Goal: Task Accomplishment & Management: Manage account settings

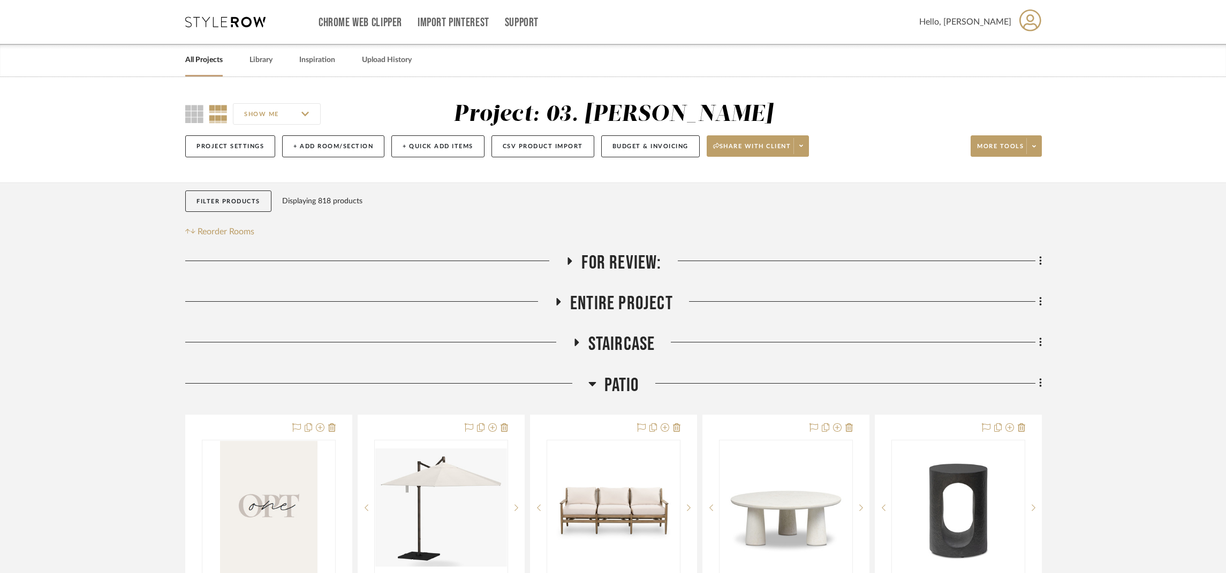
click at [631, 374] on span "Patio" at bounding box center [621, 385] width 35 height 23
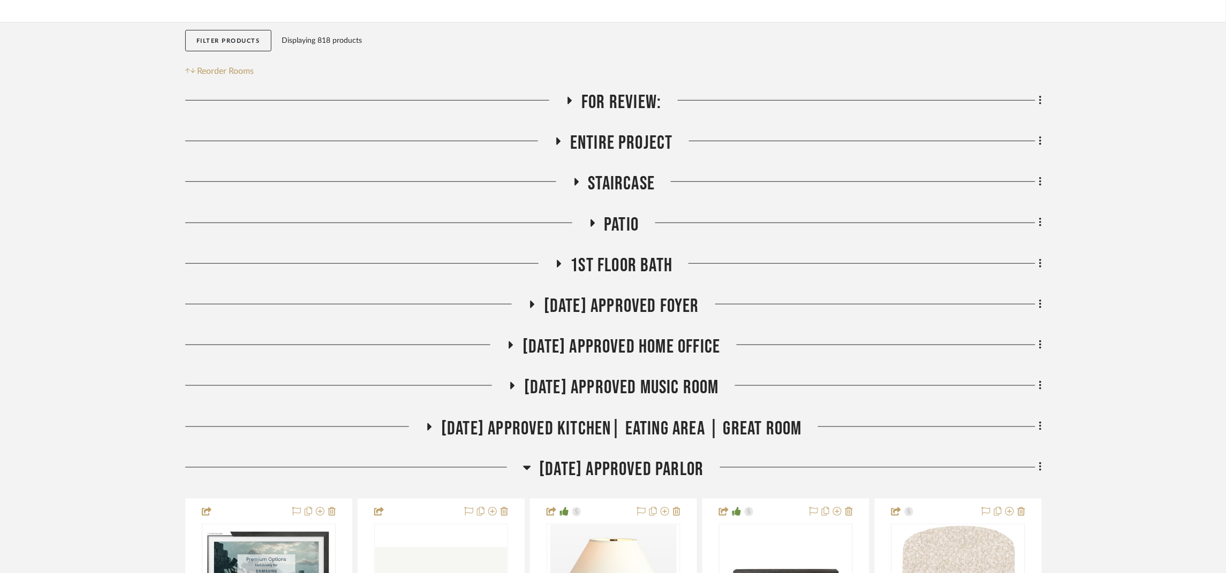
click at [677, 467] on span "[DATE] Approved Parlor" at bounding box center [621, 469] width 164 height 23
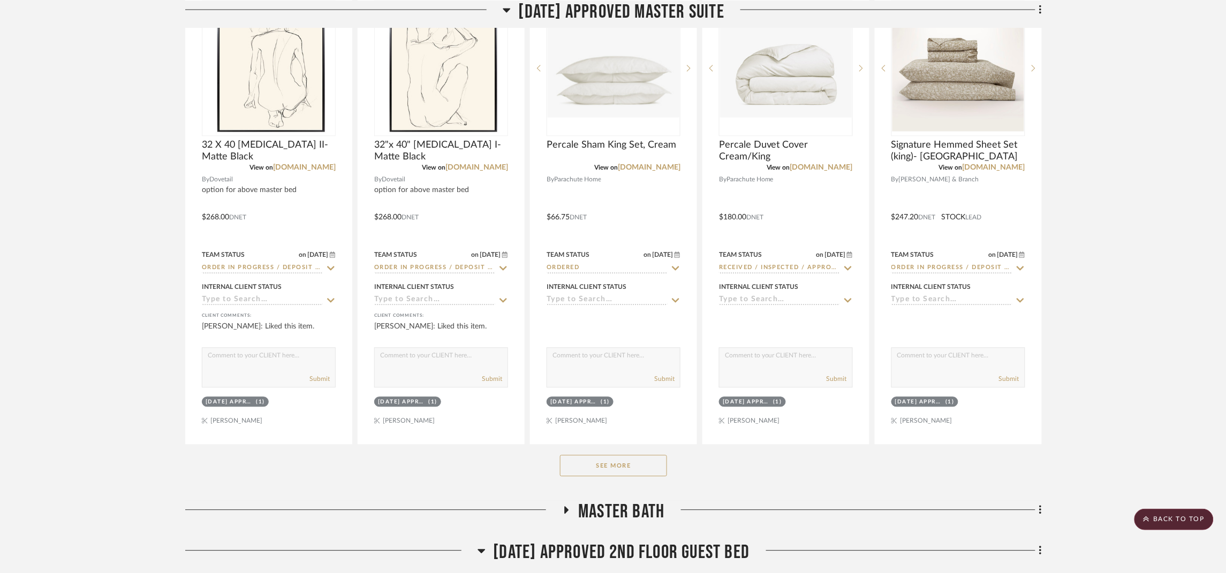
scroll to position [803, 0]
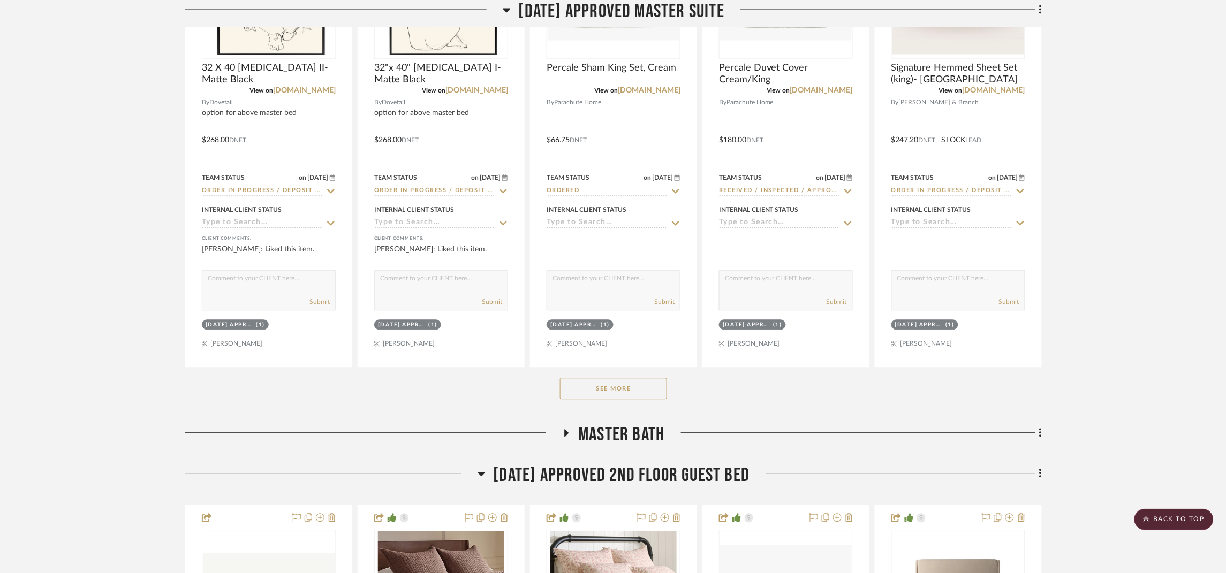
click at [602, 387] on button "See More" at bounding box center [613, 388] width 107 height 21
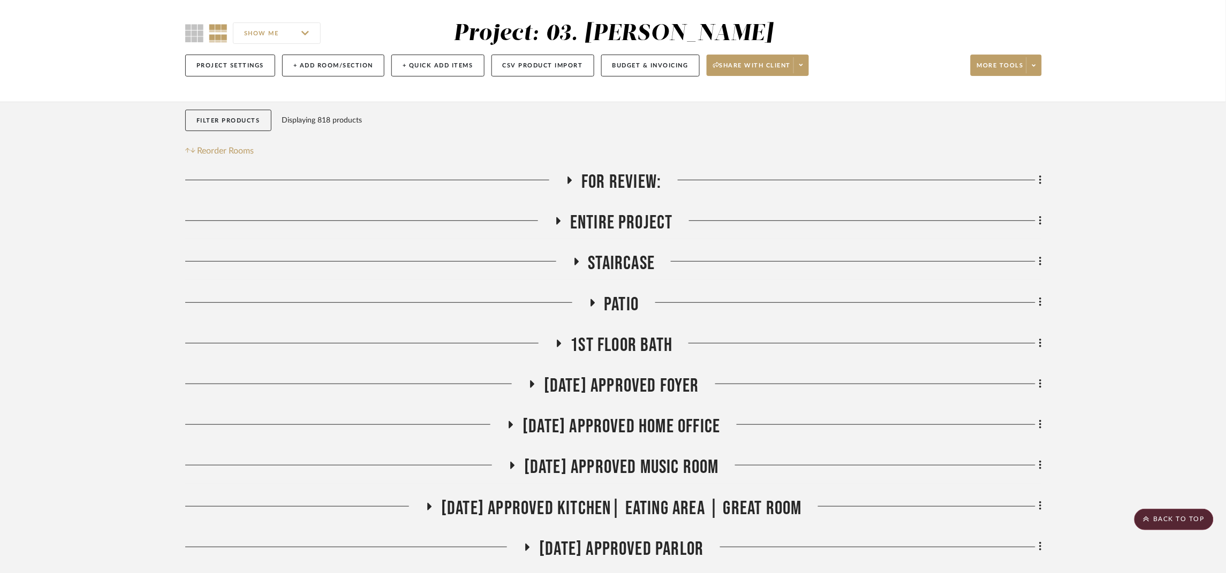
scroll to position [80, 0]
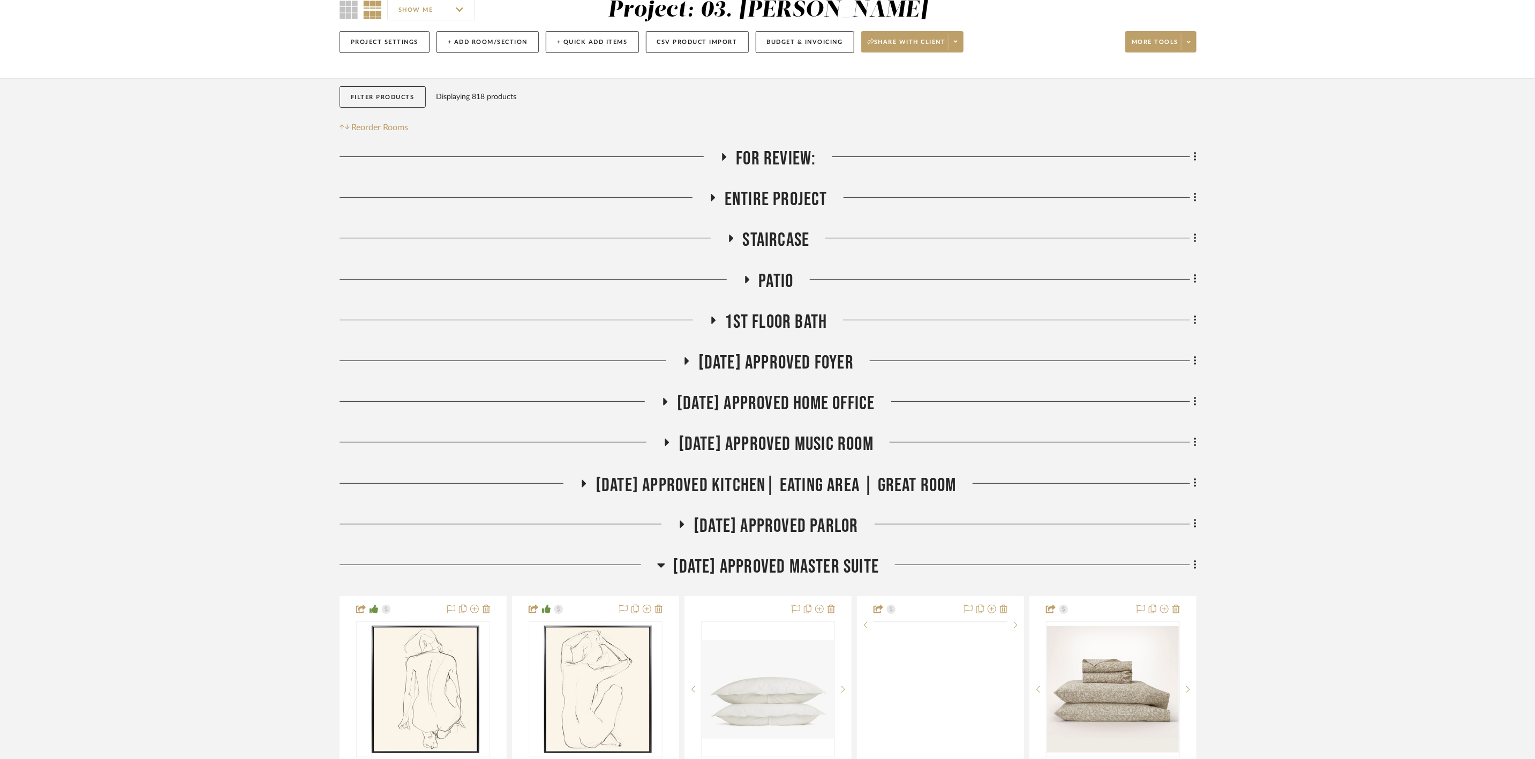
scroll to position [241, 0]
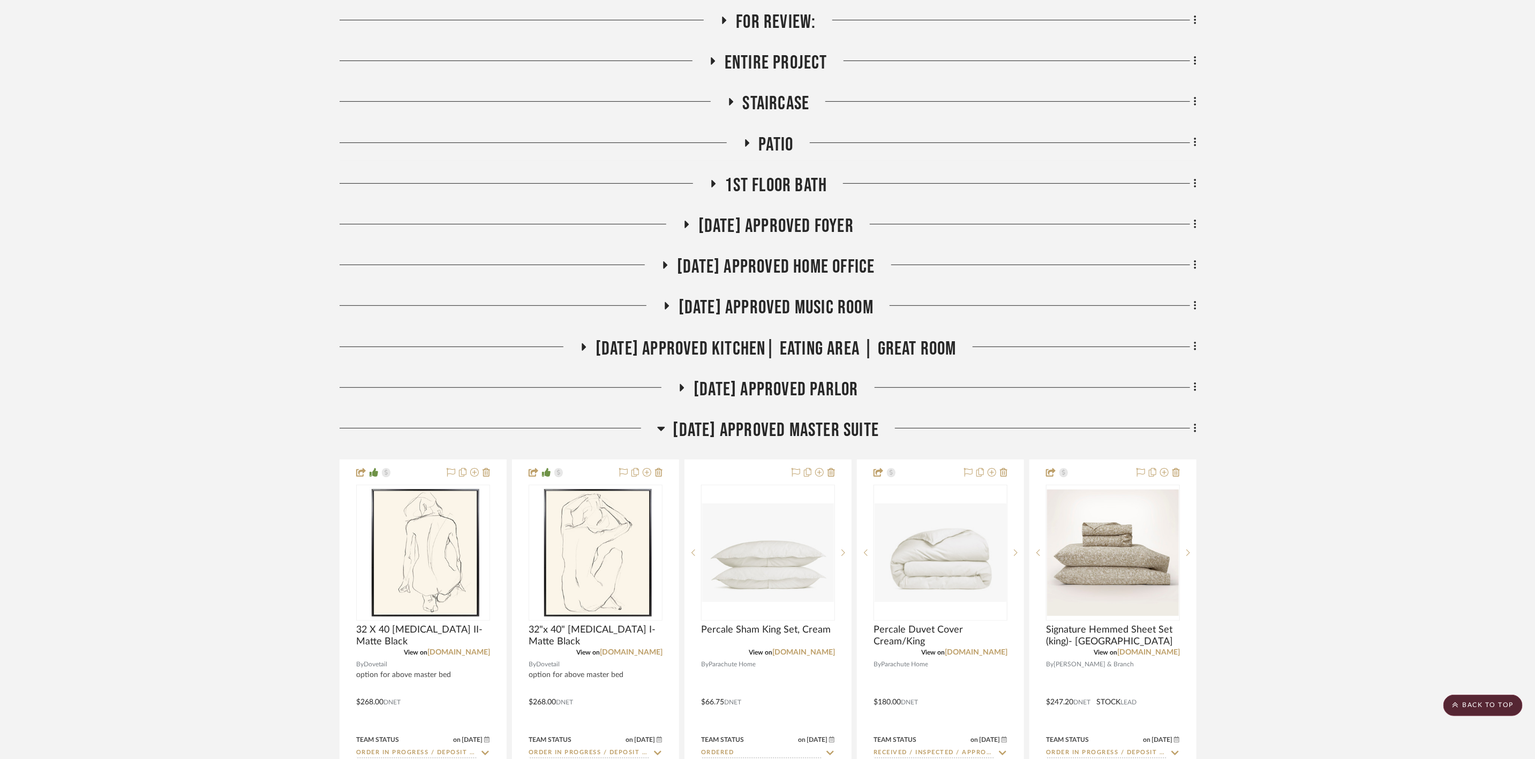
click at [784, 135] on span "Patio" at bounding box center [776, 144] width 35 height 23
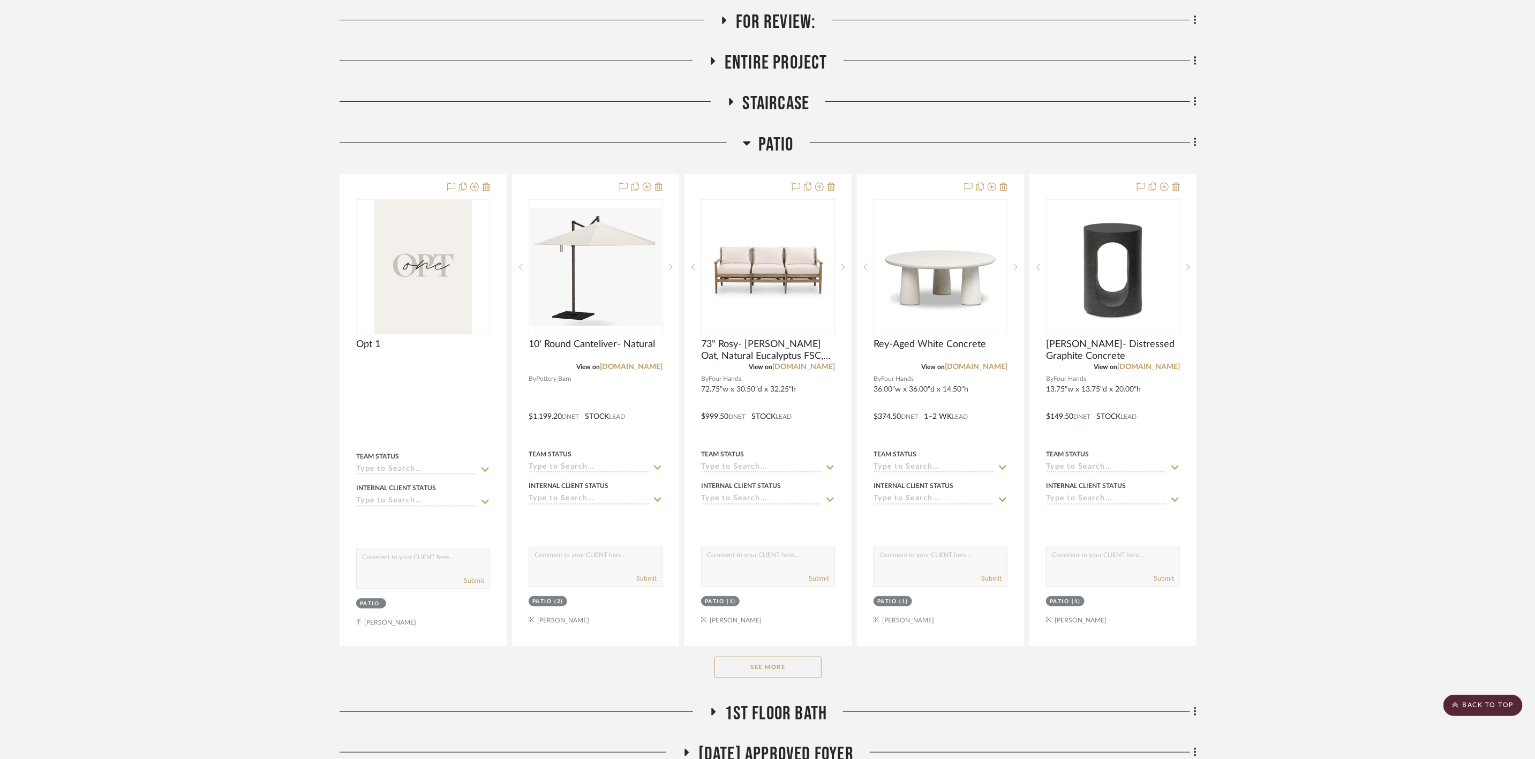
click at [805, 585] on button "See More" at bounding box center [767, 666] width 107 height 21
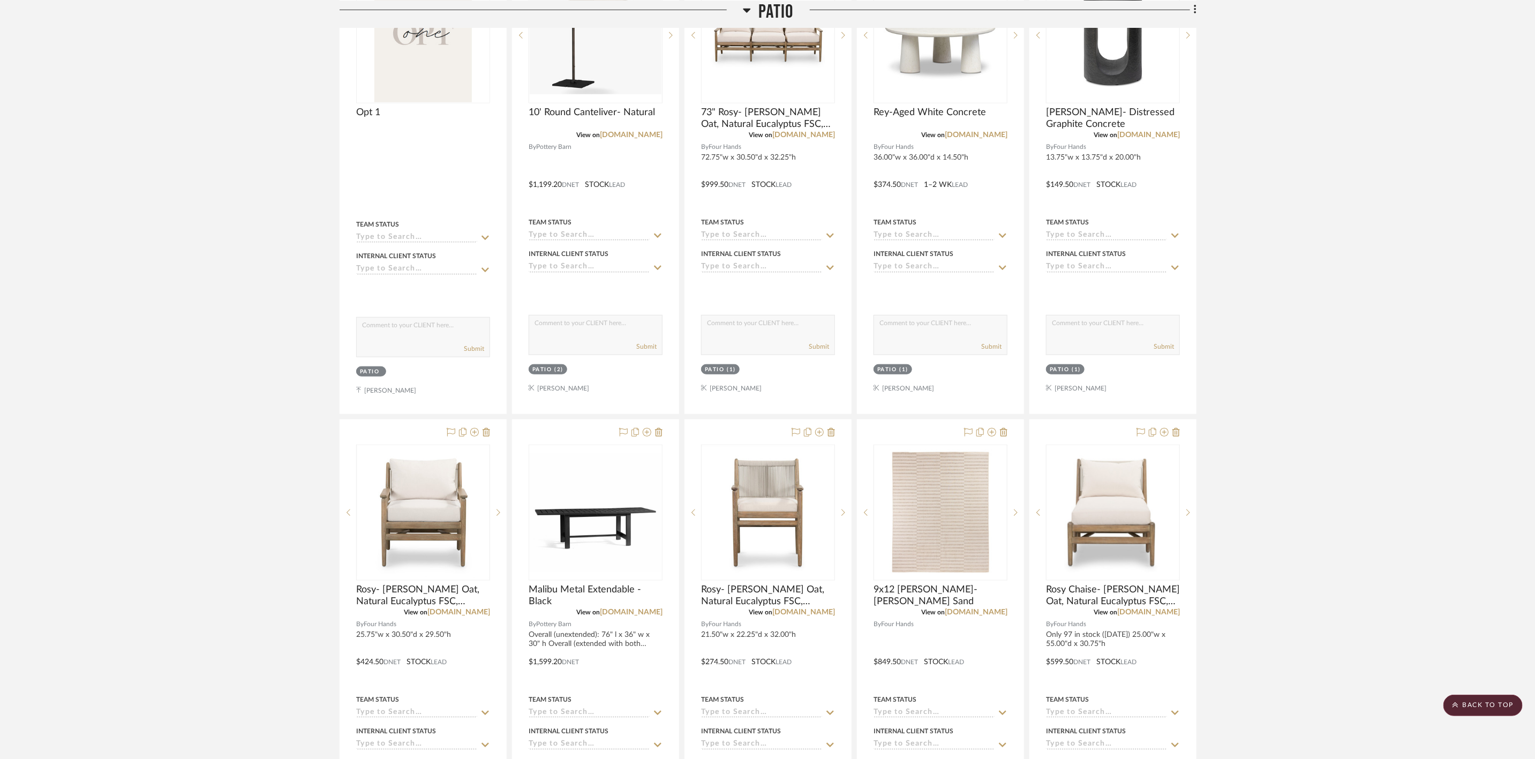
scroll to position [482, 0]
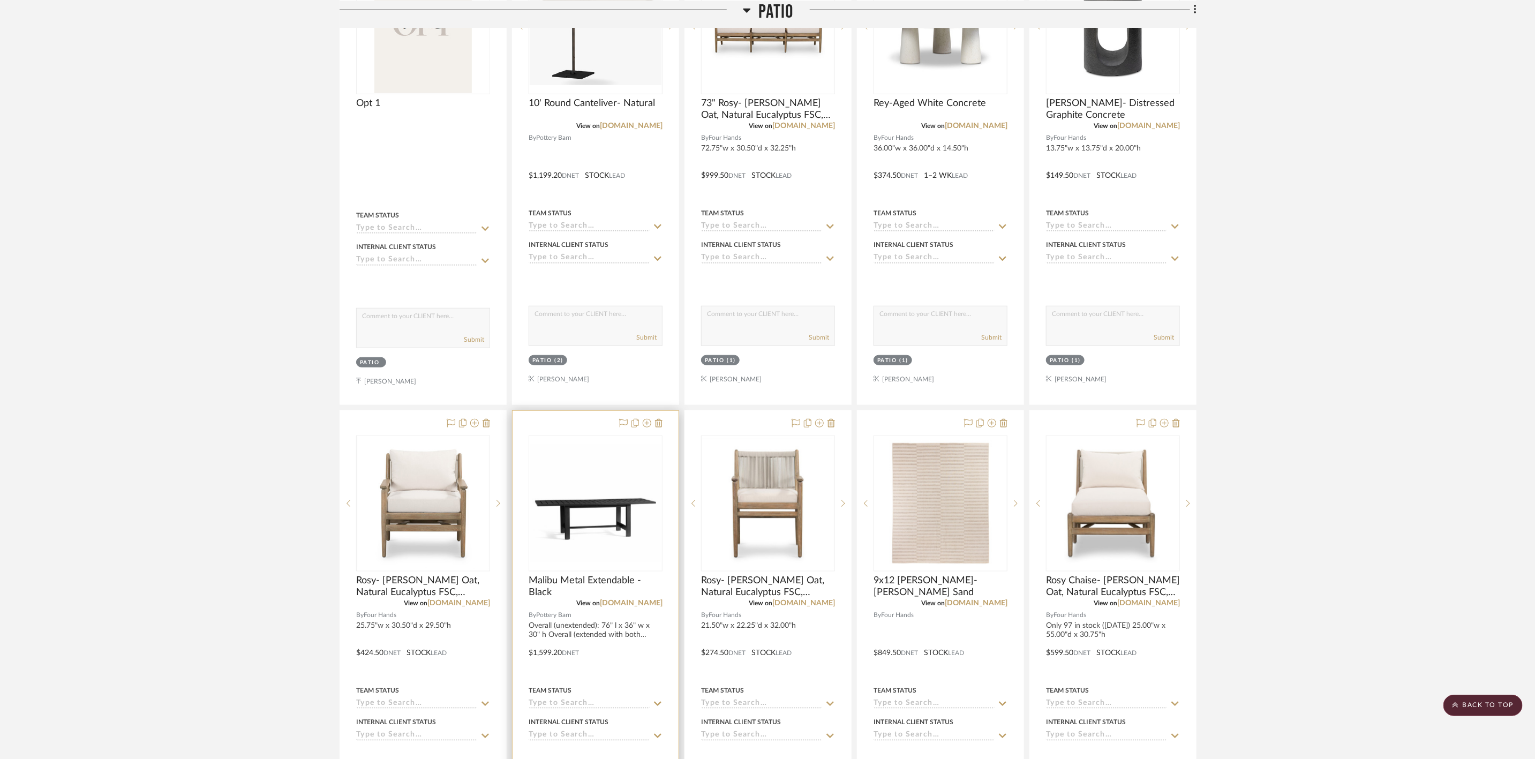
click at [616, 522] on img "0" at bounding box center [596, 503] width 132 height 118
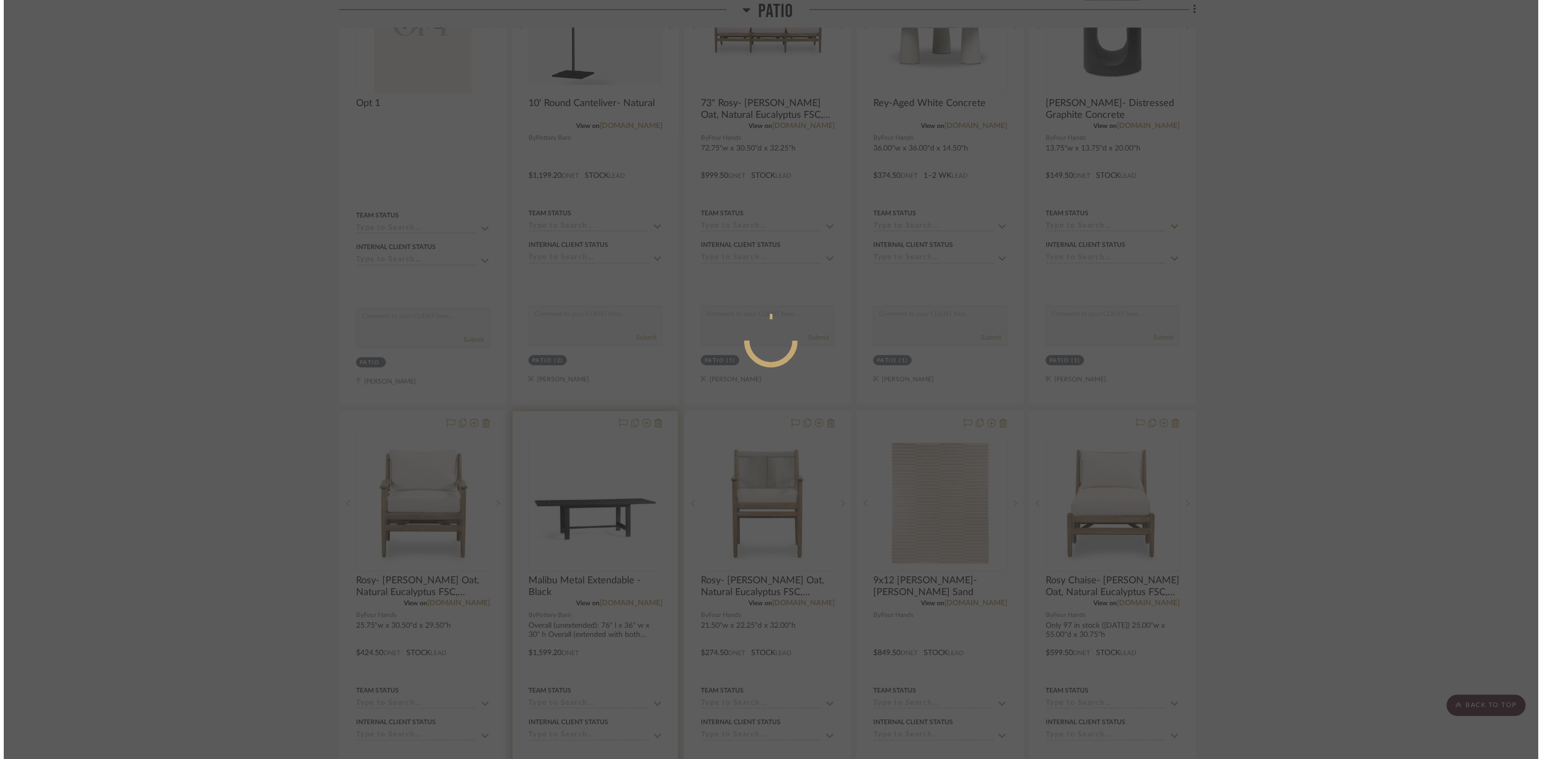
scroll to position [0, 0]
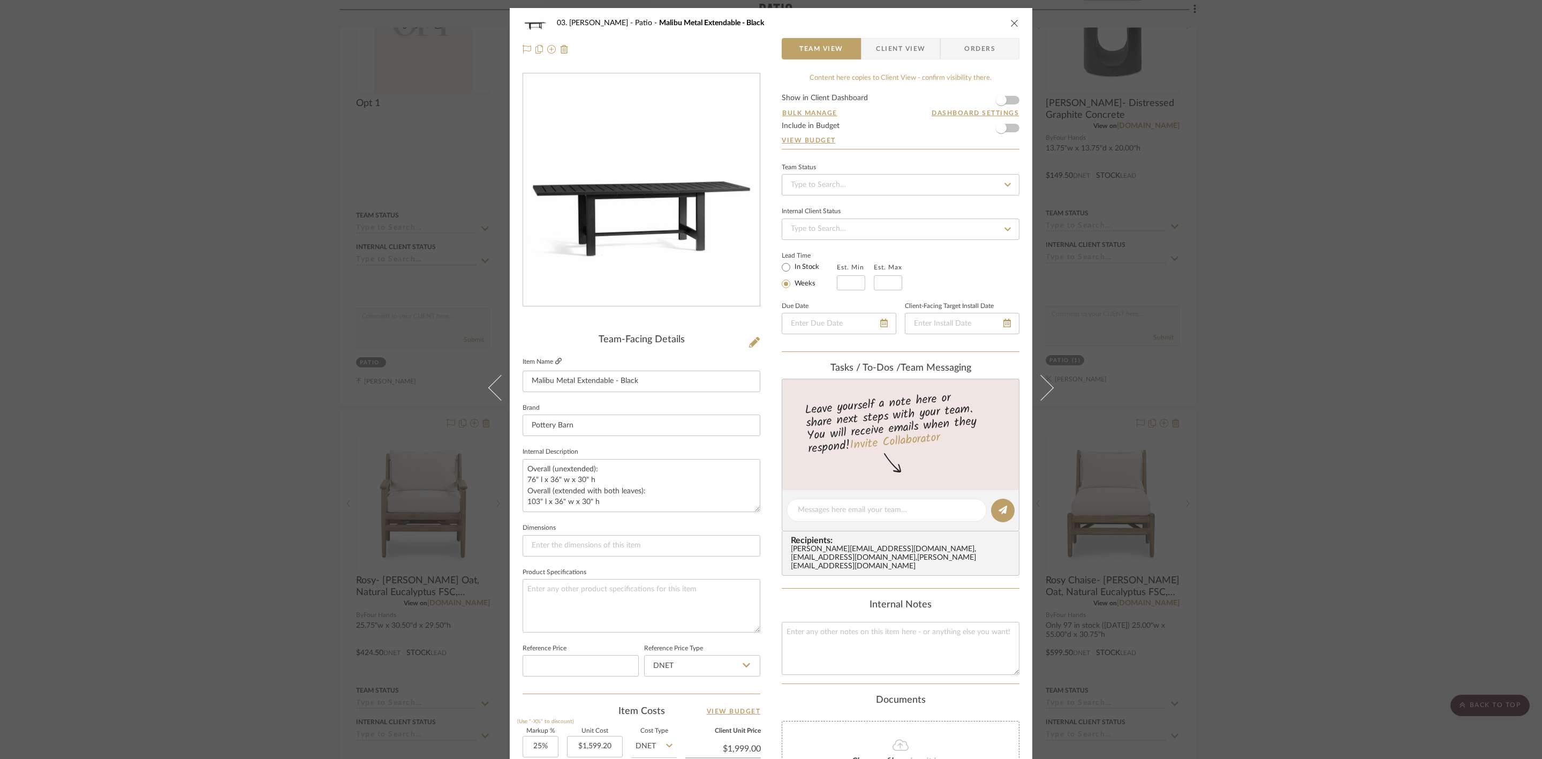
click at [558, 359] on icon at bounding box center [558, 361] width 6 height 6
click at [1233, 394] on div "03. Jennifer Patio Malibu Metal Extendable - Black Team View Client View Orders…" at bounding box center [771, 379] width 1542 height 759
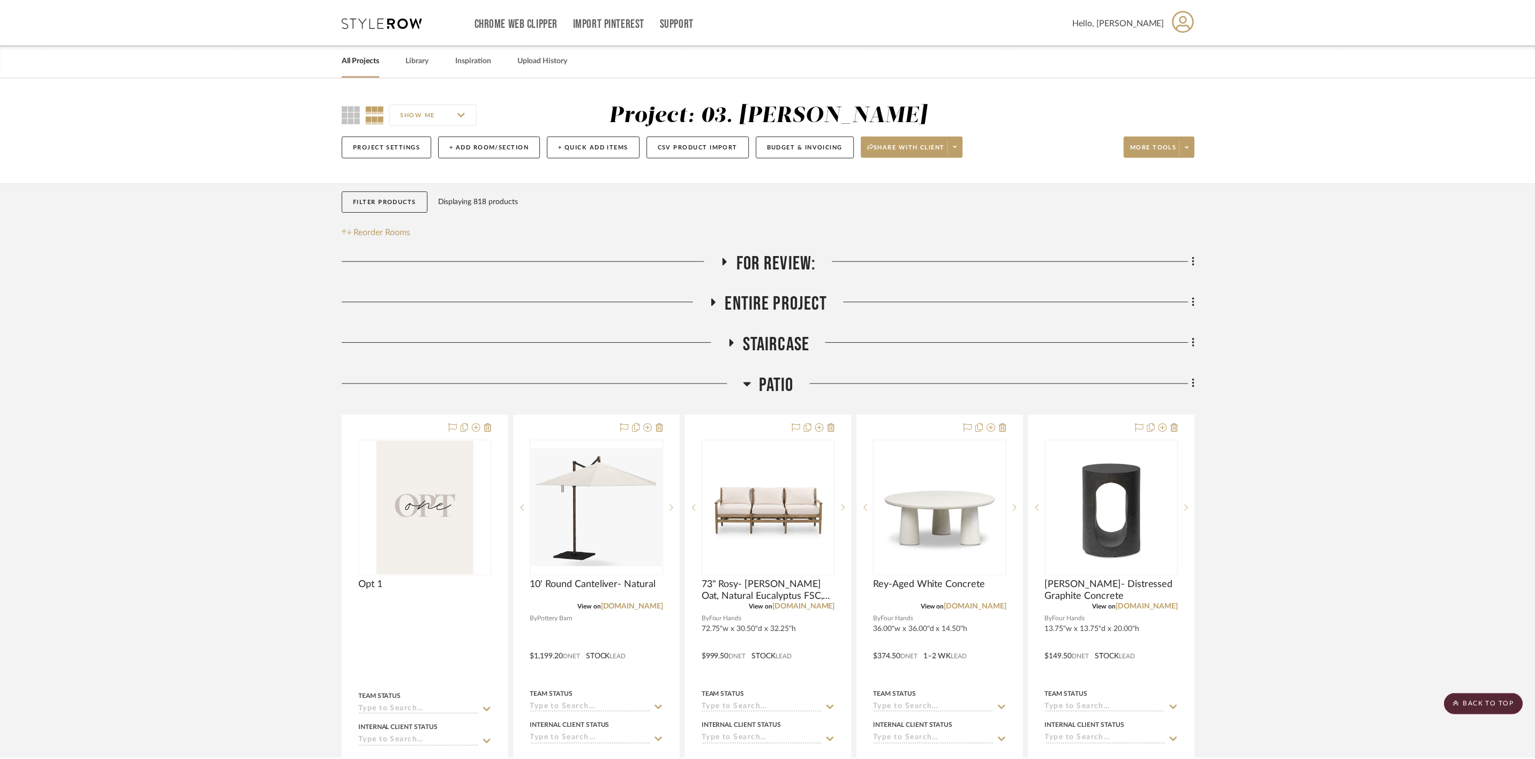
scroll to position [482, 0]
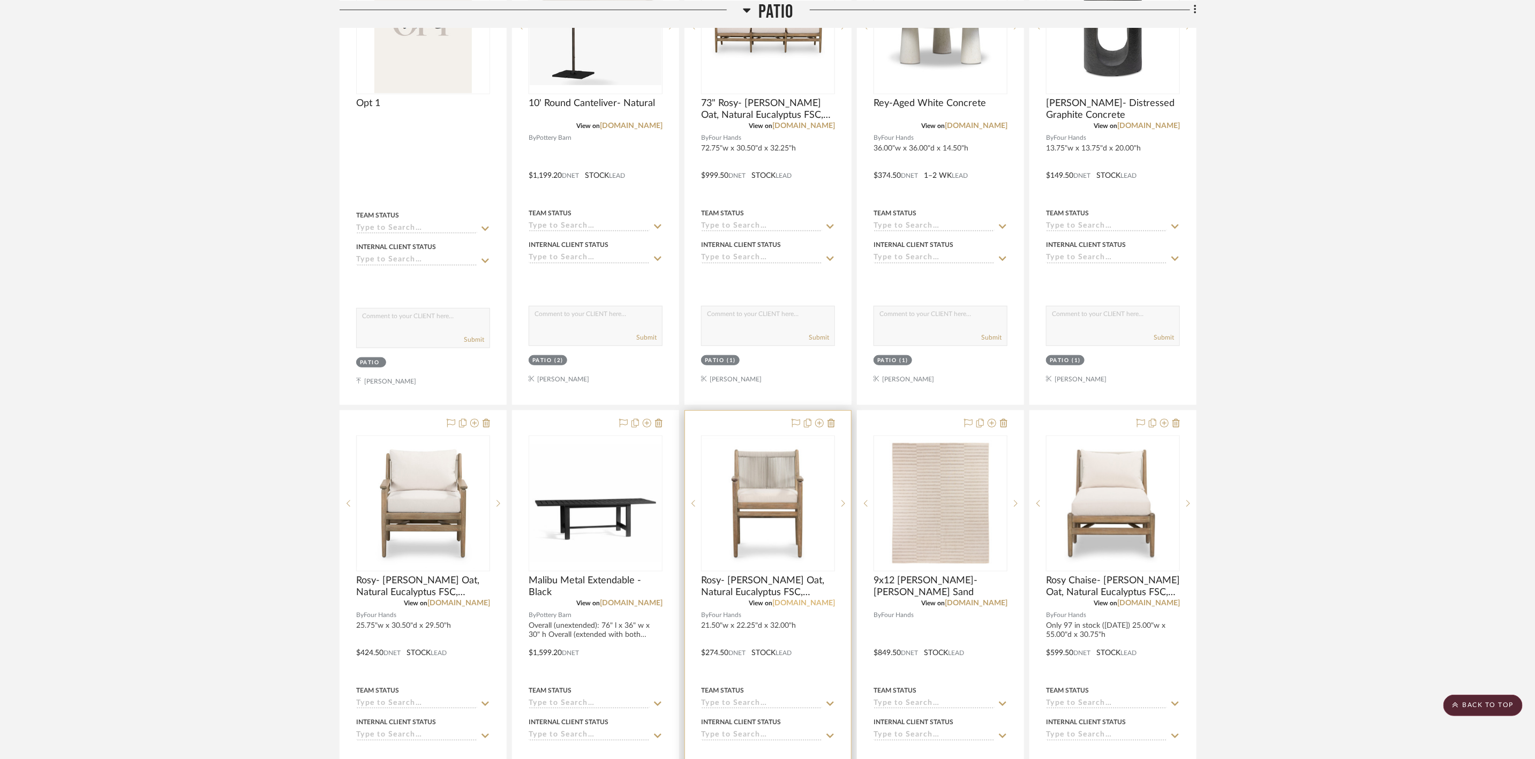
click at [818, 585] on link "[DOMAIN_NAME]" at bounding box center [803, 602] width 63 height 7
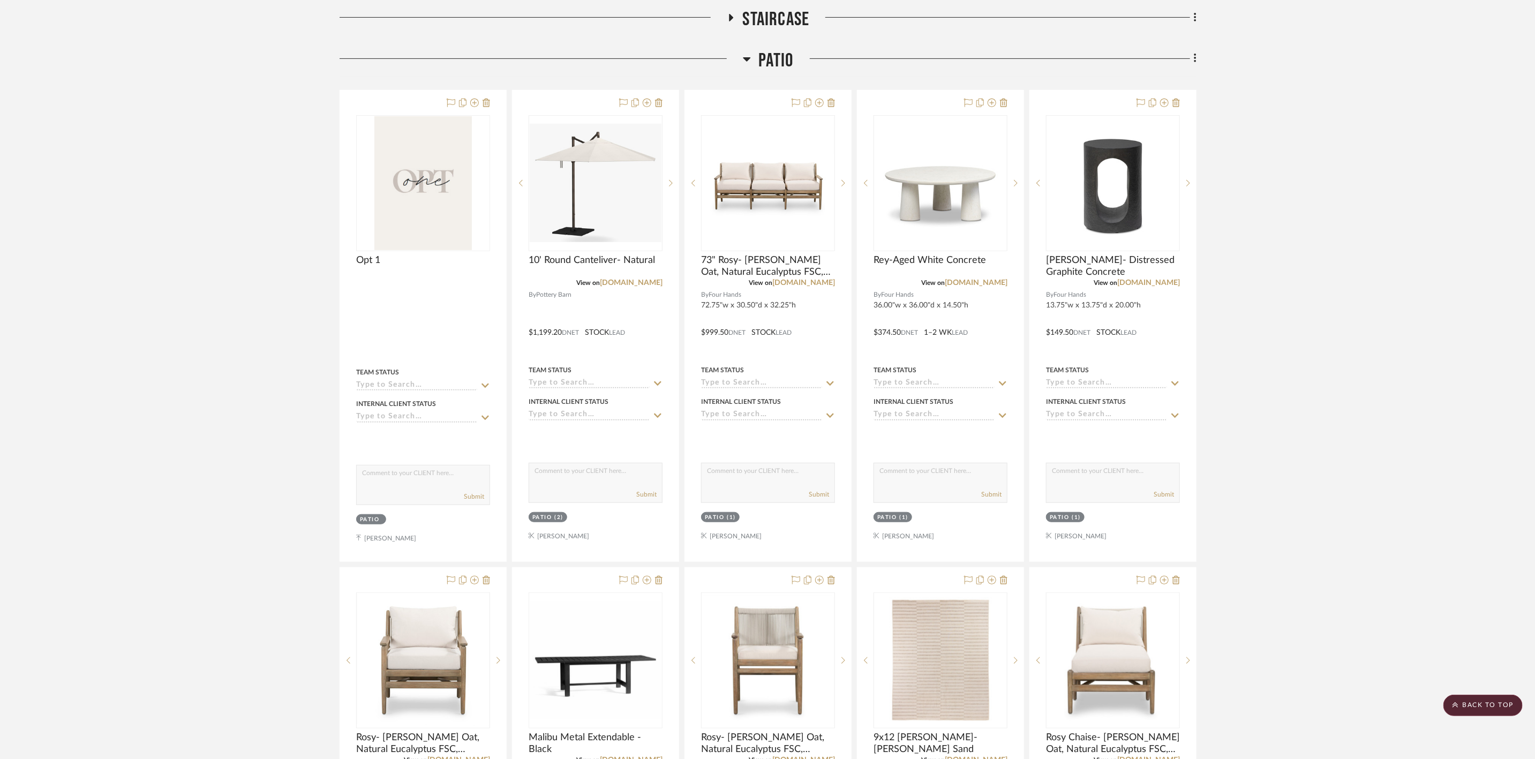
scroll to position [321, 0]
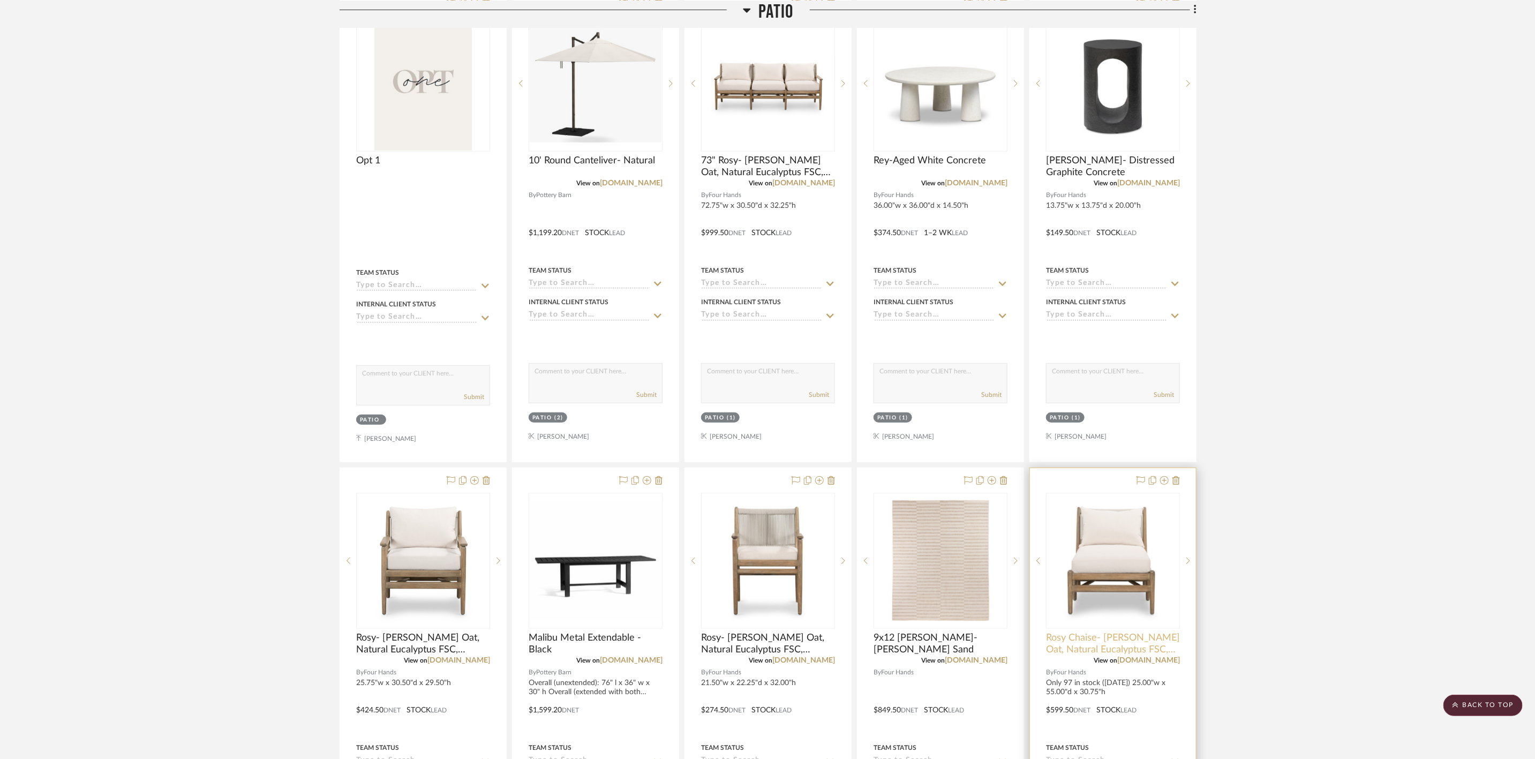
scroll to position [482, 0]
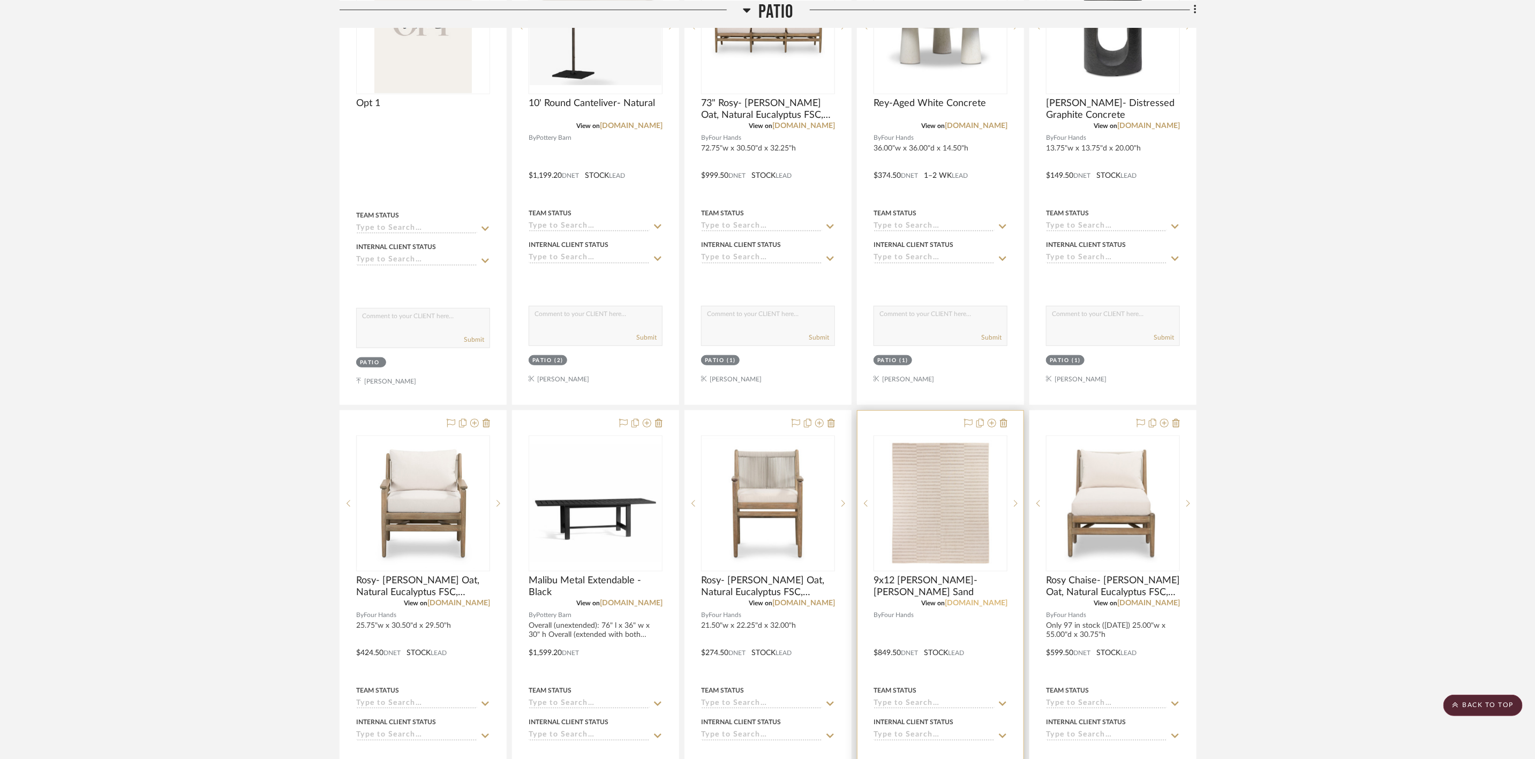
click at [971, 585] on link "[DOMAIN_NAME]" at bounding box center [975, 602] width 63 height 7
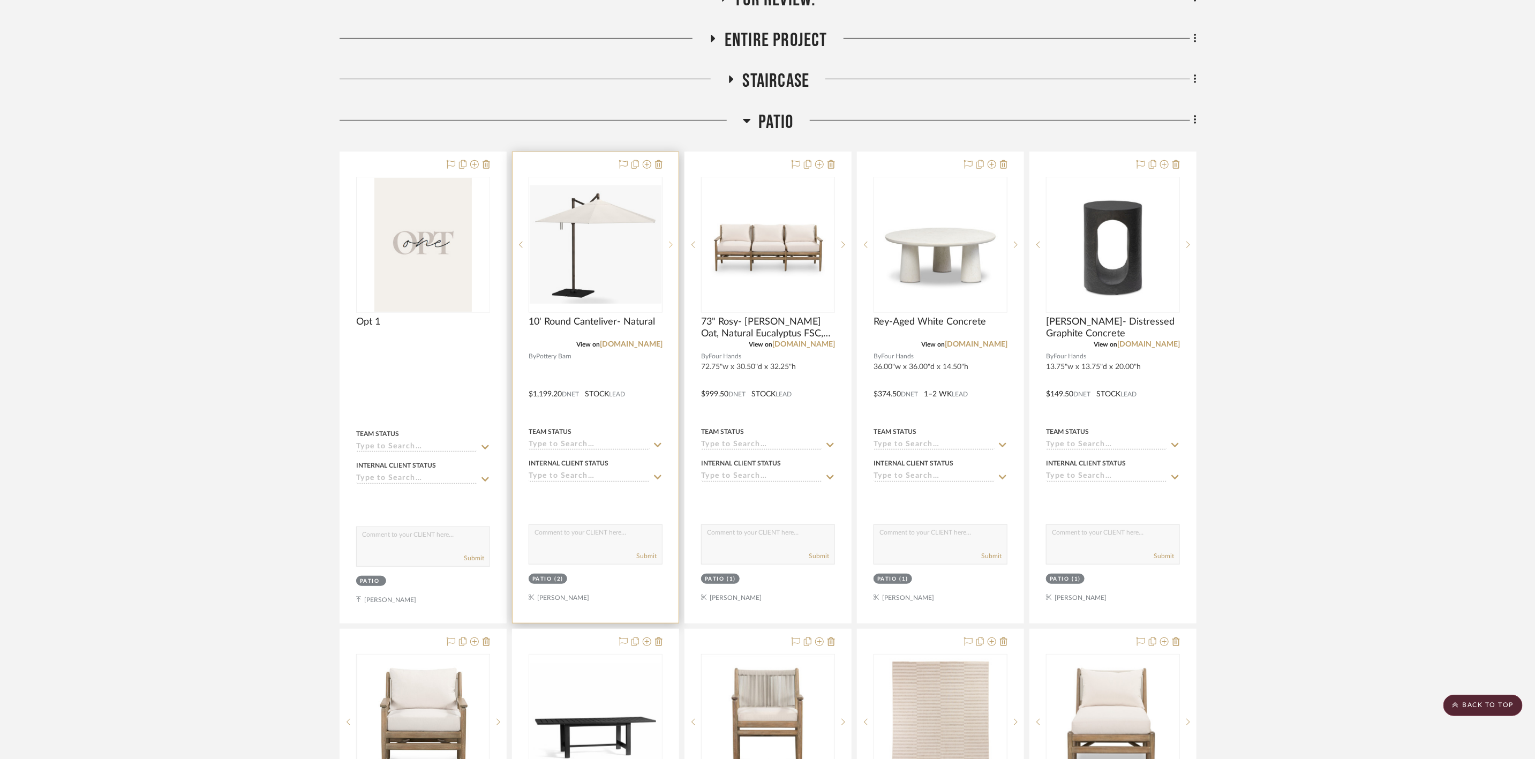
scroll to position [241, 0]
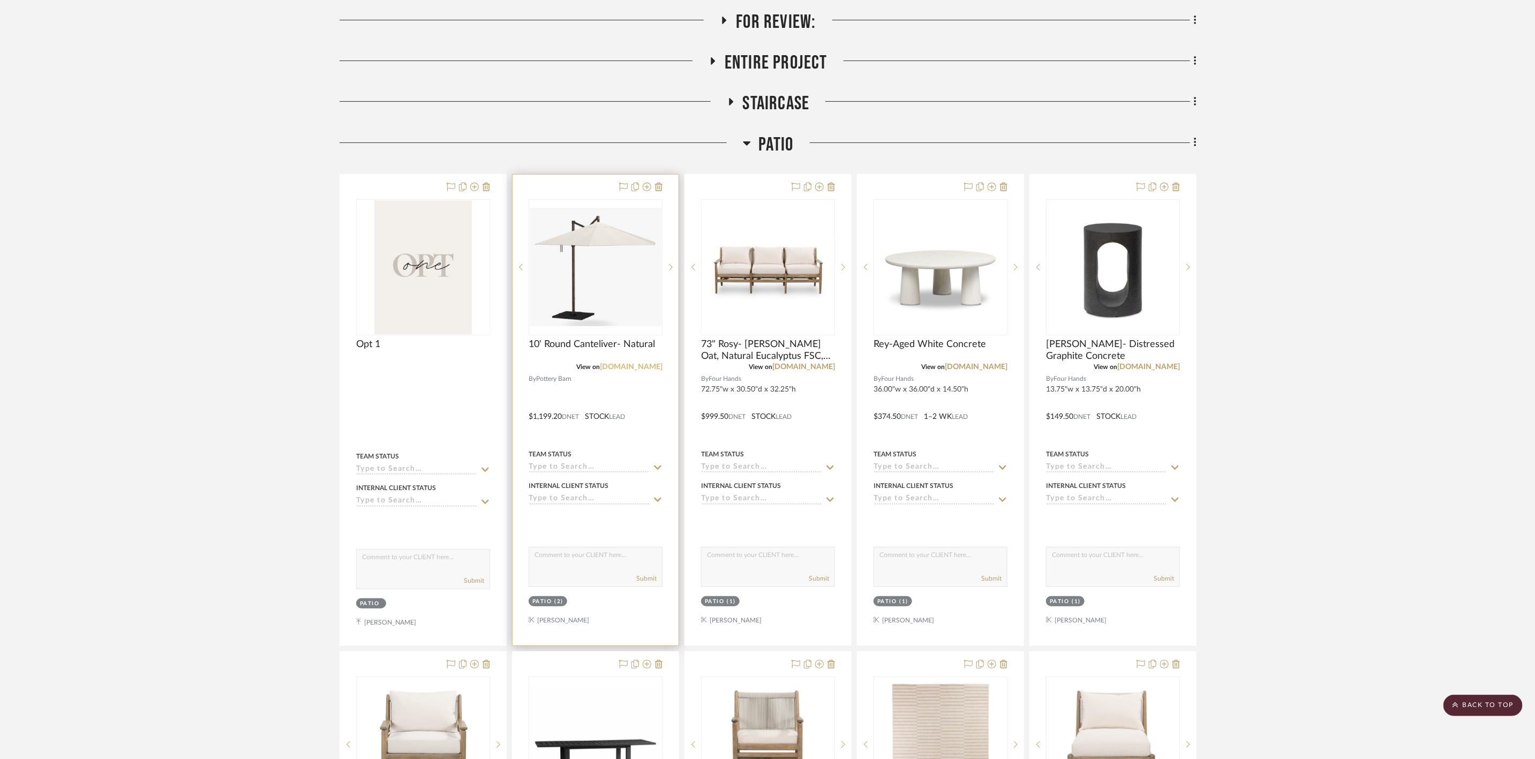
click at [641, 364] on link "[DOMAIN_NAME]" at bounding box center [631, 366] width 63 height 7
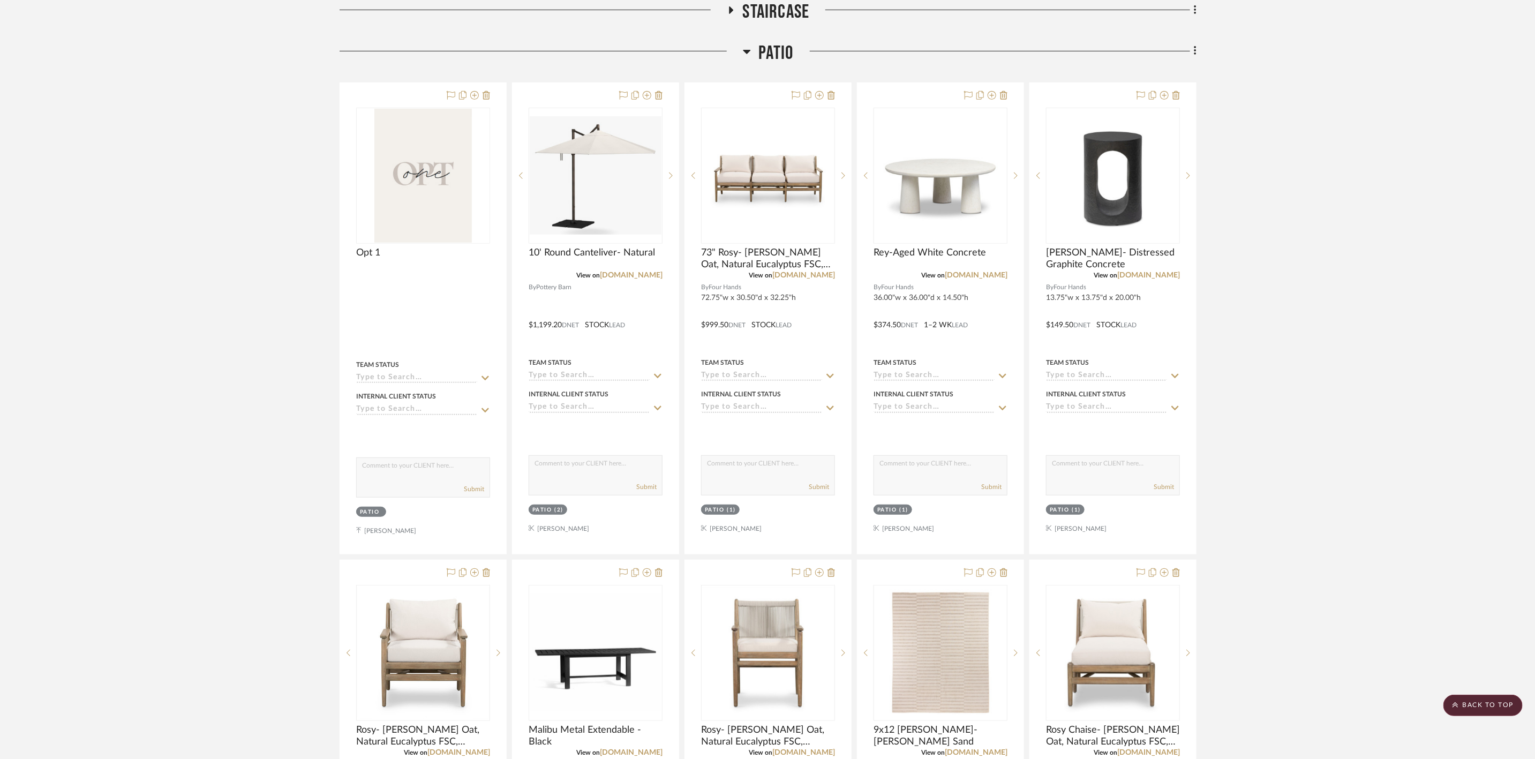
scroll to position [321, 0]
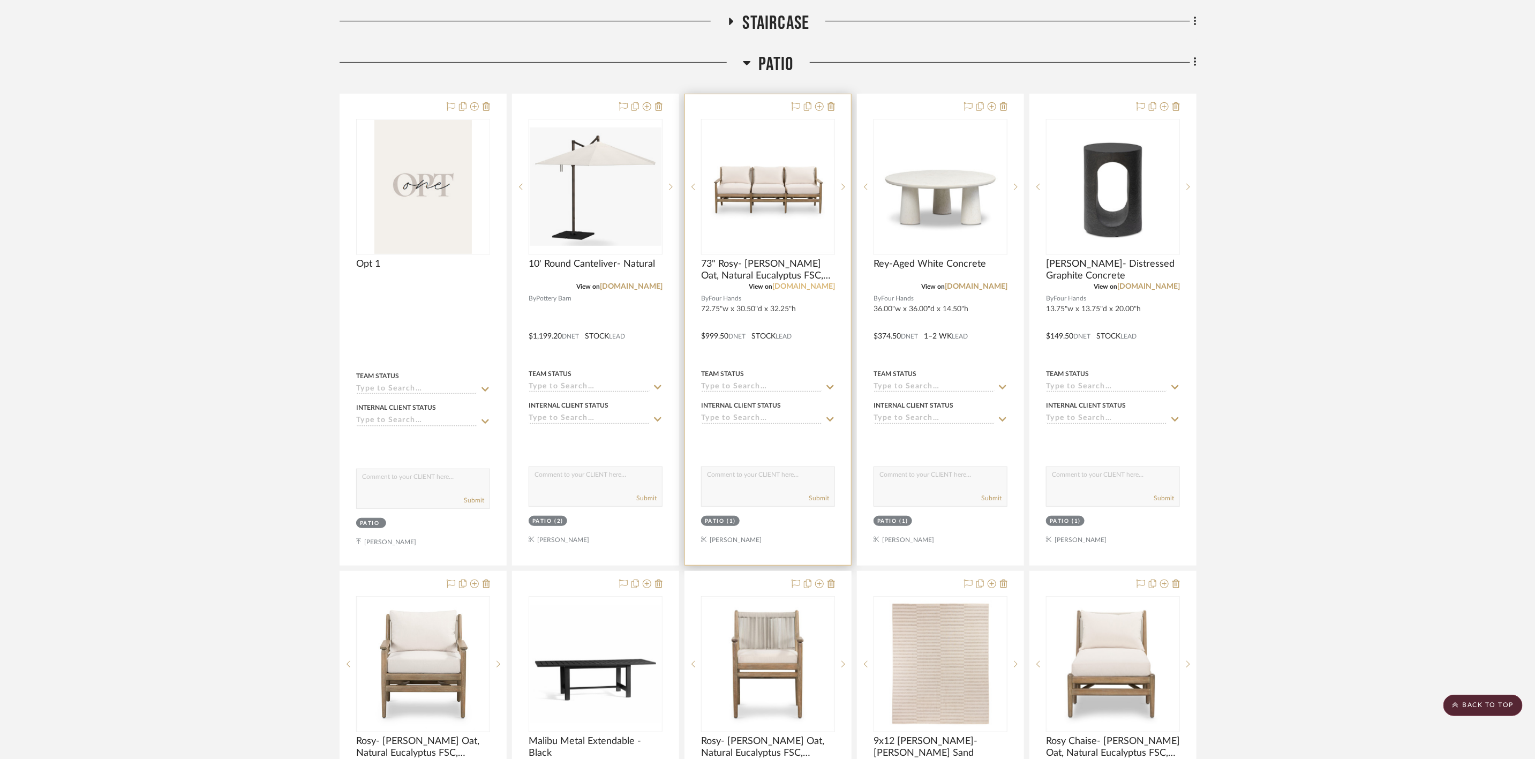
click at [818, 286] on link "[DOMAIN_NAME]" at bounding box center [803, 286] width 63 height 7
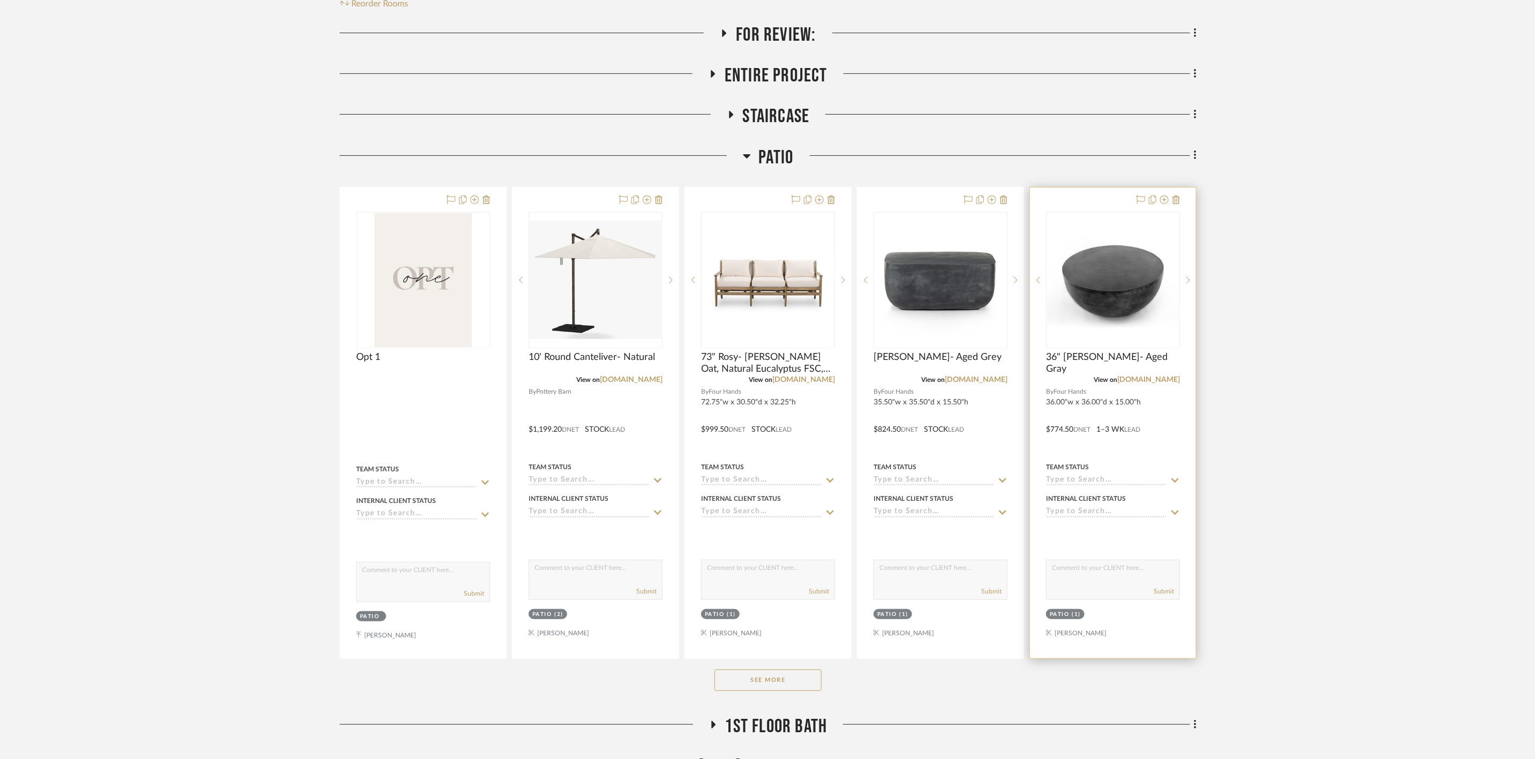
scroll to position [241, 0]
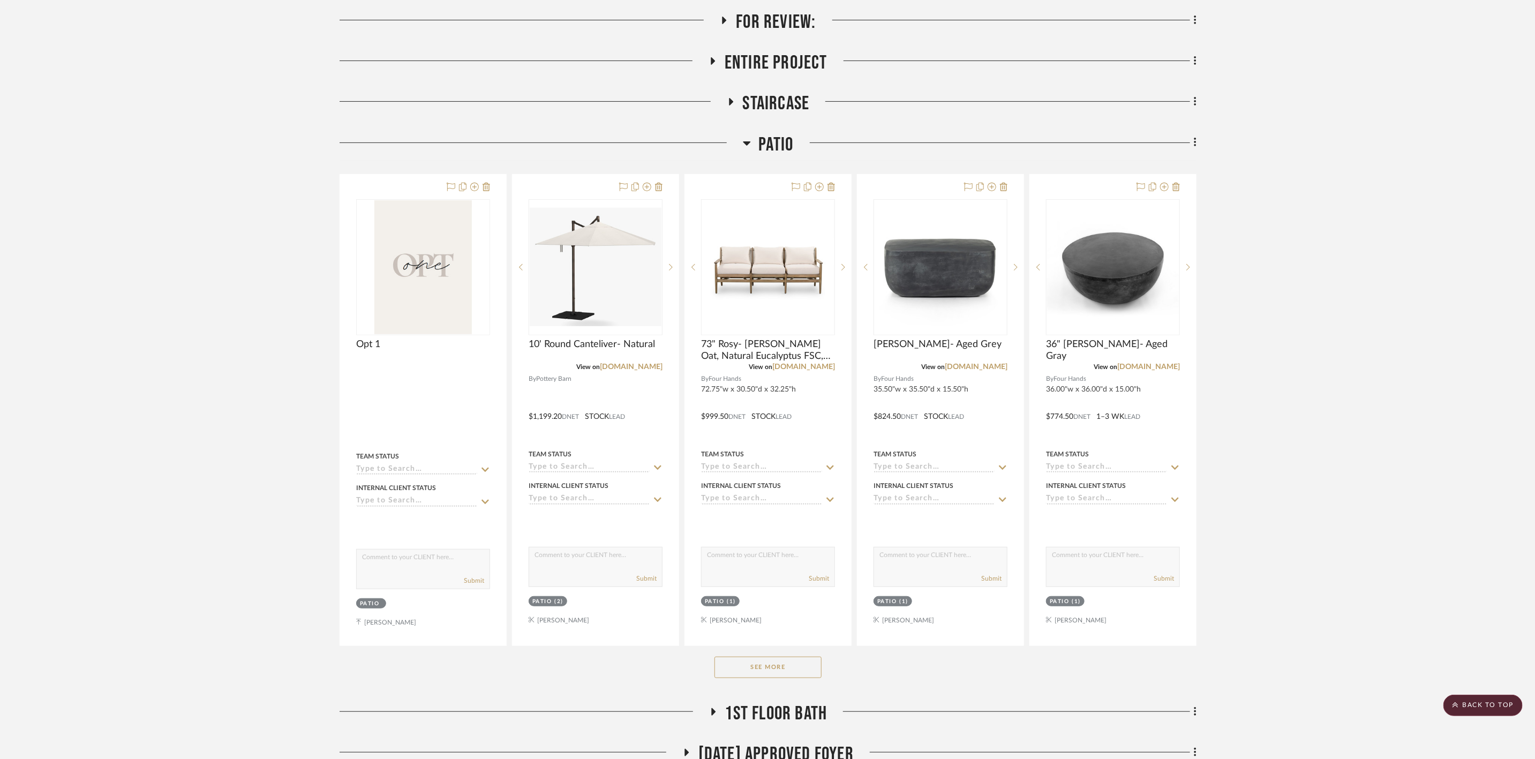
click at [789, 678] on button "See More" at bounding box center [767, 666] width 107 height 21
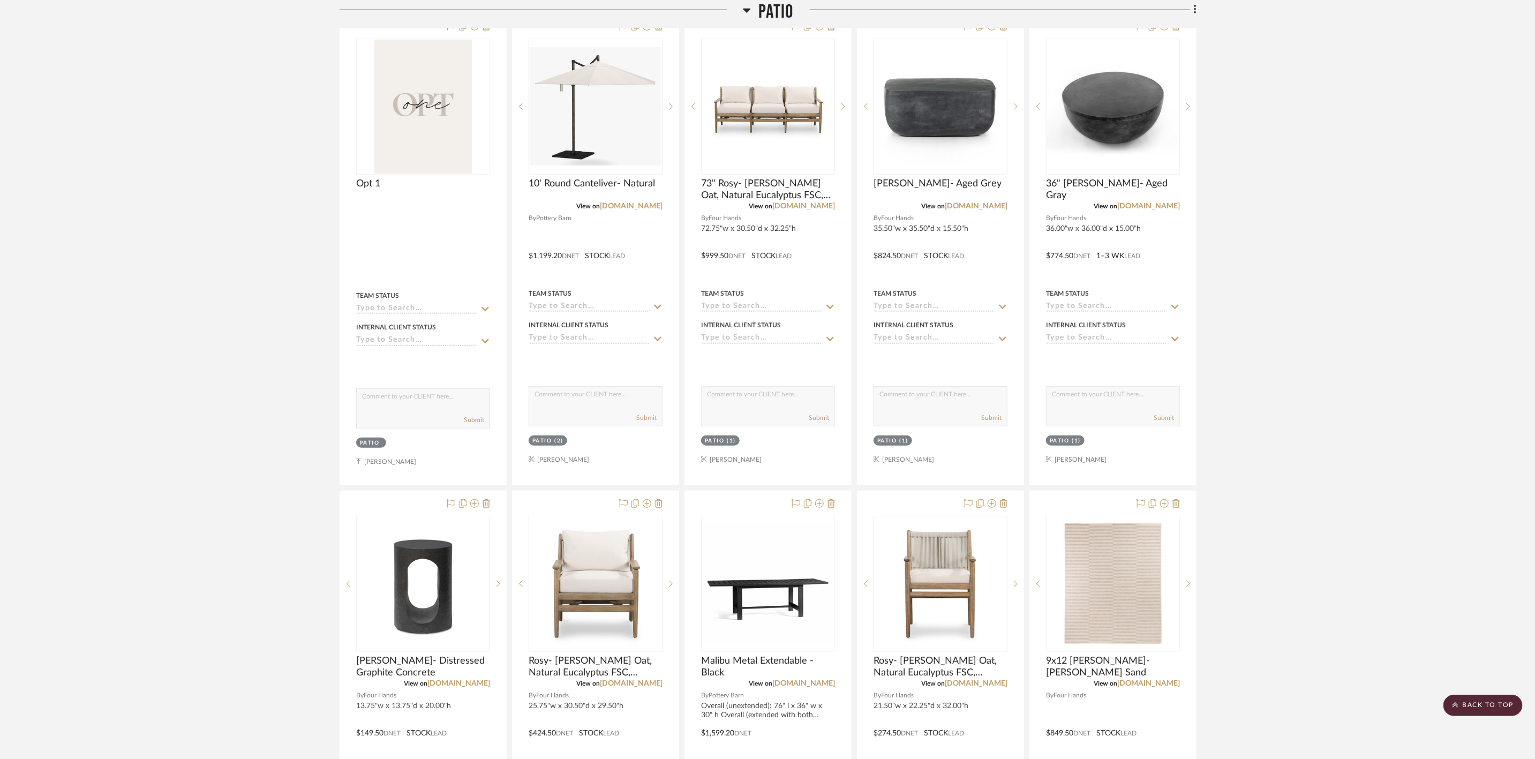
scroll to position [321, 0]
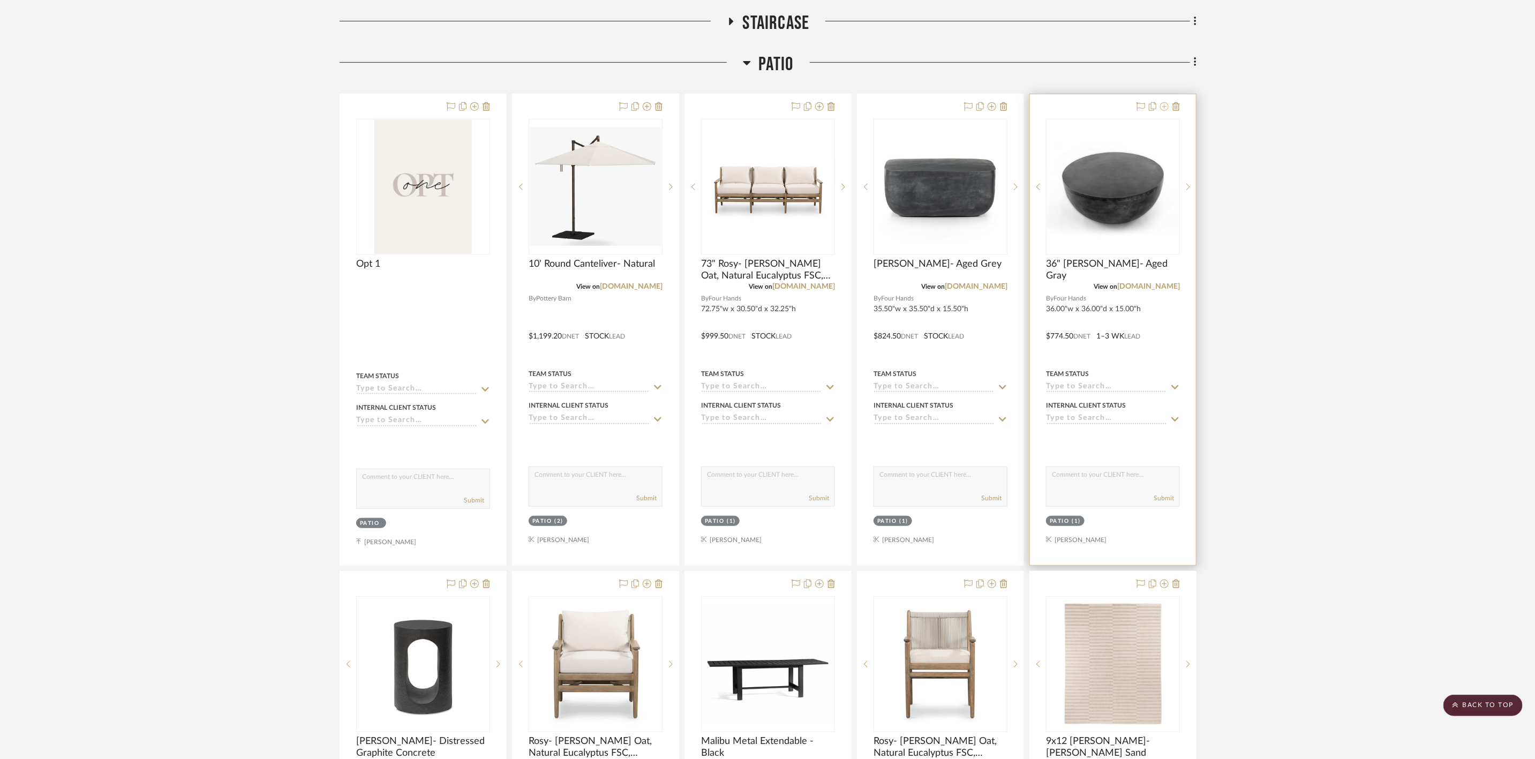
click at [1165, 106] on icon at bounding box center [1164, 106] width 9 height 9
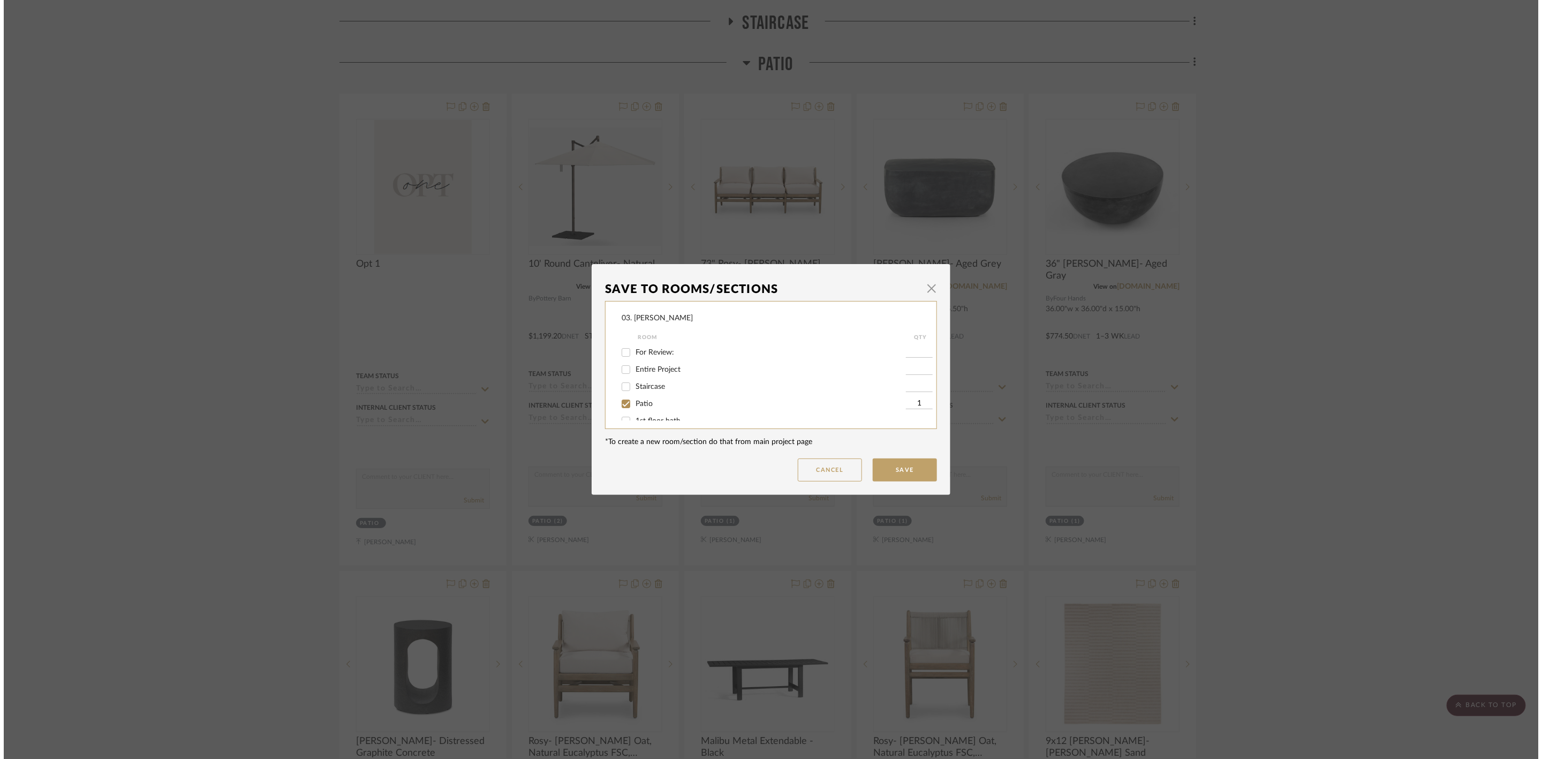
scroll to position [0, 0]
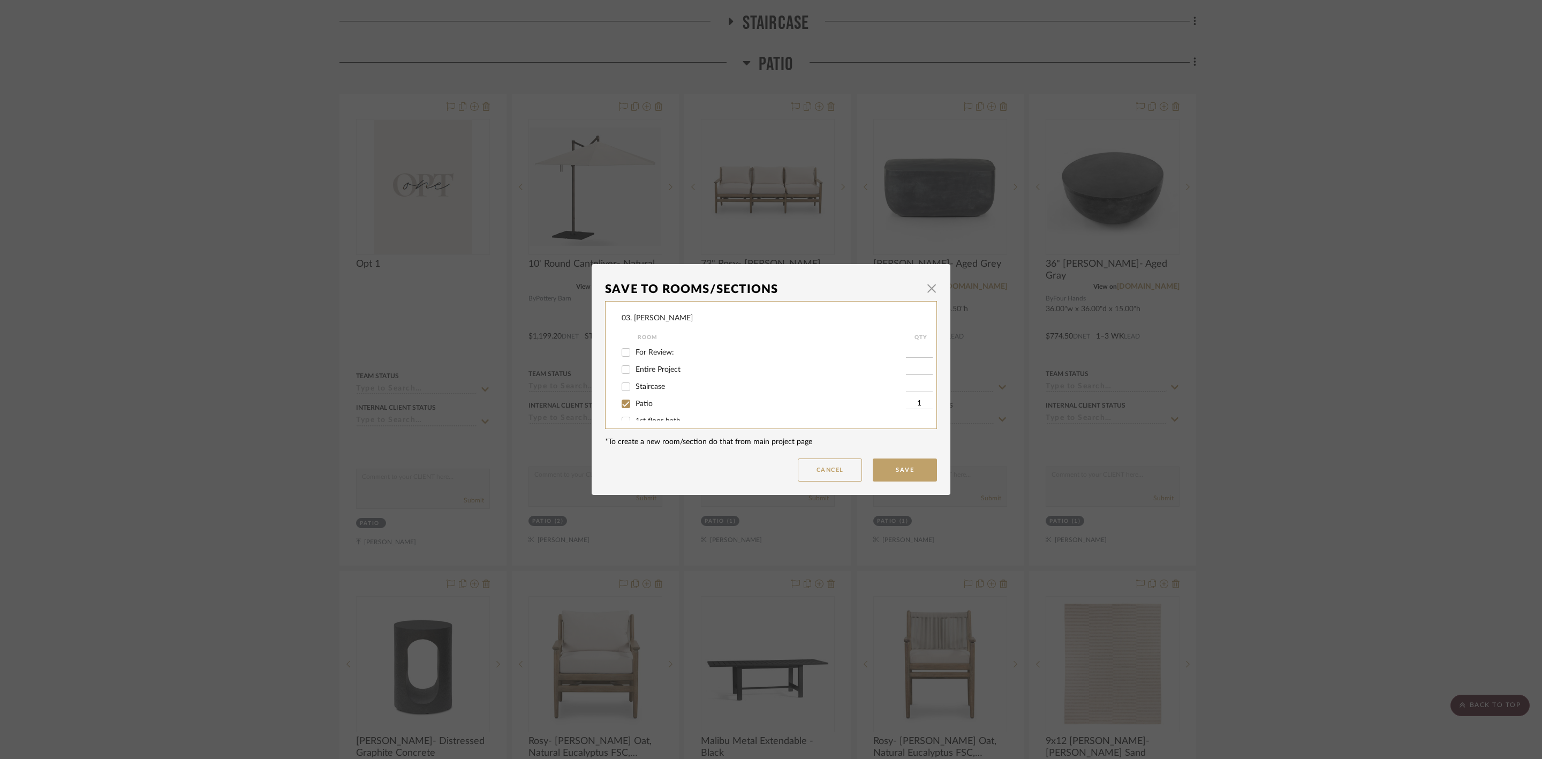
click at [643, 406] on span "Patio" at bounding box center [644, 403] width 17 height 7
click at [634, 406] on input "Patio" at bounding box center [625, 403] width 17 height 17
checkbox input "false"
click at [654, 394] on span "Considering" at bounding box center [655, 392] width 39 height 7
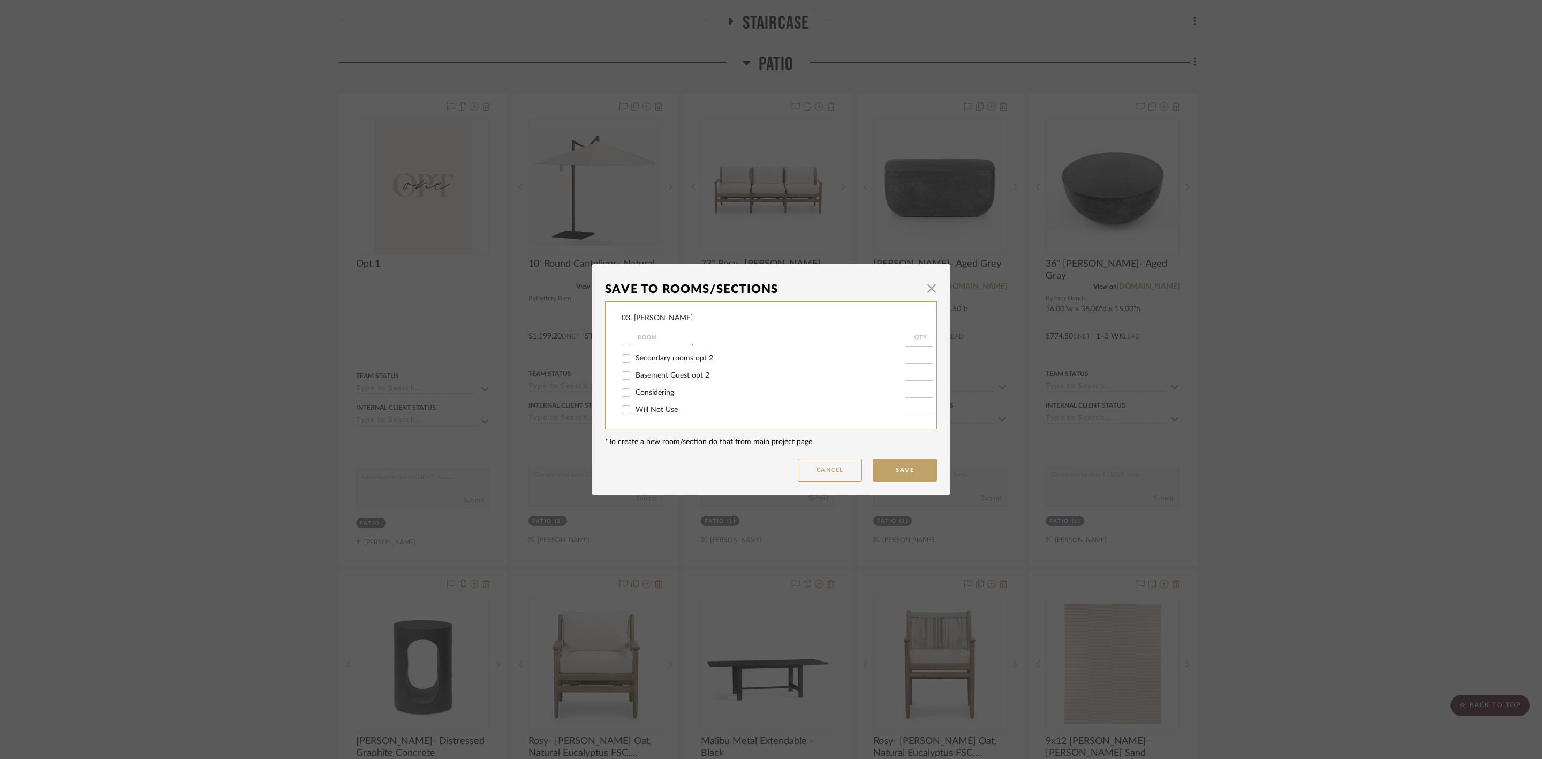
click at [634, 394] on input "Considering" at bounding box center [625, 392] width 17 height 17
checkbox input "true"
type input "1"
click at [882, 476] on button "Save" at bounding box center [905, 469] width 64 height 23
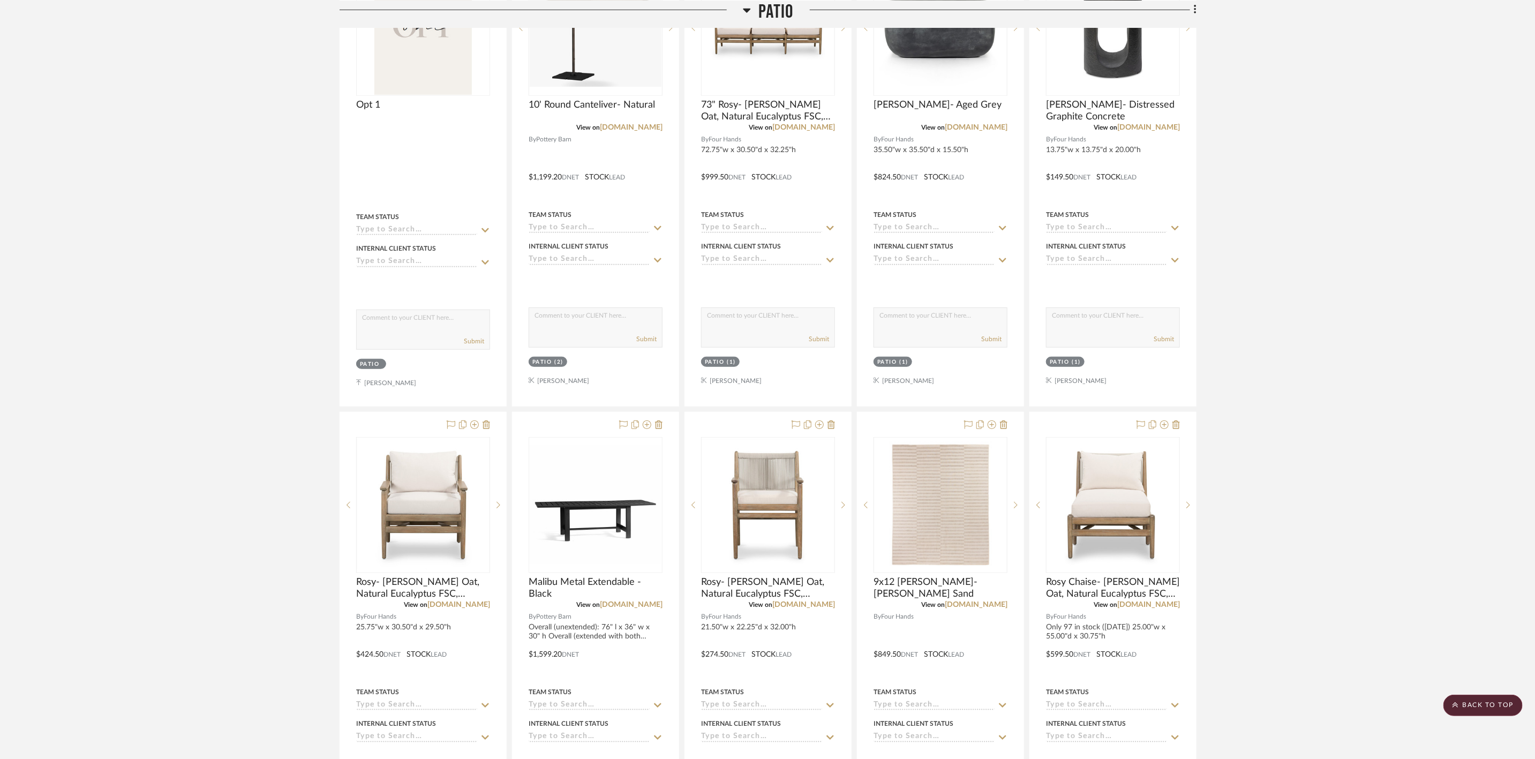
scroll to position [482, 0]
click at [1188, 500] on div at bounding box center [1188, 503] width 16 height 136
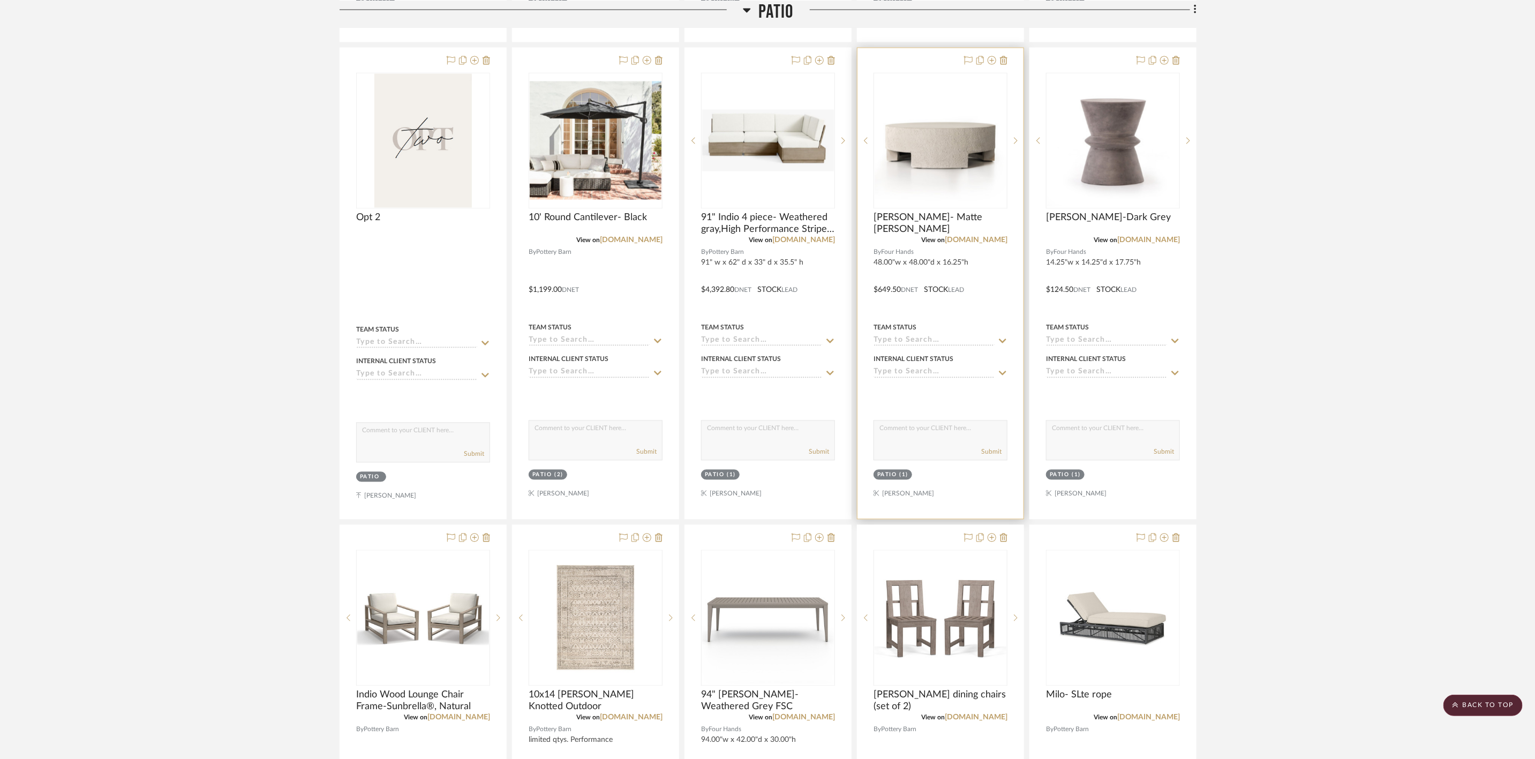
scroll to position [1365, 0]
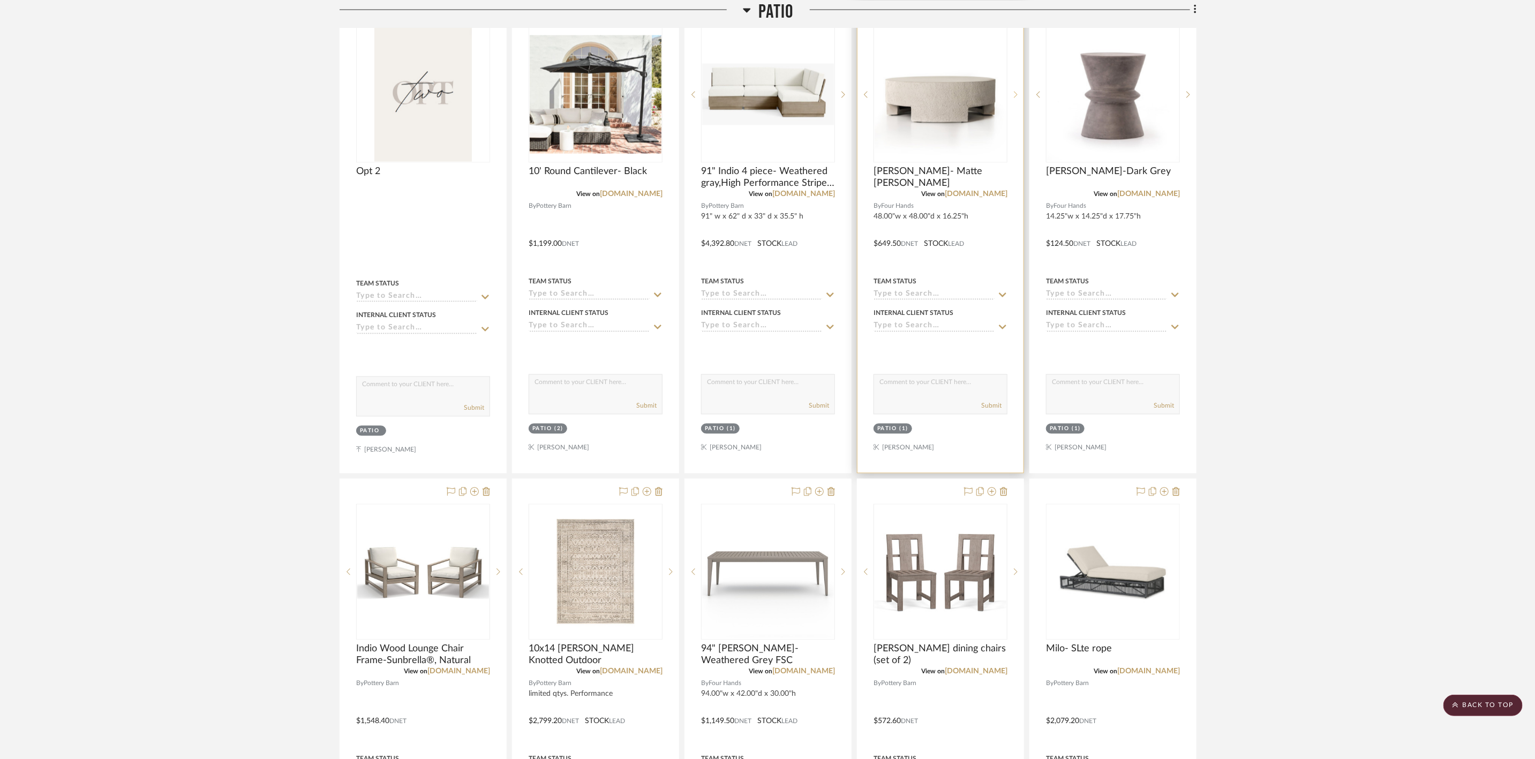
click at [1016, 99] on icon at bounding box center [1016, 94] width 4 height 7
click at [1016, 98] on icon at bounding box center [1016, 95] width 4 height 6
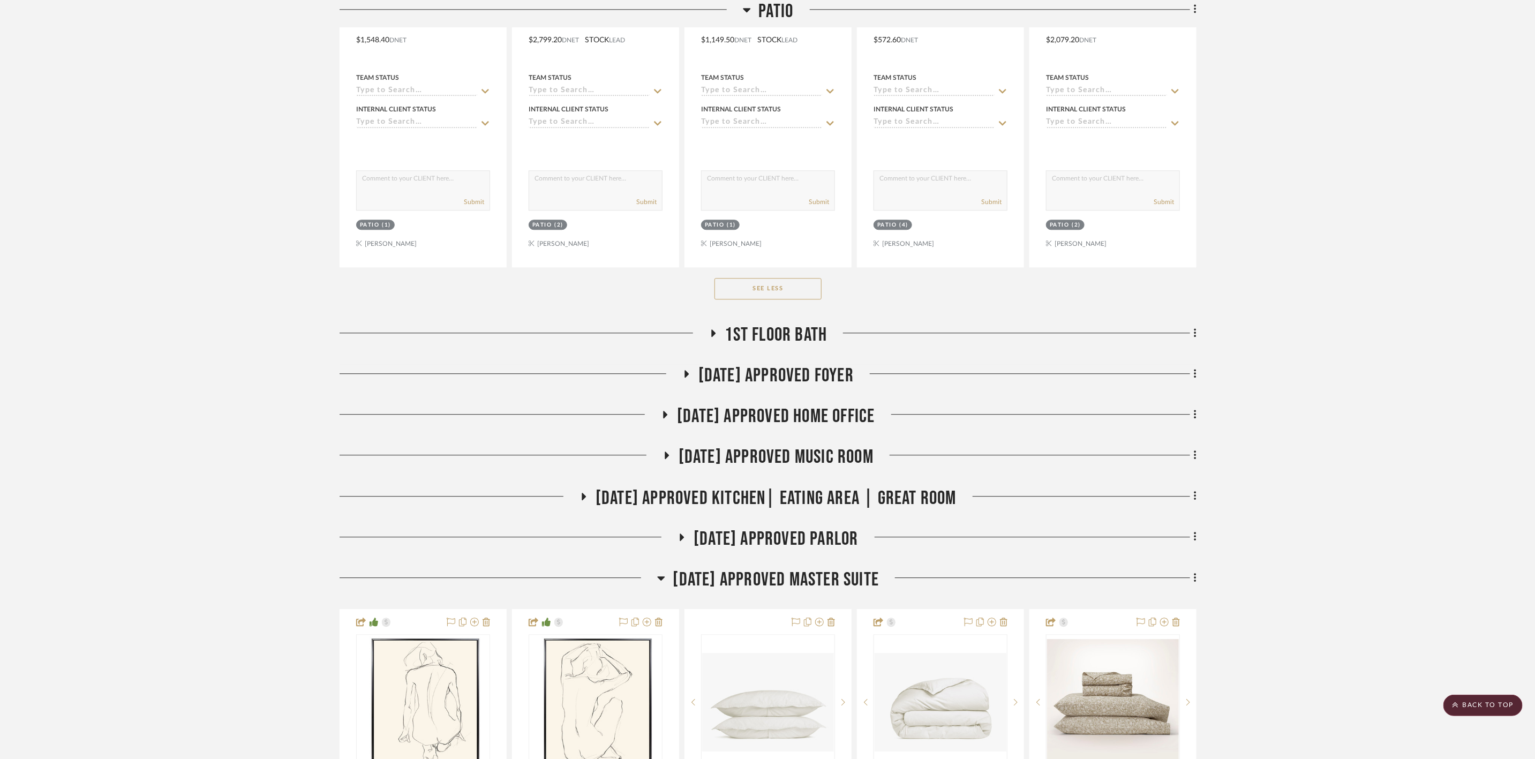
scroll to position [2490, 0]
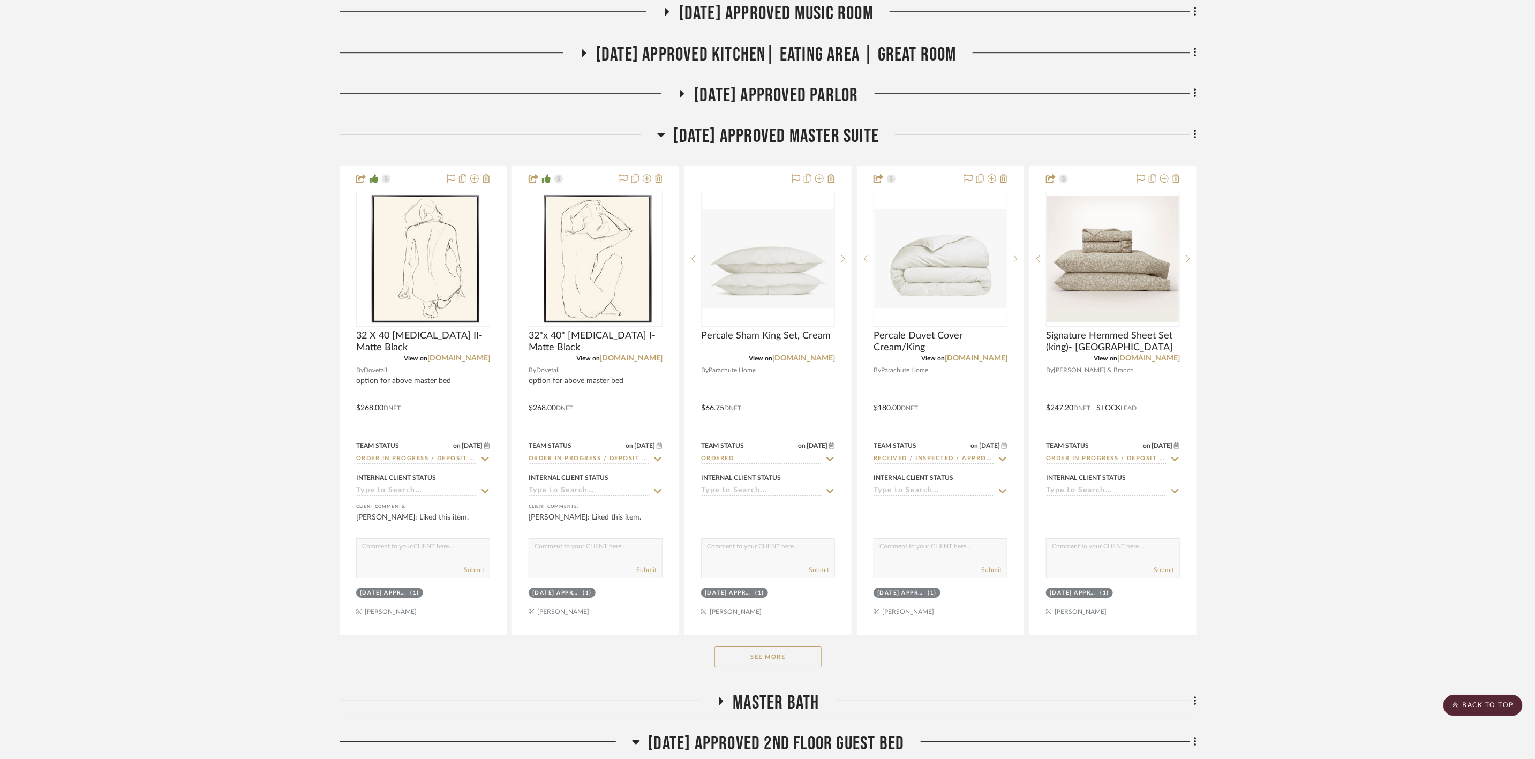
click at [805, 134] on span "[DATE] Approved Master Suite" at bounding box center [776, 136] width 206 height 23
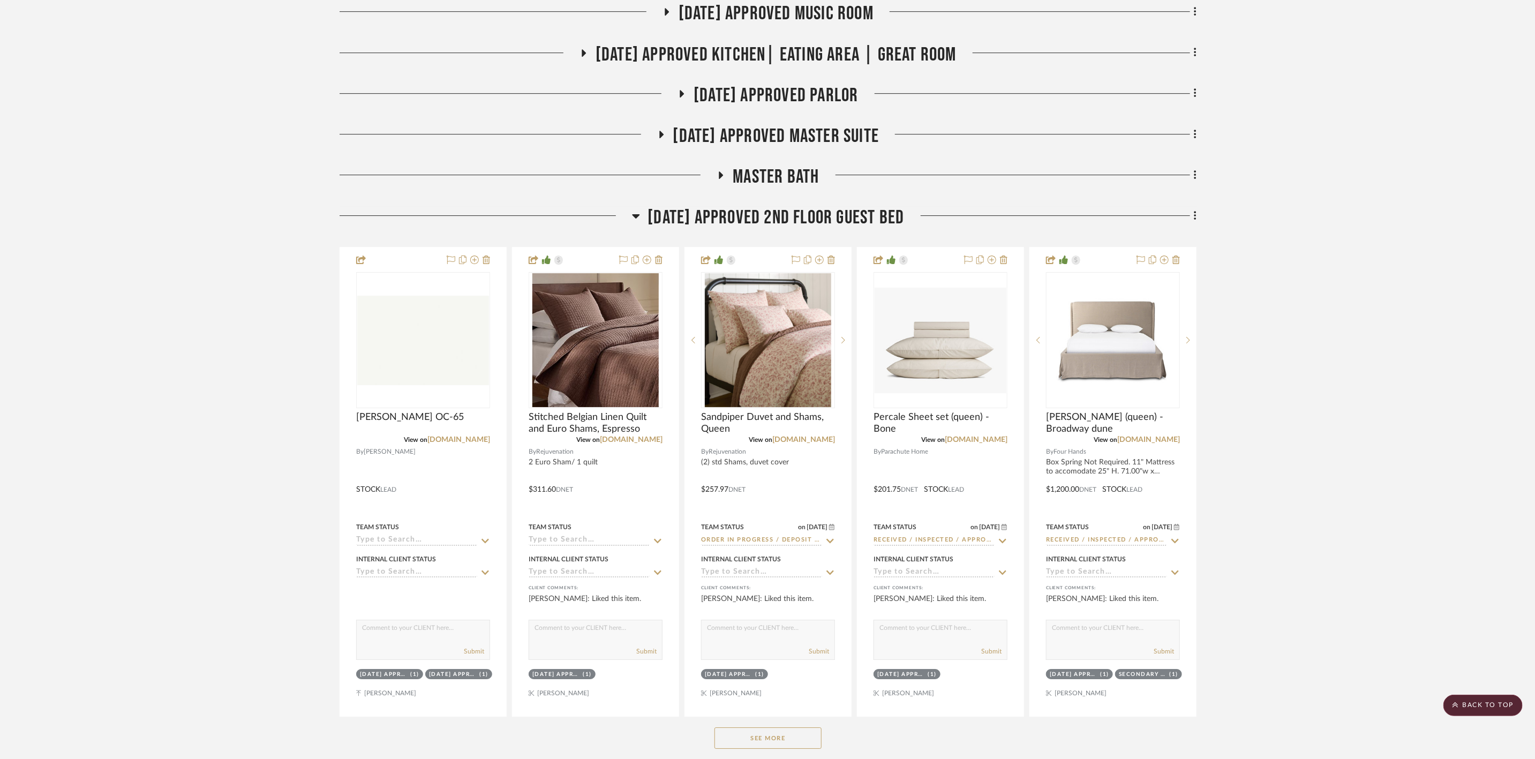
click at [830, 223] on span "[DATE] Approved 2nd floor Guest Bed" at bounding box center [776, 217] width 256 height 23
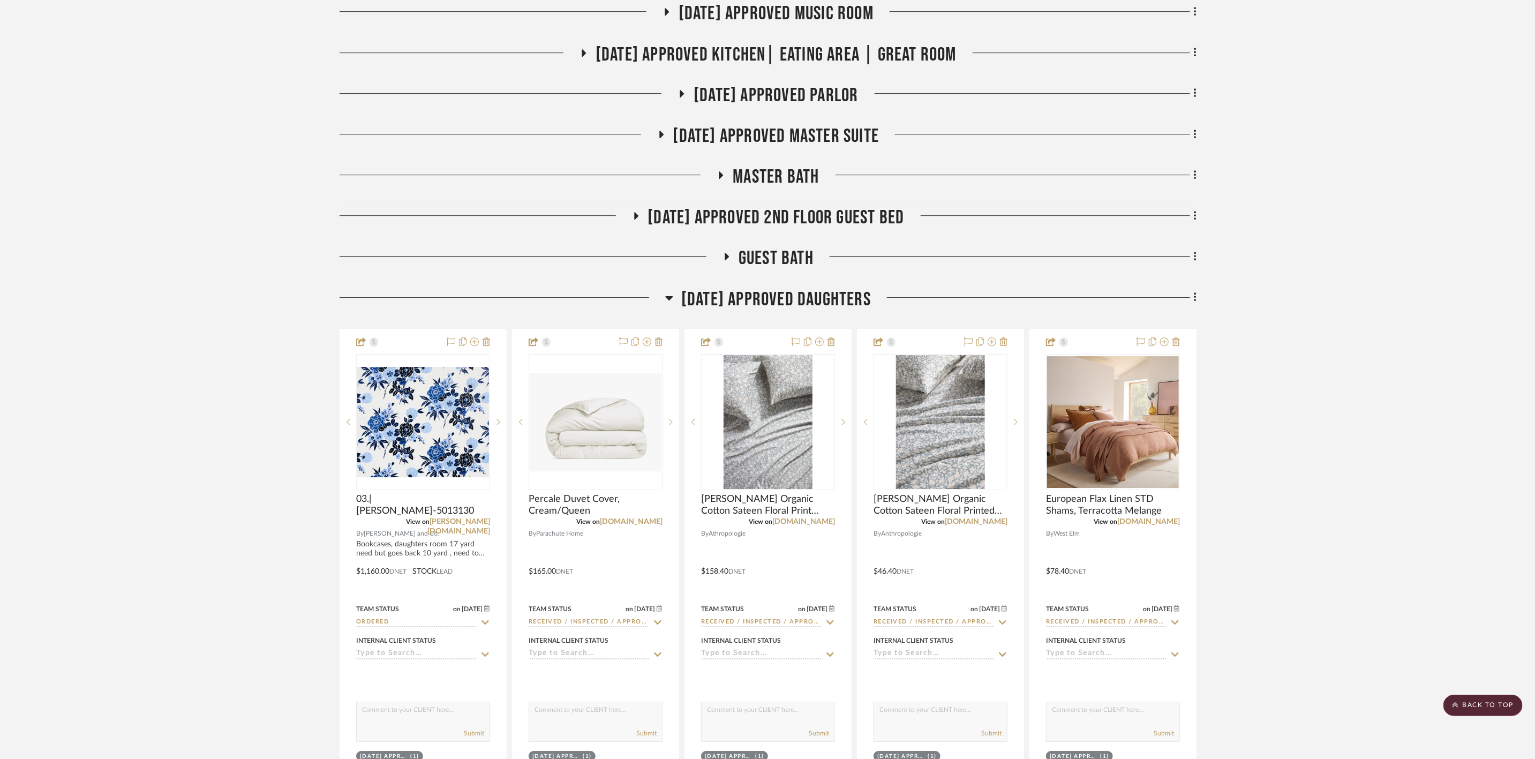
click at [810, 299] on span "[DATE] Approved Daughters" at bounding box center [776, 299] width 190 height 23
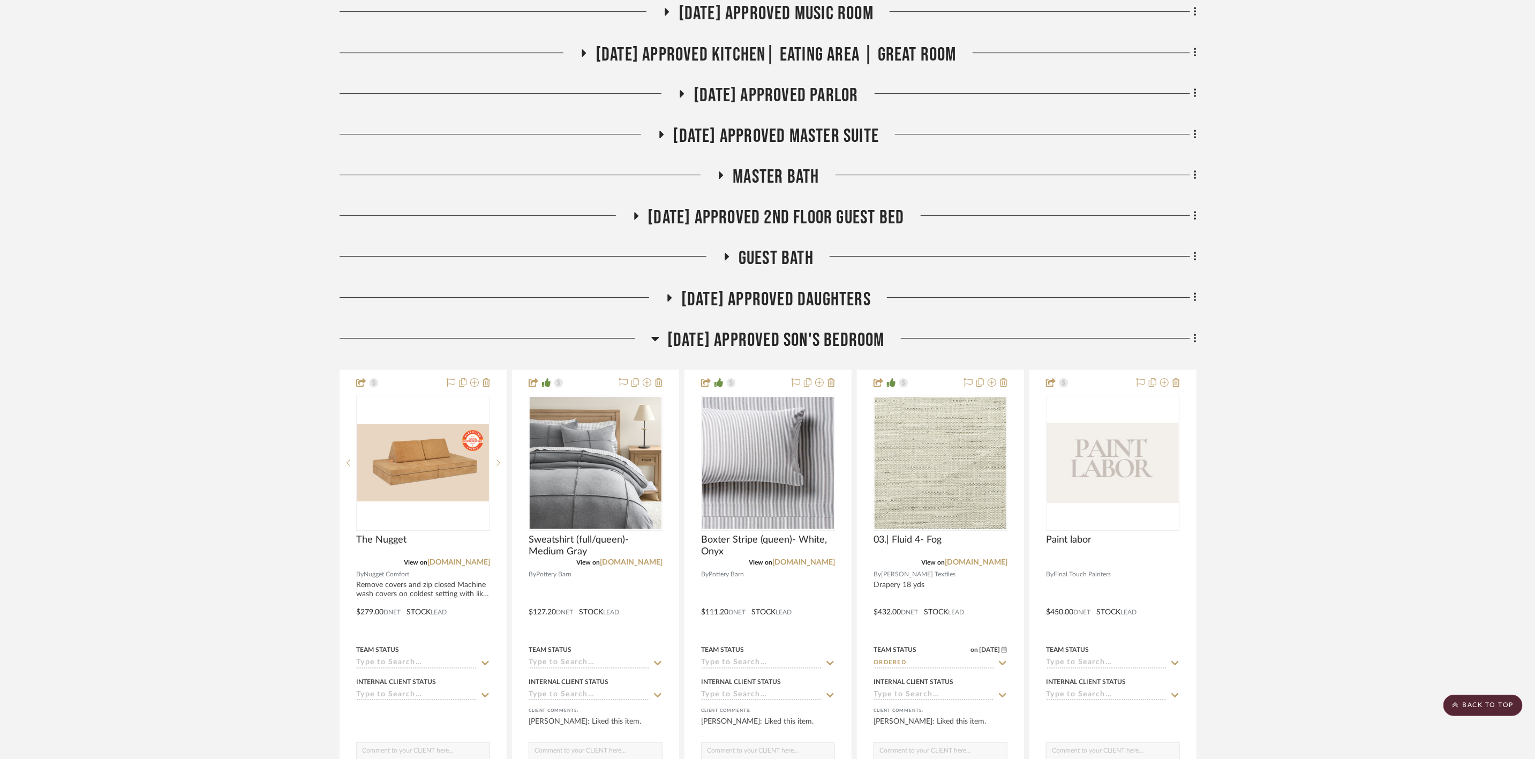
click at [812, 337] on span "[DATE] Approved Son's Bedroom" at bounding box center [775, 340] width 217 height 23
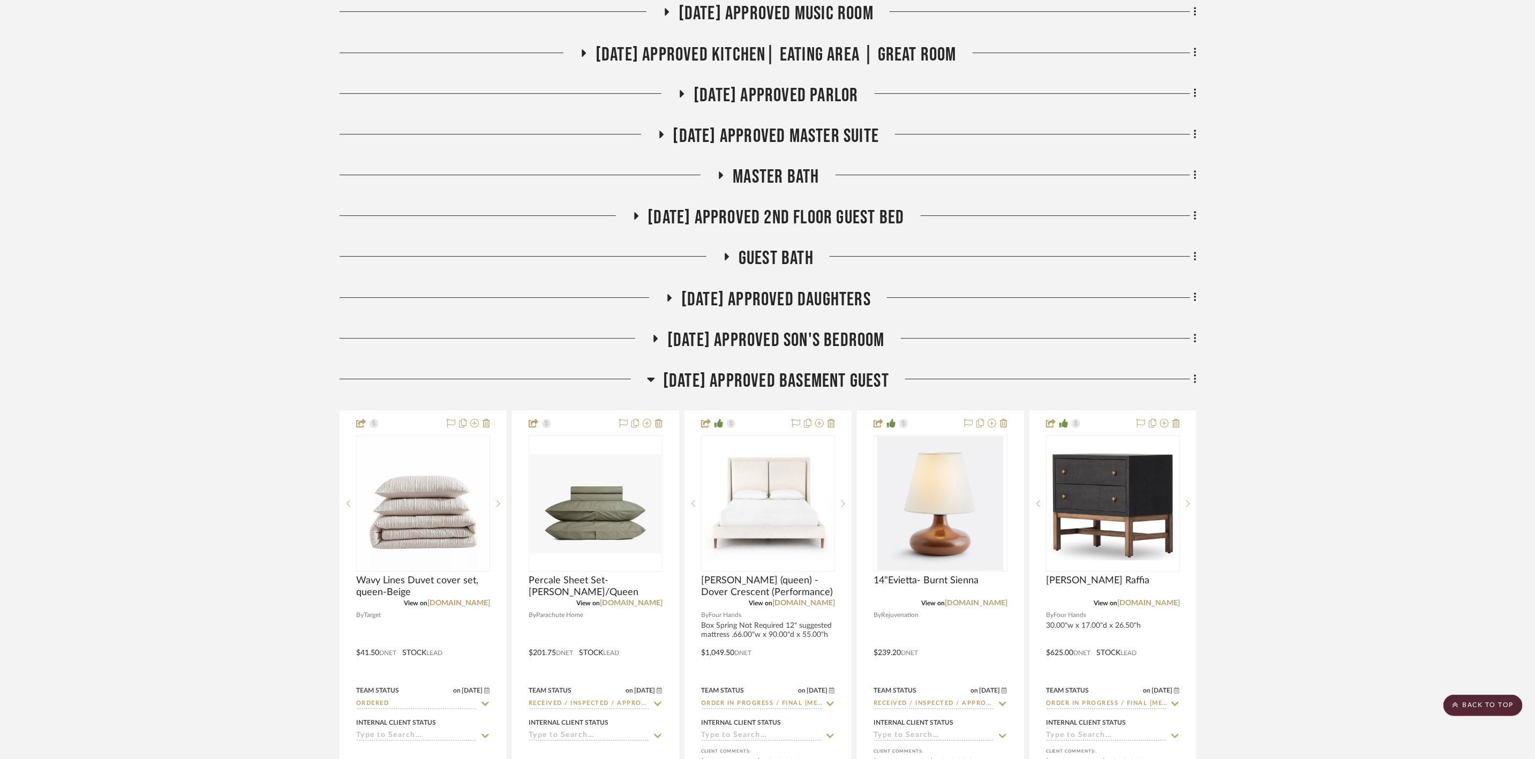
click at [825, 381] on span "[DATE] Approved Basement Guest" at bounding box center [776, 380] width 226 height 23
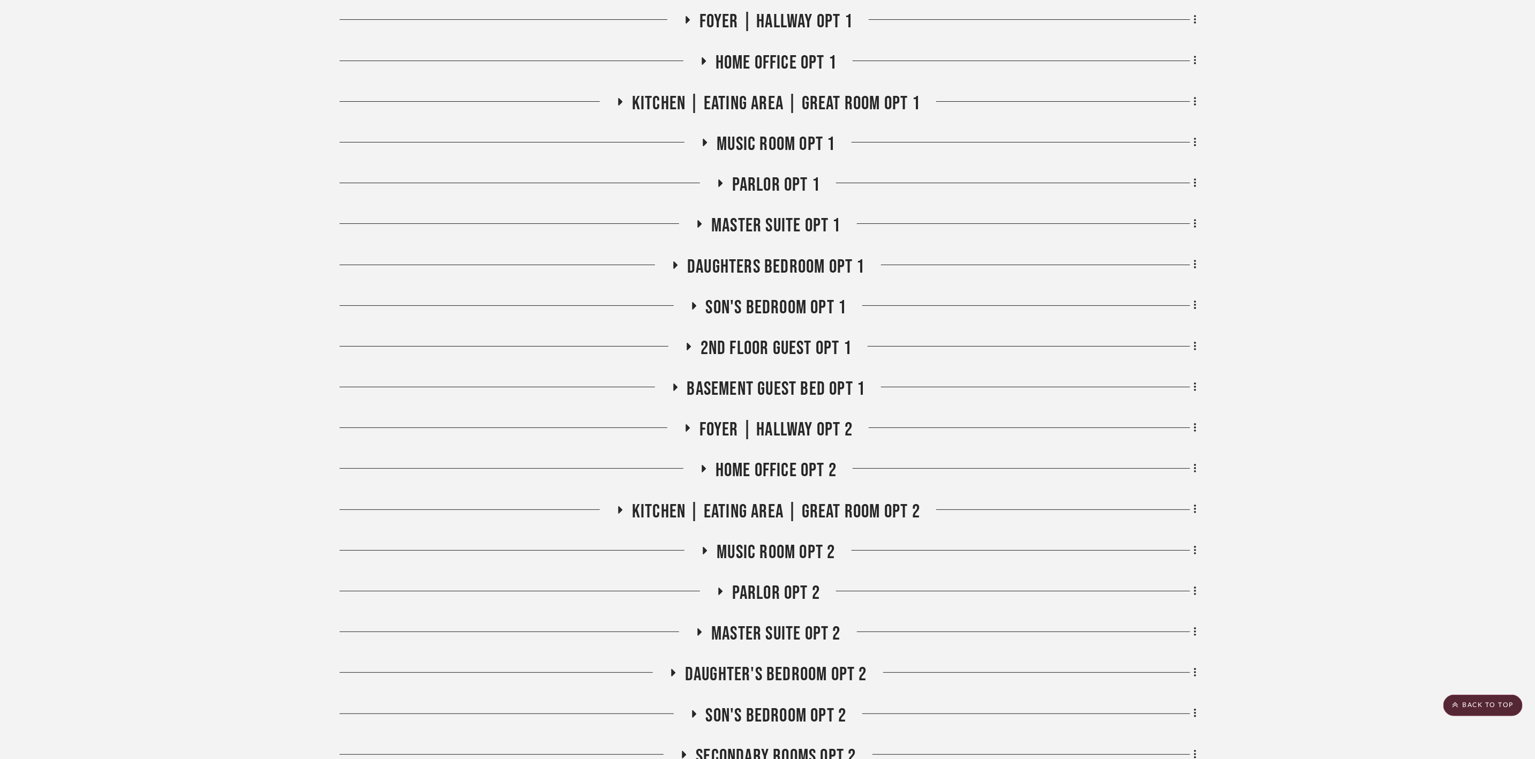
scroll to position [3157, 0]
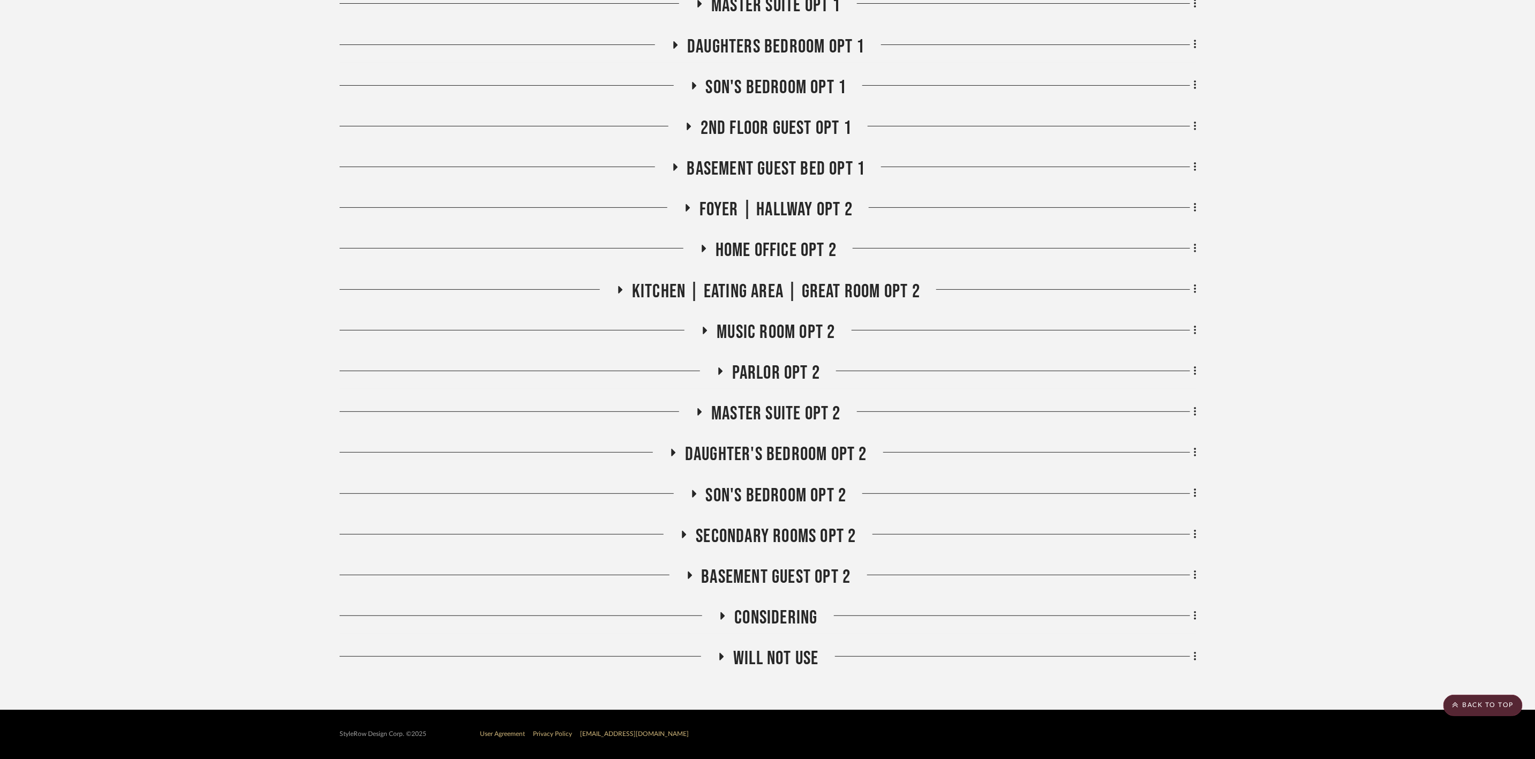
click at [754, 613] on span "Considering" at bounding box center [775, 617] width 83 height 23
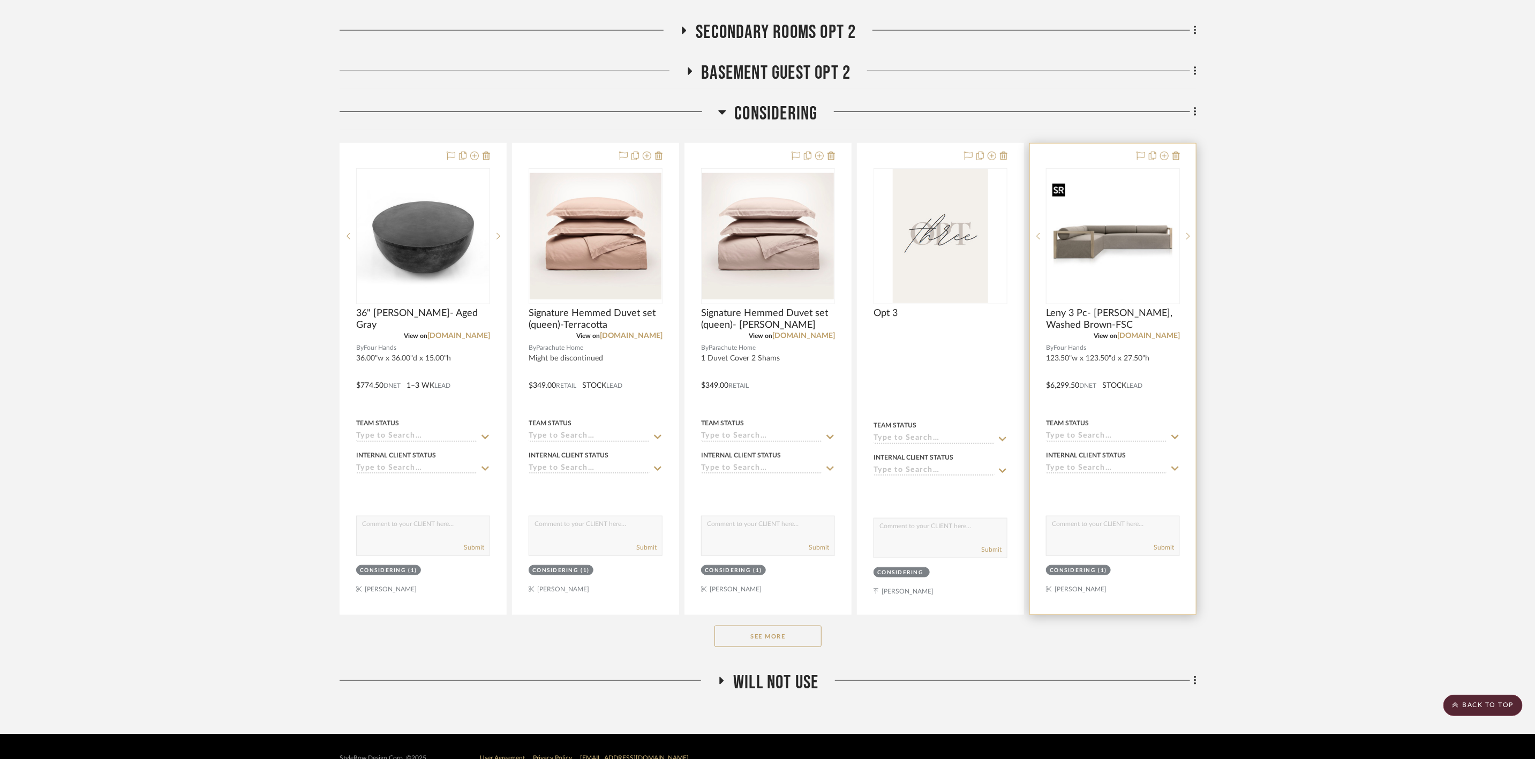
scroll to position [3686, 0]
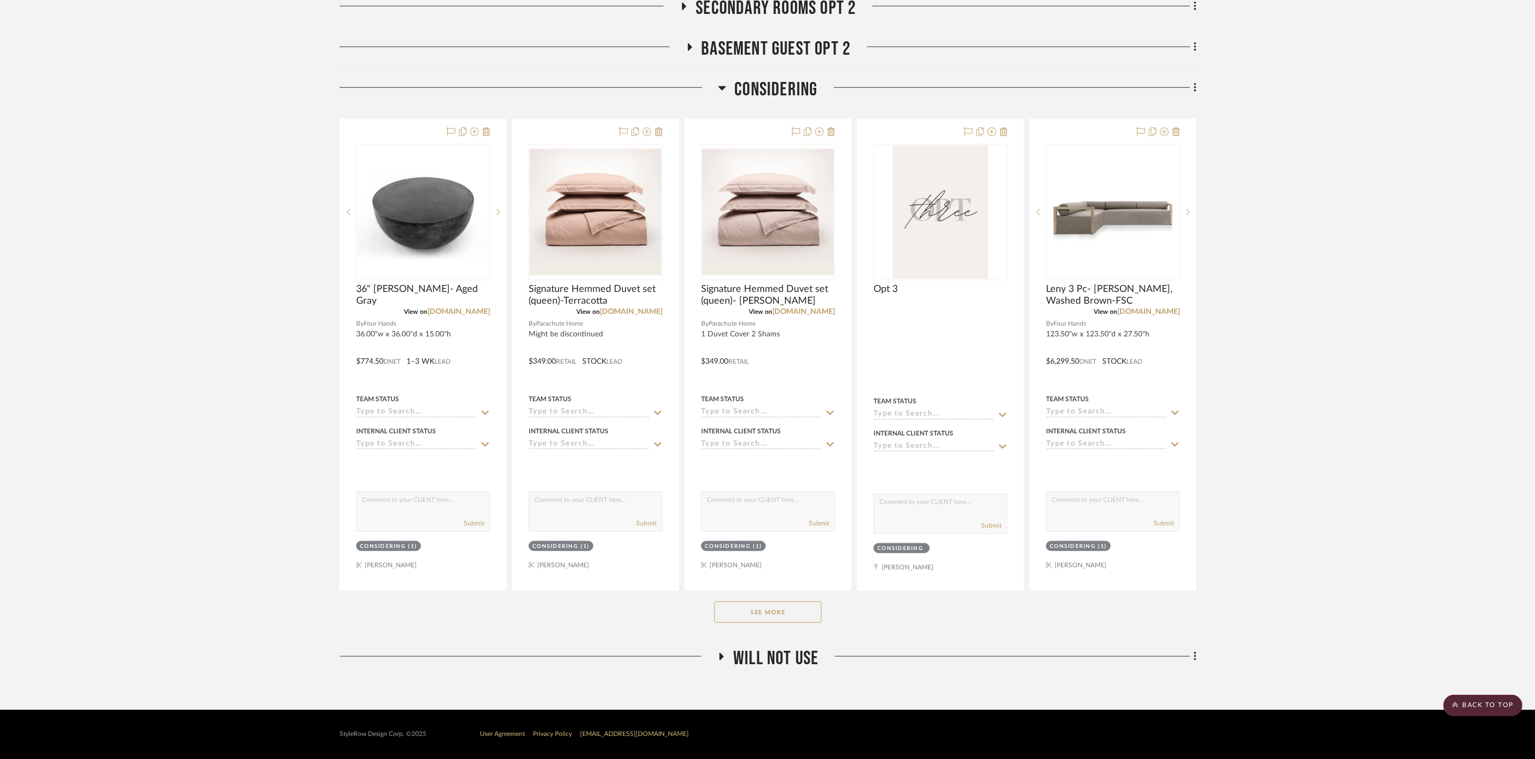
click at [784, 610] on button "See More" at bounding box center [767, 611] width 107 height 21
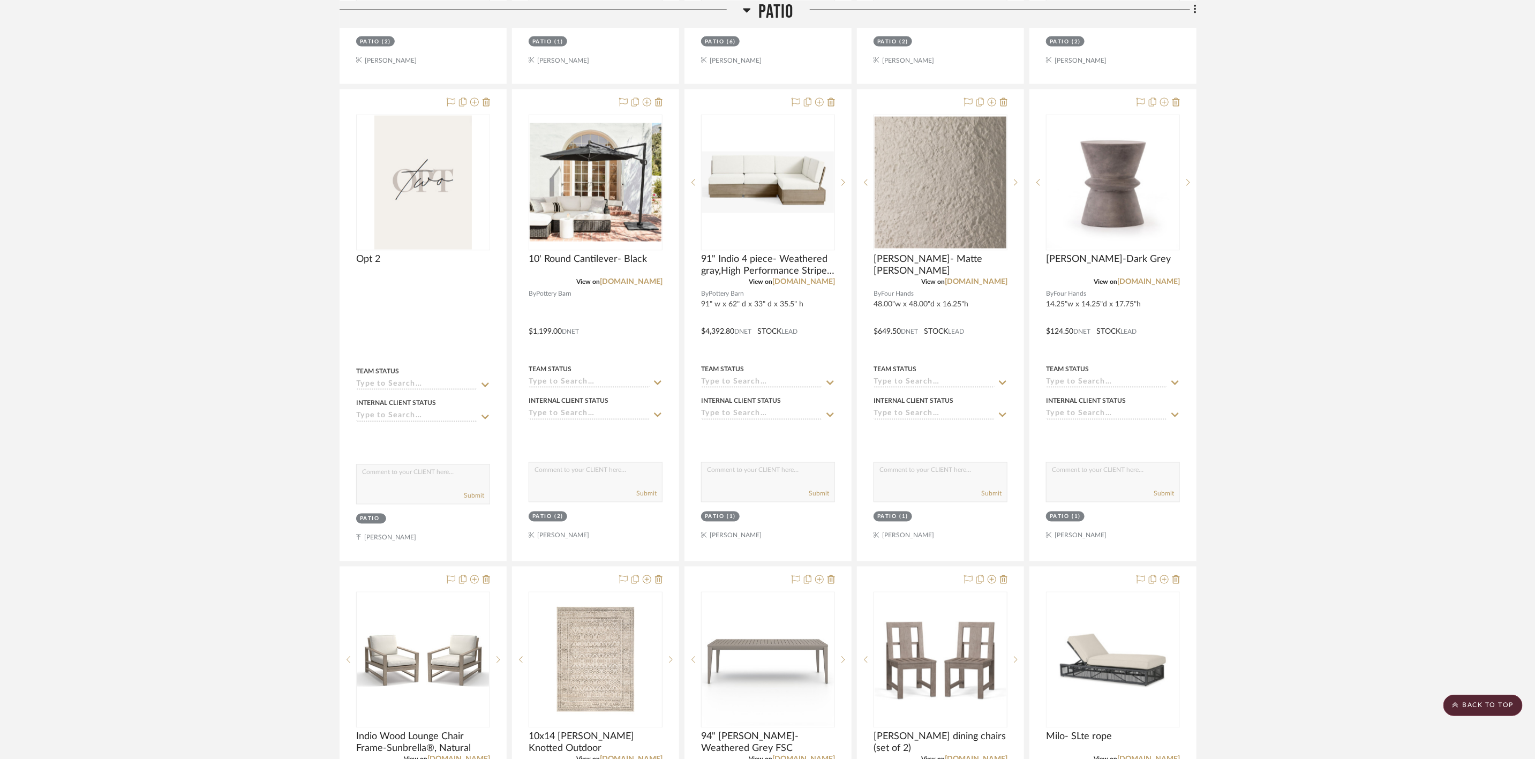
scroll to position [1277, 0]
click at [654, 286] on link "[DOMAIN_NAME]" at bounding box center [631, 282] width 63 height 7
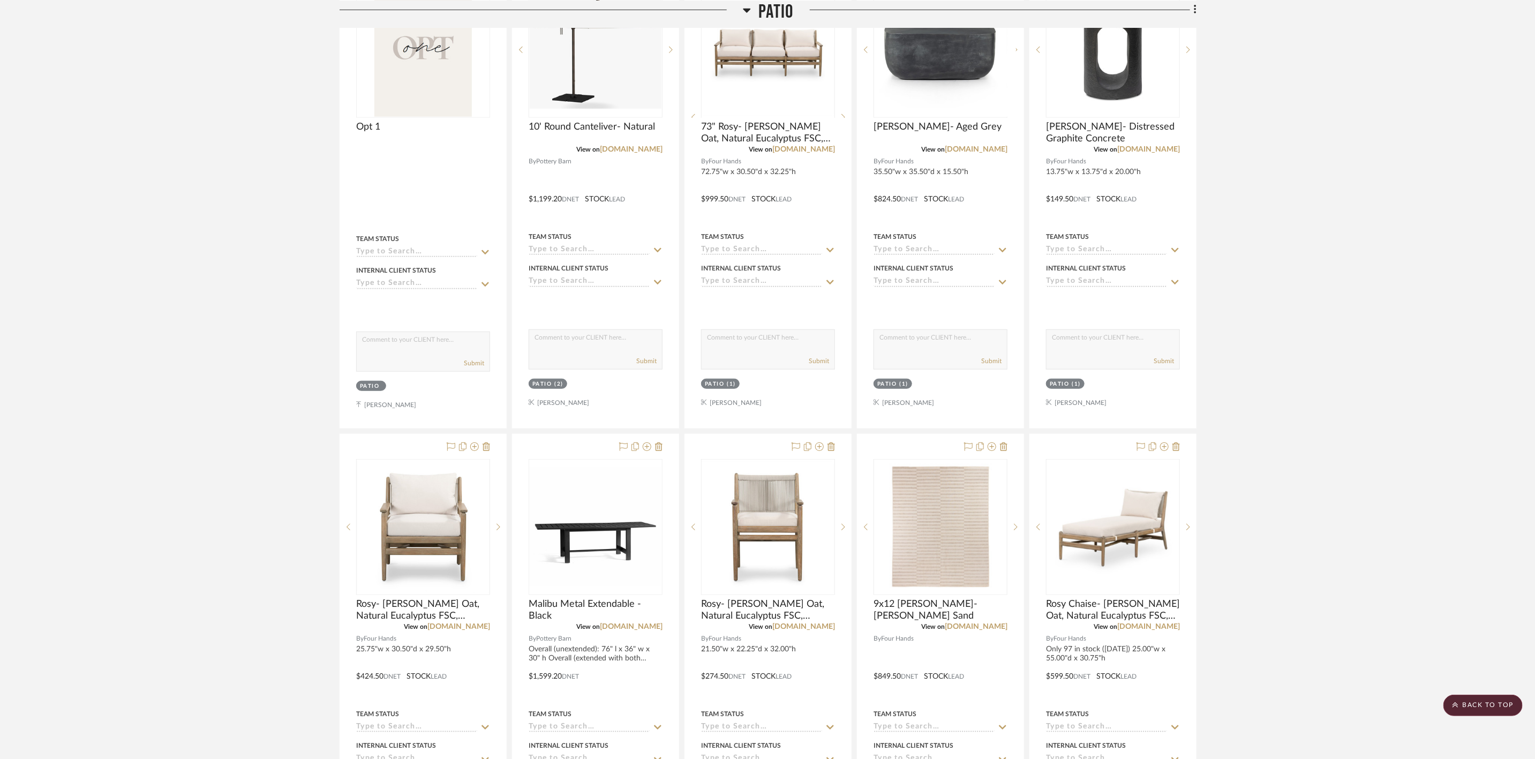
scroll to position [474, 0]
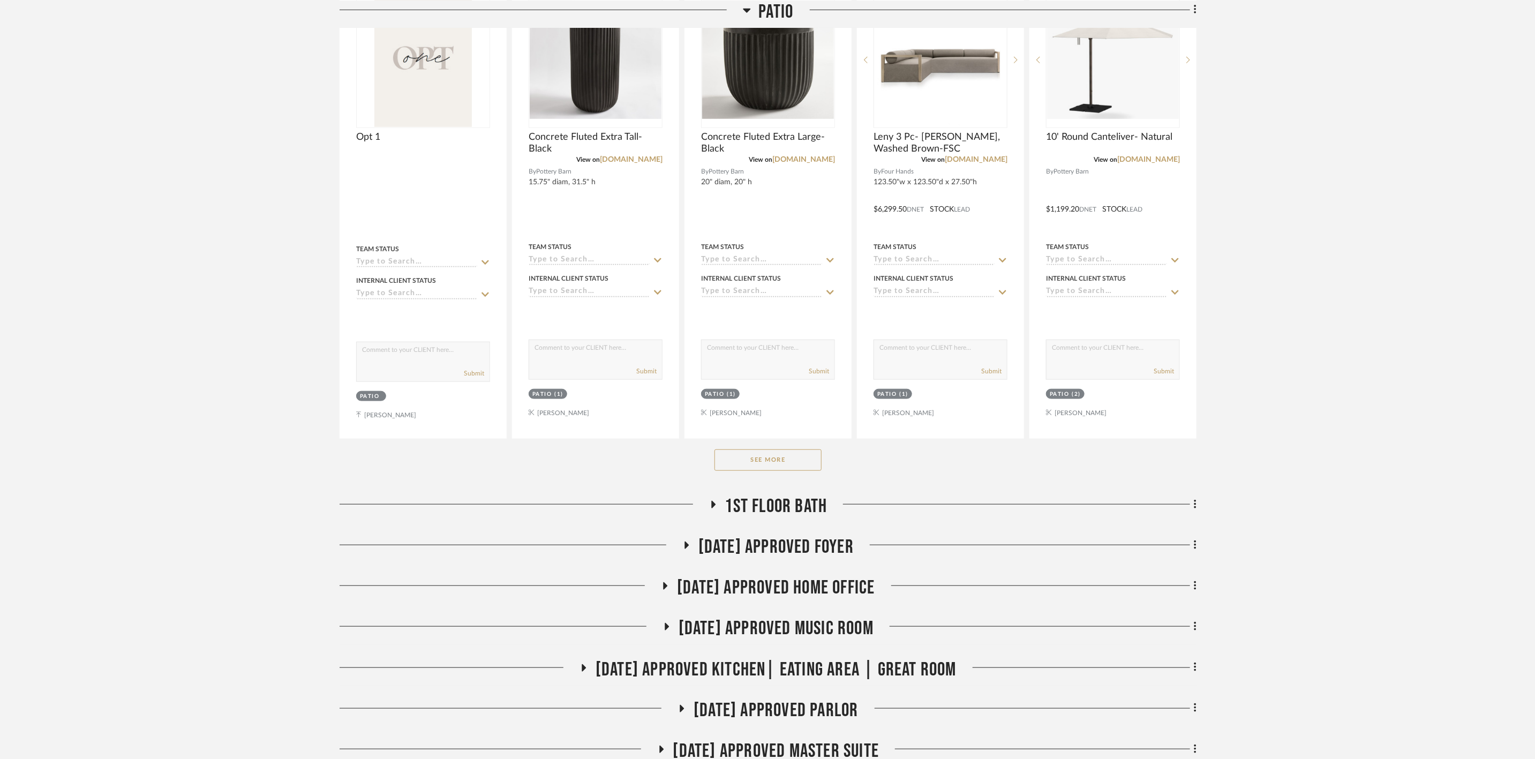
scroll to position [482, 0]
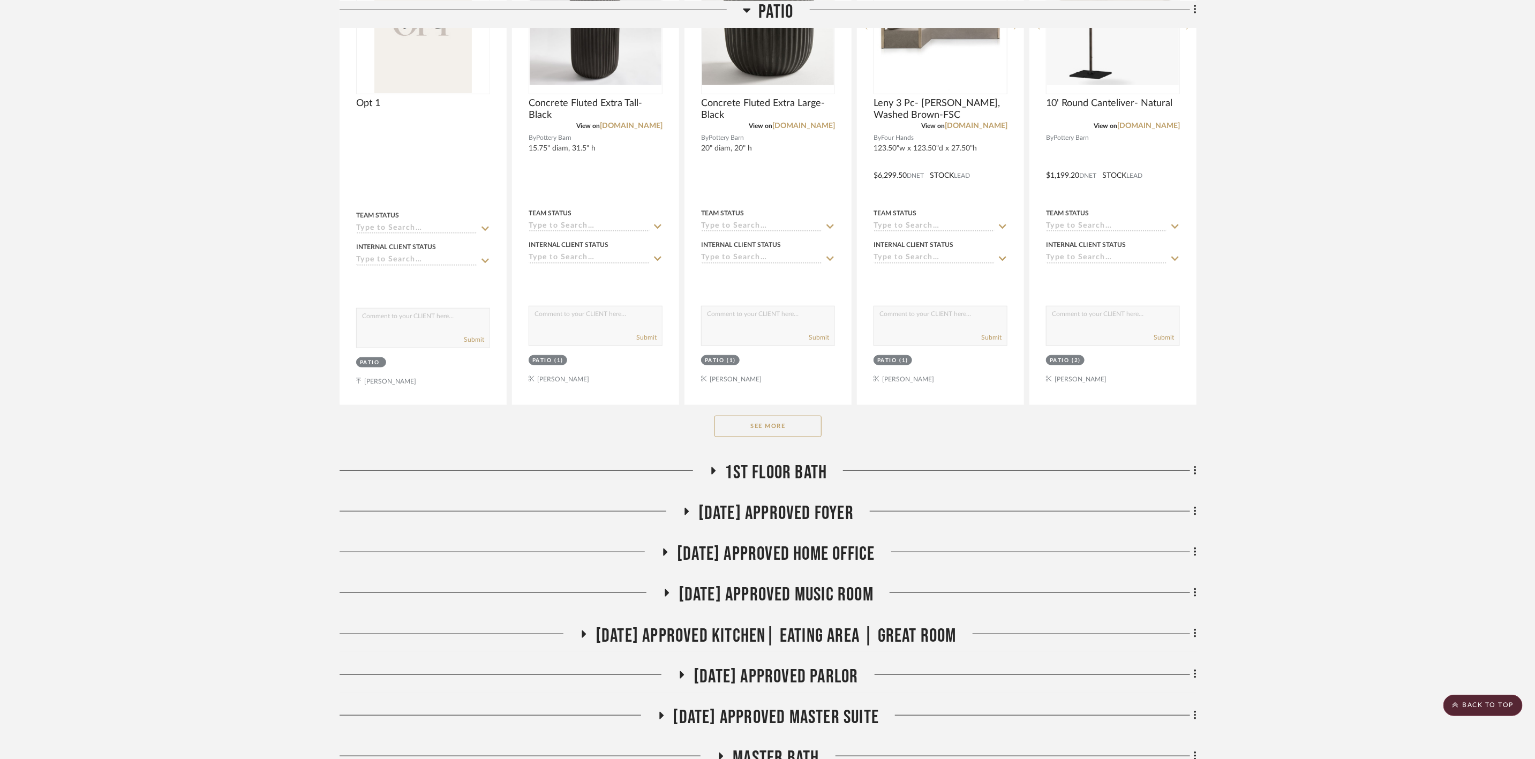
click at [793, 431] on button "See More" at bounding box center [767, 425] width 107 height 21
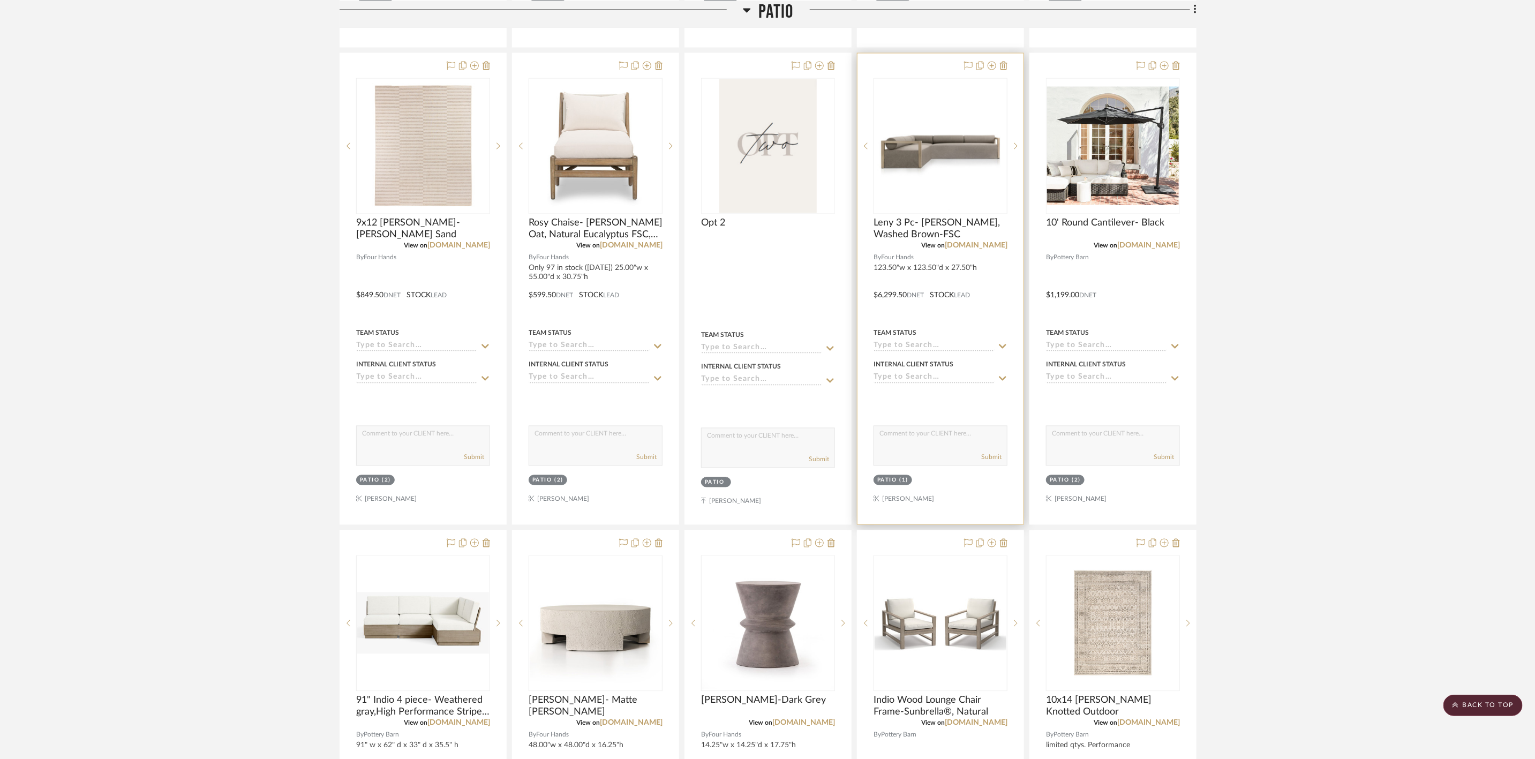
scroll to position [1365, 0]
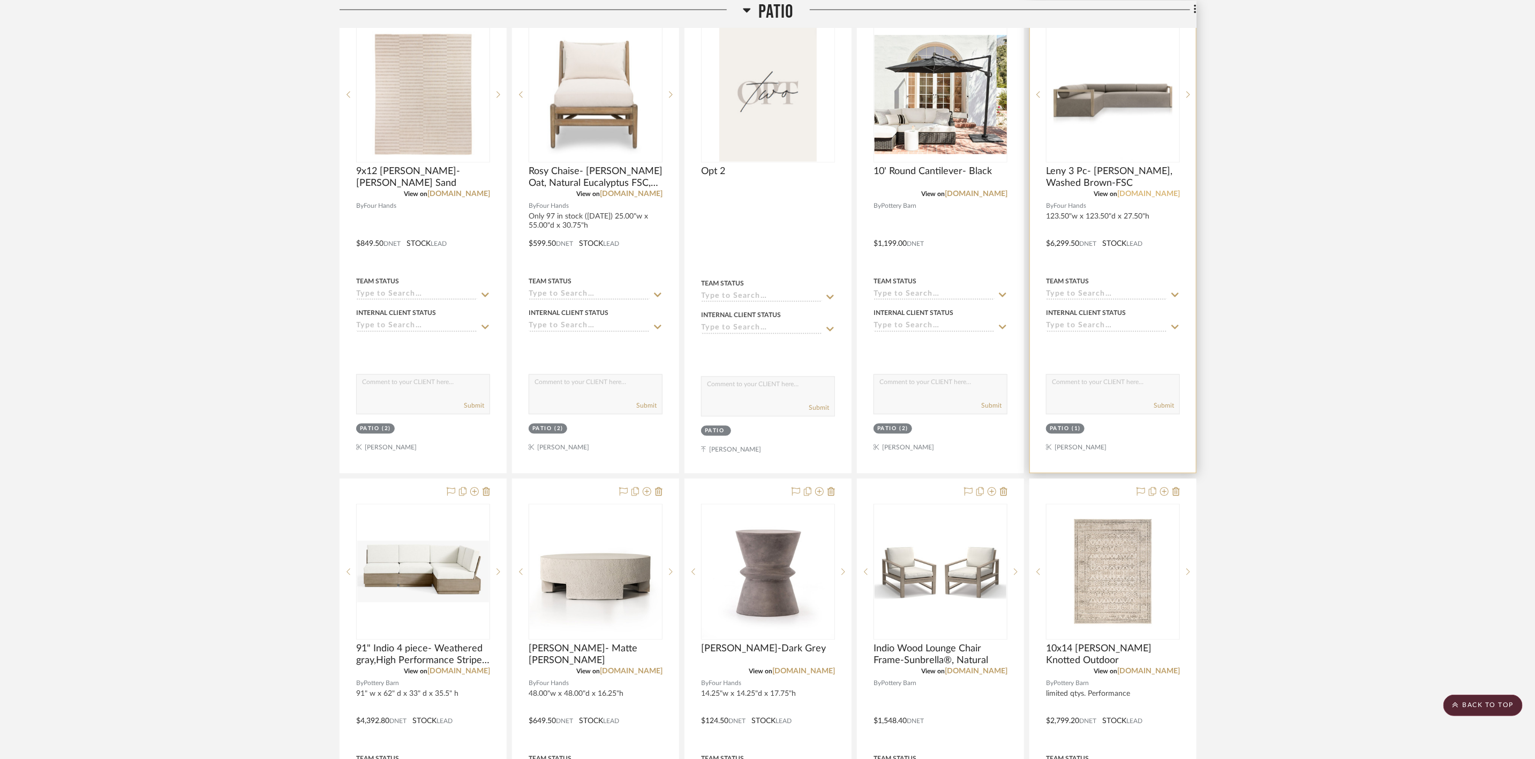
click at [1157, 198] on link "[DOMAIN_NAME]" at bounding box center [1148, 194] width 63 height 7
click at [992, 496] on icon at bounding box center [991, 491] width 9 height 9
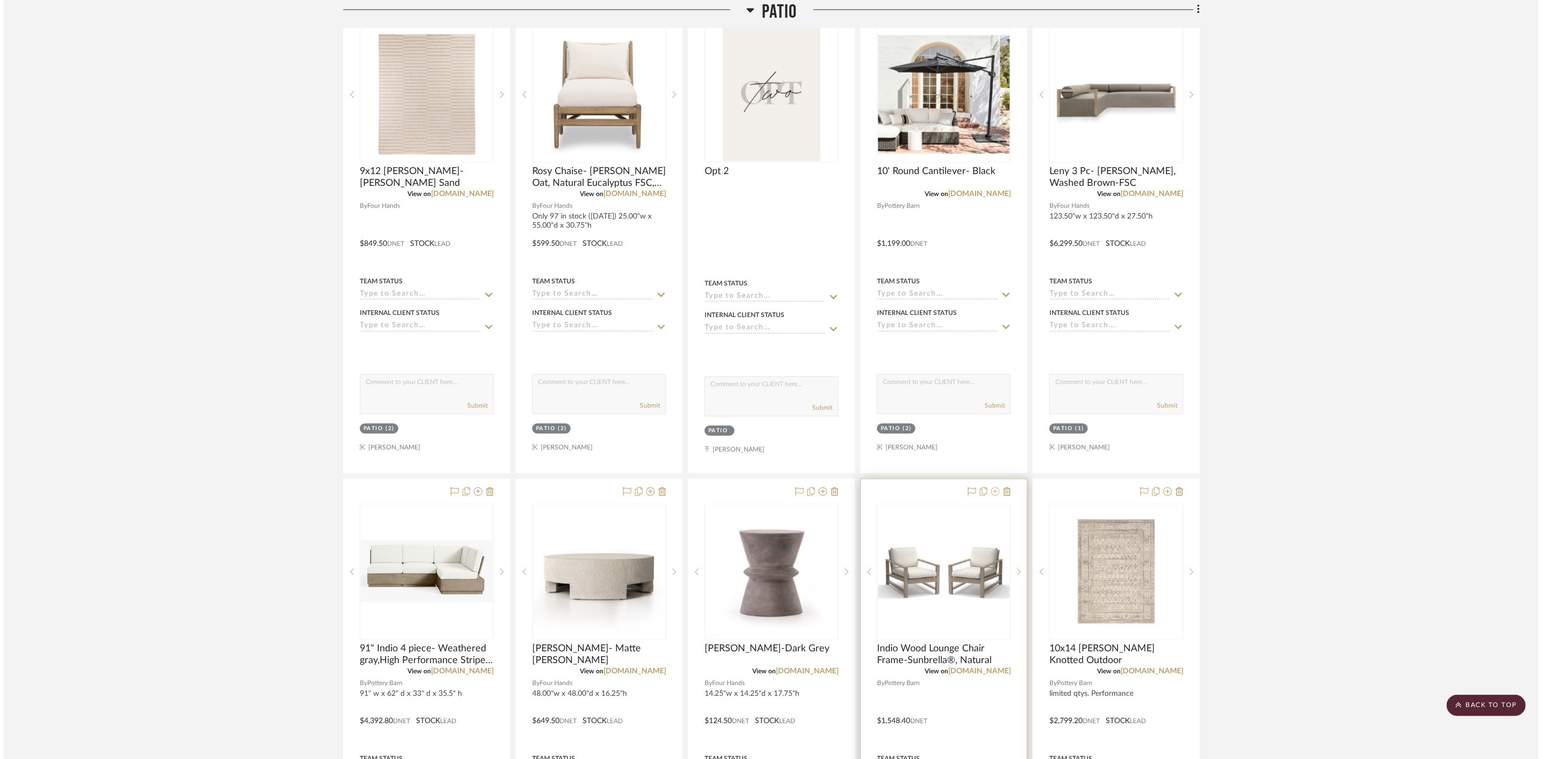
scroll to position [0, 0]
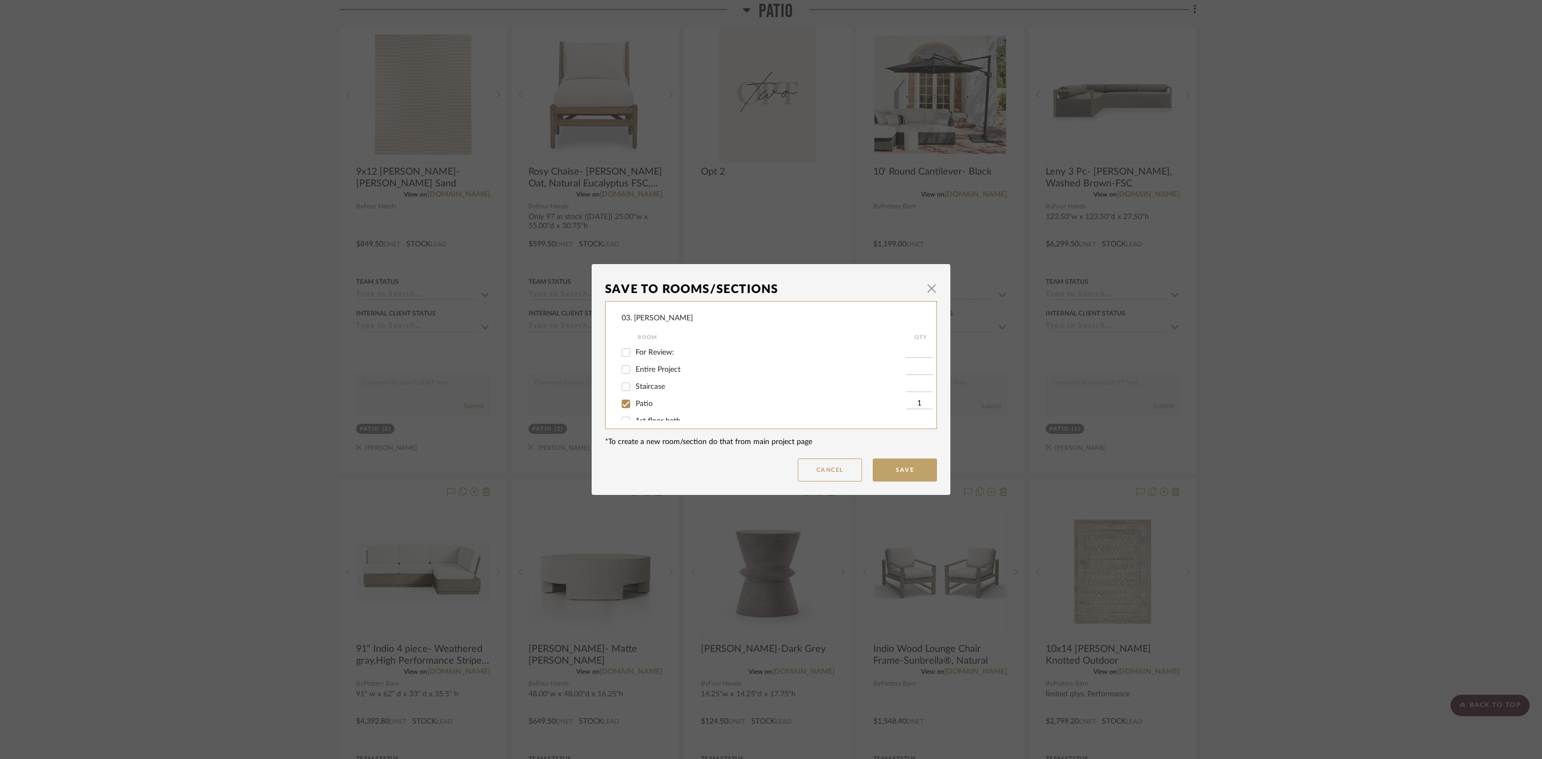
click at [647, 402] on span "Patio" at bounding box center [644, 403] width 17 height 7
click at [634, 402] on input "Patio" at bounding box center [625, 403] width 17 height 17
checkbox input "false"
click at [644, 384] on div "Considering" at bounding box center [764, 392] width 284 height 17
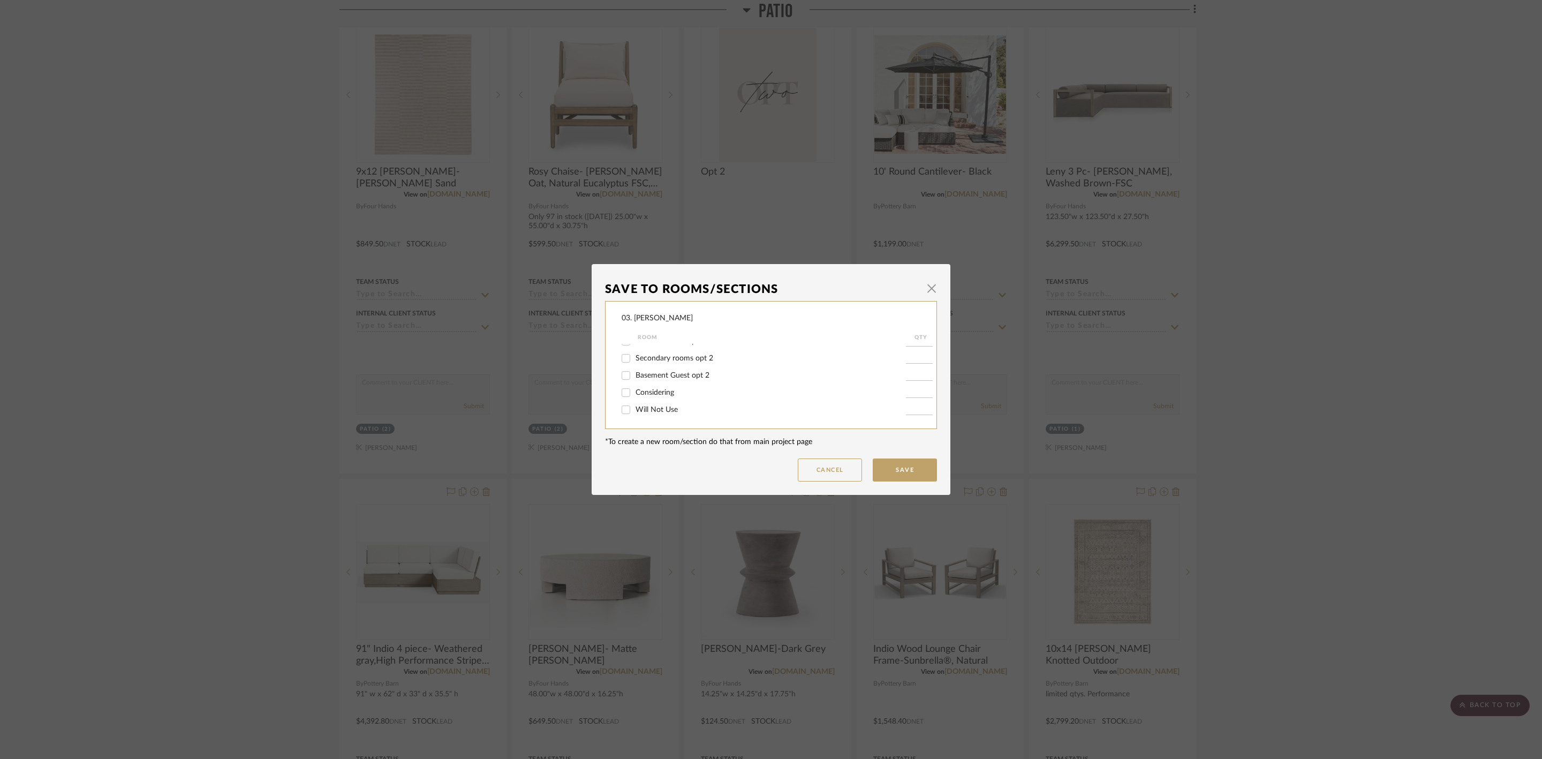
click at [649, 392] on span "Considering" at bounding box center [655, 392] width 39 height 7
click at [634, 392] on input "Considering" at bounding box center [625, 392] width 17 height 17
checkbox input "true"
type input "1"
click at [876, 462] on button "Save" at bounding box center [905, 469] width 64 height 23
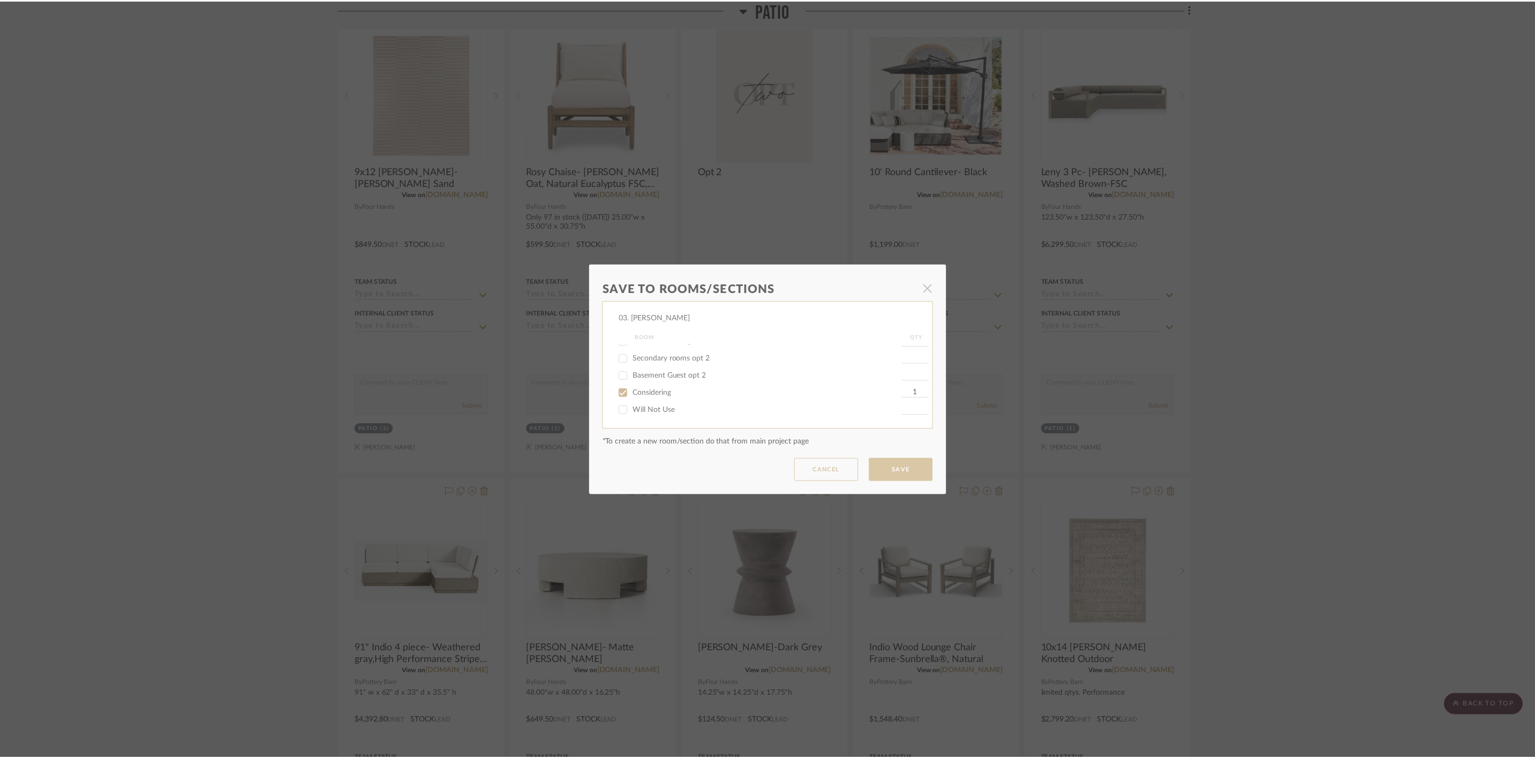
scroll to position [1365, 0]
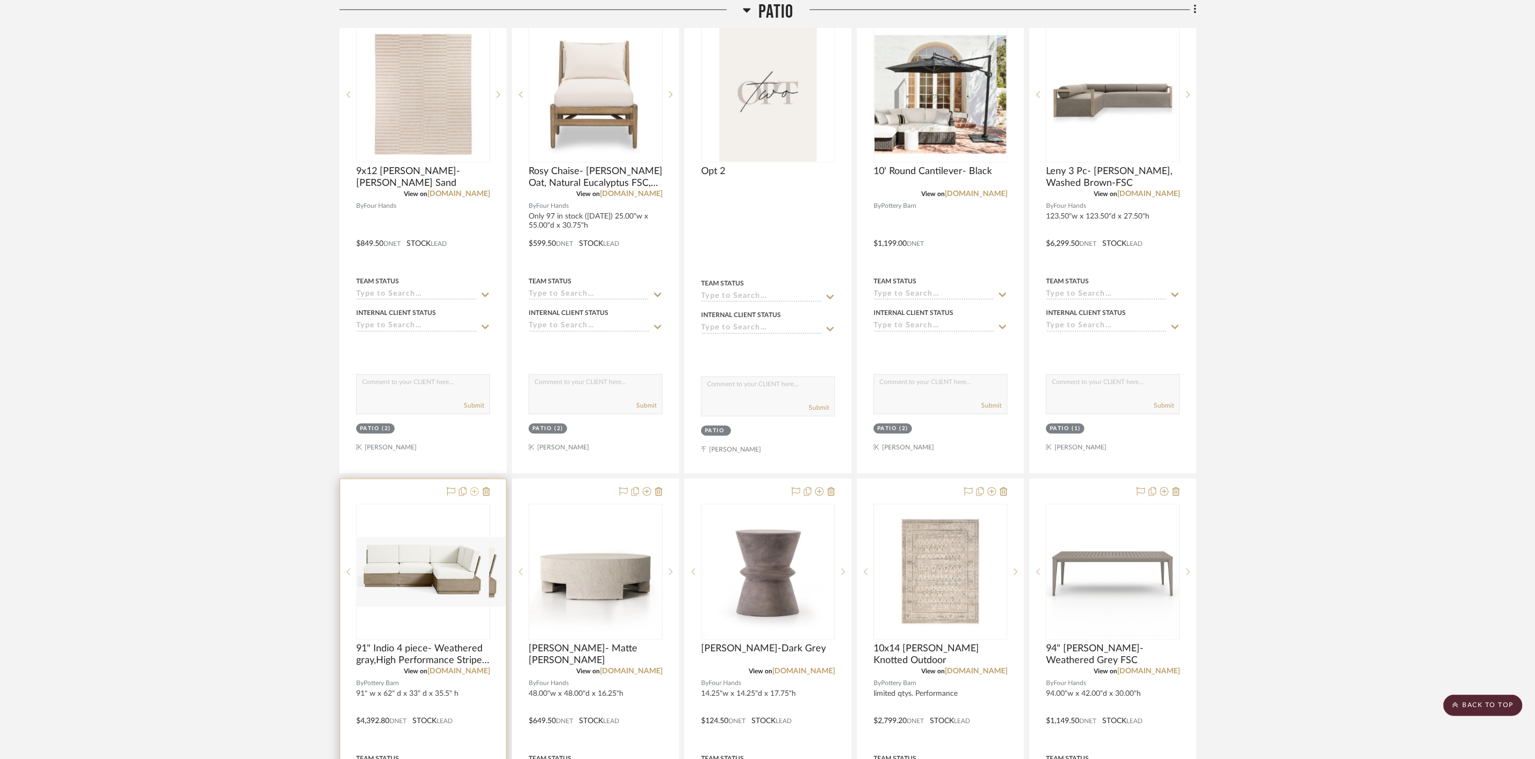
click at [471, 495] on icon at bounding box center [474, 491] width 9 height 9
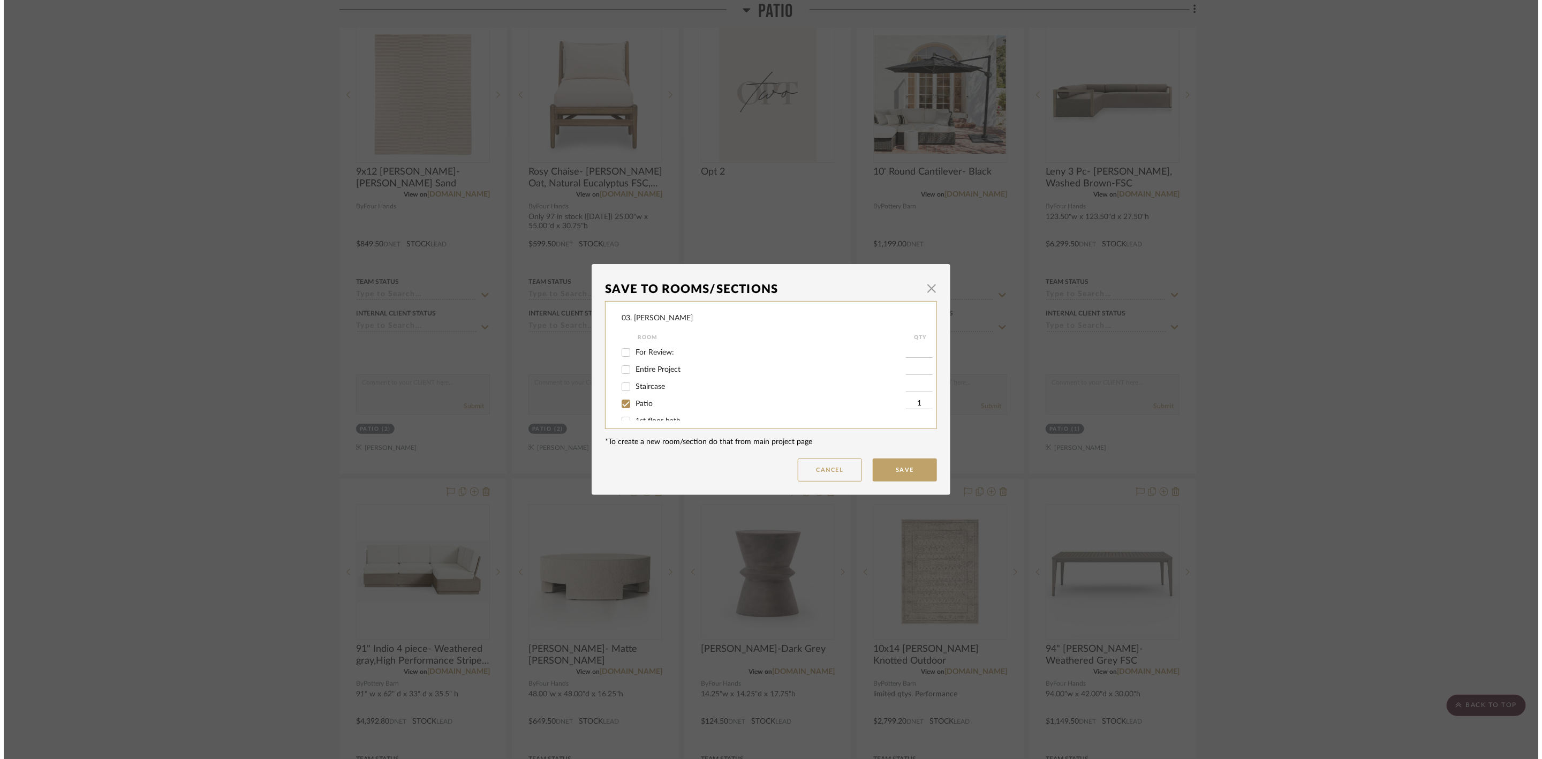
scroll to position [0, 0]
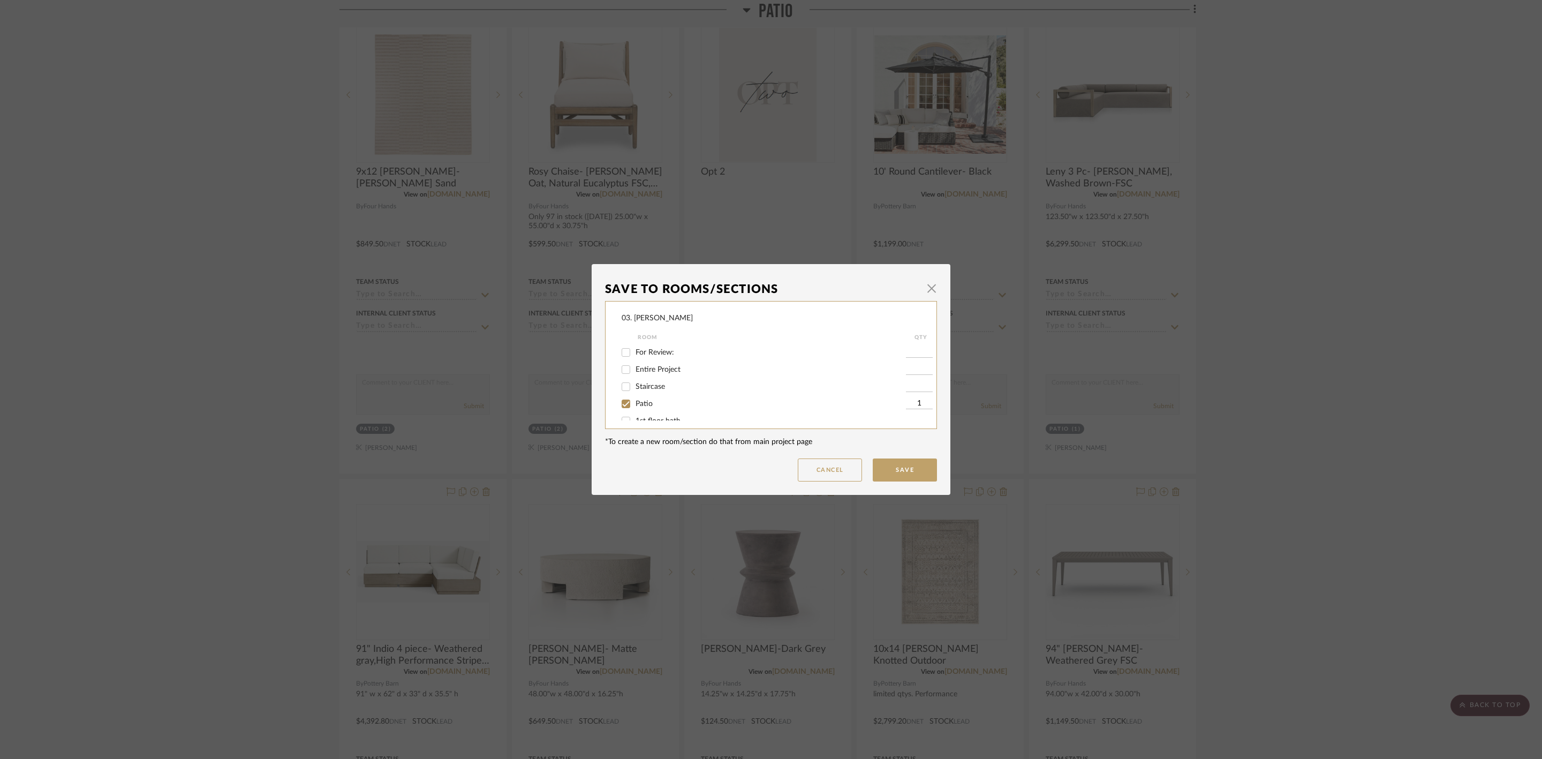
click at [644, 403] on span "Patio" at bounding box center [644, 403] width 17 height 7
click at [634, 403] on input "Patio" at bounding box center [625, 403] width 17 height 17
checkbox input "false"
click at [651, 389] on span "Considering" at bounding box center [655, 392] width 39 height 7
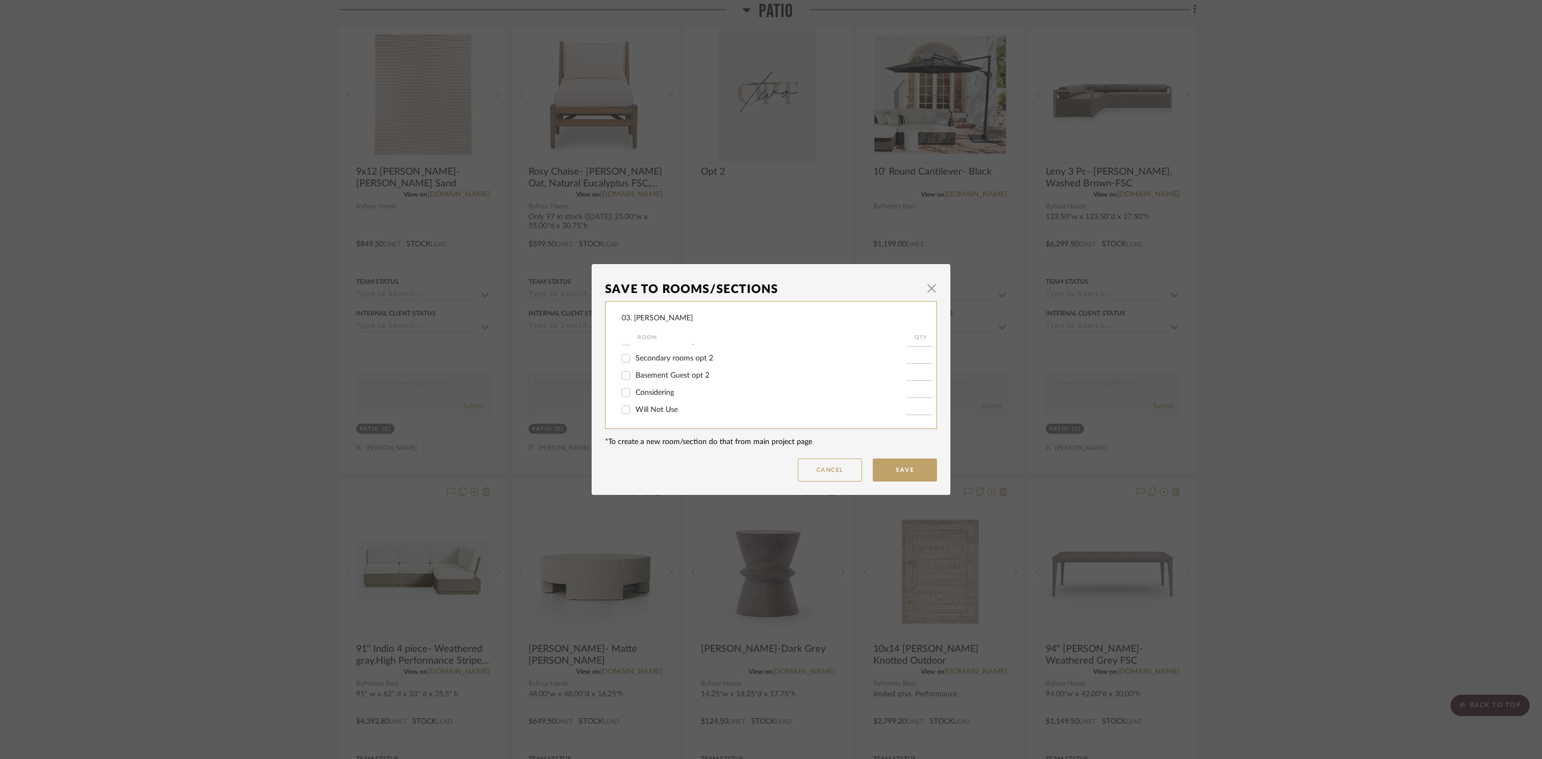
click at [634, 389] on input "Considering" at bounding box center [625, 392] width 17 height 17
checkbox input "true"
type input "1"
click at [903, 480] on button "Save" at bounding box center [905, 469] width 64 height 23
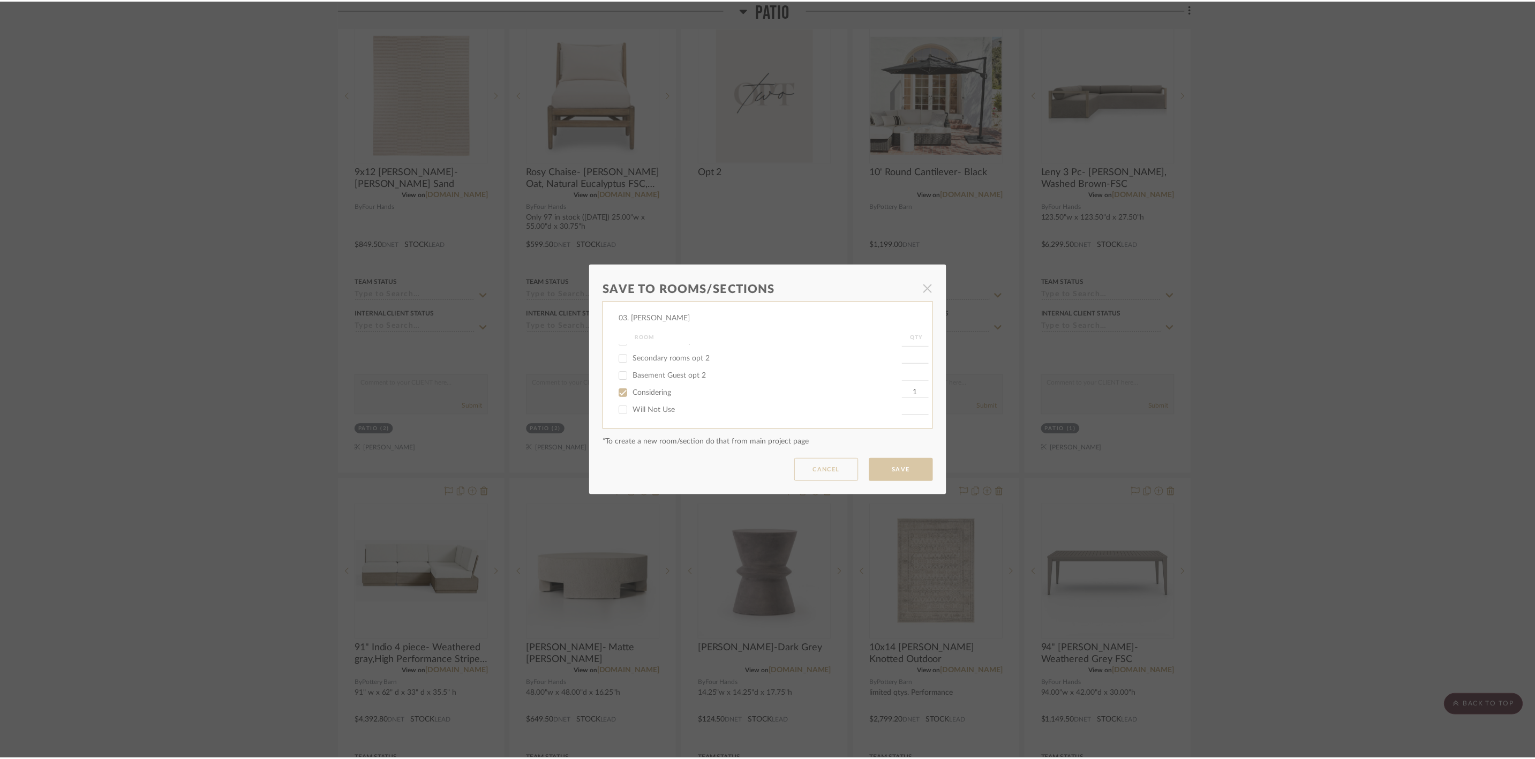
scroll to position [1365, 0]
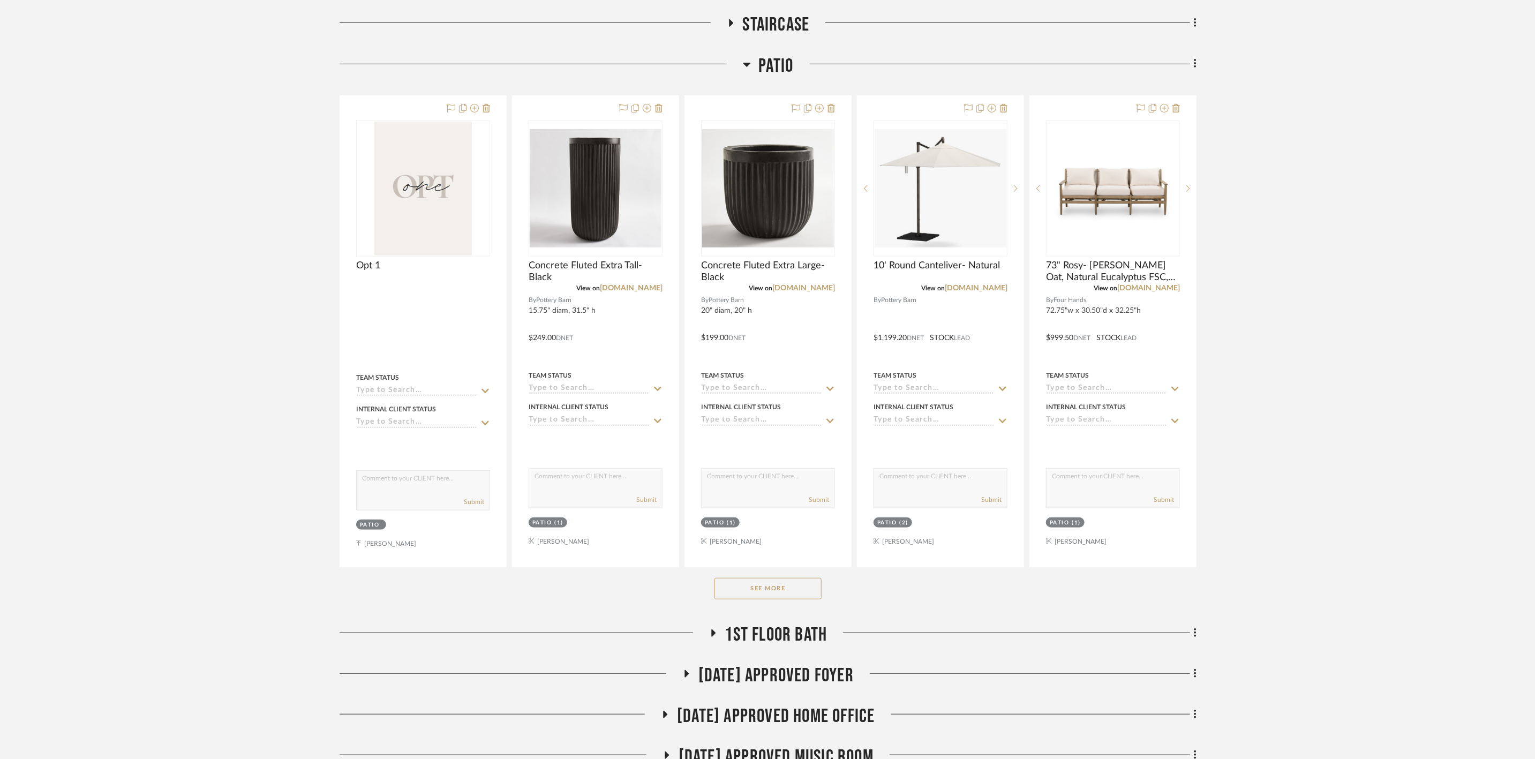
scroll to position [321, 0]
click at [763, 590] on button "See More" at bounding box center [767, 586] width 107 height 21
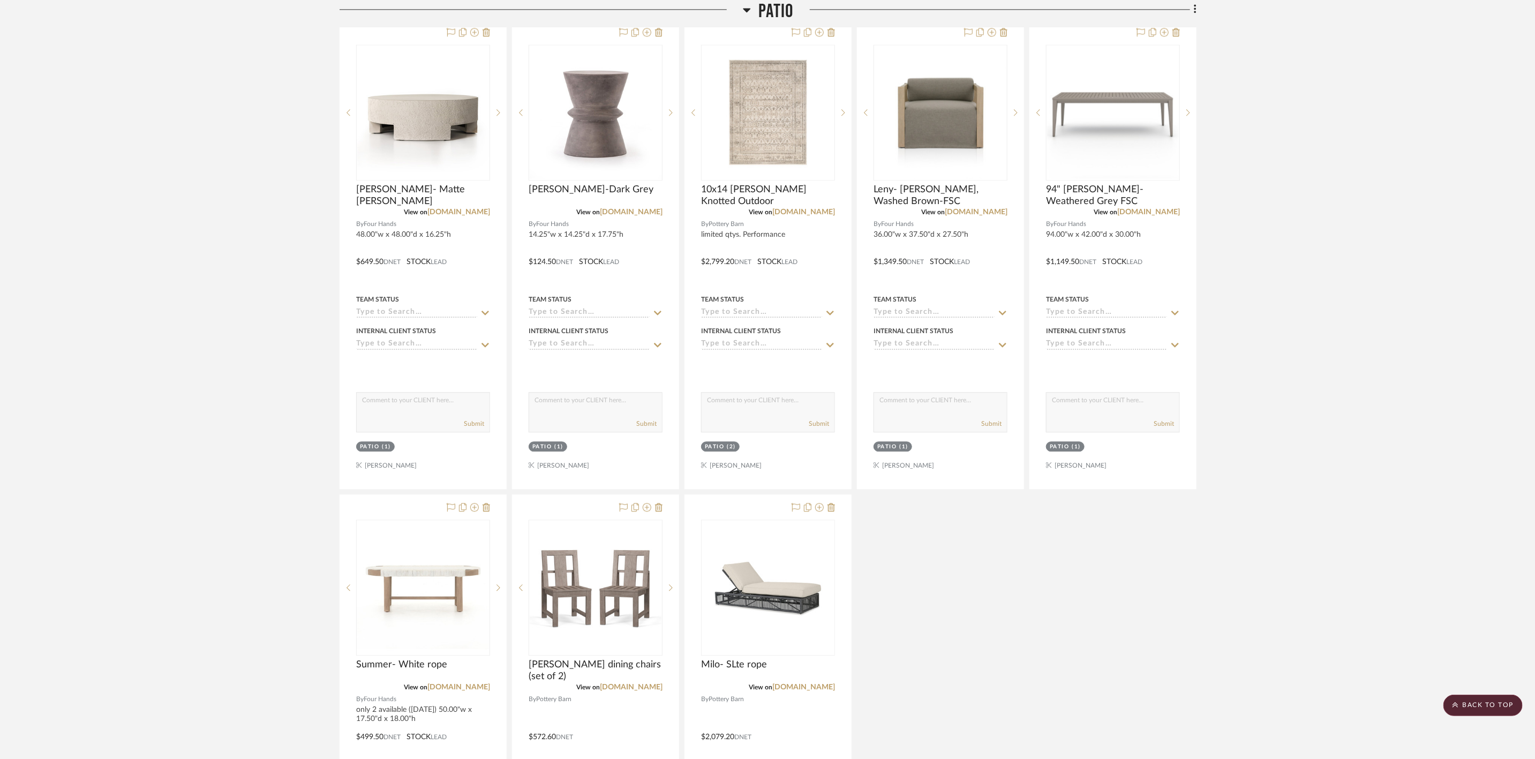
scroll to position [1847, 0]
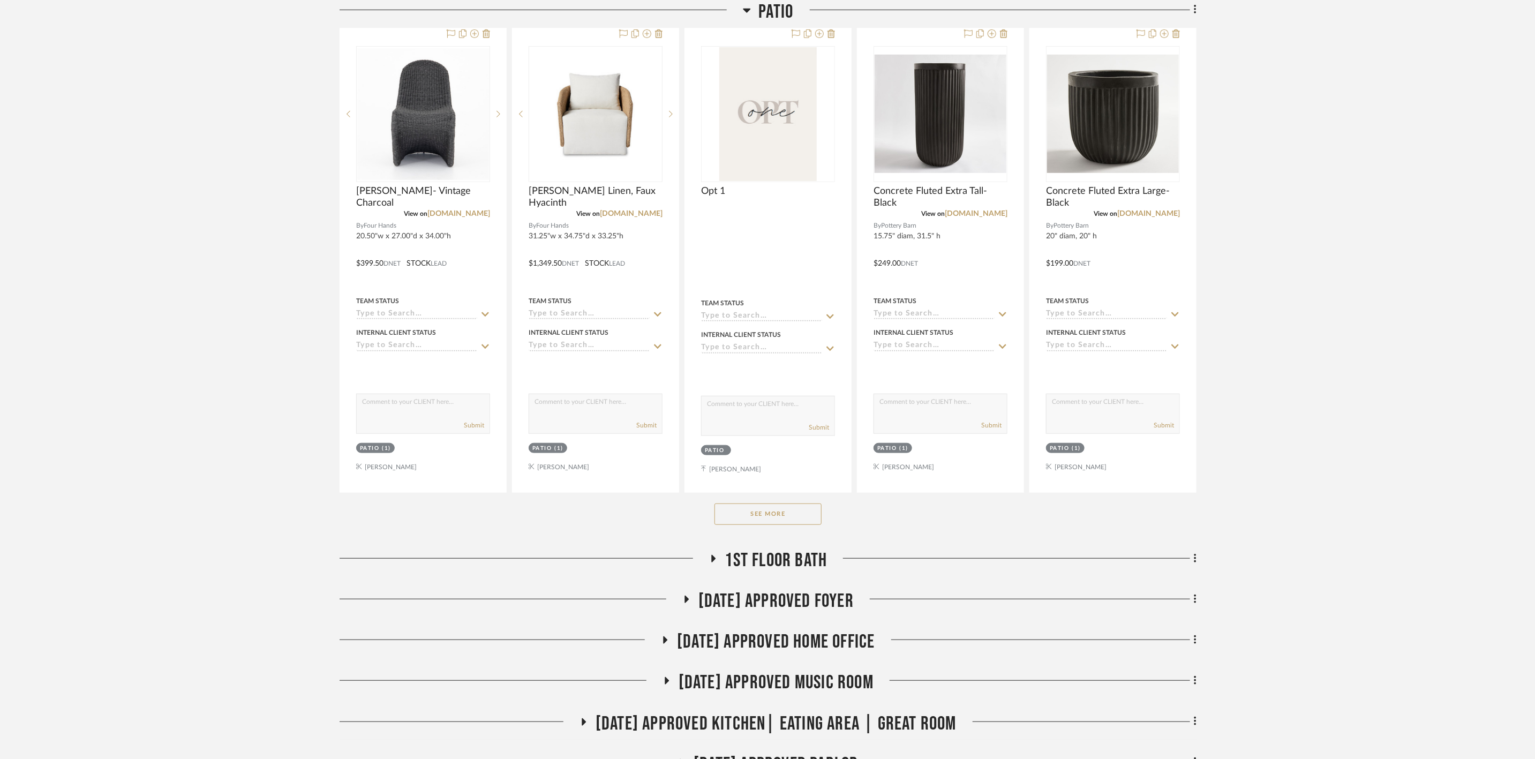
scroll to position [402, 0]
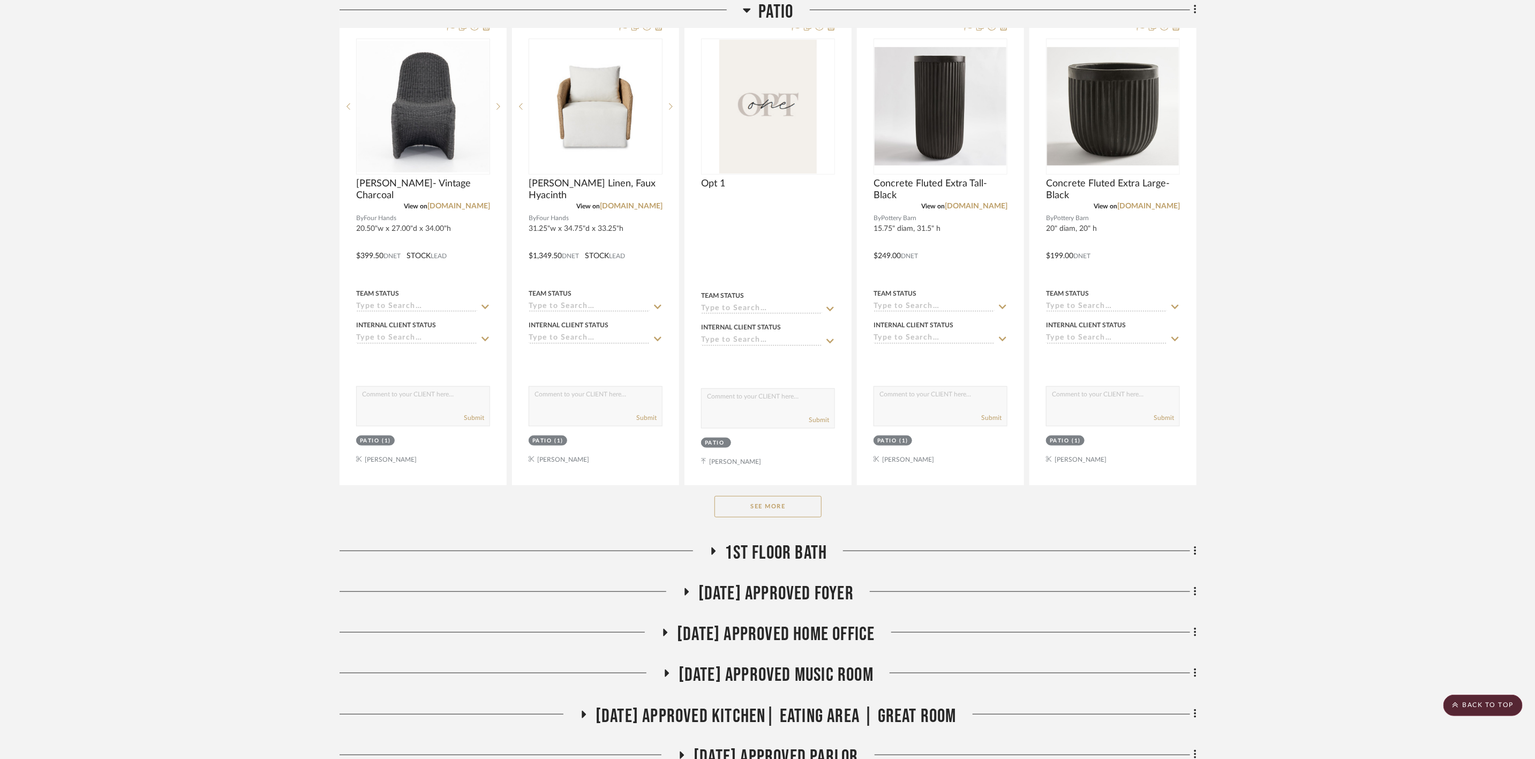
click at [803, 516] on button "See More" at bounding box center [767, 506] width 107 height 21
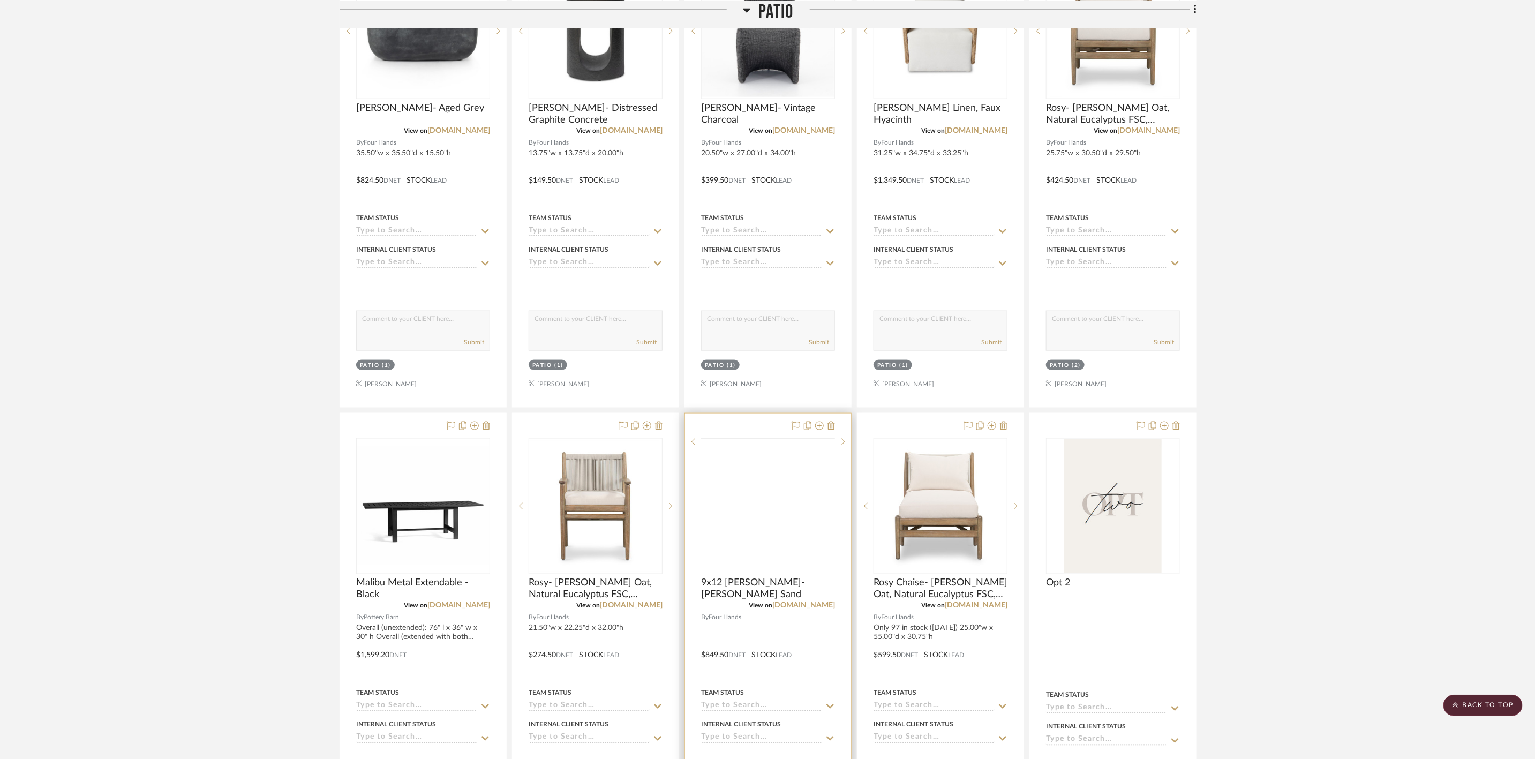
scroll to position [964, 0]
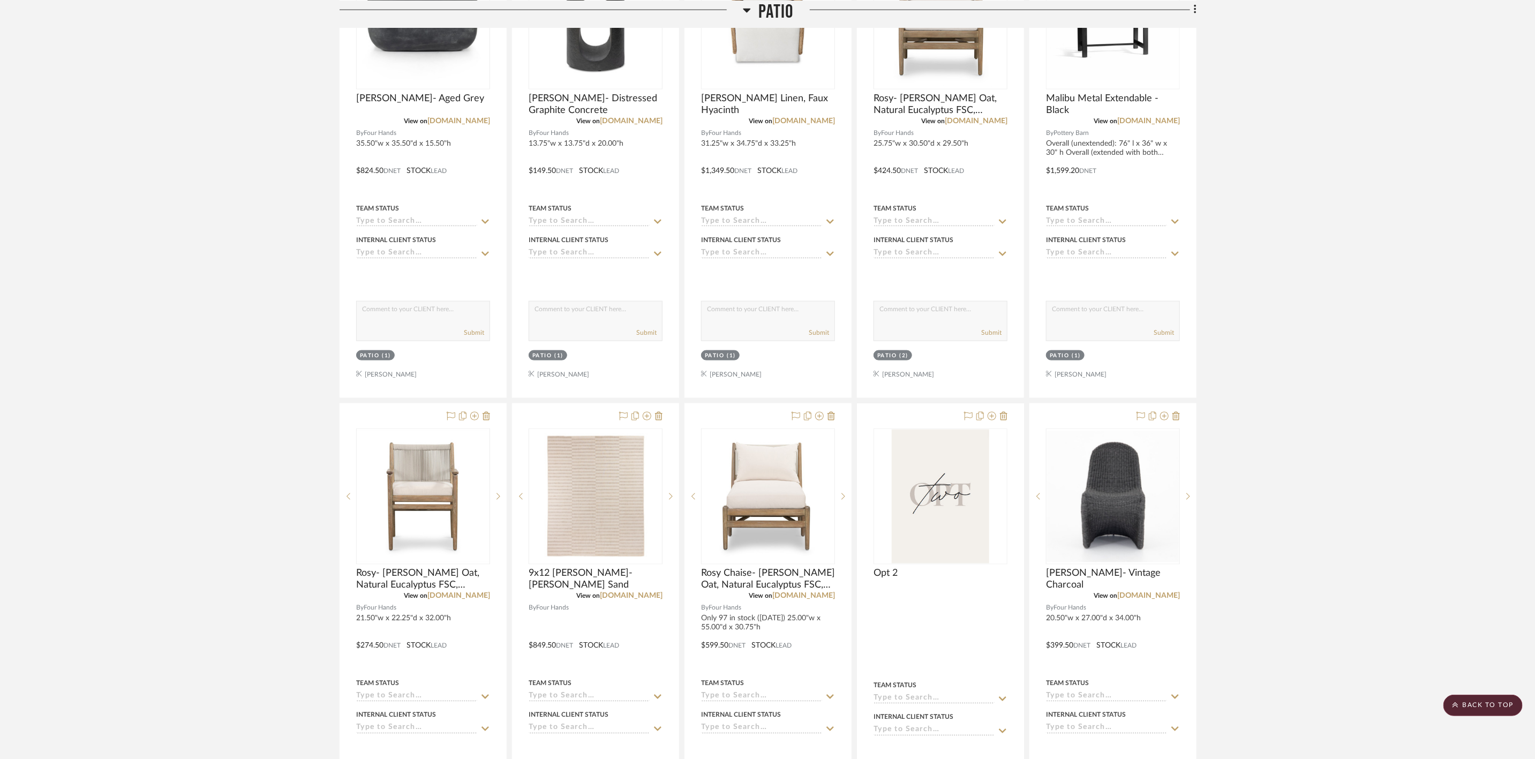
click at [1040, 629] on div at bounding box center [1113, 639] width 166 height 471
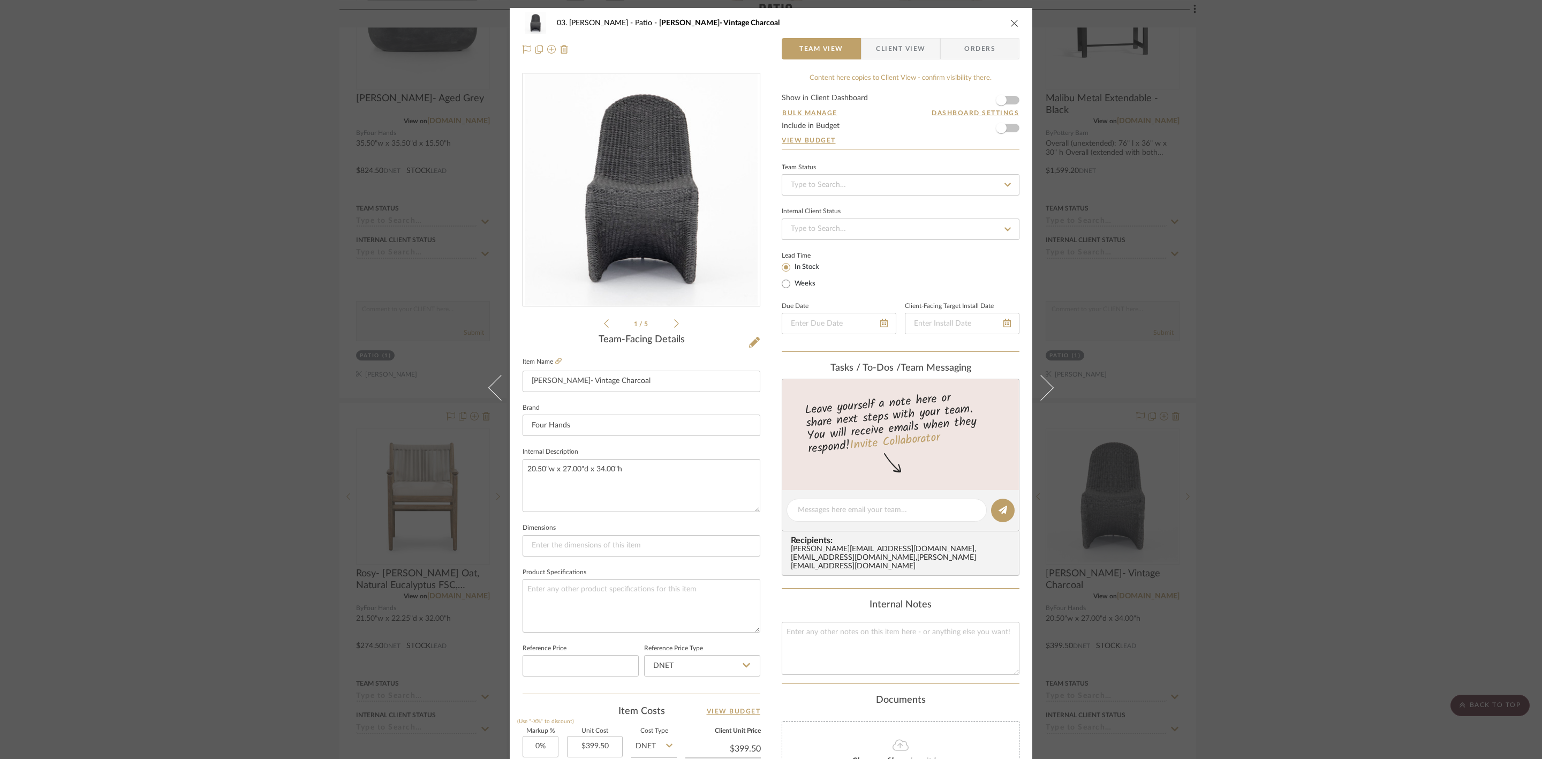
click at [1407, 449] on div "03. [PERSON_NAME] Patio [PERSON_NAME]- Vintage Charcoal Team View Client View O…" at bounding box center [771, 379] width 1542 height 759
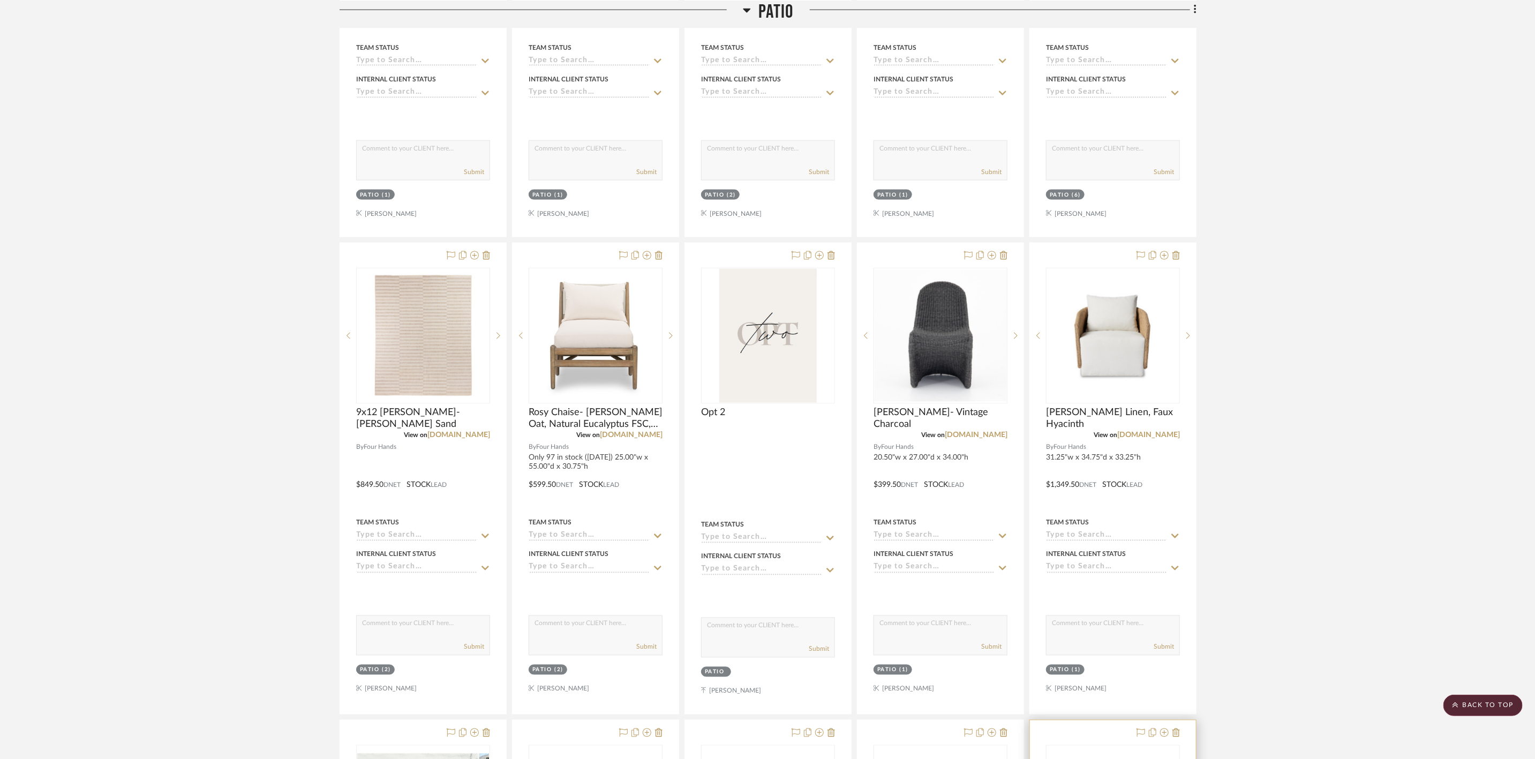
scroll to position [1365, 0]
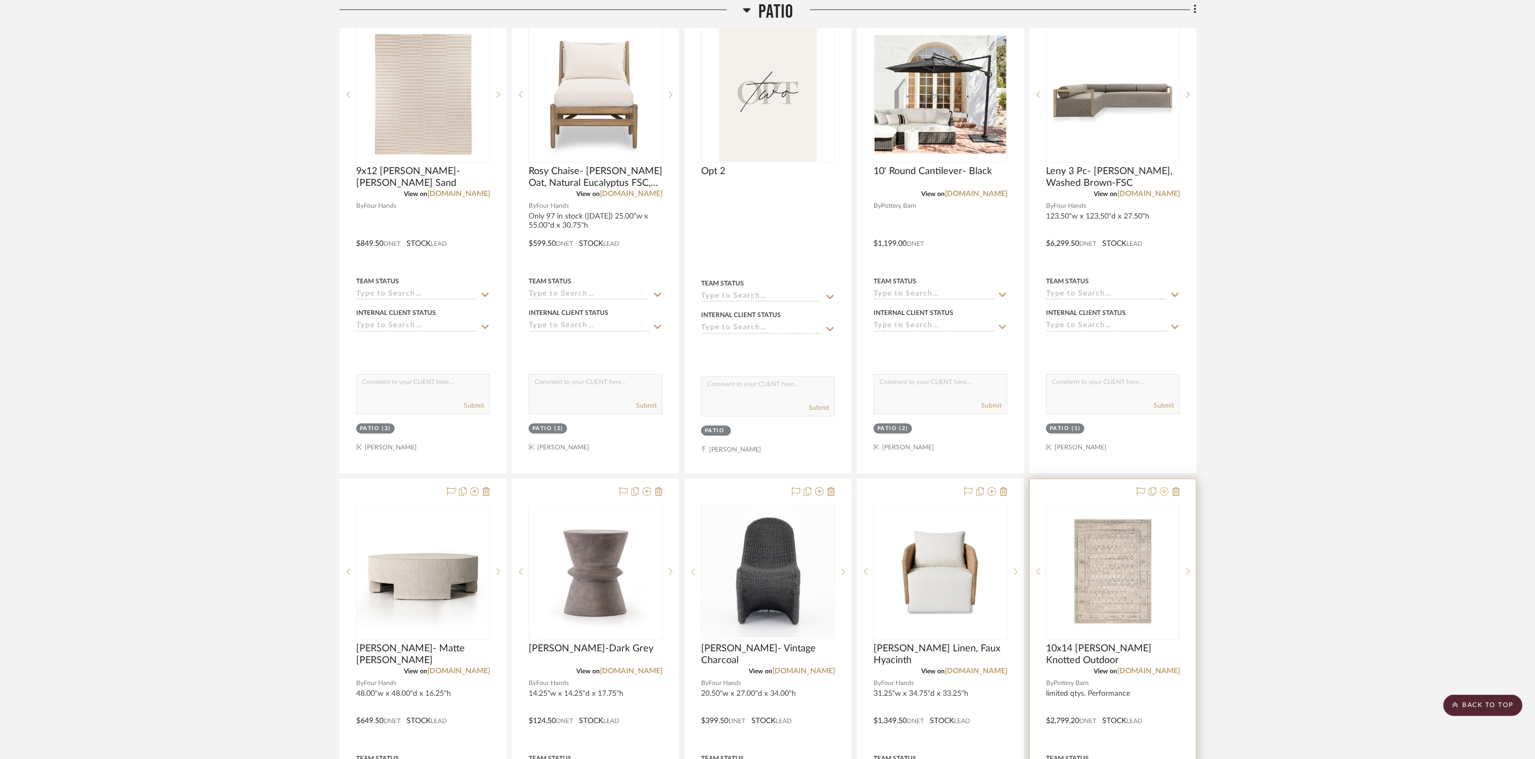
click at [1165, 496] on icon at bounding box center [1164, 491] width 9 height 9
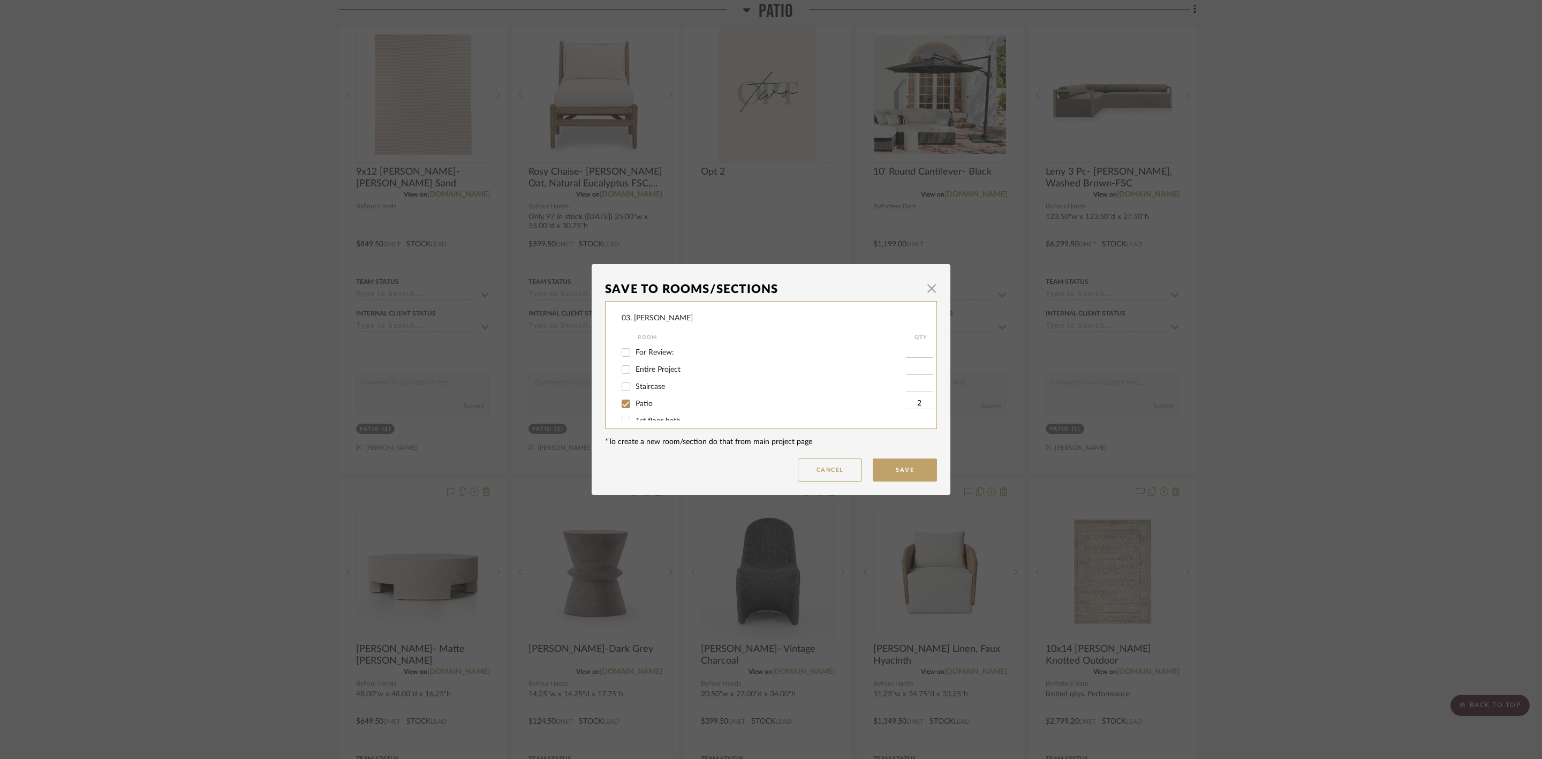
click at [627, 402] on input "Patio" at bounding box center [625, 403] width 17 height 17
checkbox input "false"
click at [649, 389] on span "Considering" at bounding box center [655, 392] width 39 height 7
click at [659, 413] on label "Will Not Use" at bounding box center [771, 409] width 270 height 9
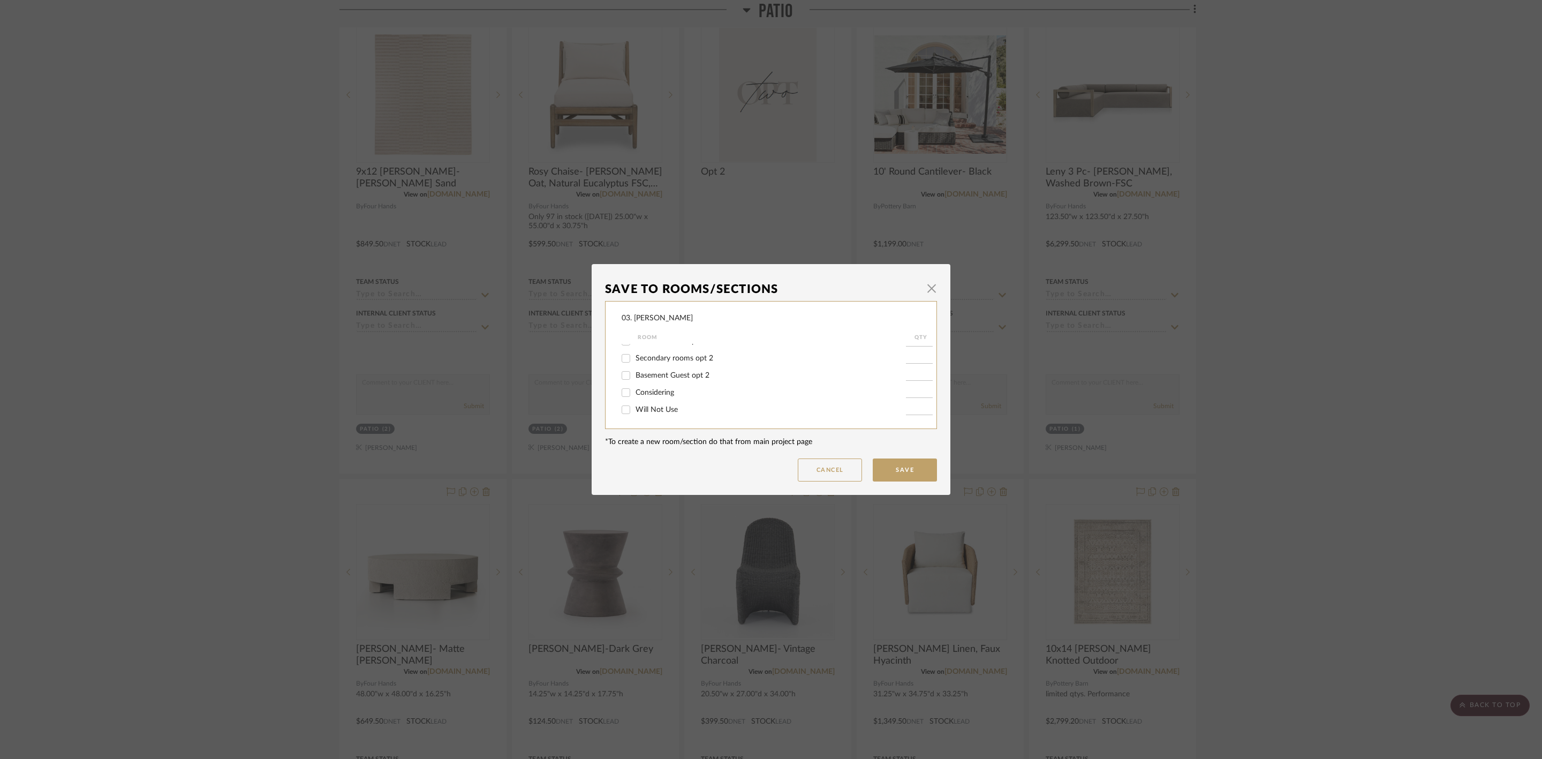
click at [634, 413] on input "Will Not Use" at bounding box center [625, 409] width 17 height 17
checkbox input "true"
type input "1"
click at [924, 481] on button "Save" at bounding box center [905, 469] width 64 height 23
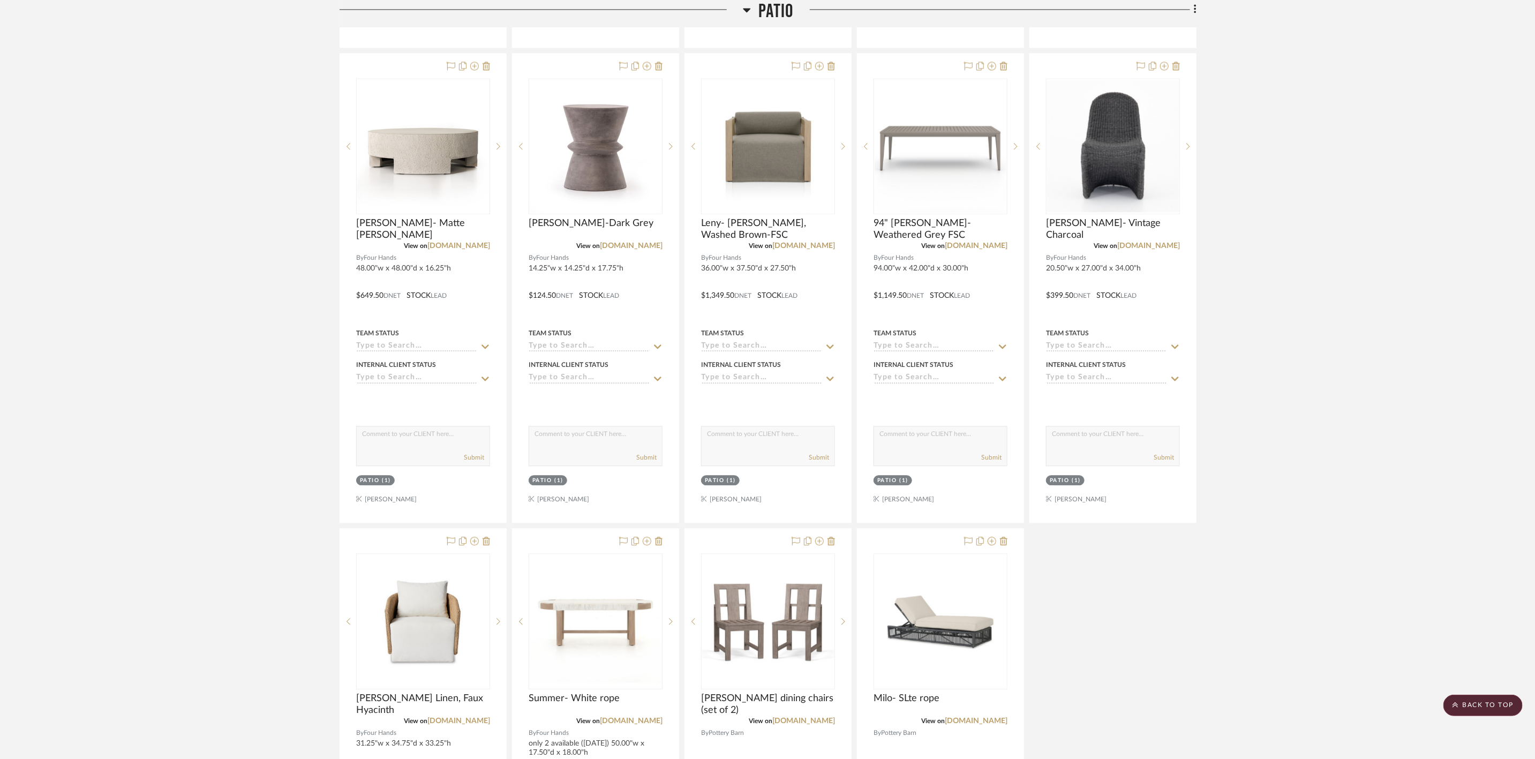
scroll to position [1687, 0]
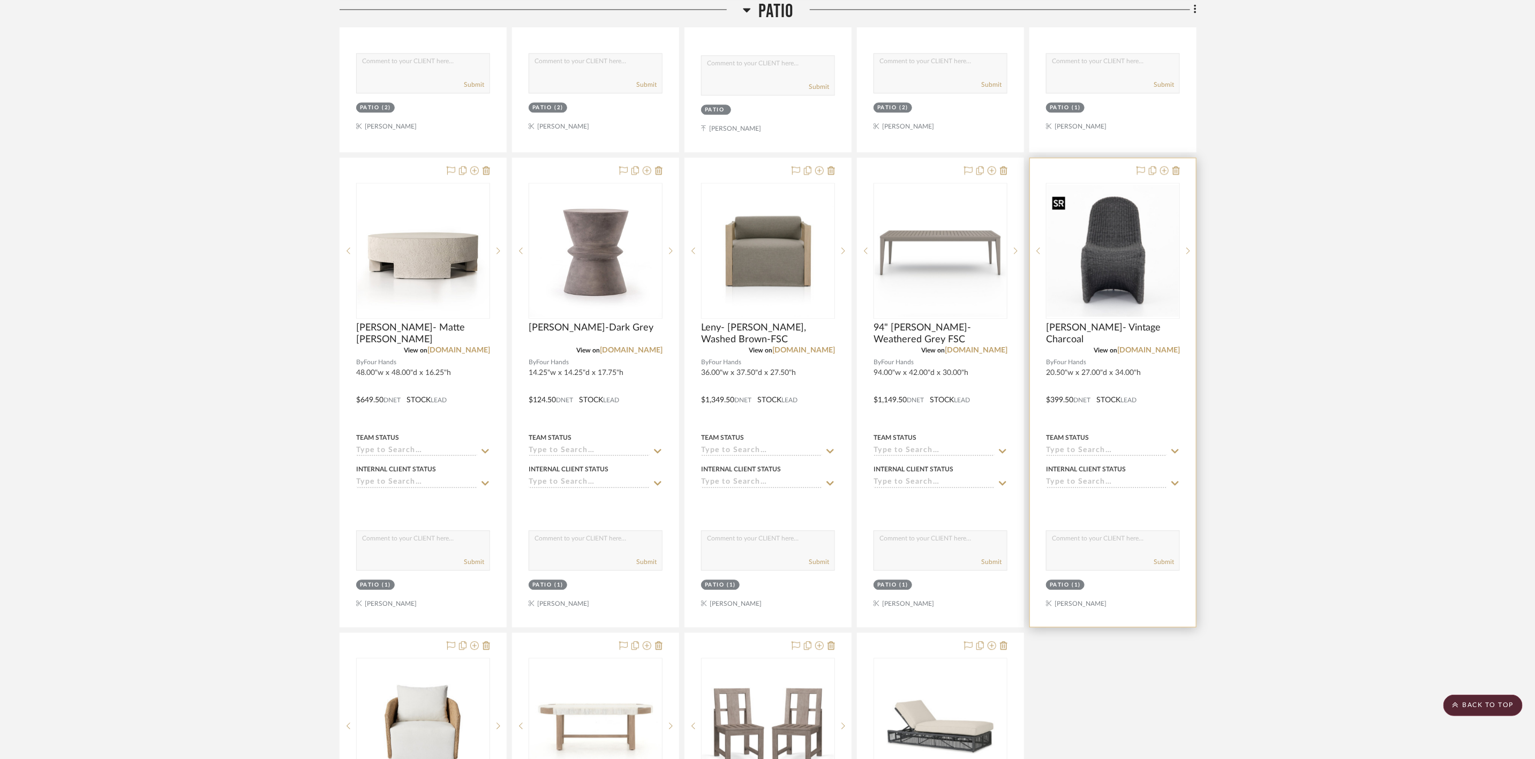
click at [1142, 255] on img "0" at bounding box center [1113, 251] width 132 height 132
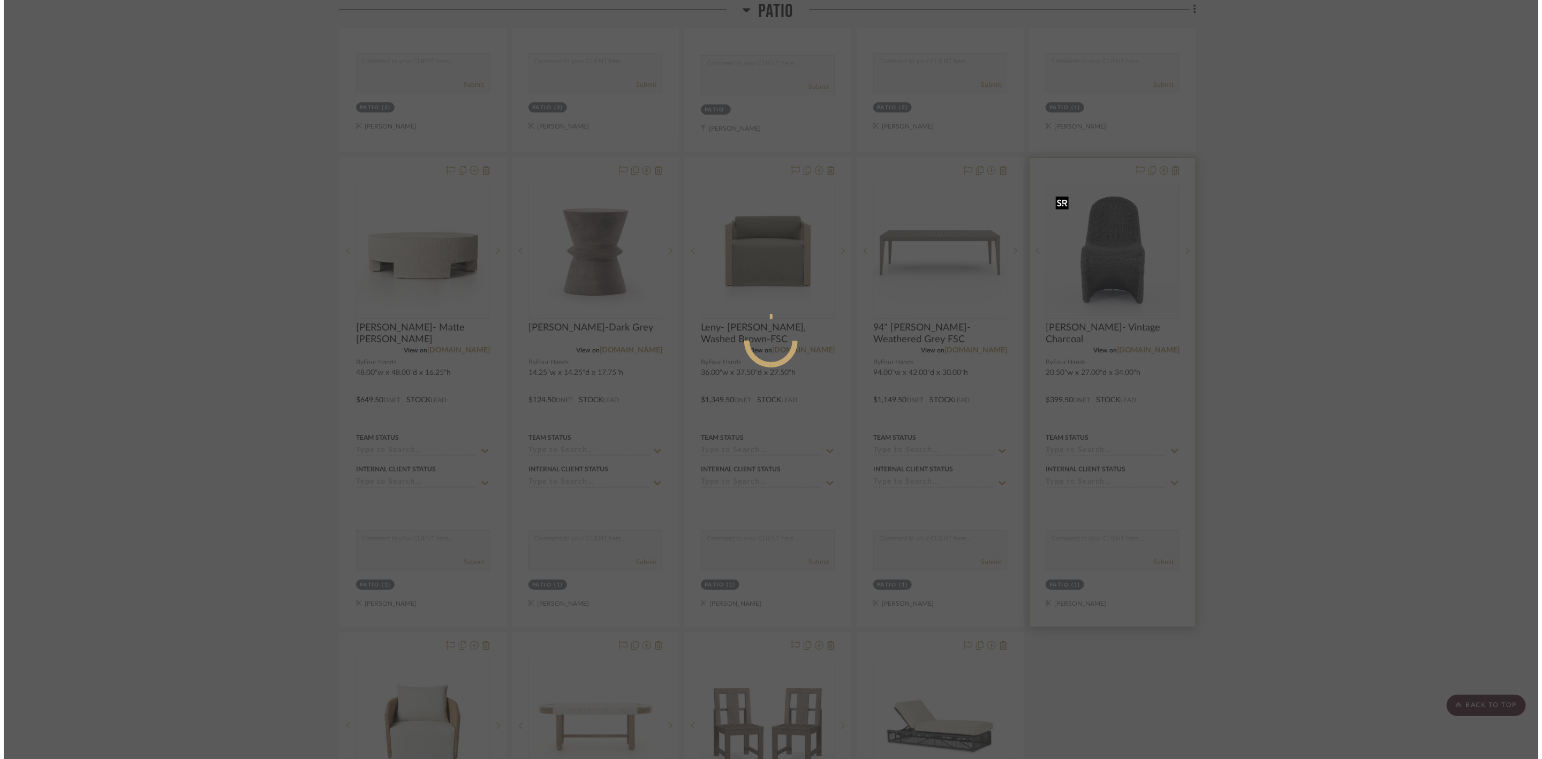
scroll to position [0, 0]
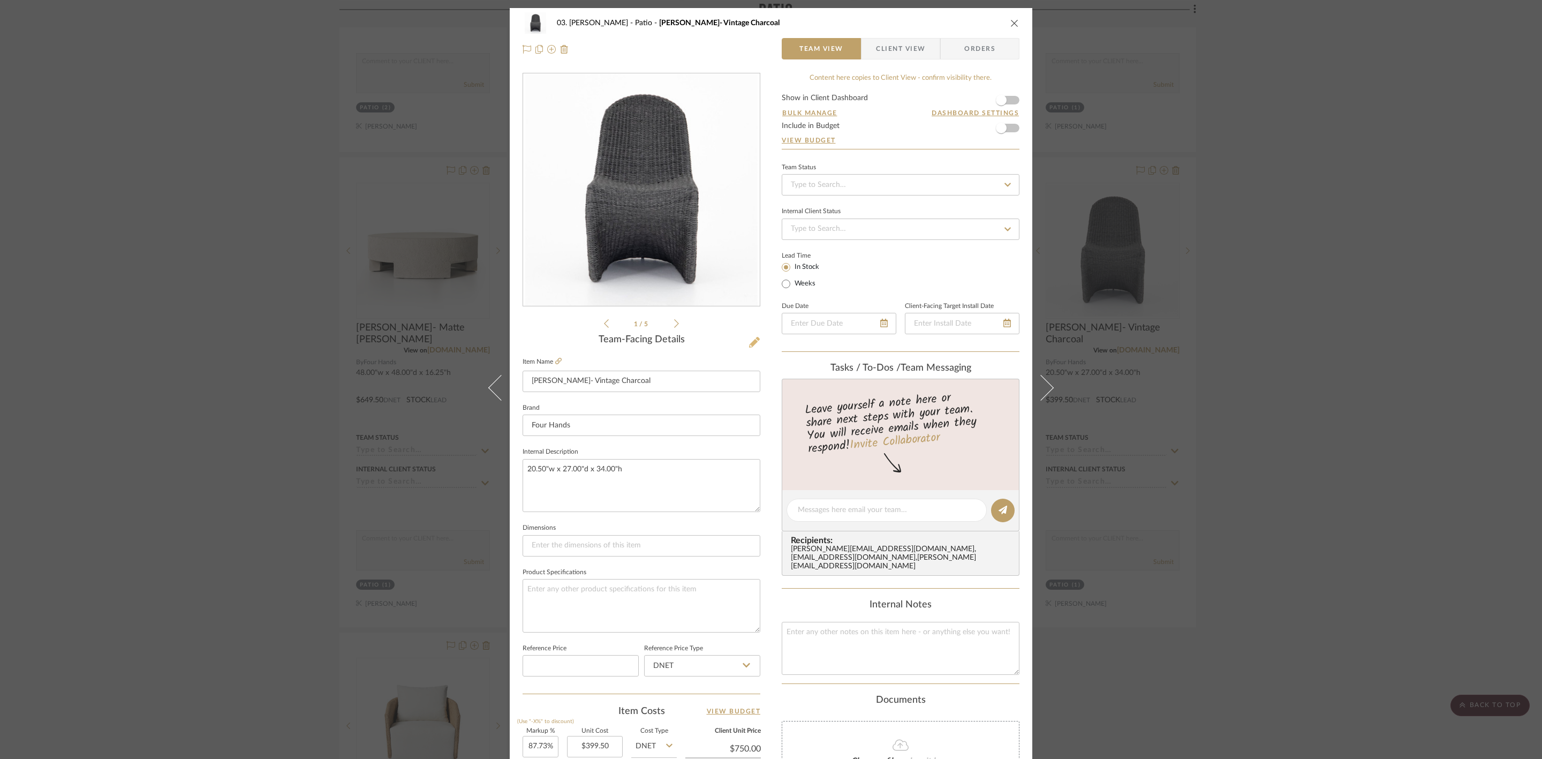
click at [749, 341] on icon at bounding box center [754, 342] width 11 height 11
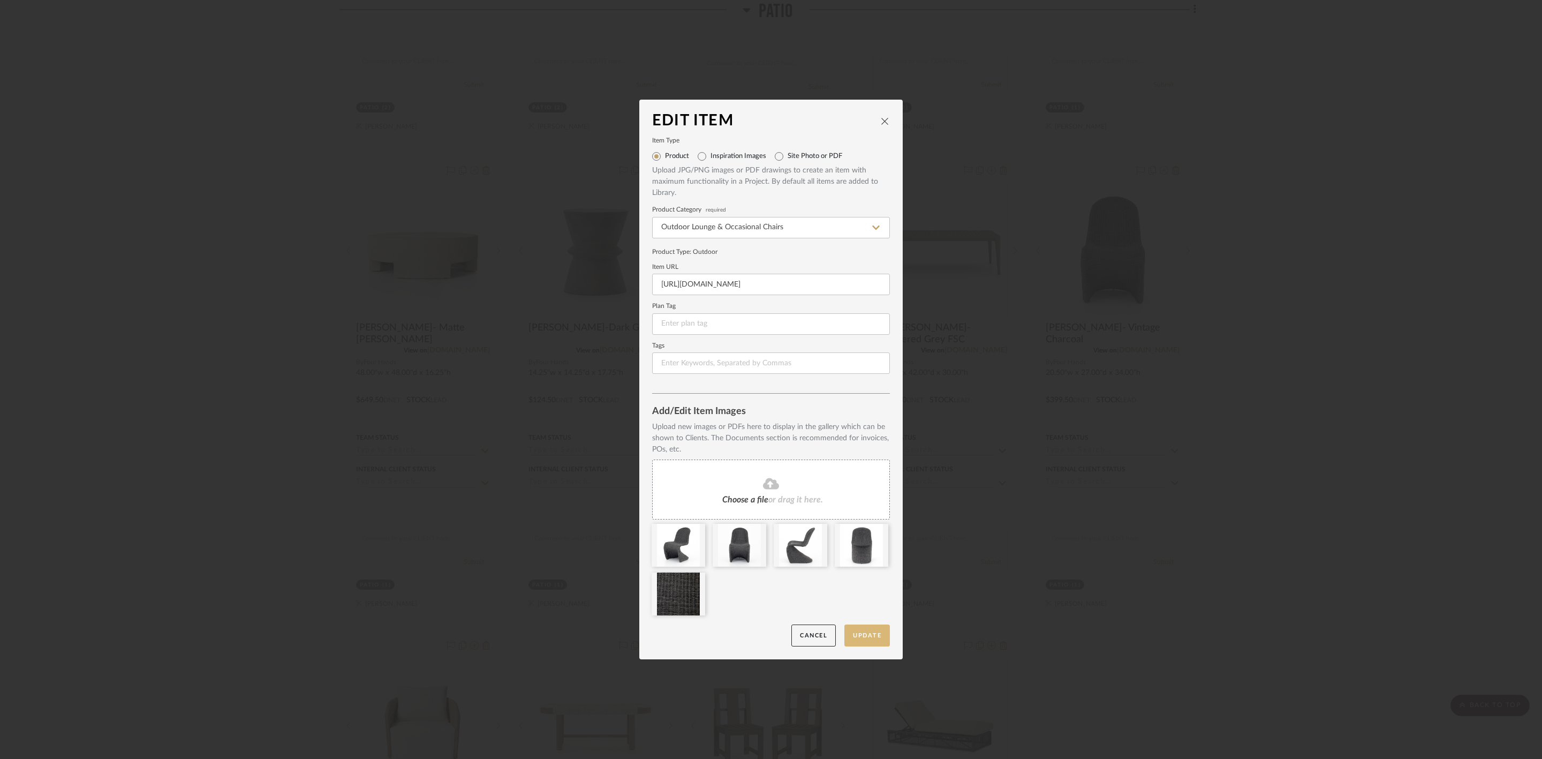
click at [851, 633] on button "Update" at bounding box center [867, 635] width 46 height 22
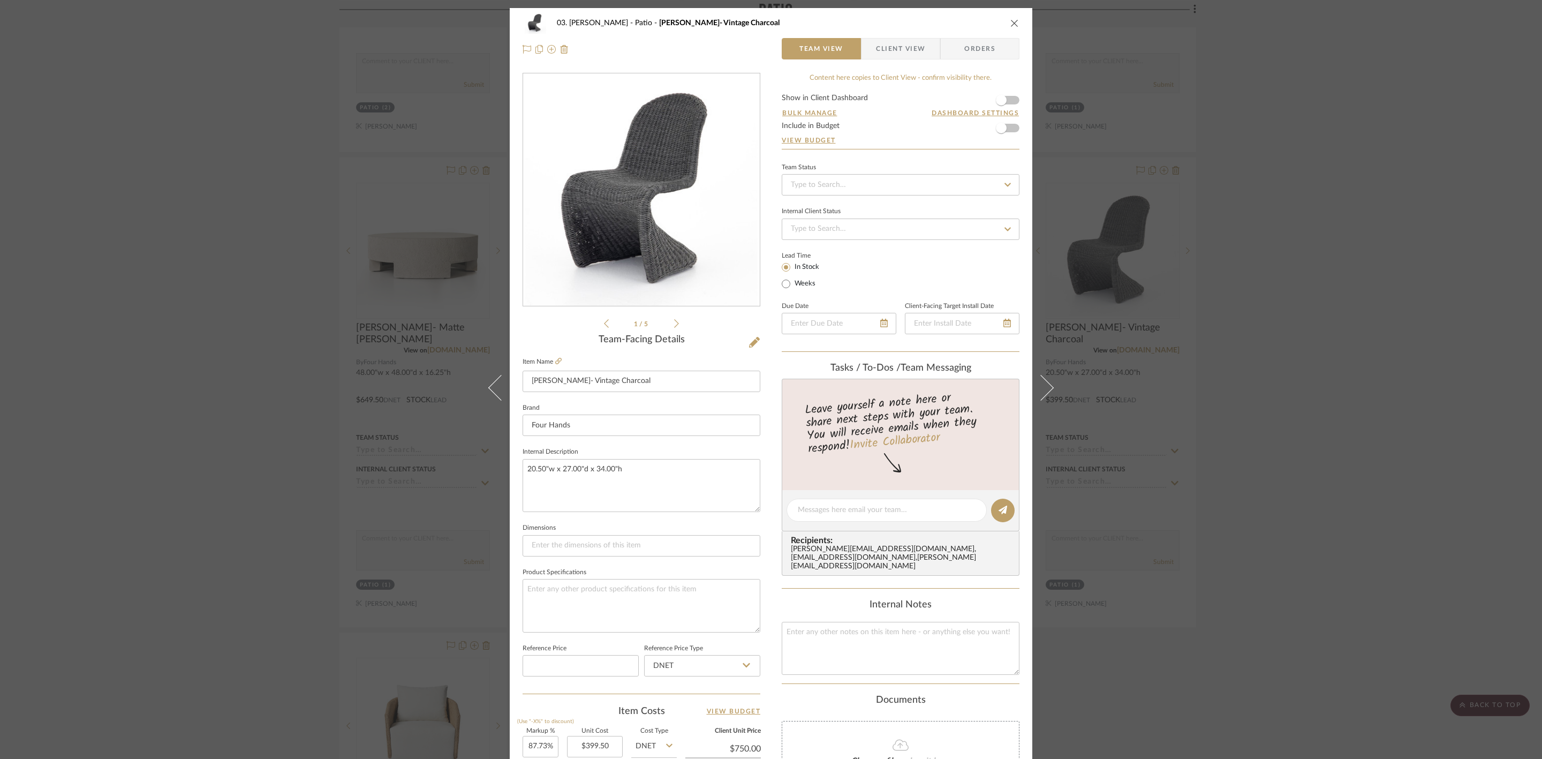
click at [1319, 442] on div "03. Jennifer Patio Patricia- Vintage Charcoal Team View Client View Orders 1 / …" at bounding box center [771, 379] width 1542 height 759
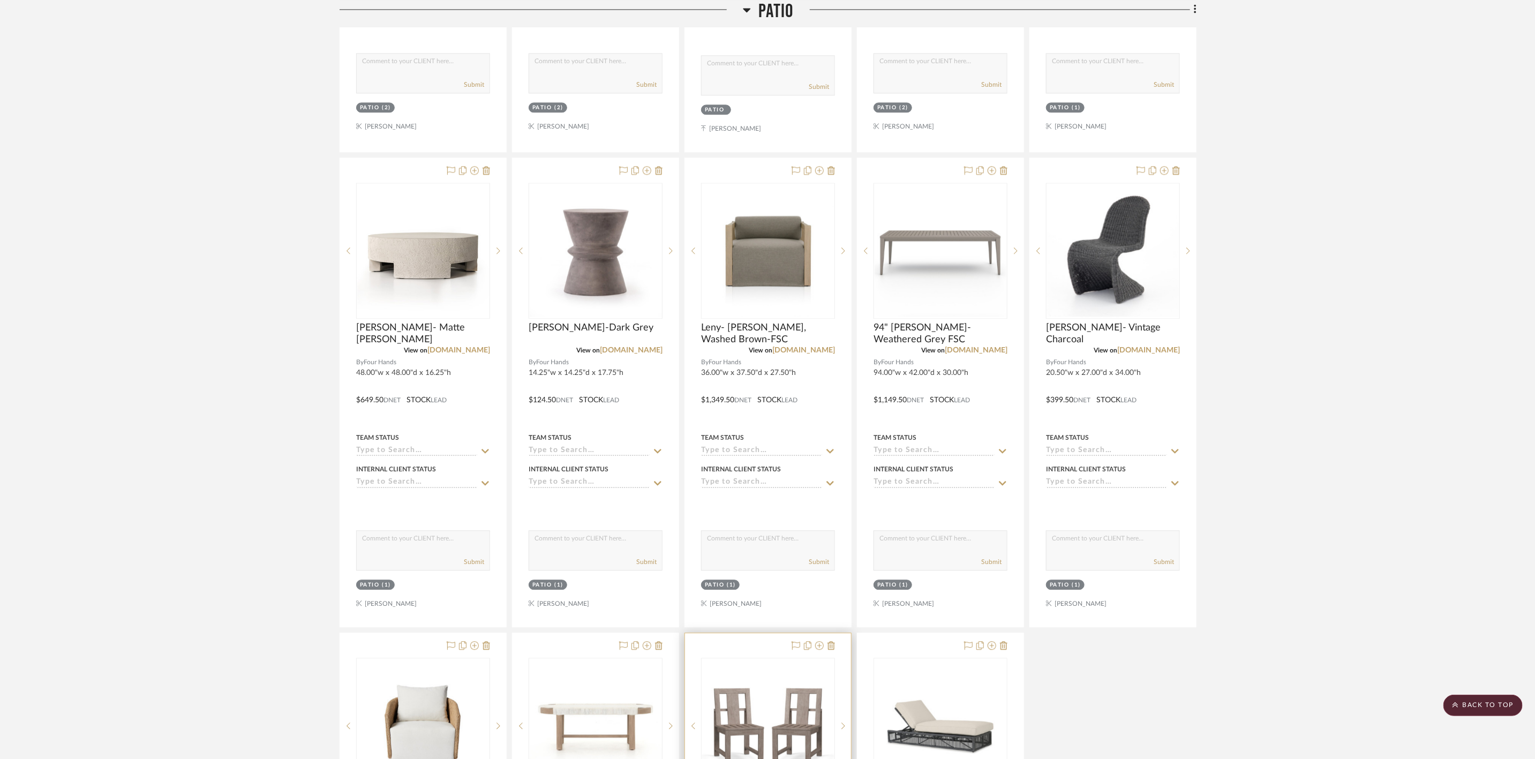
scroll to position [1847, 0]
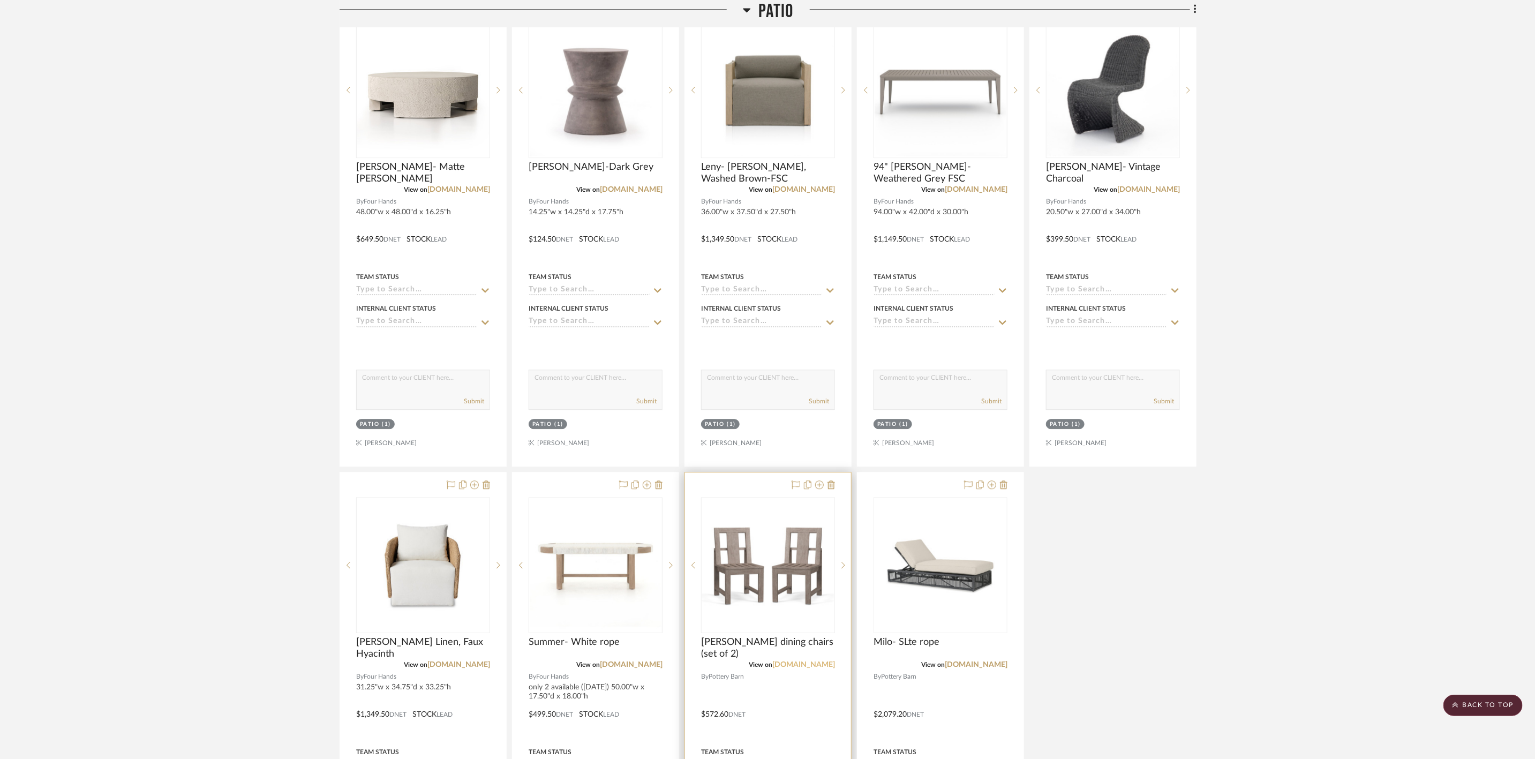
click at [803, 668] on link "[DOMAIN_NAME]" at bounding box center [803, 664] width 63 height 7
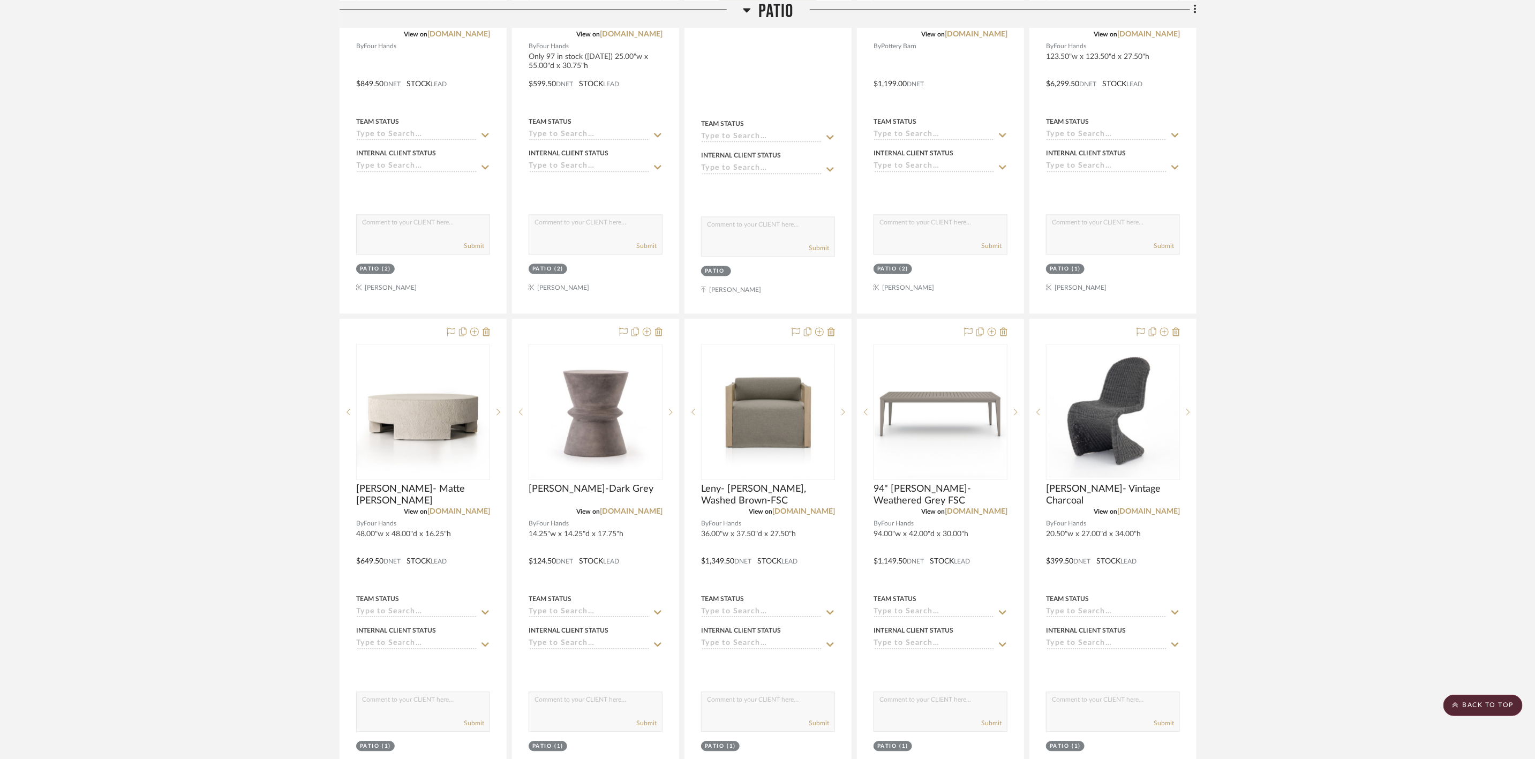
scroll to position [1526, 0]
click at [990, 335] on icon at bounding box center [991, 331] width 9 height 9
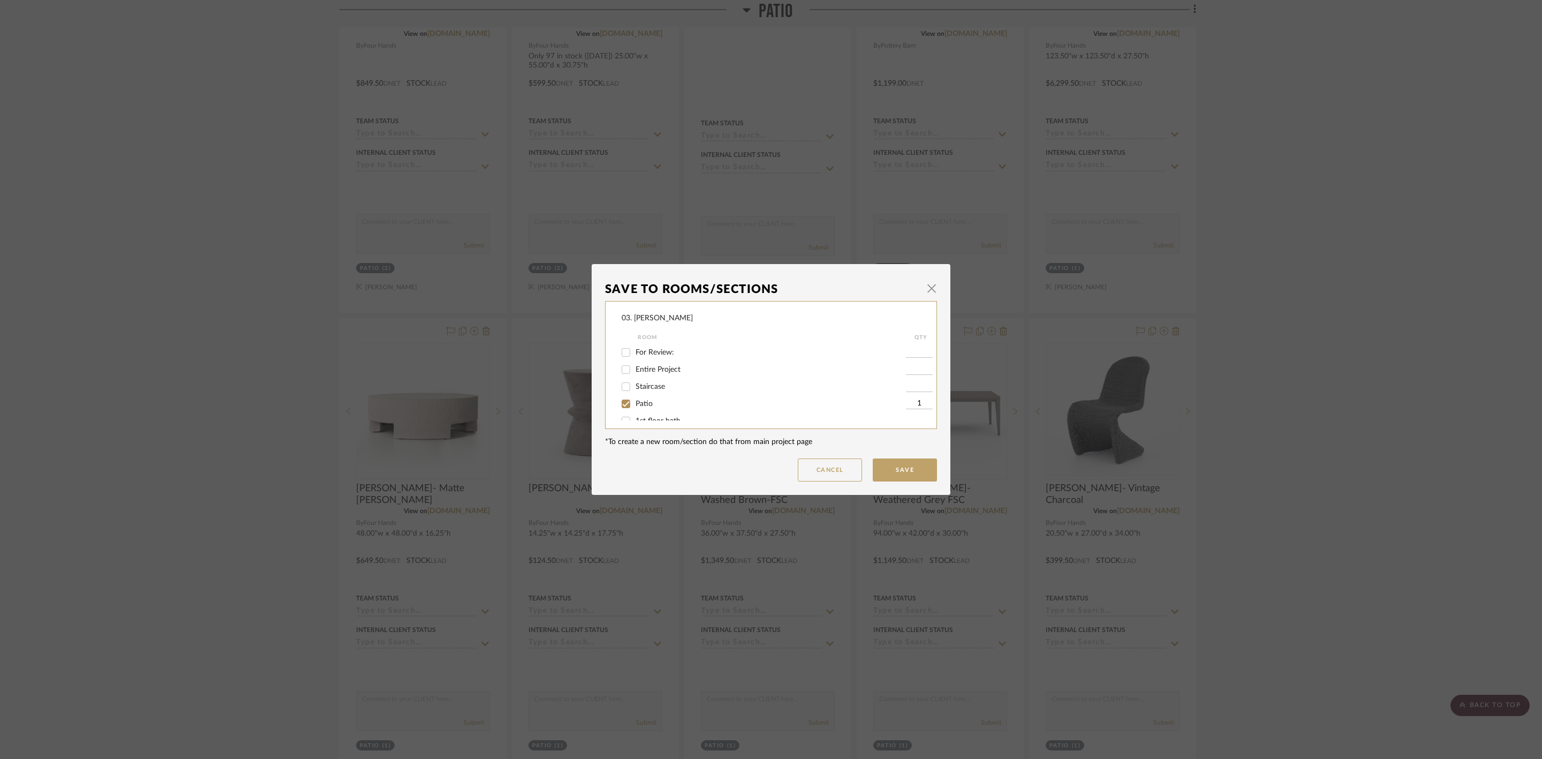
click at [644, 400] on span "Patio" at bounding box center [644, 403] width 17 height 7
click at [634, 400] on input "Patio" at bounding box center [625, 403] width 17 height 17
checkbox input "false"
drag, startPoint x: 648, startPoint y: 395, endPoint x: 659, endPoint y: 397, distance: 10.8
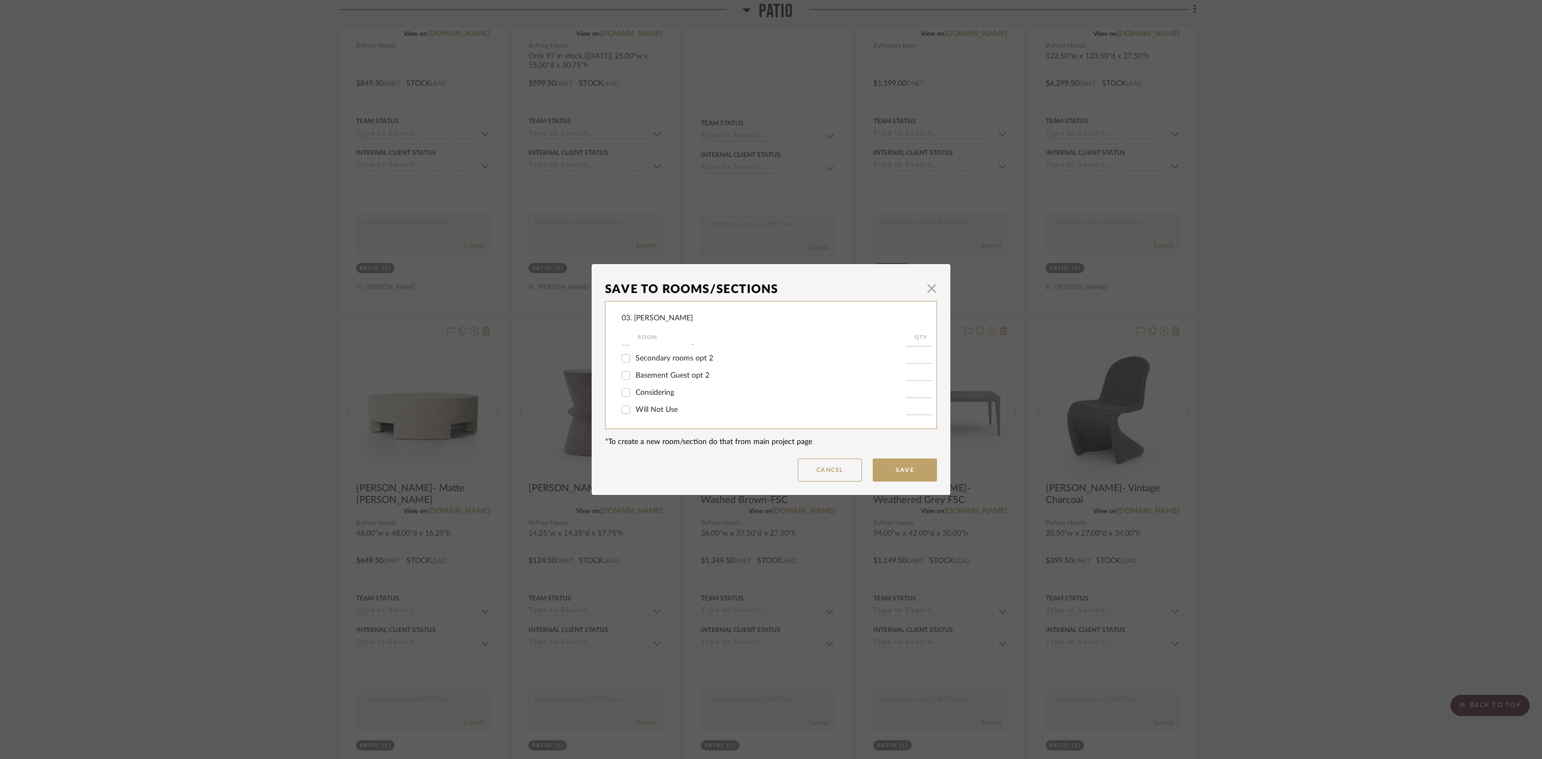
click at [648, 394] on span "Considering" at bounding box center [655, 392] width 39 height 7
click at [634, 394] on input "Considering" at bounding box center [625, 392] width 17 height 17
checkbox input "true"
type input "1"
click at [924, 467] on button "Save" at bounding box center [905, 469] width 64 height 23
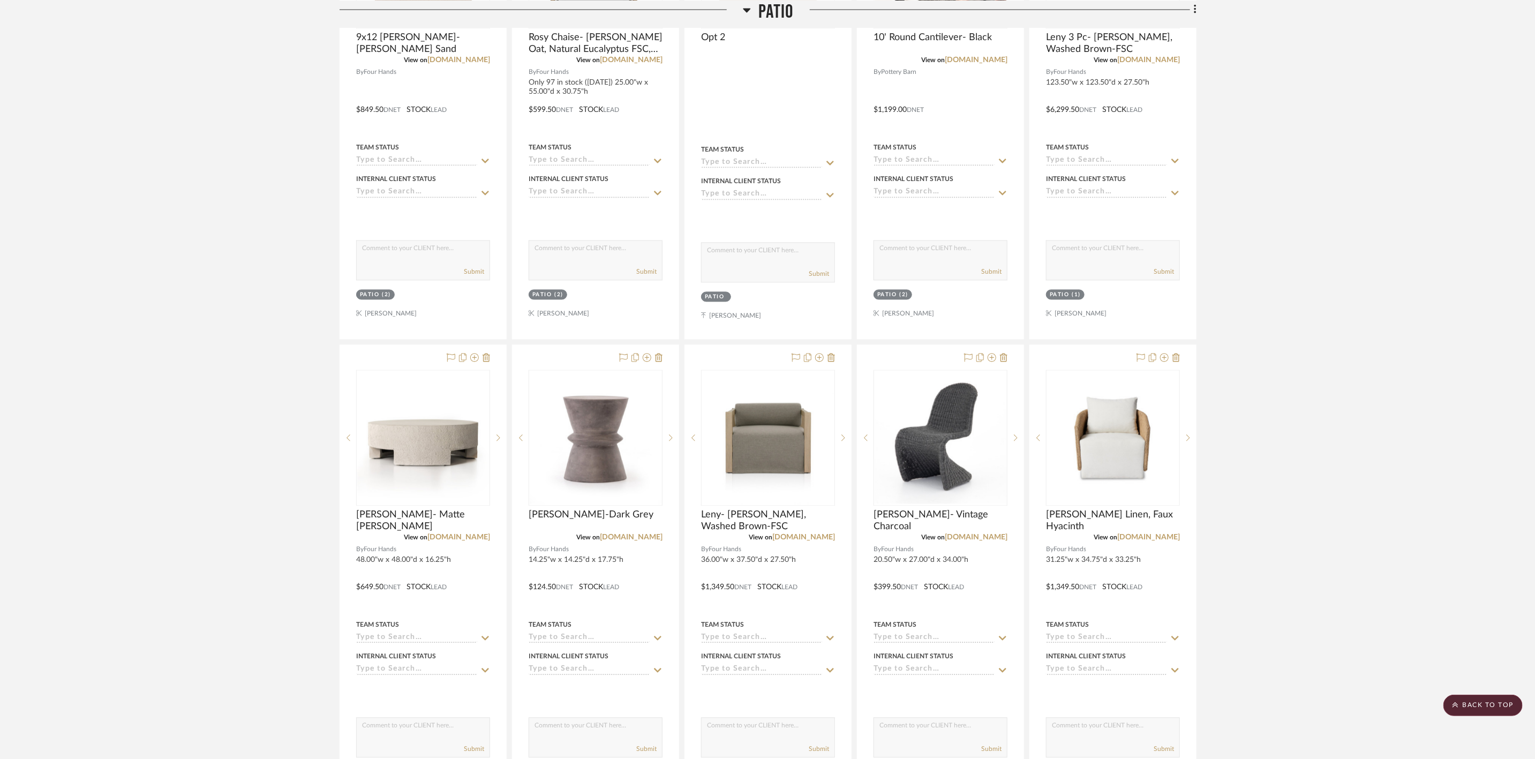
scroll to position [1446, 0]
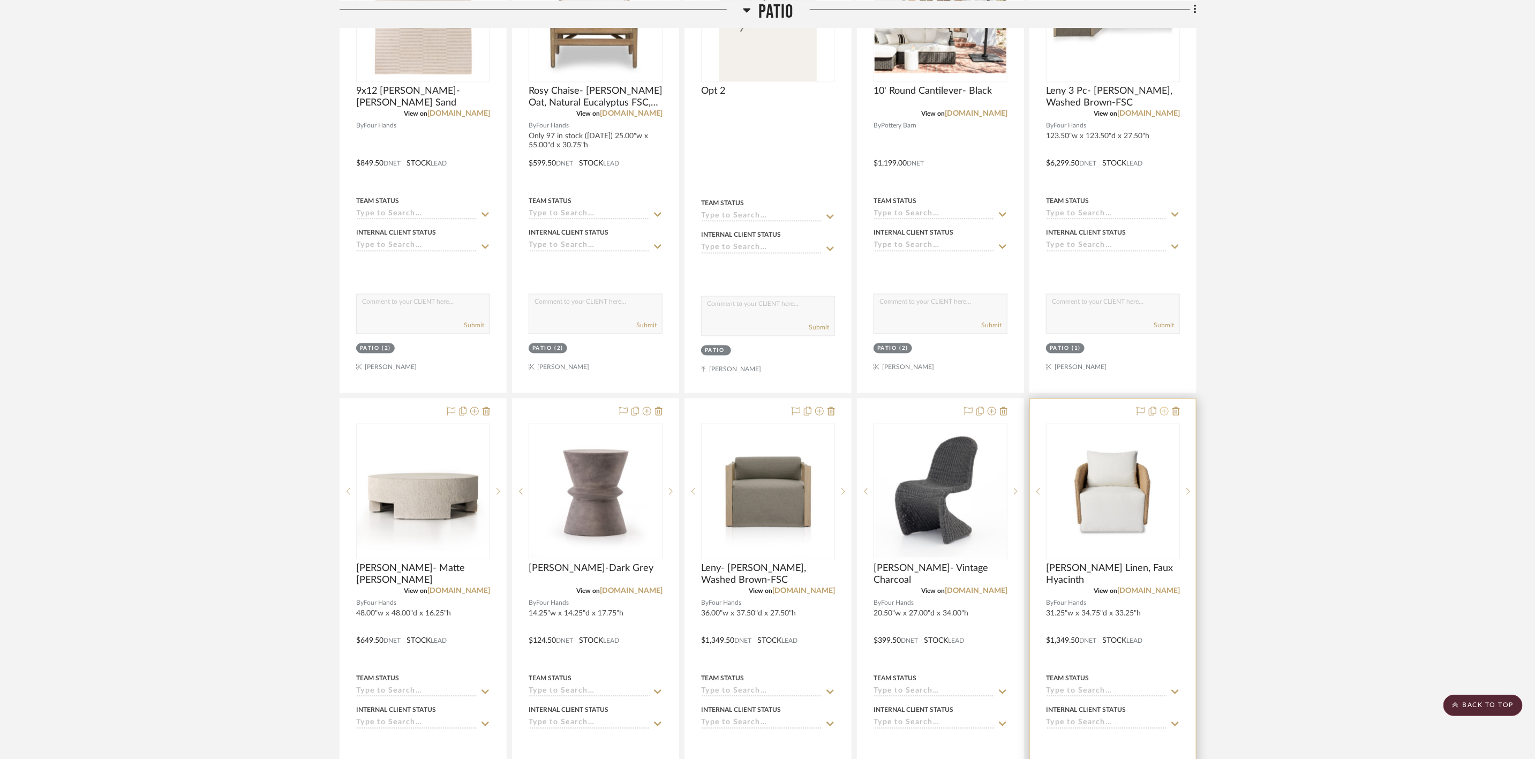
click at [1165, 415] on icon at bounding box center [1164, 411] width 9 height 9
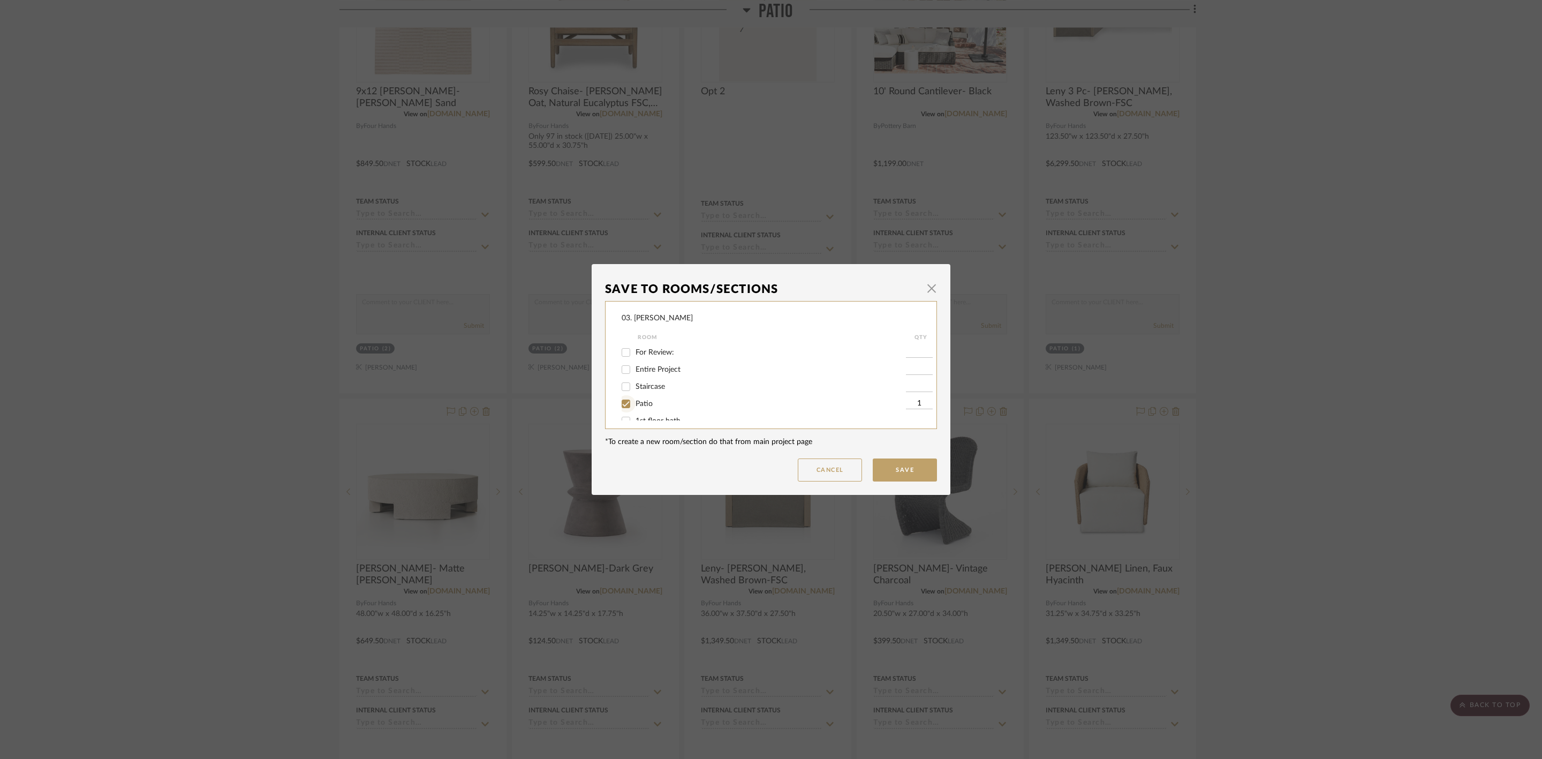
click at [625, 400] on input "Patio" at bounding box center [625, 403] width 17 height 17
checkbox input "false"
click at [654, 389] on span "Considering" at bounding box center [655, 392] width 39 height 7
click at [634, 389] on input "Considering" at bounding box center [625, 392] width 17 height 17
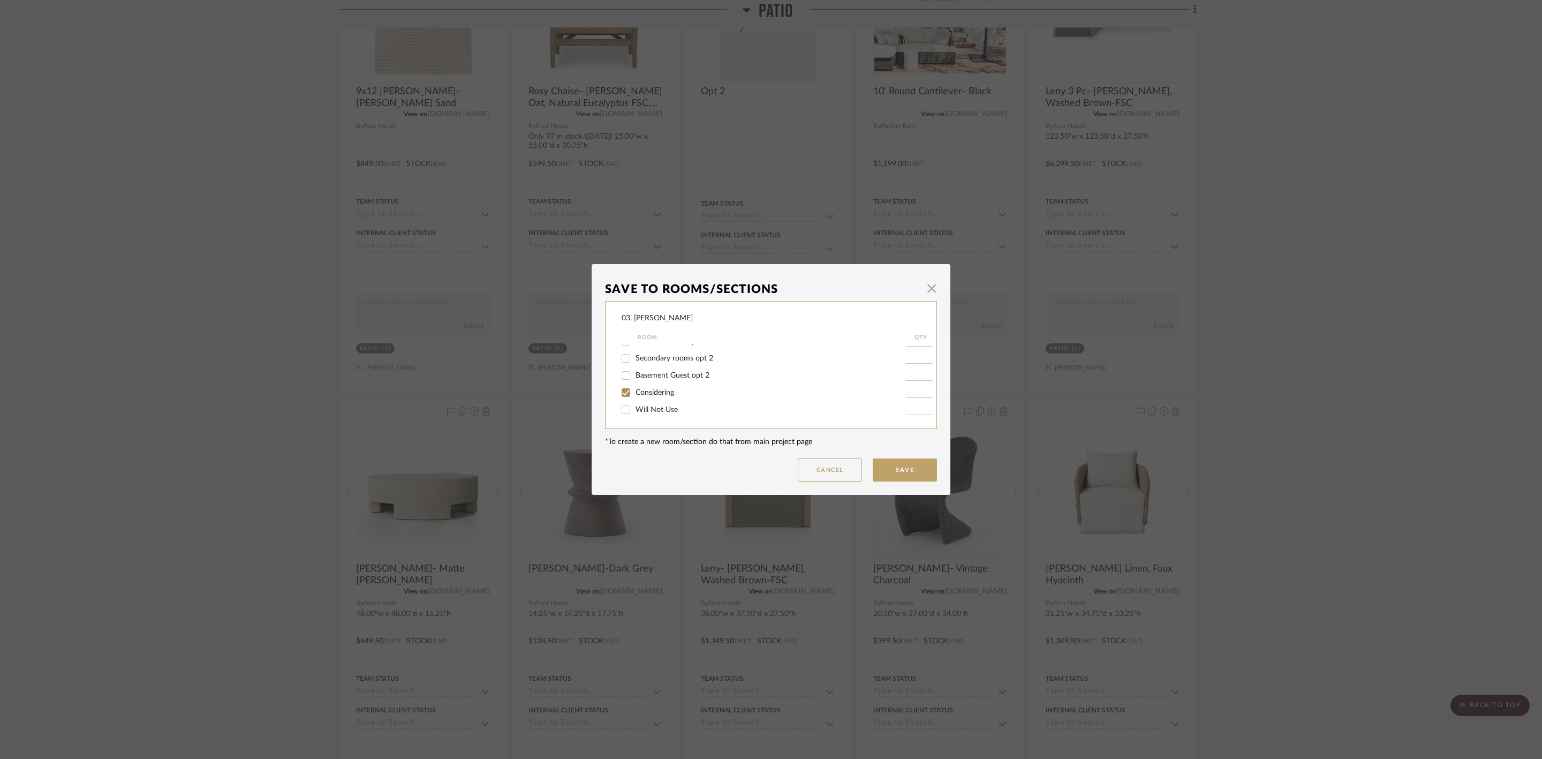
checkbox input "true"
type input "1"
click at [904, 463] on button "Save" at bounding box center [905, 469] width 64 height 23
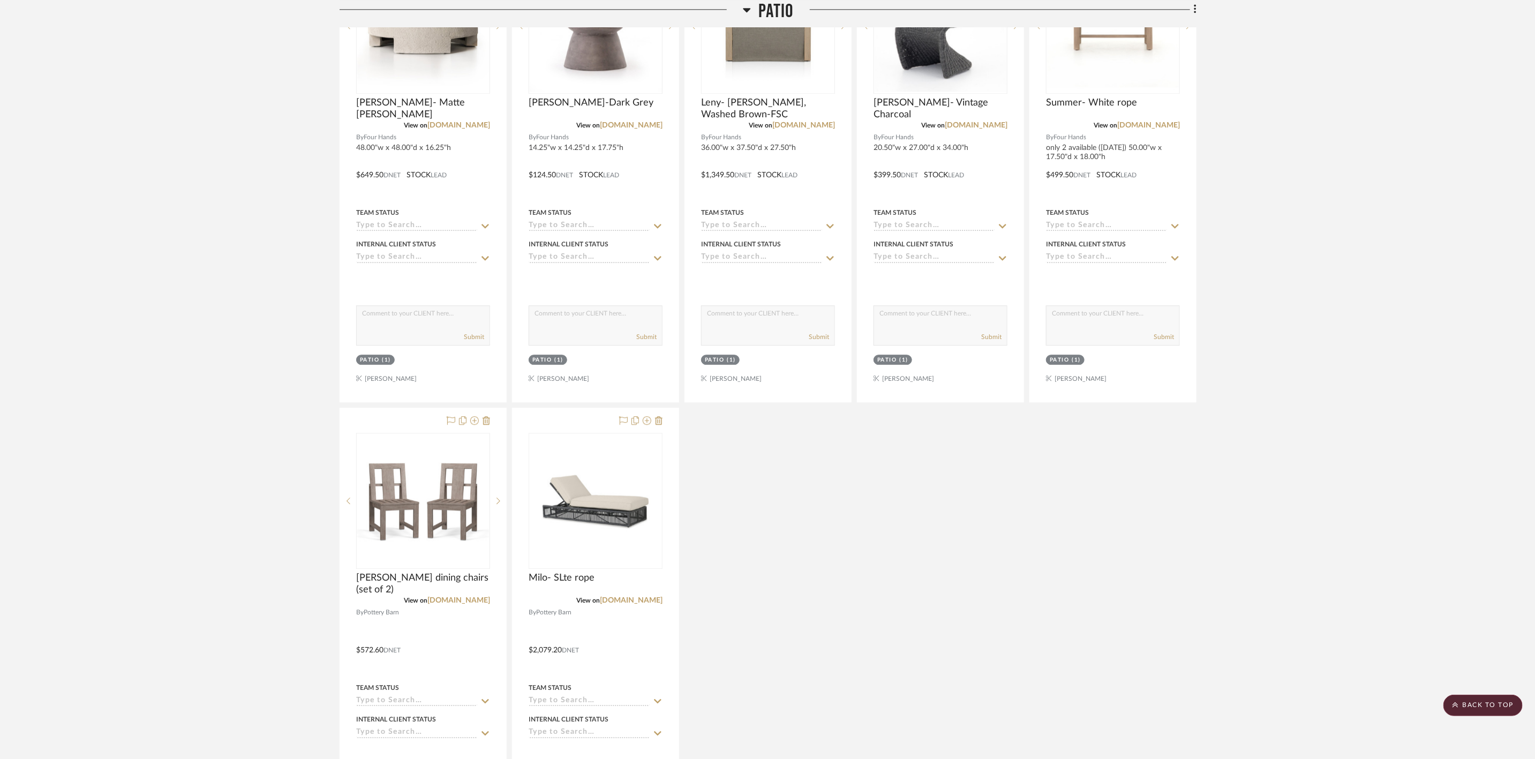
scroll to position [1928, 0]
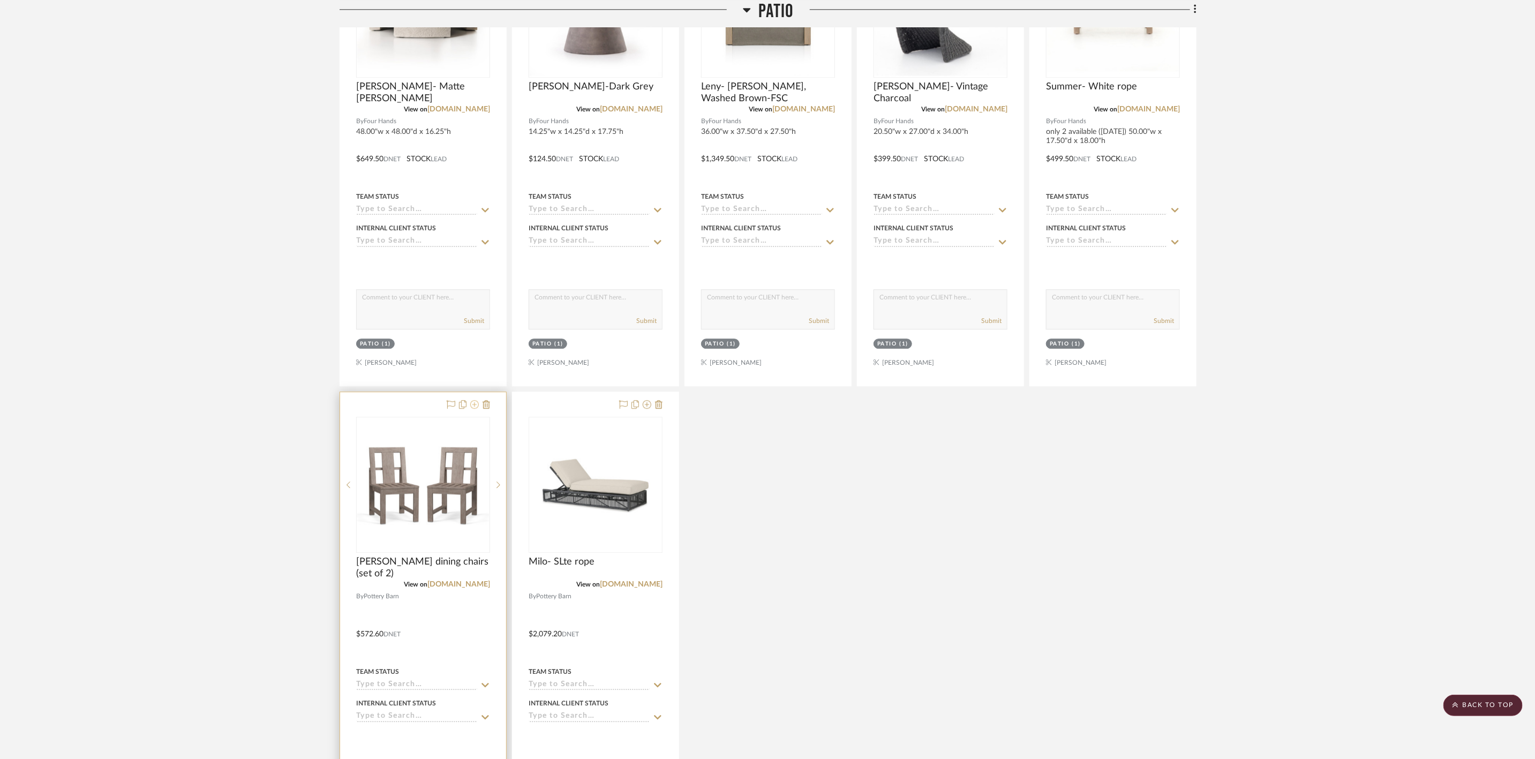
click at [473, 409] on icon at bounding box center [474, 404] width 9 height 9
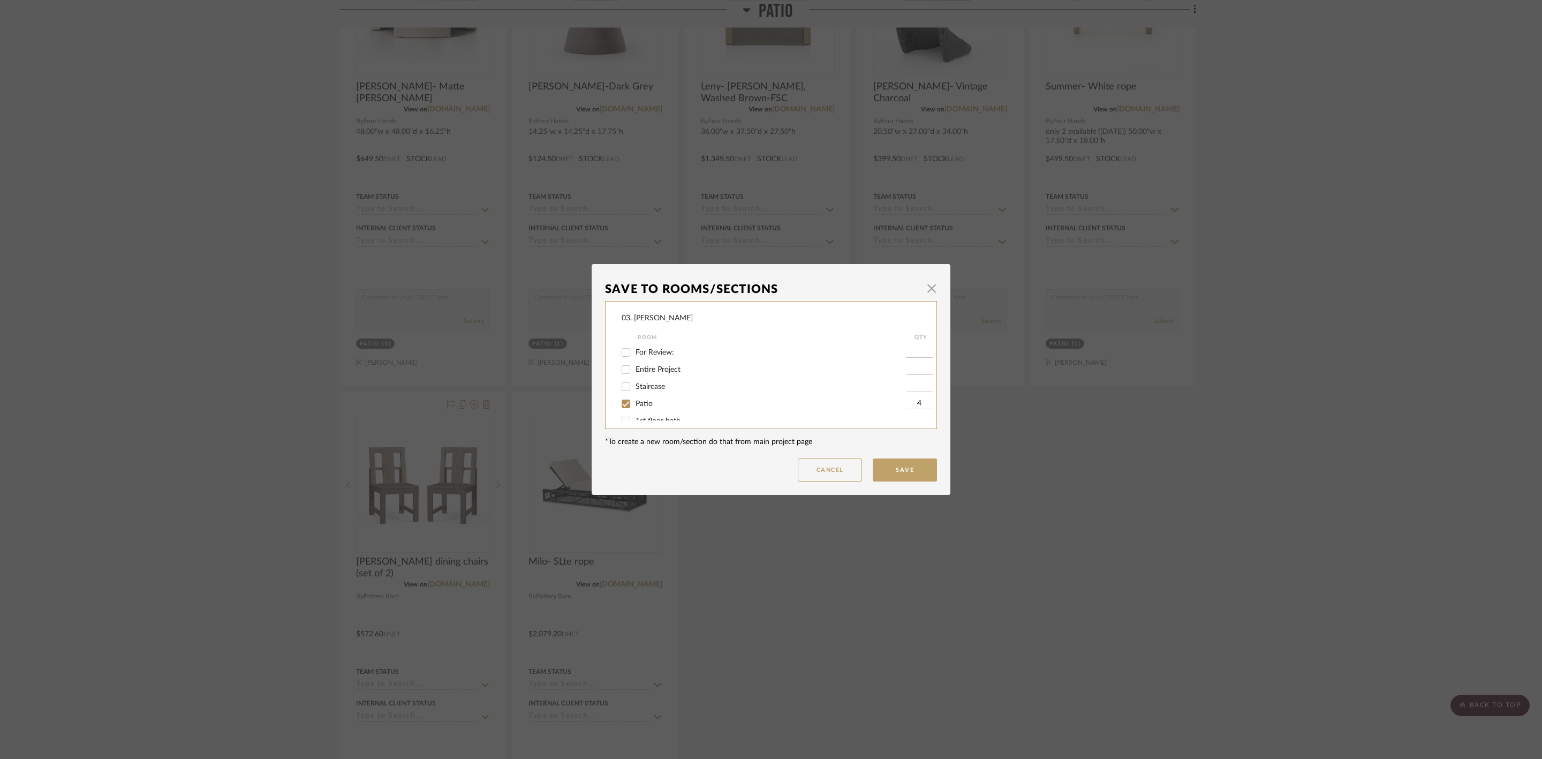
click at [648, 405] on span "Patio" at bounding box center [644, 403] width 17 height 7
click at [634, 405] on input "Patio" at bounding box center [625, 403] width 17 height 17
checkbox input "false"
click at [654, 389] on span "Considering" at bounding box center [655, 392] width 39 height 7
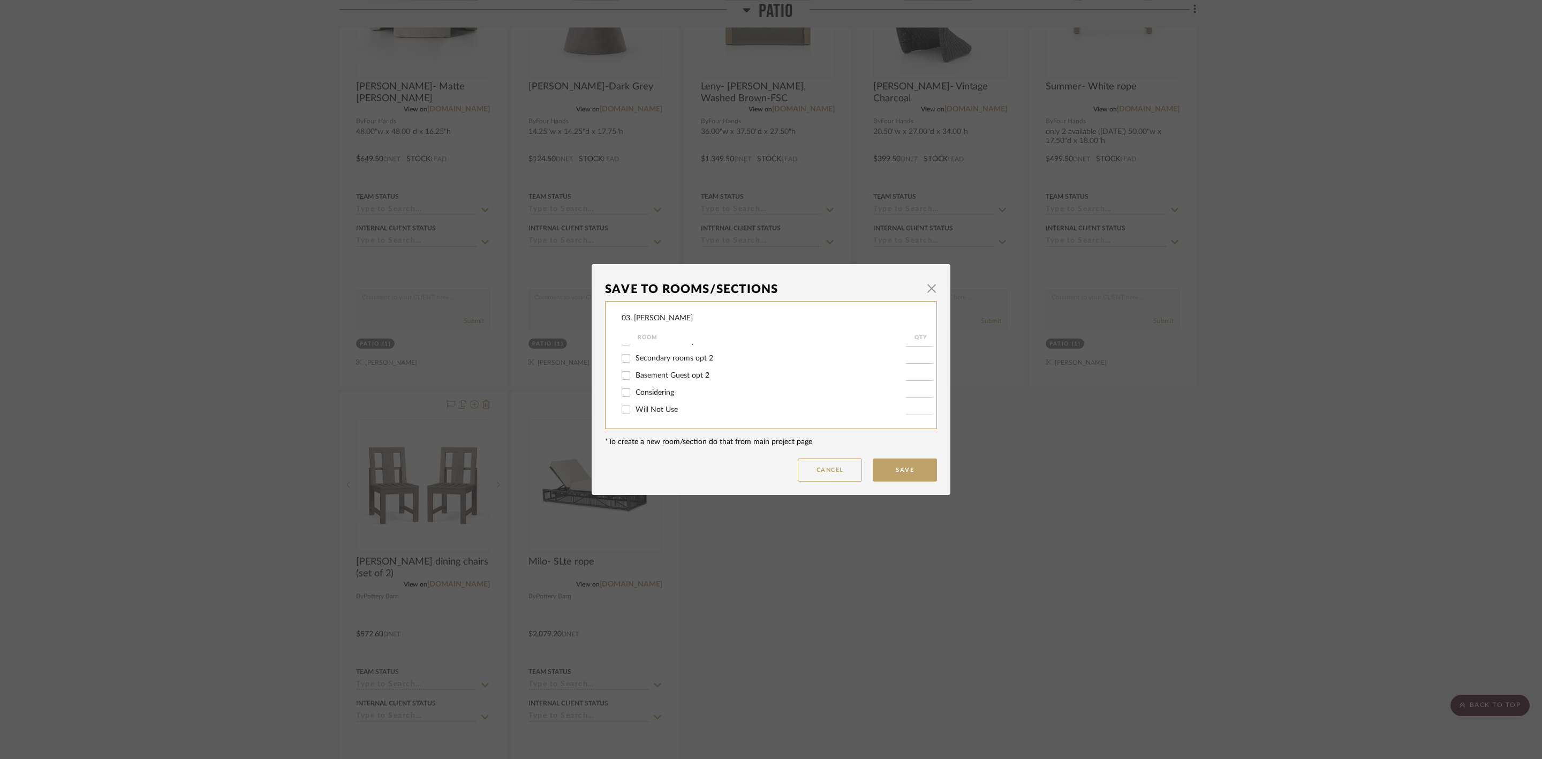
click at [634, 389] on input "Considering" at bounding box center [625, 392] width 17 height 17
checkbox input "true"
type input "1"
click at [884, 466] on button "Save" at bounding box center [905, 469] width 64 height 23
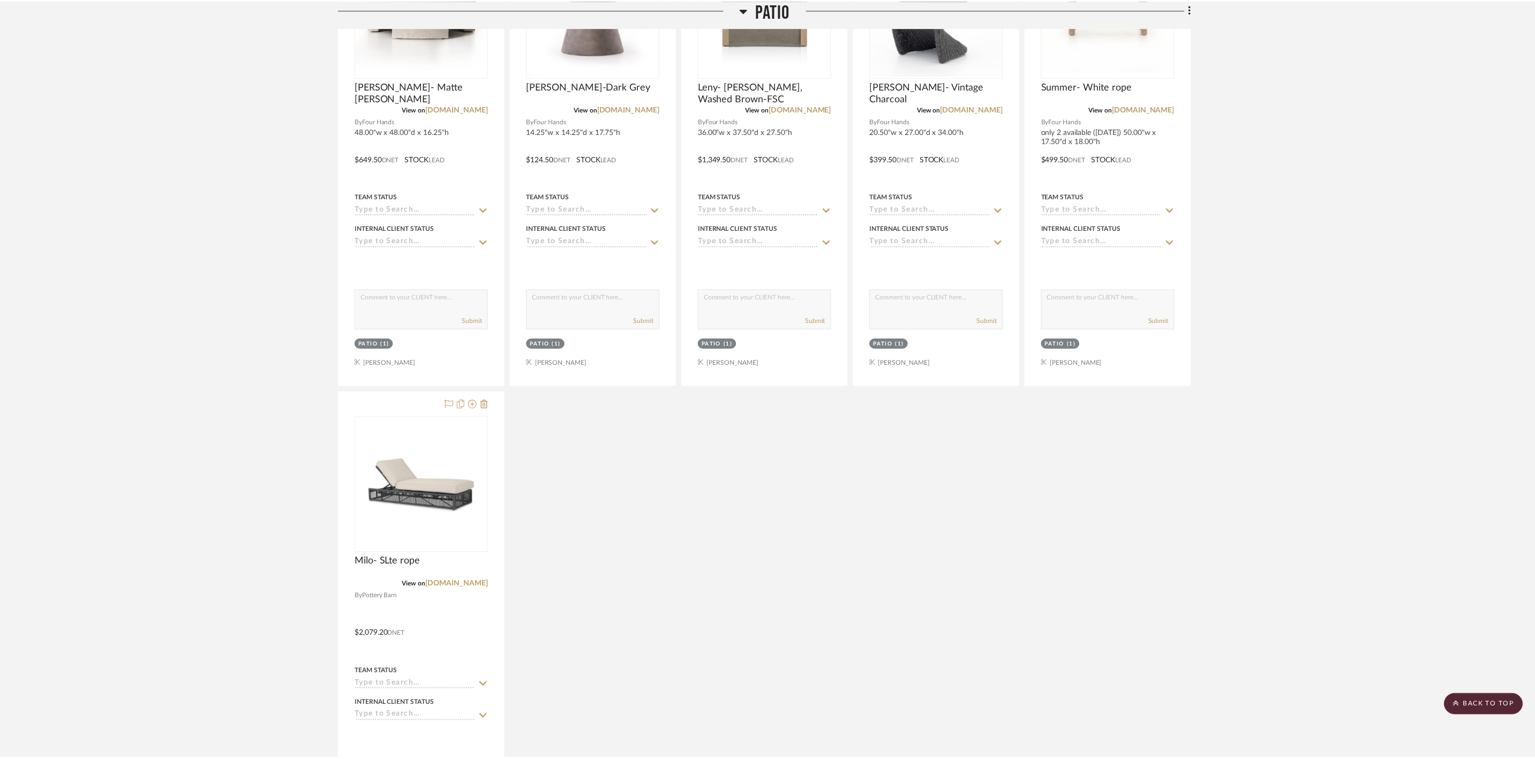
scroll to position [1928, 0]
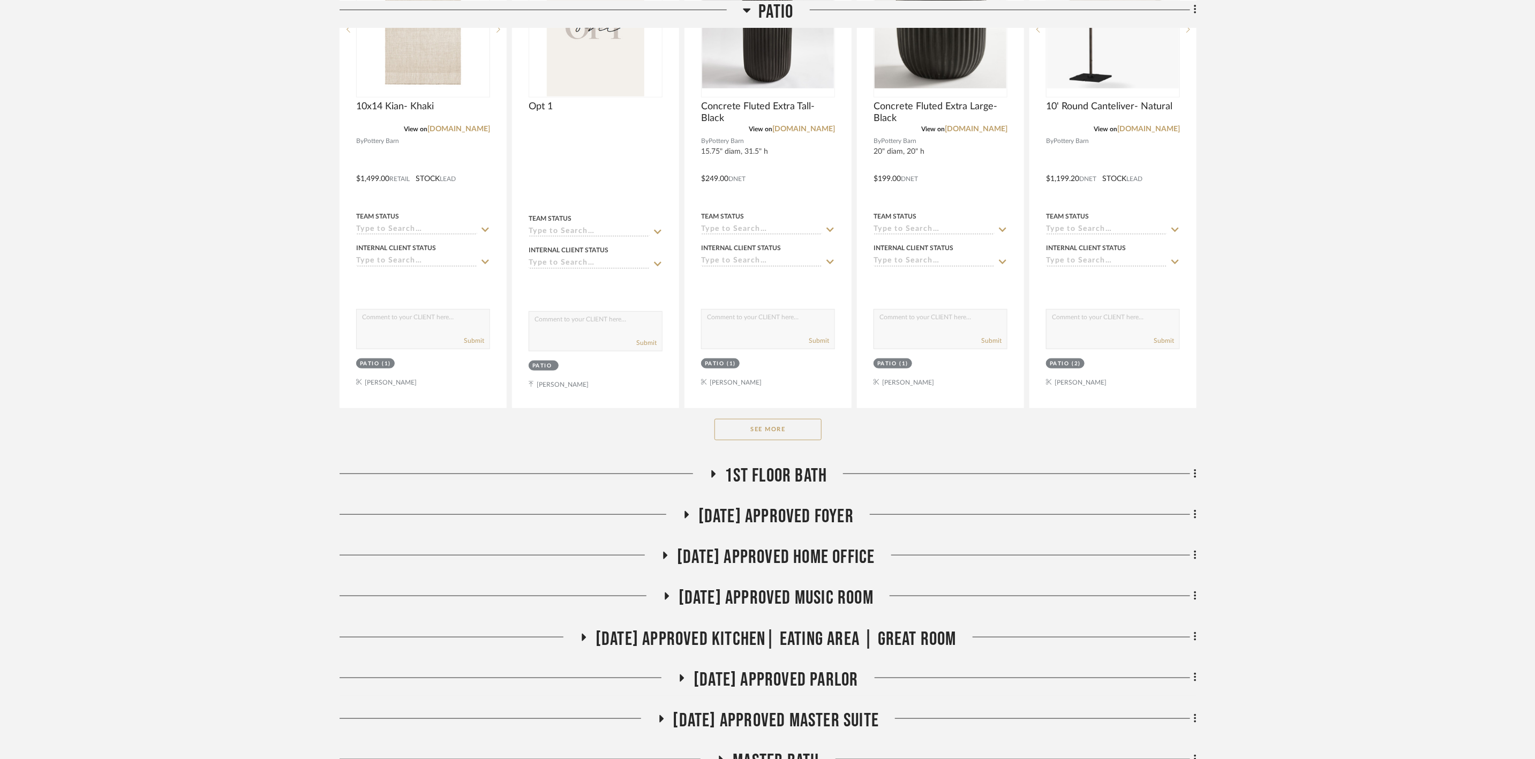
scroll to position [482, 0]
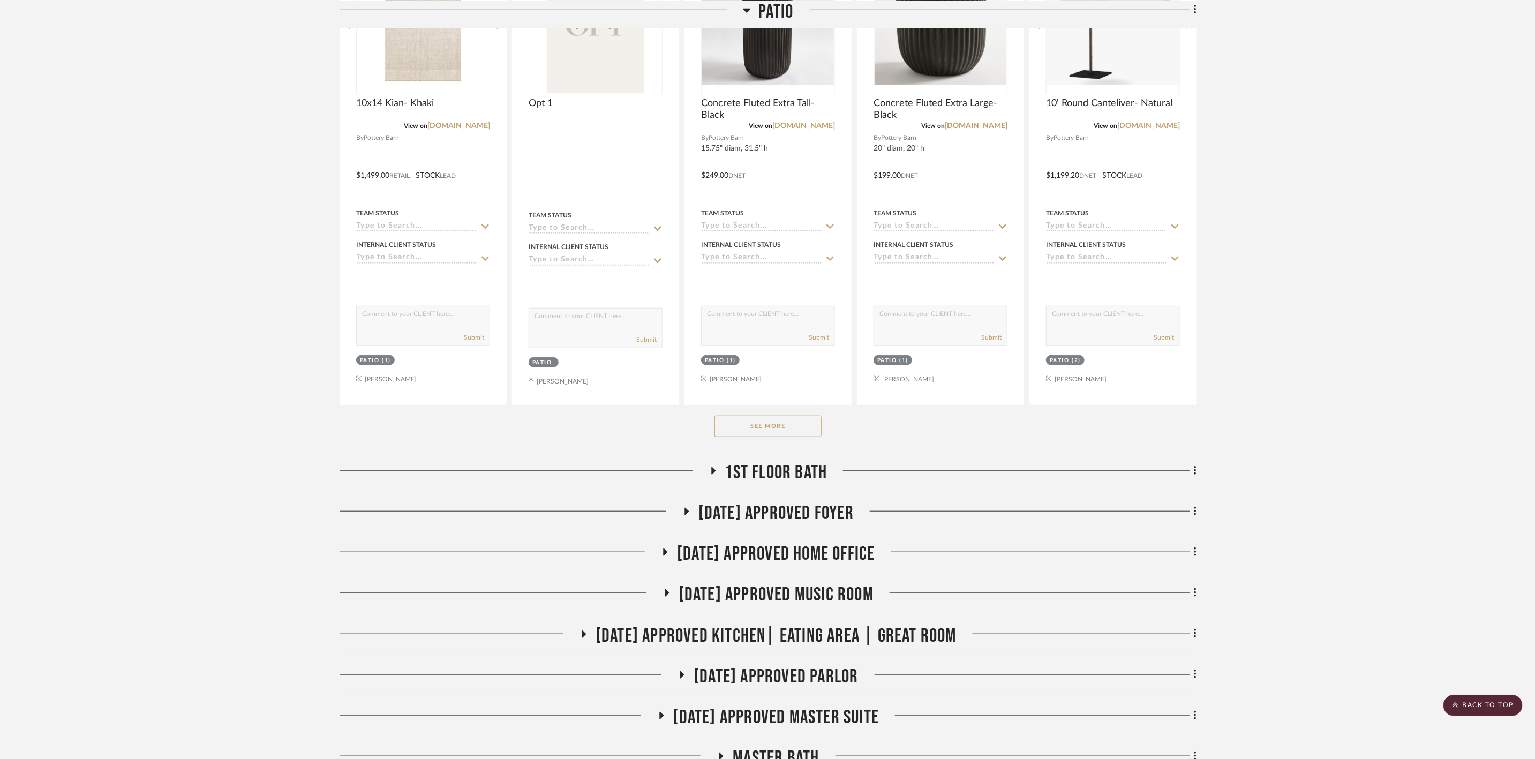
click at [788, 412] on div "See More" at bounding box center [767, 426] width 857 height 43
click at [788, 423] on button "See More" at bounding box center [767, 425] width 107 height 21
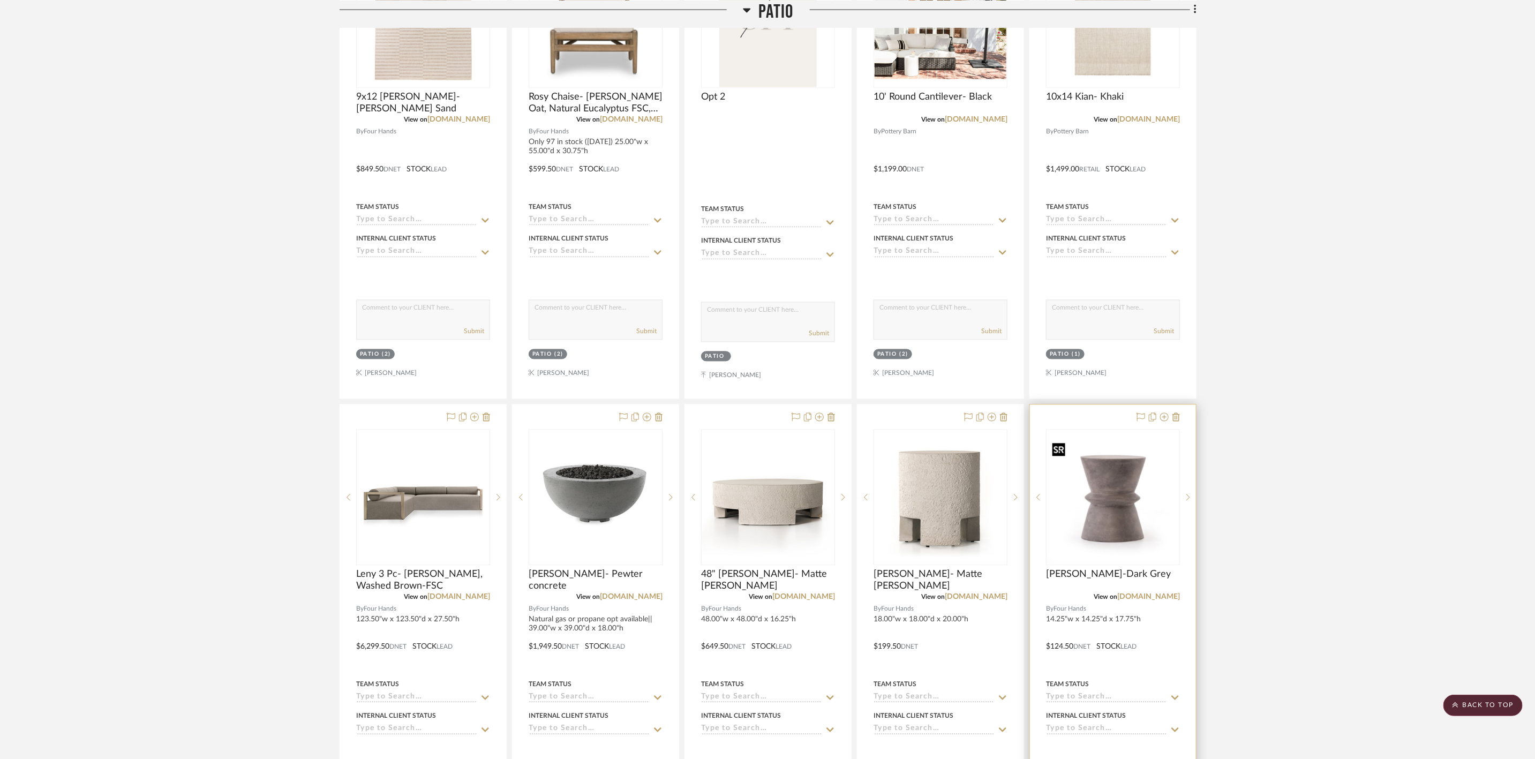
scroll to position [1446, 0]
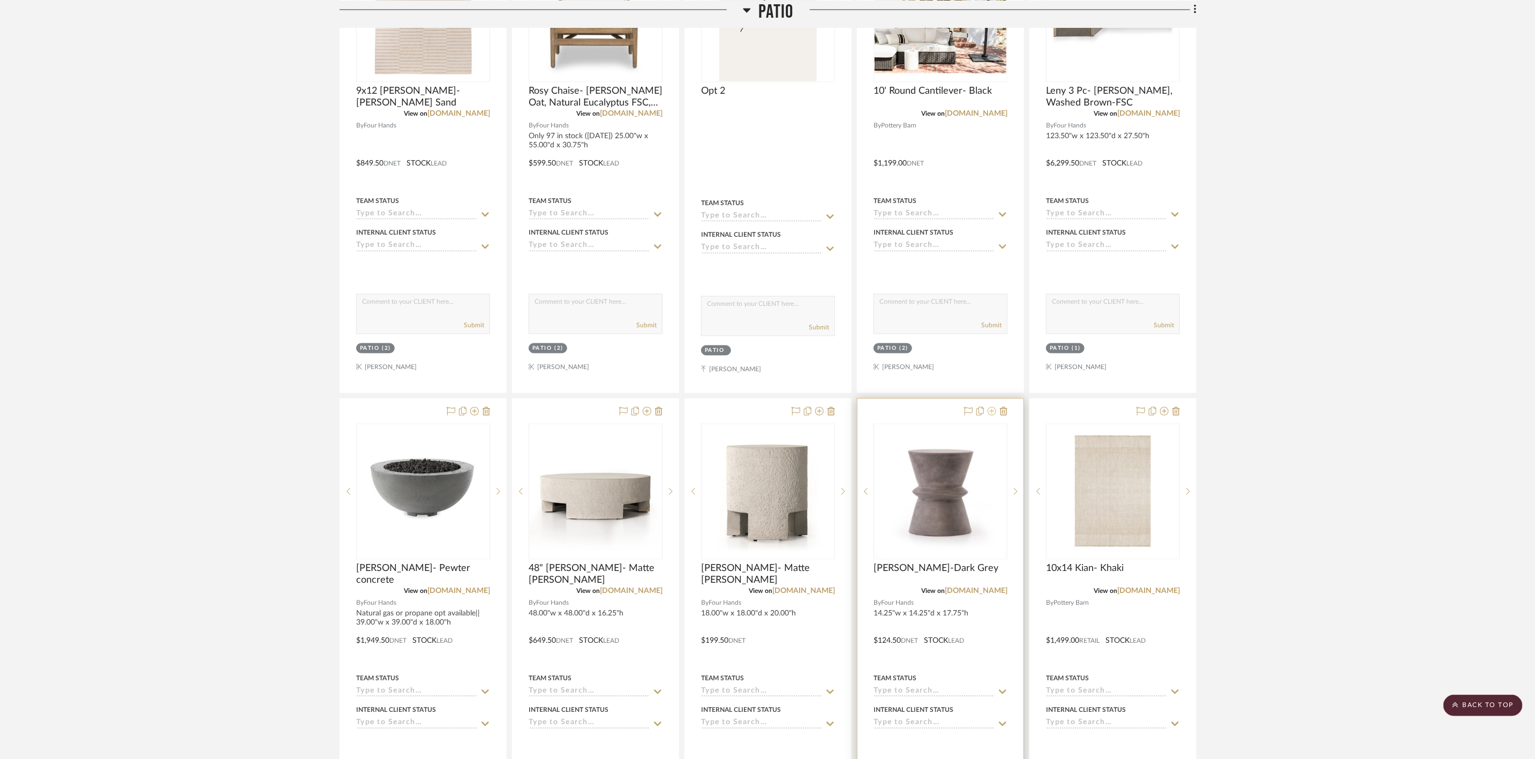
click at [993, 415] on icon at bounding box center [991, 411] width 9 height 9
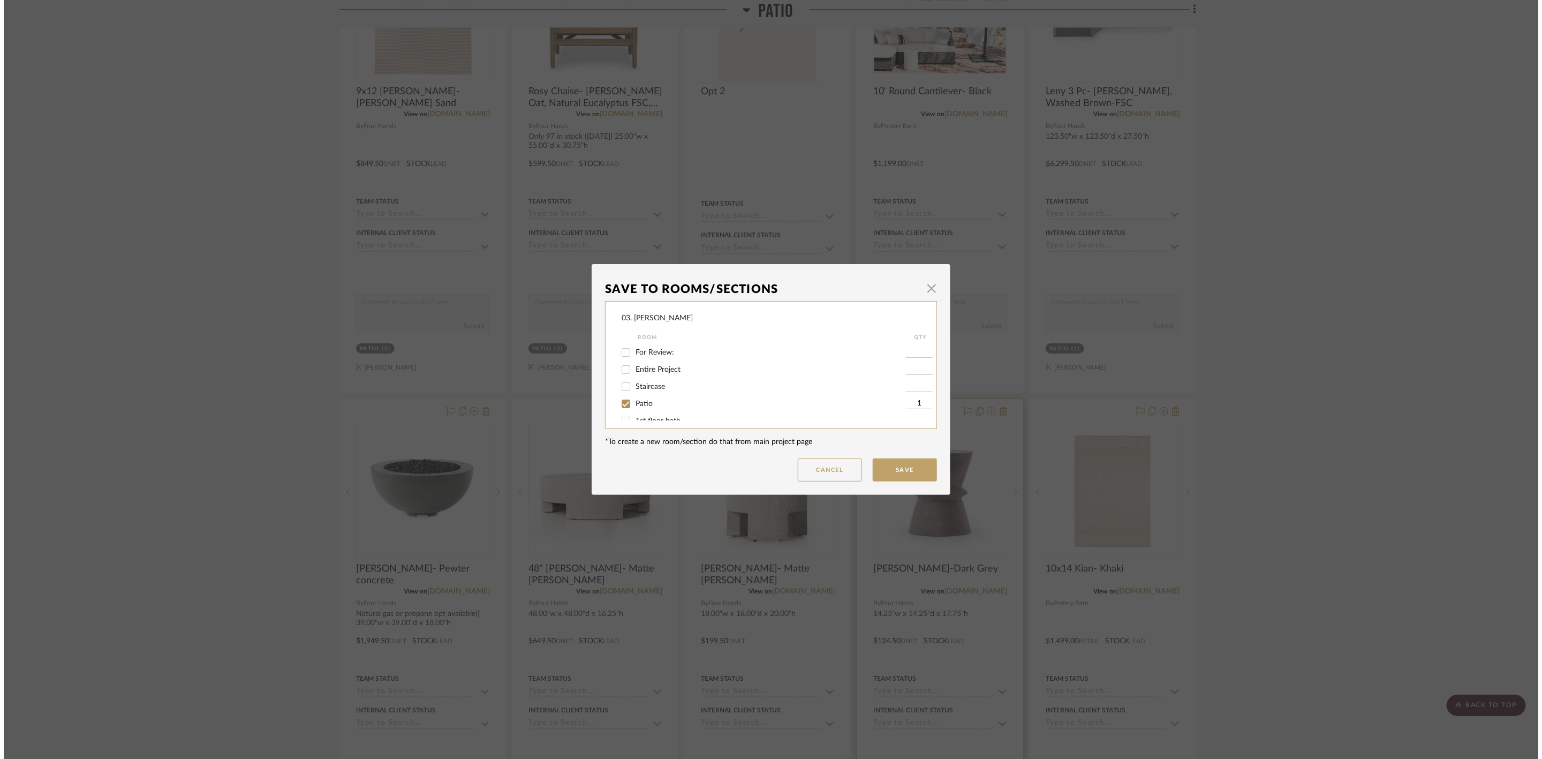
scroll to position [0, 0]
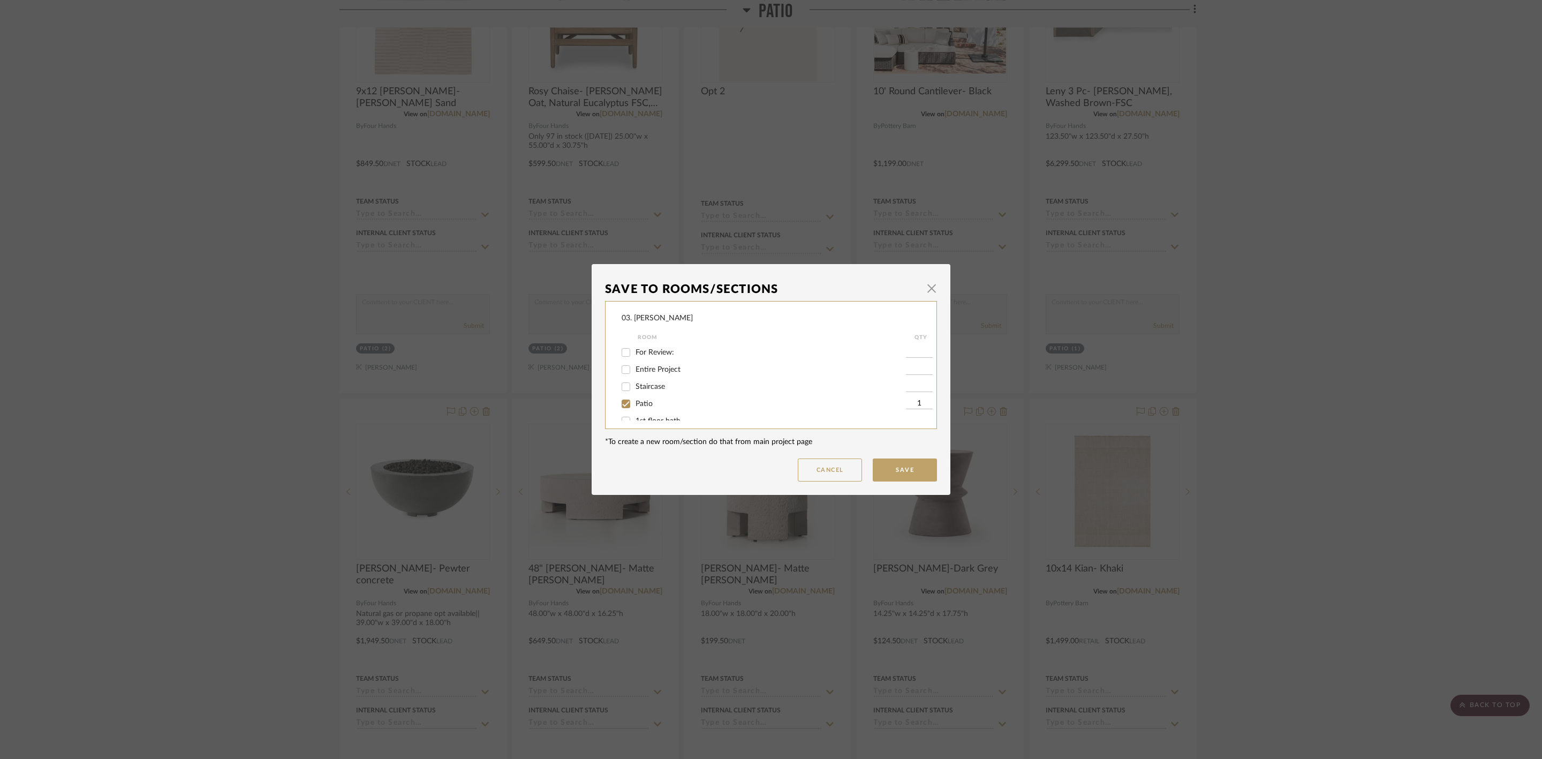
click at [636, 400] on span "Patio" at bounding box center [644, 403] width 17 height 7
click at [633, 399] on input "Patio" at bounding box center [625, 403] width 17 height 17
checkbox input "false"
click at [654, 394] on span "Considering" at bounding box center [655, 392] width 39 height 7
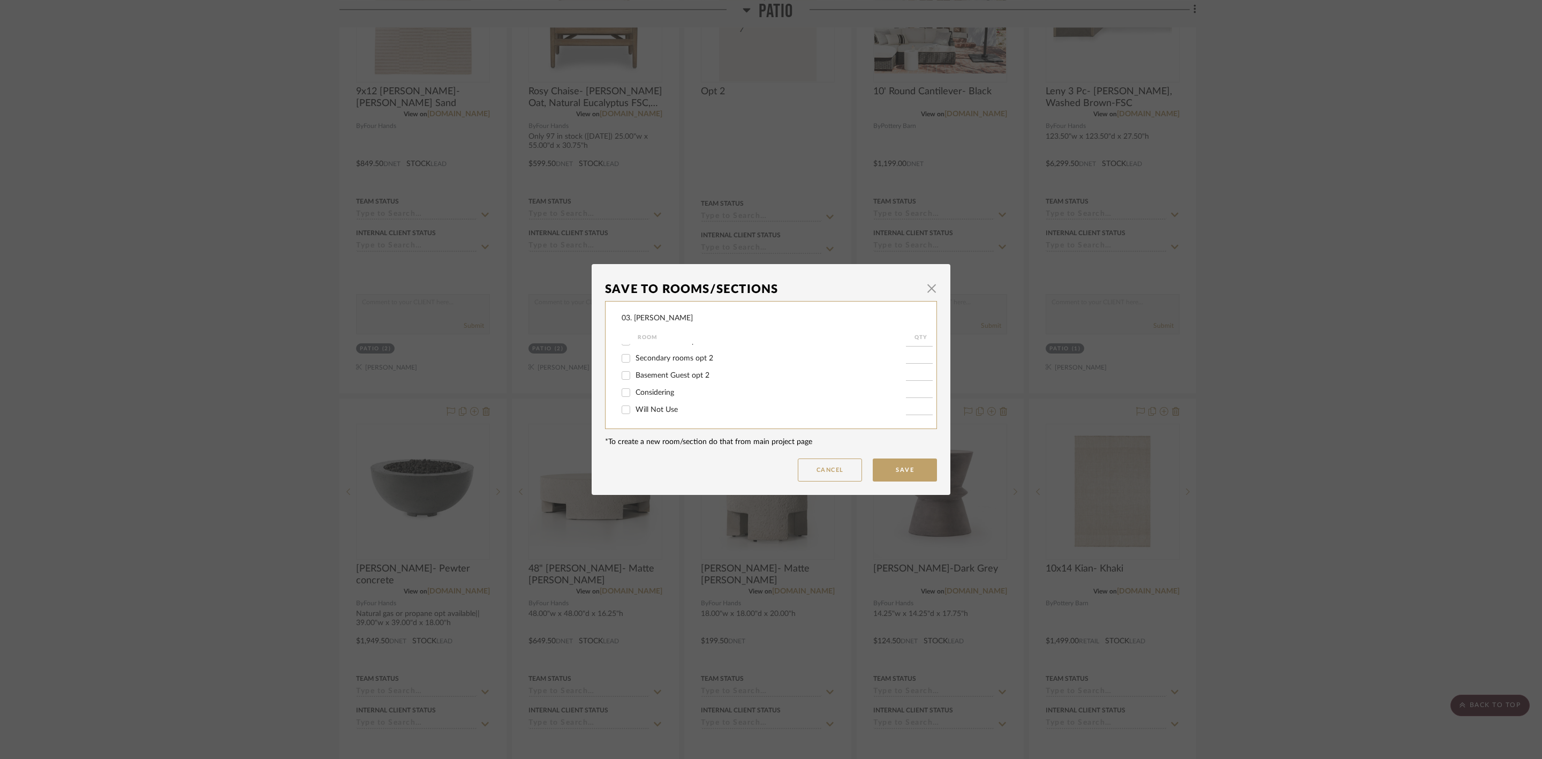
click at [634, 394] on input "Considering" at bounding box center [625, 392] width 17 height 17
checkbox input "true"
type input "1"
click at [883, 469] on button "Save" at bounding box center [905, 469] width 64 height 23
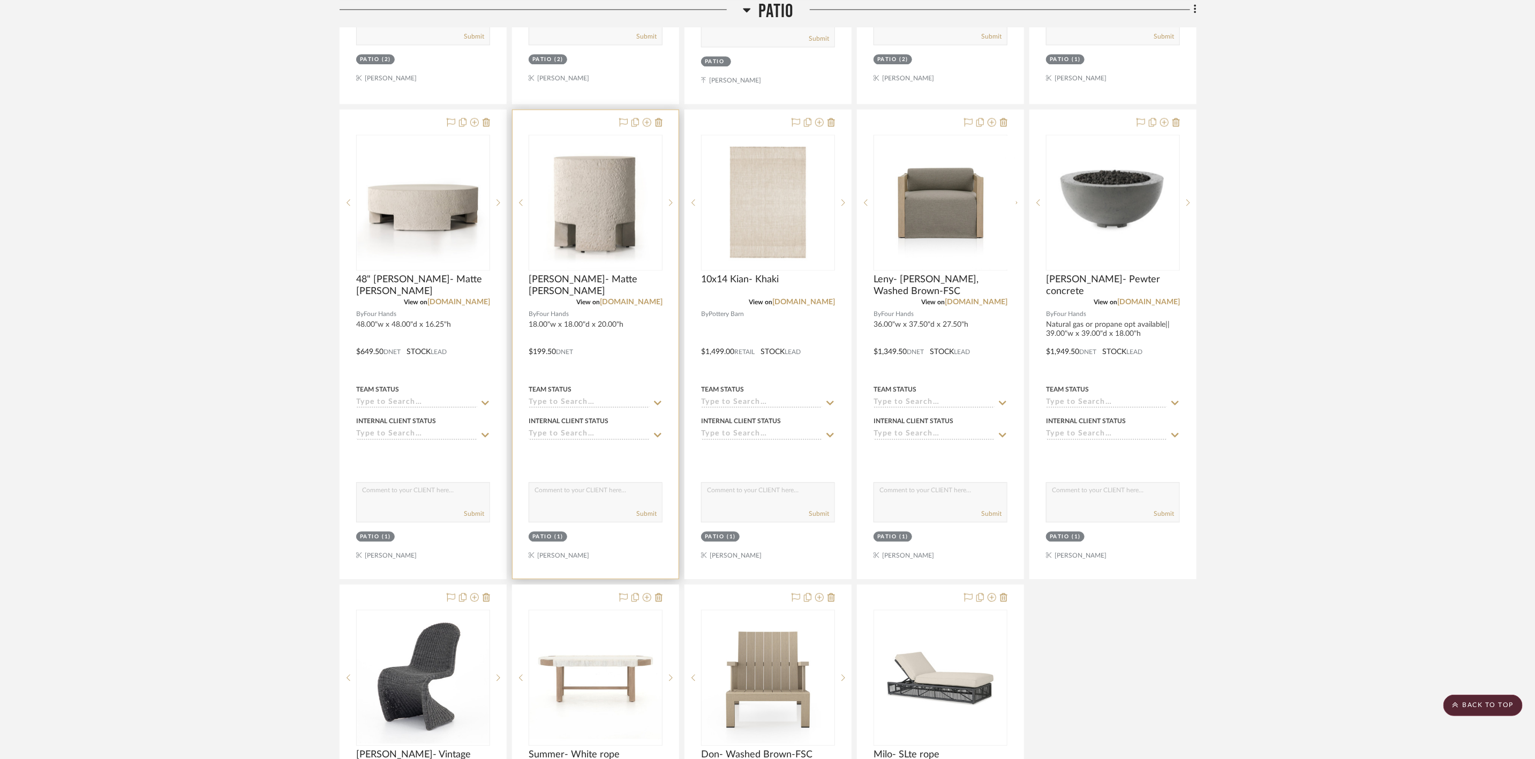
scroll to position [1847, 0]
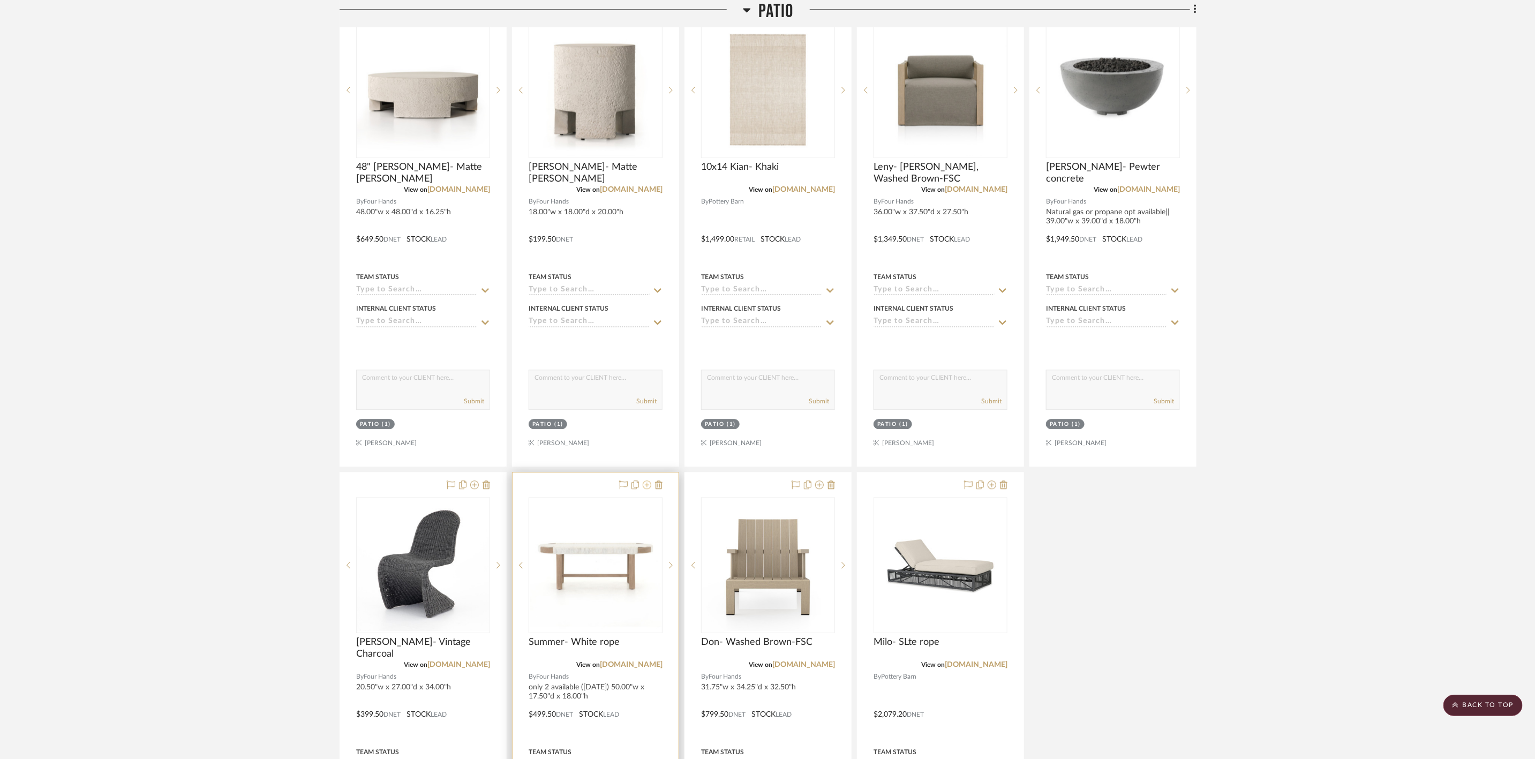
click at [646, 489] on icon at bounding box center [647, 484] width 9 height 9
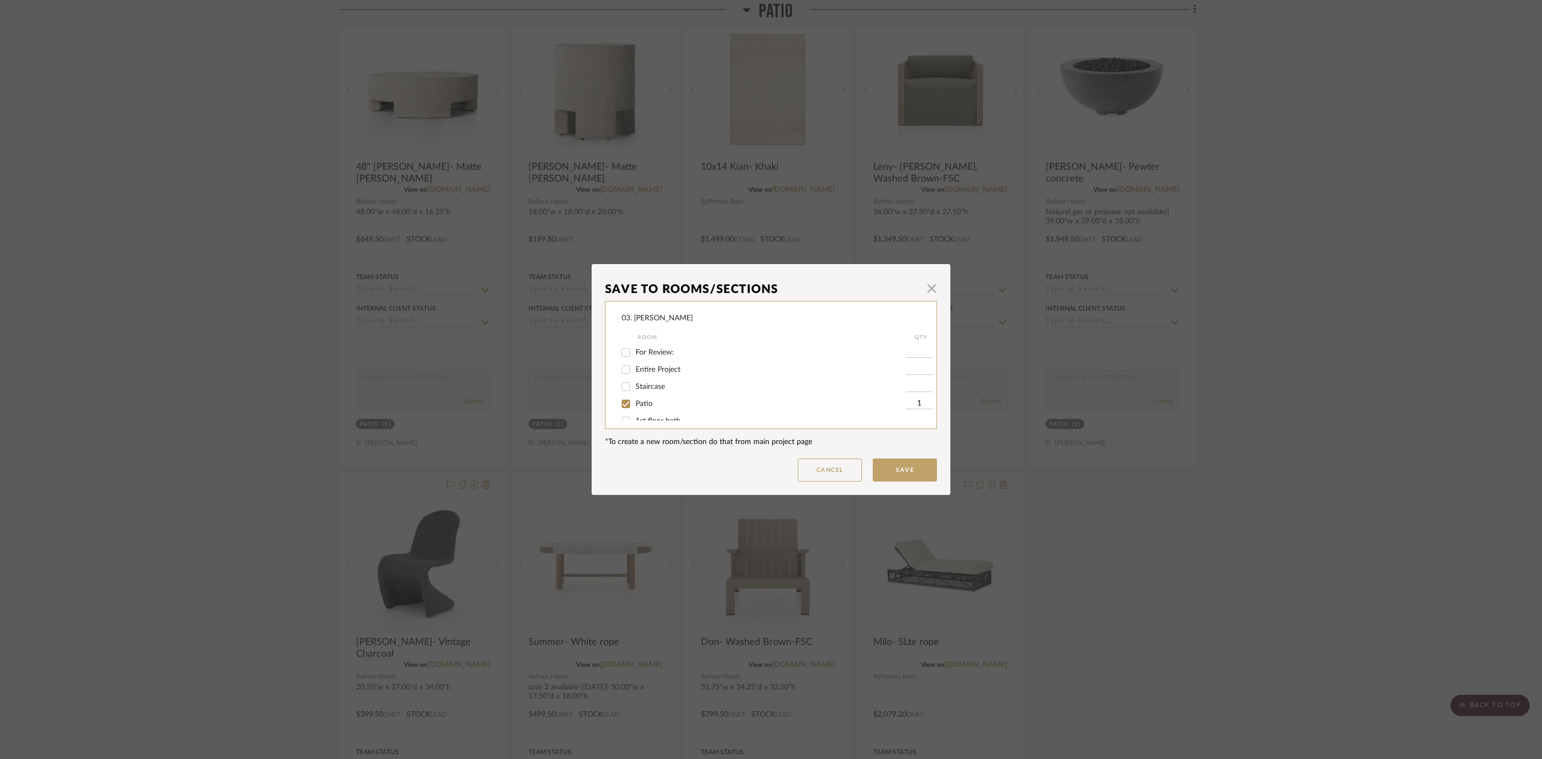
click at [637, 402] on span "Patio" at bounding box center [644, 403] width 17 height 7
click at [634, 402] on input "Patio" at bounding box center [625, 403] width 17 height 17
checkbox input "false"
click at [653, 392] on span "Considering" at bounding box center [655, 392] width 39 height 7
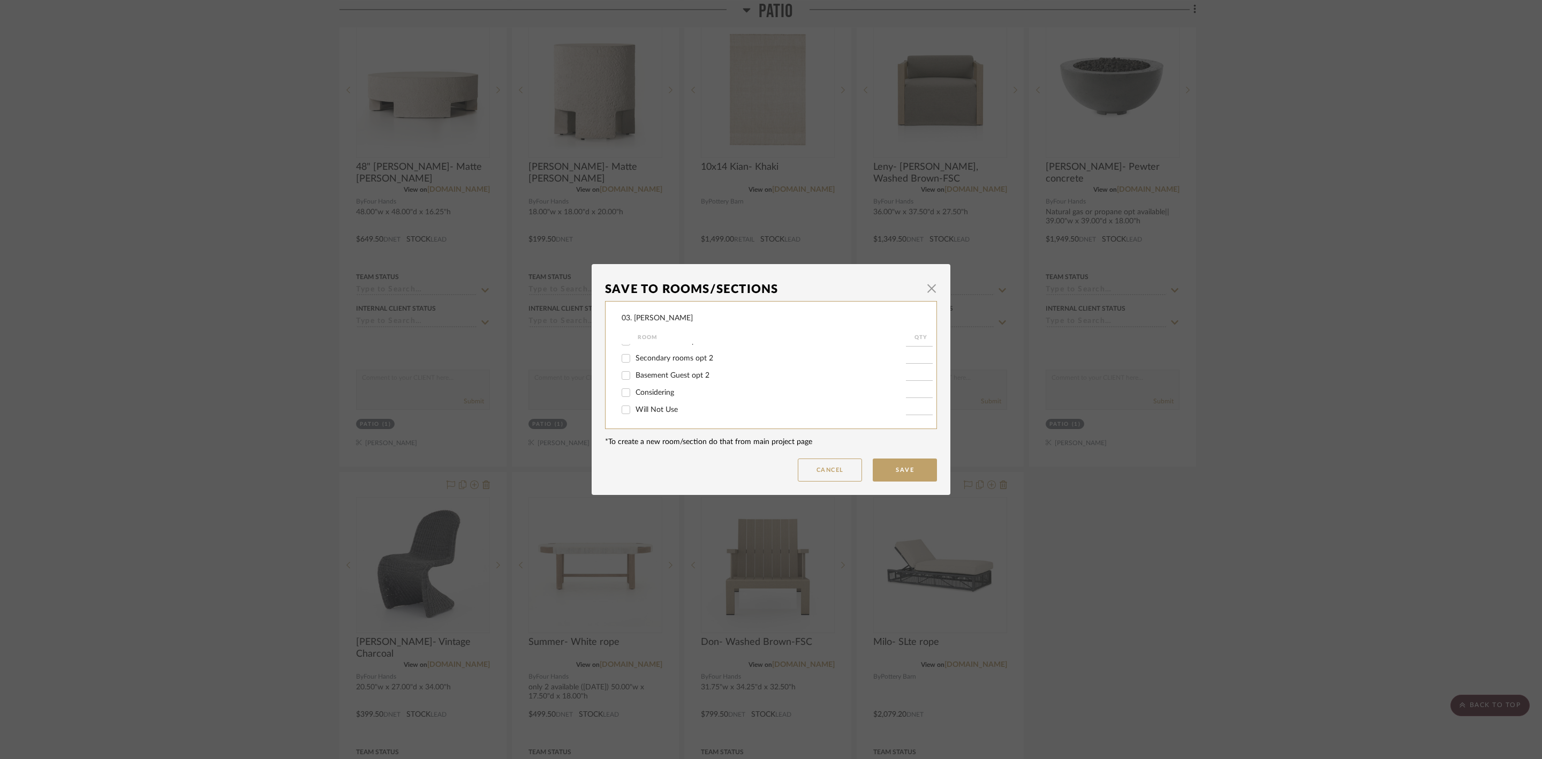
click at [634, 392] on input "Considering" at bounding box center [625, 392] width 17 height 17
checkbox input "true"
type input "1"
click at [887, 469] on button "Save" at bounding box center [905, 469] width 64 height 23
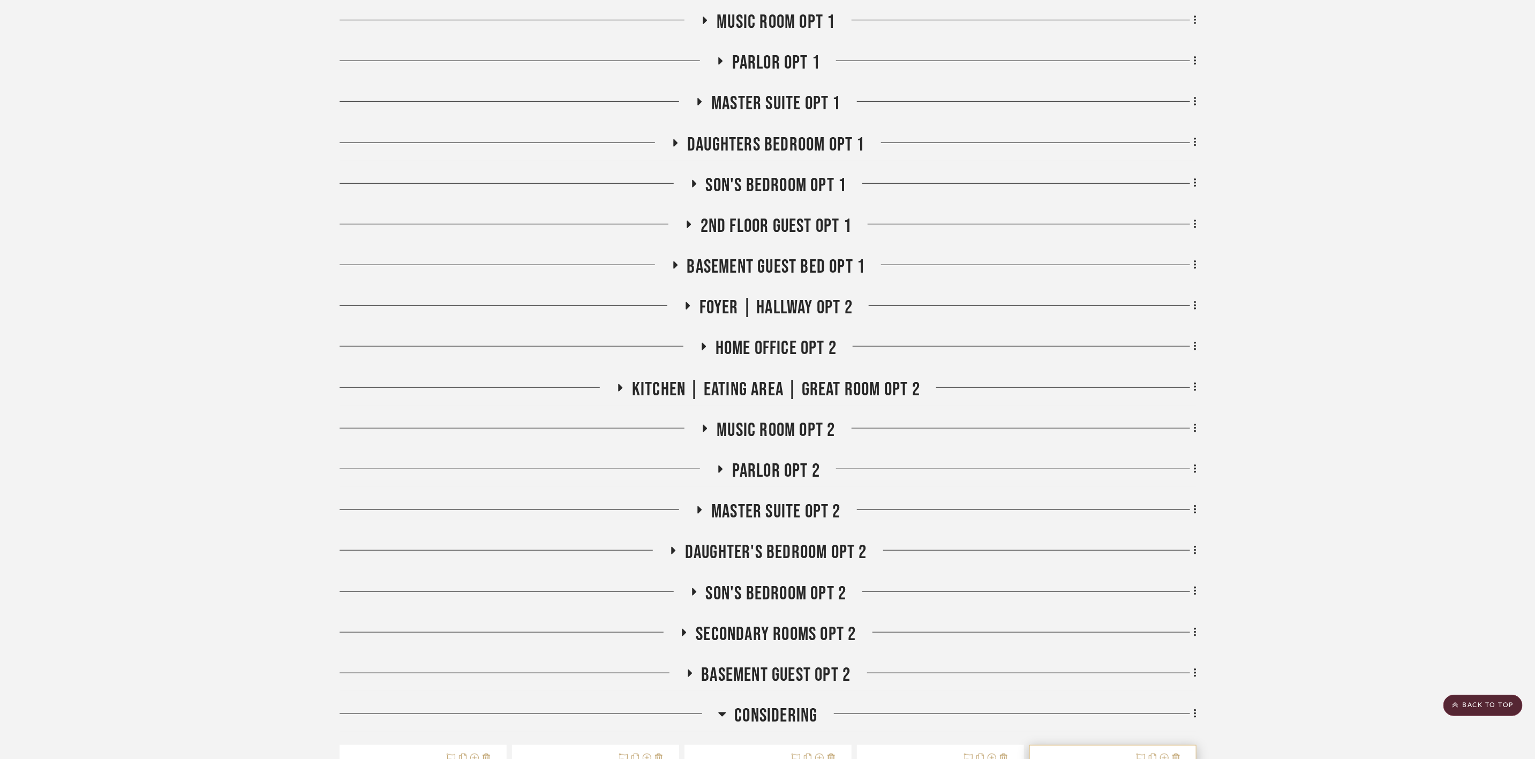
scroll to position [3855, 0]
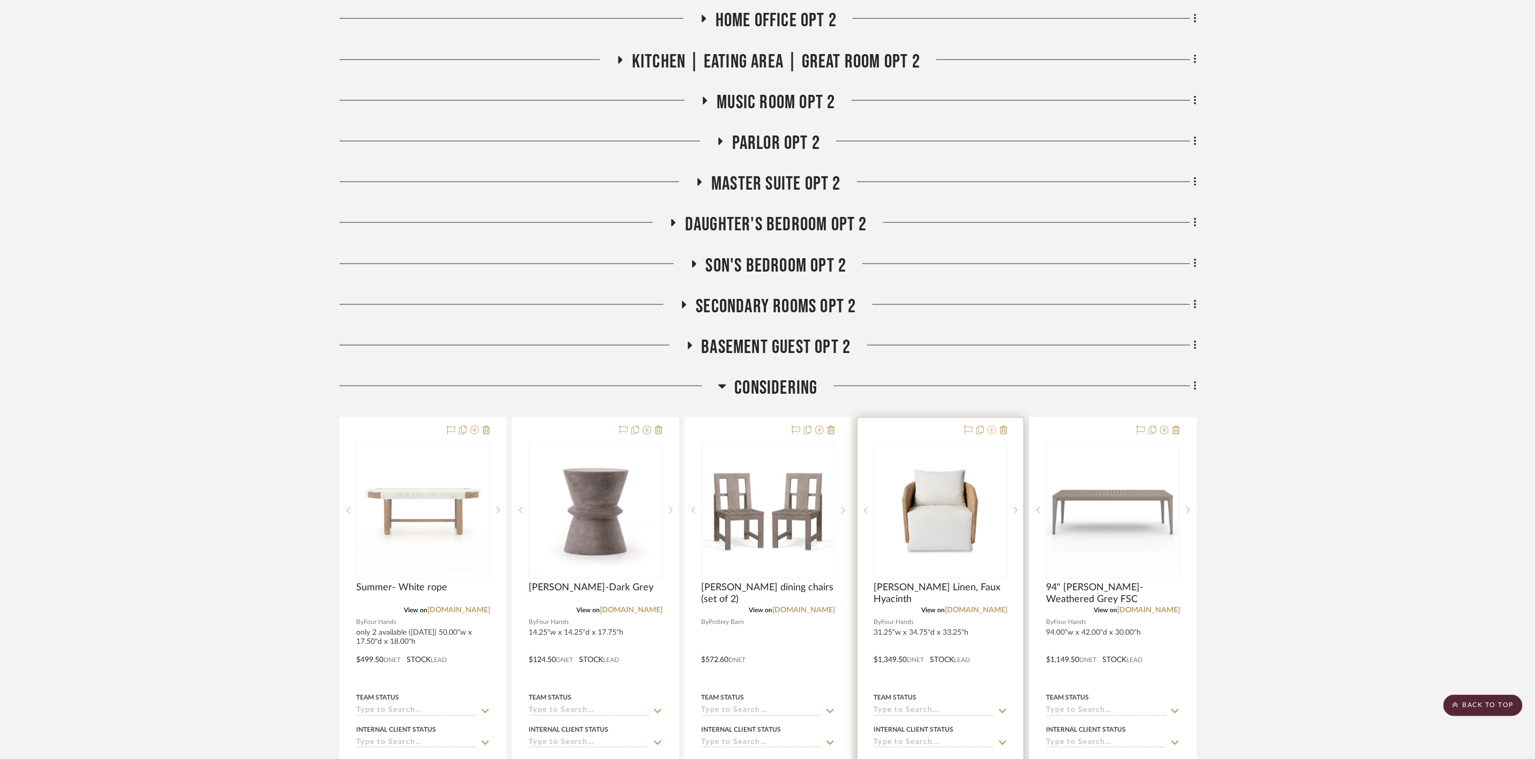
click at [993, 434] on icon at bounding box center [991, 430] width 9 height 9
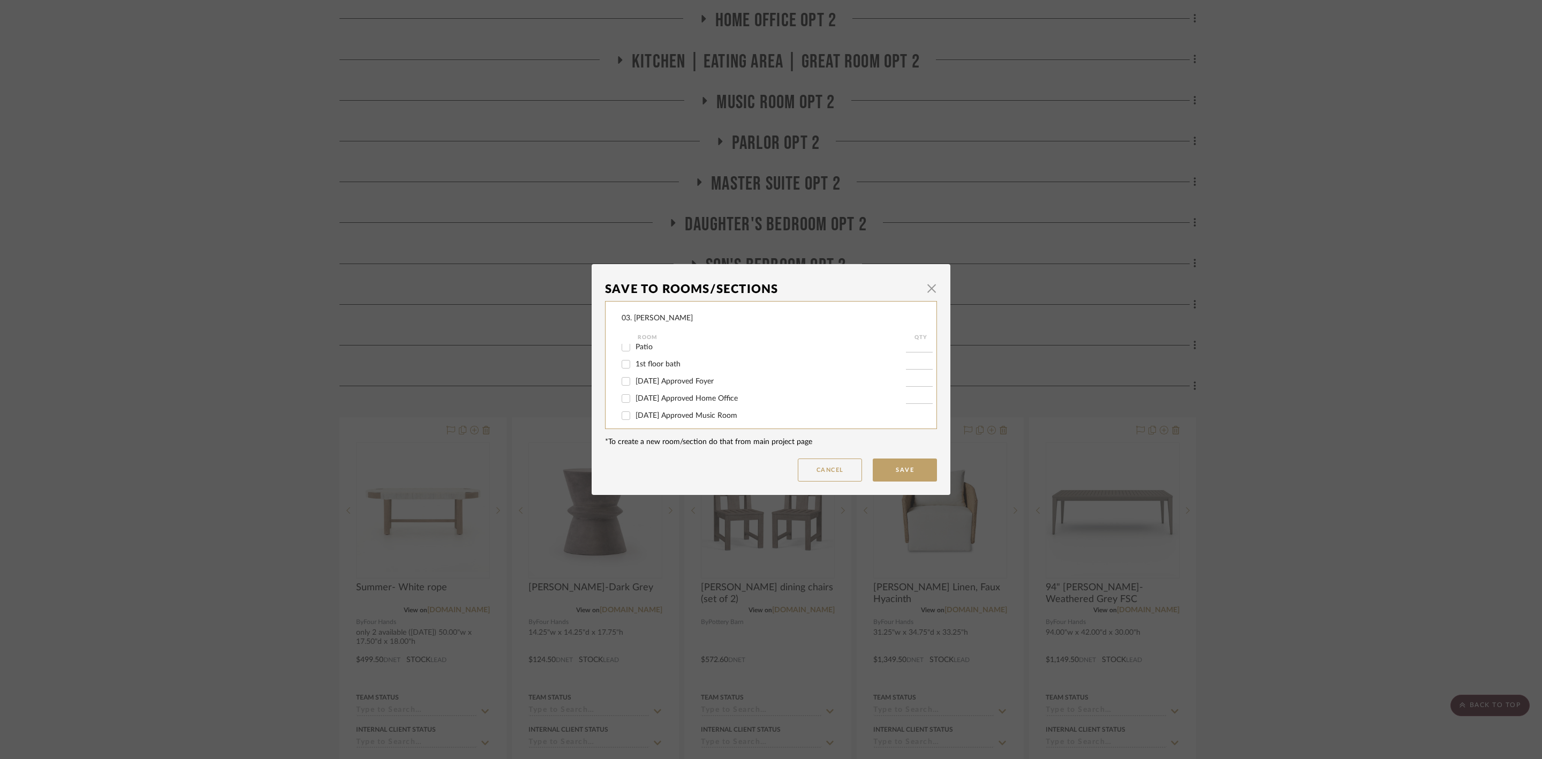
scroll to position [0, 0]
click at [643, 397] on div "Patio" at bounding box center [764, 403] width 284 height 17
click at [643, 403] on span "Patio" at bounding box center [644, 403] width 17 height 7
click at [634, 403] on input "Patio" at bounding box center [625, 403] width 17 height 17
checkbox input "true"
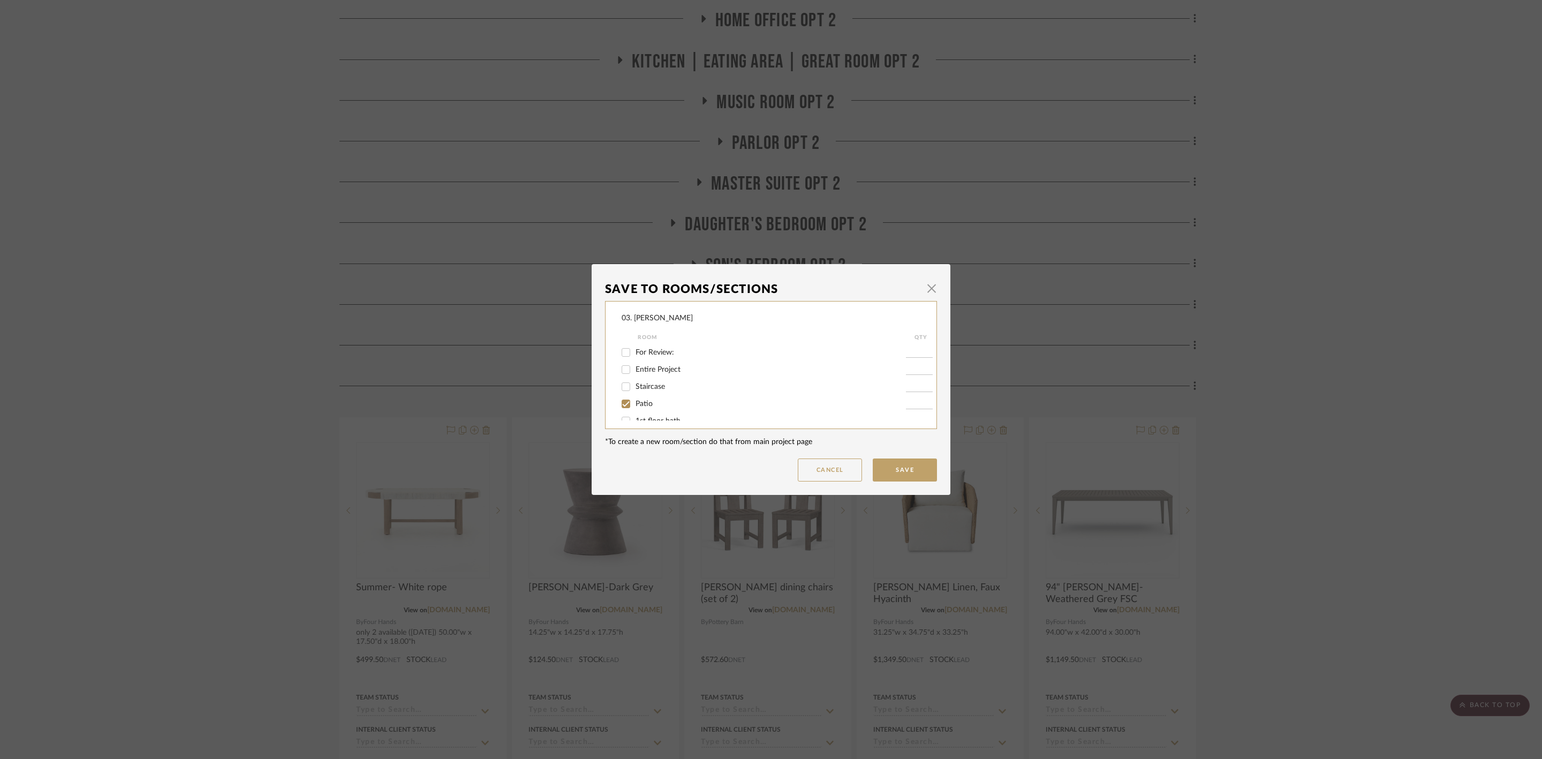
type input "1"
click at [659, 392] on span "Considering" at bounding box center [655, 392] width 39 height 7
click at [634, 392] on input "Considering" at bounding box center [625, 392] width 17 height 17
checkbox input "false"
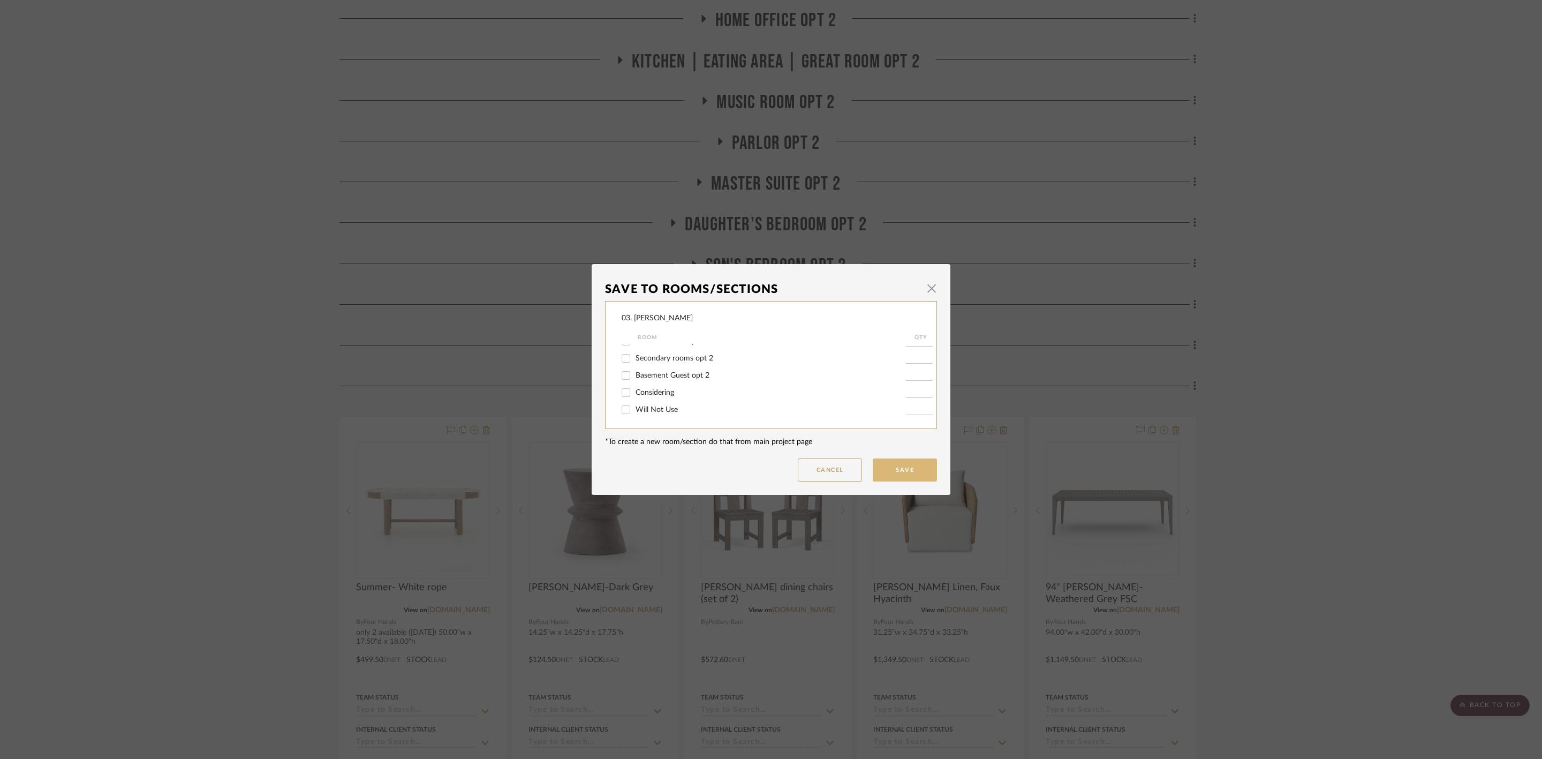
click at [901, 463] on button "Save" at bounding box center [905, 469] width 64 height 23
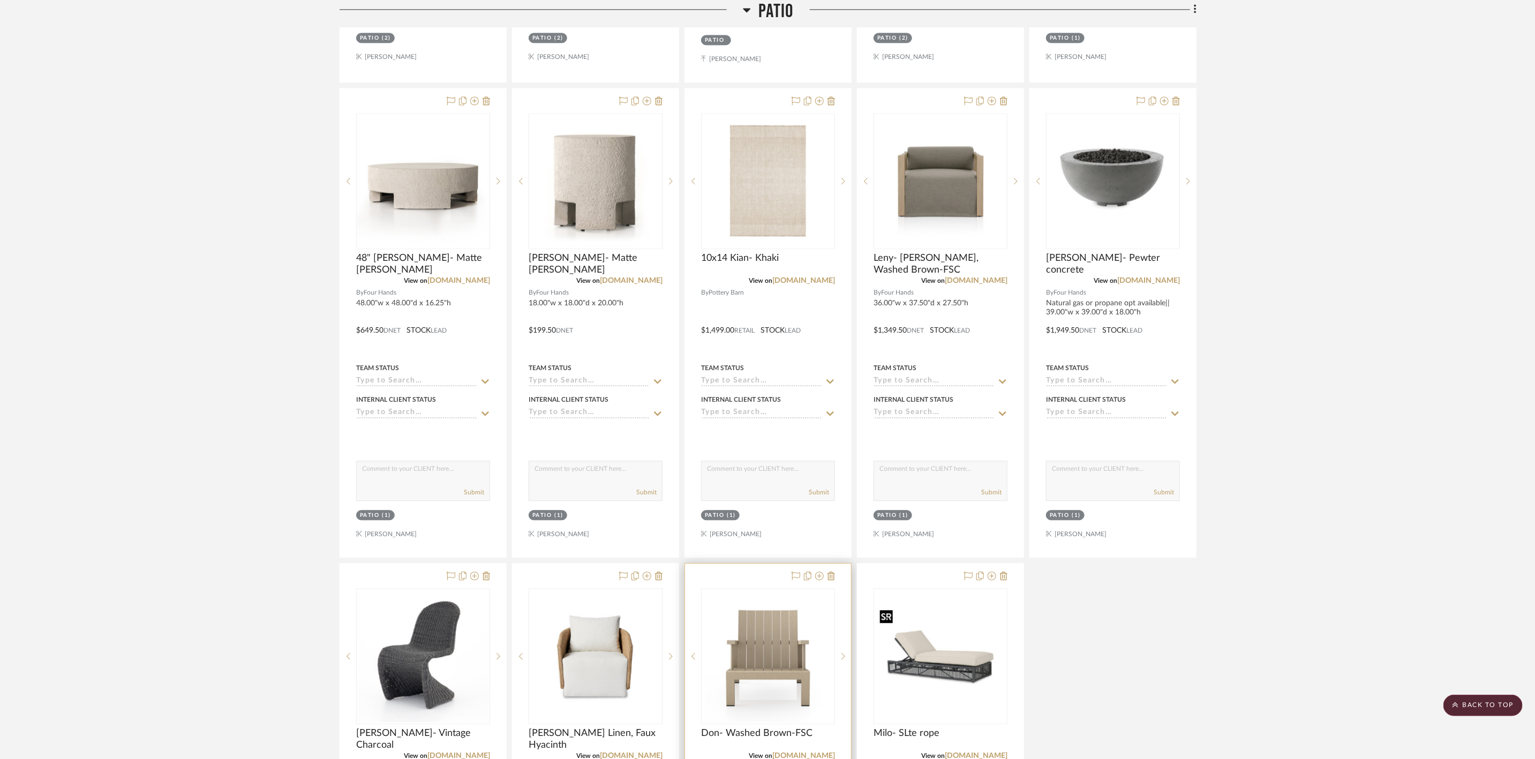
scroll to position [1847, 0]
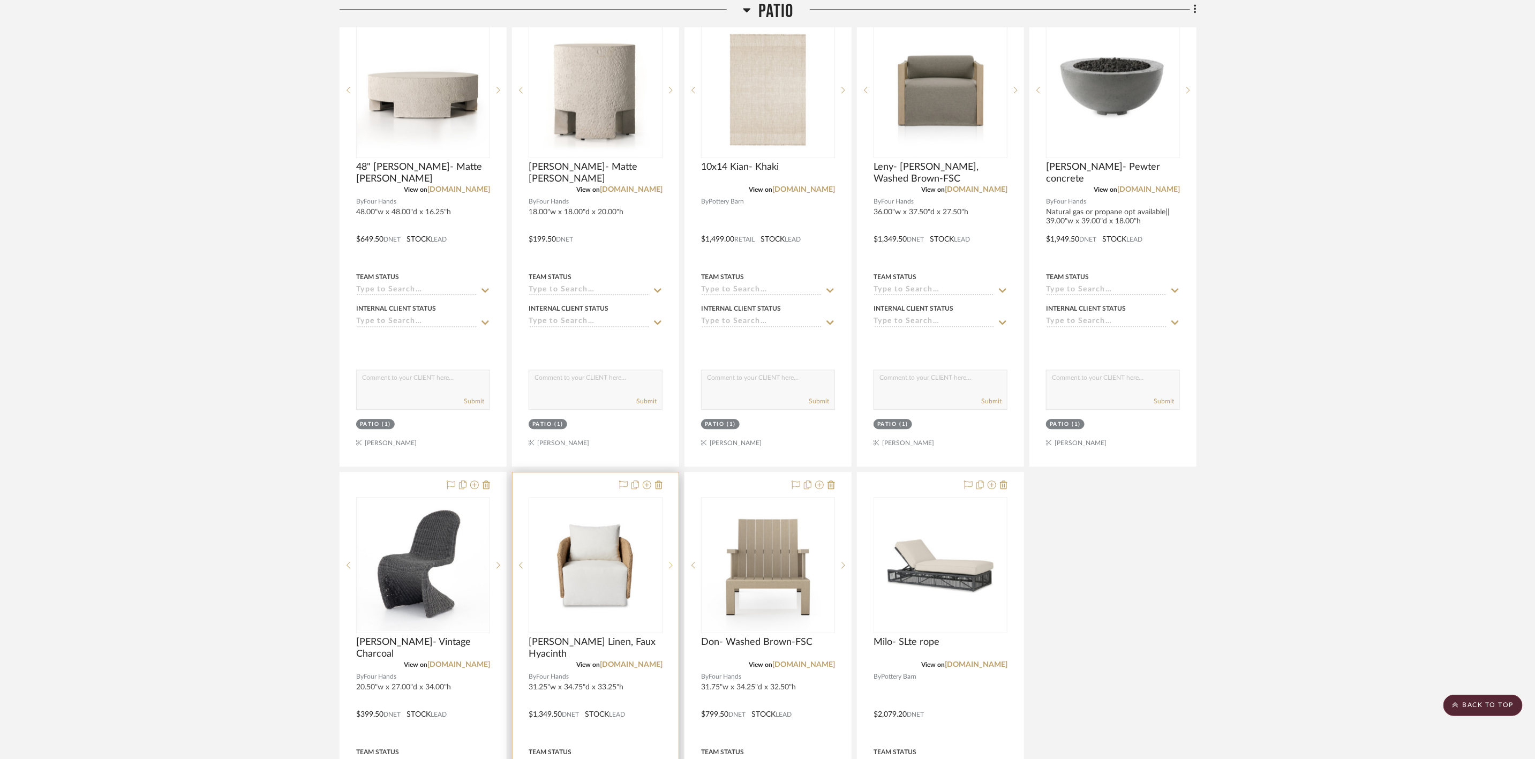
click at [670, 568] on icon at bounding box center [671, 565] width 4 height 6
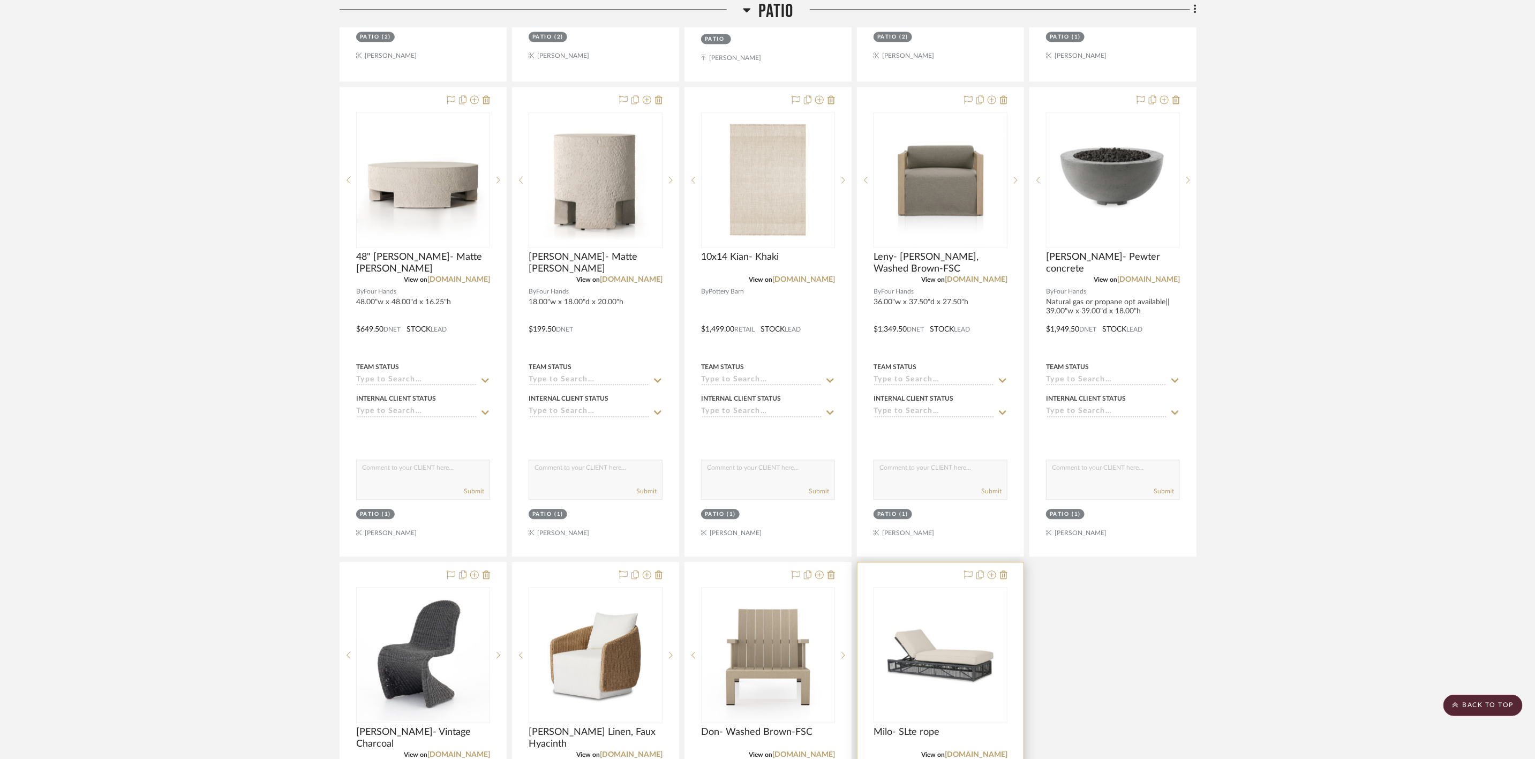
scroll to position [1767, 0]
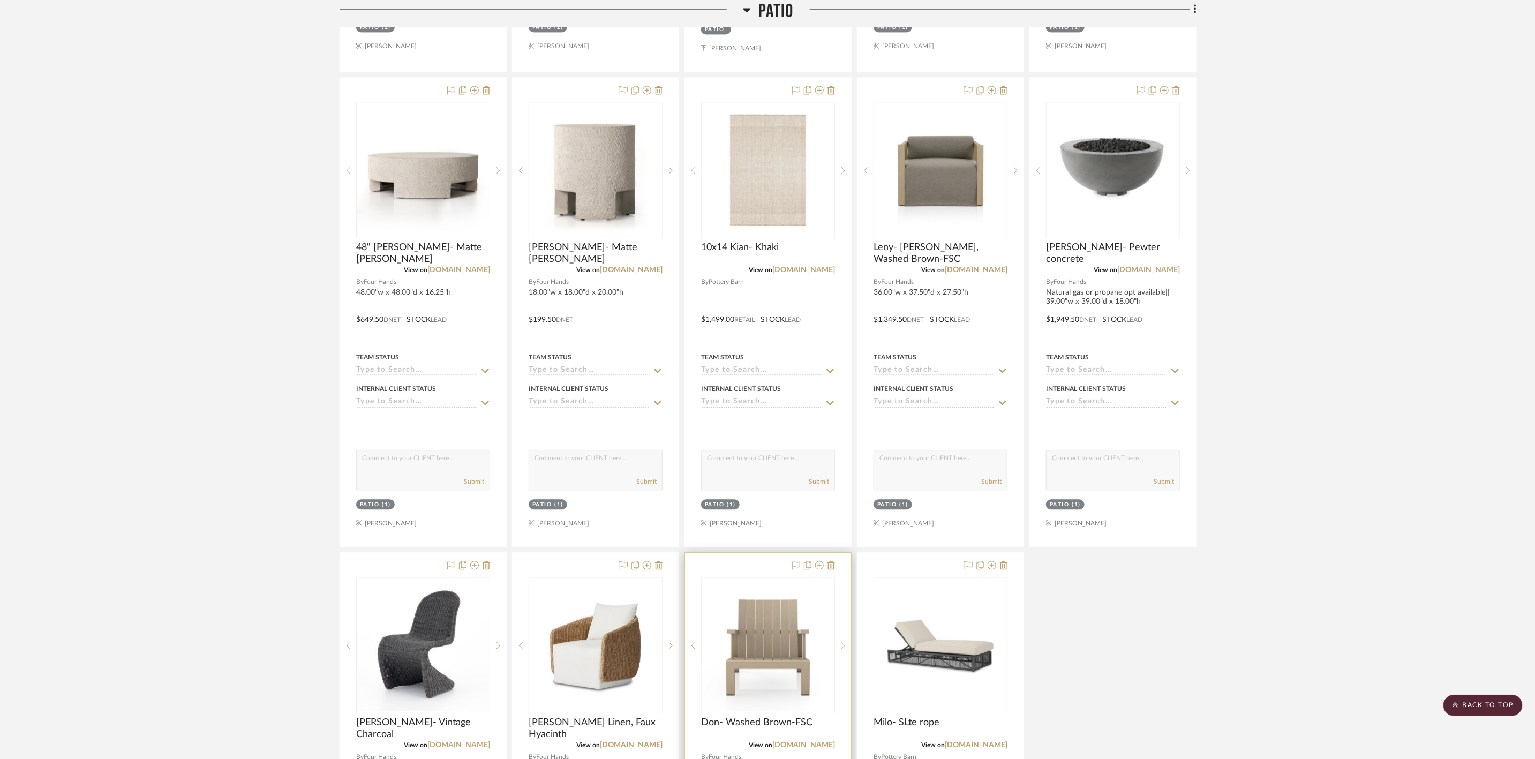
click at [841, 649] on icon at bounding box center [843, 644] width 4 height 7
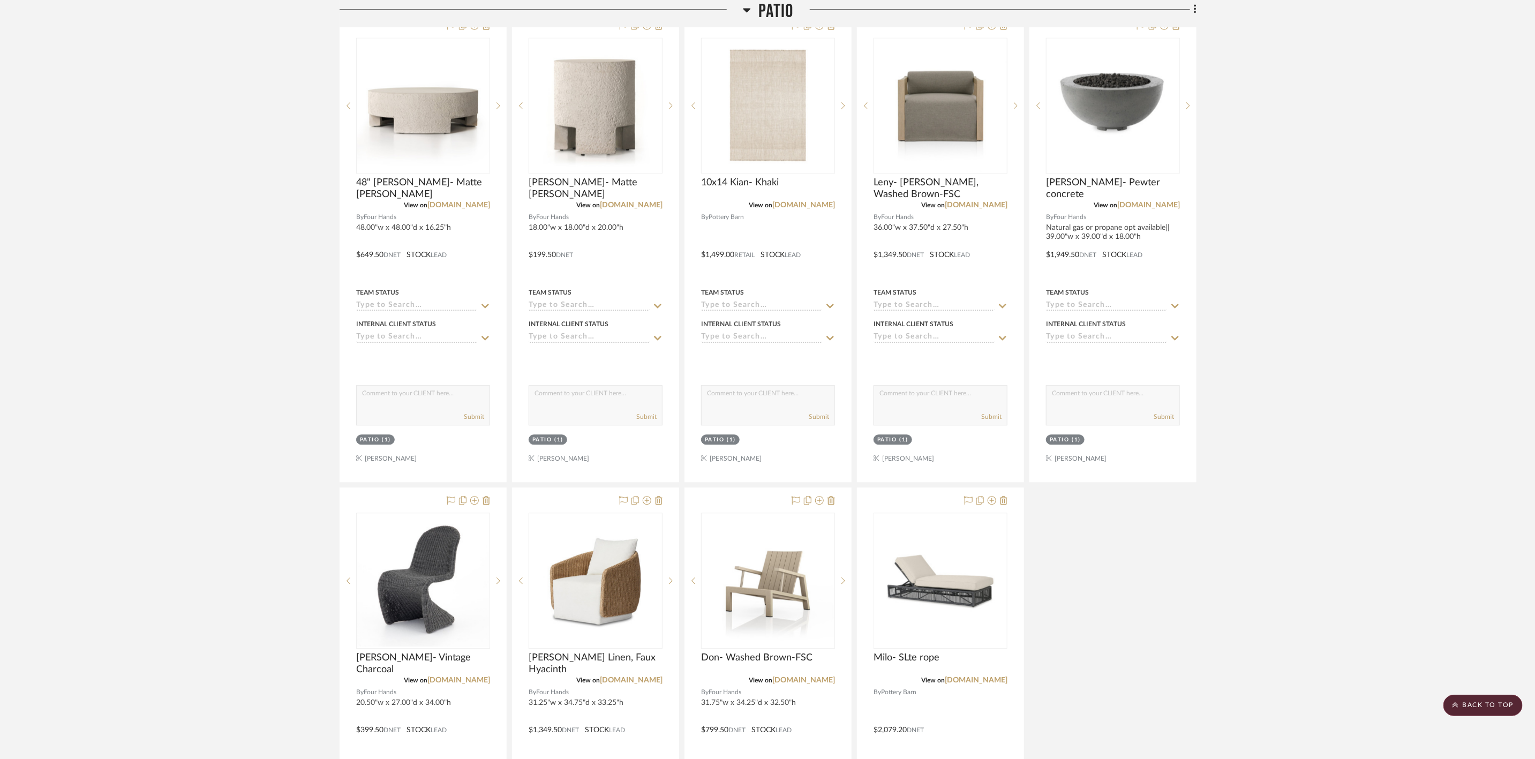
scroll to position [1847, 0]
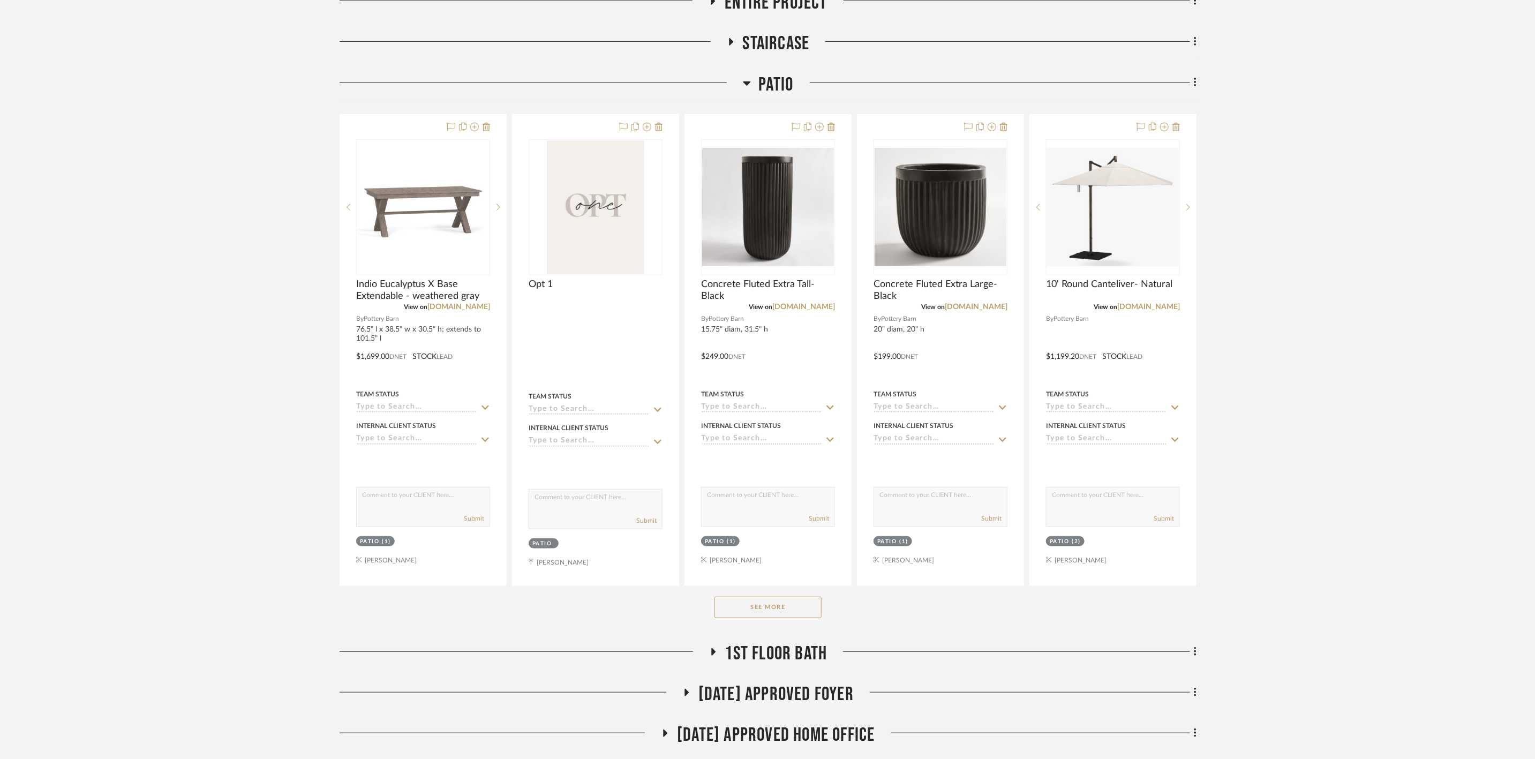
scroll to position [402, 0]
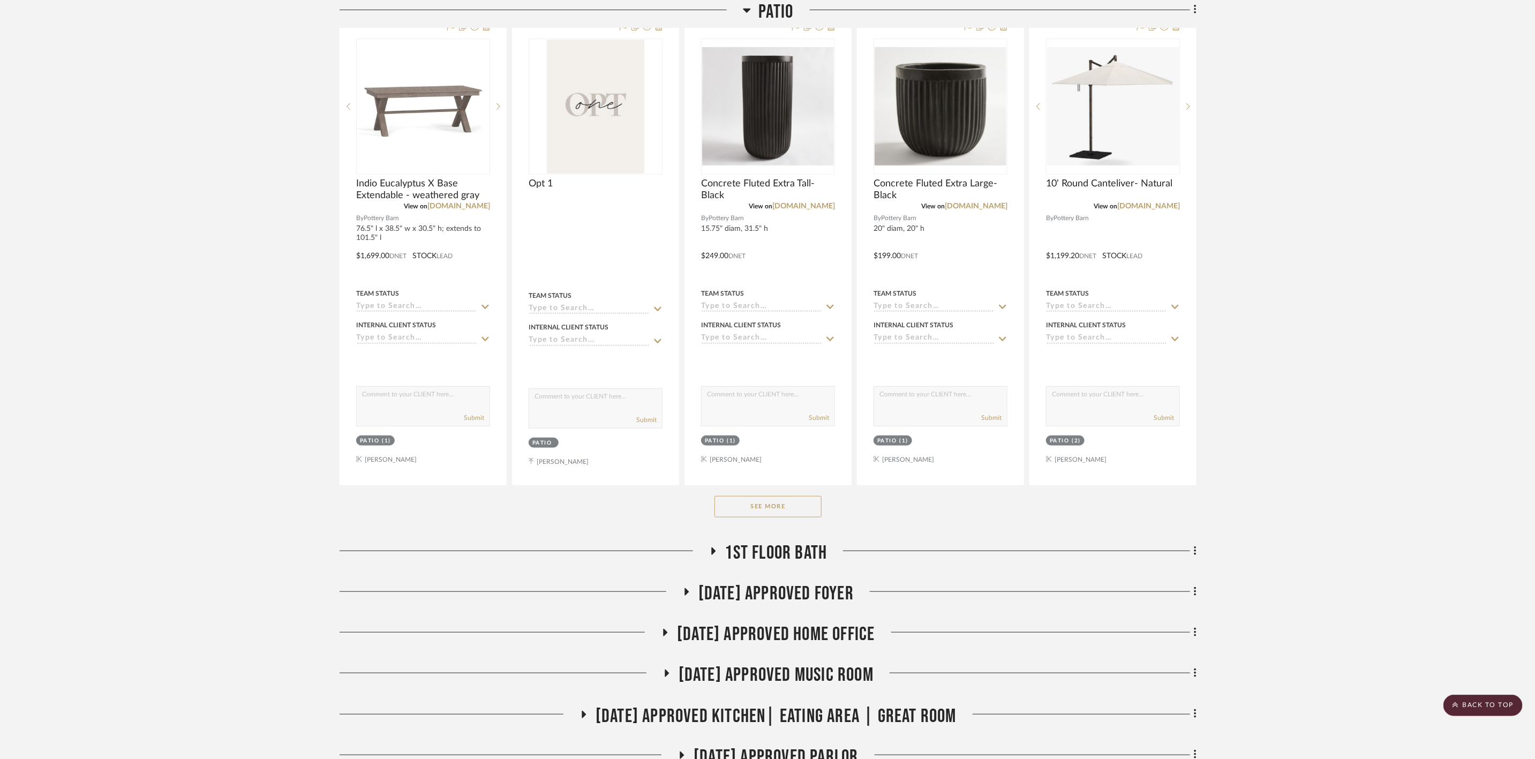
drag, startPoint x: 760, startPoint y: 498, endPoint x: 418, endPoint y: 489, distance: 342.8
click at [760, 498] on button "See More" at bounding box center [767, 506] width 107 height 21
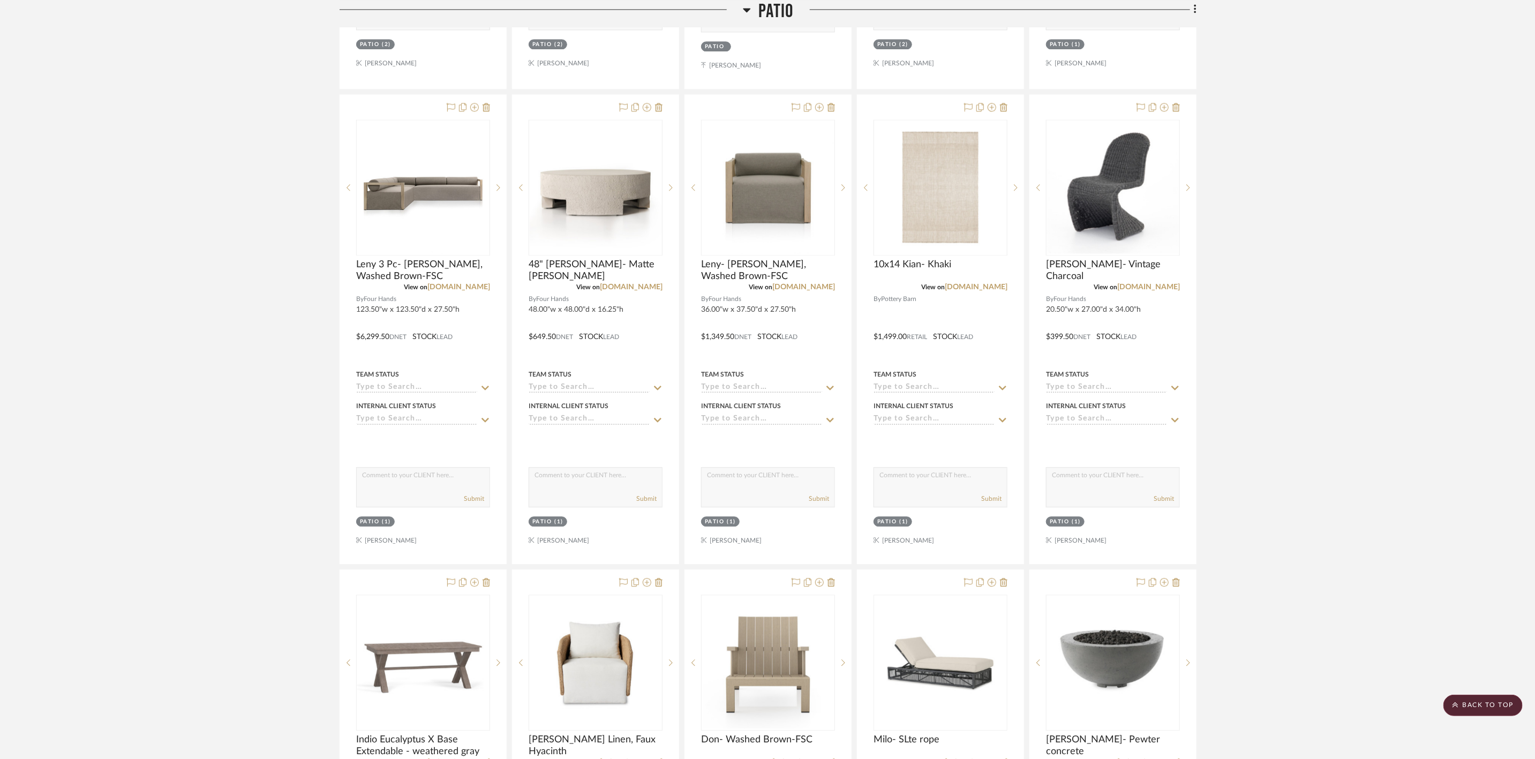
scroll to position [1767, 0]
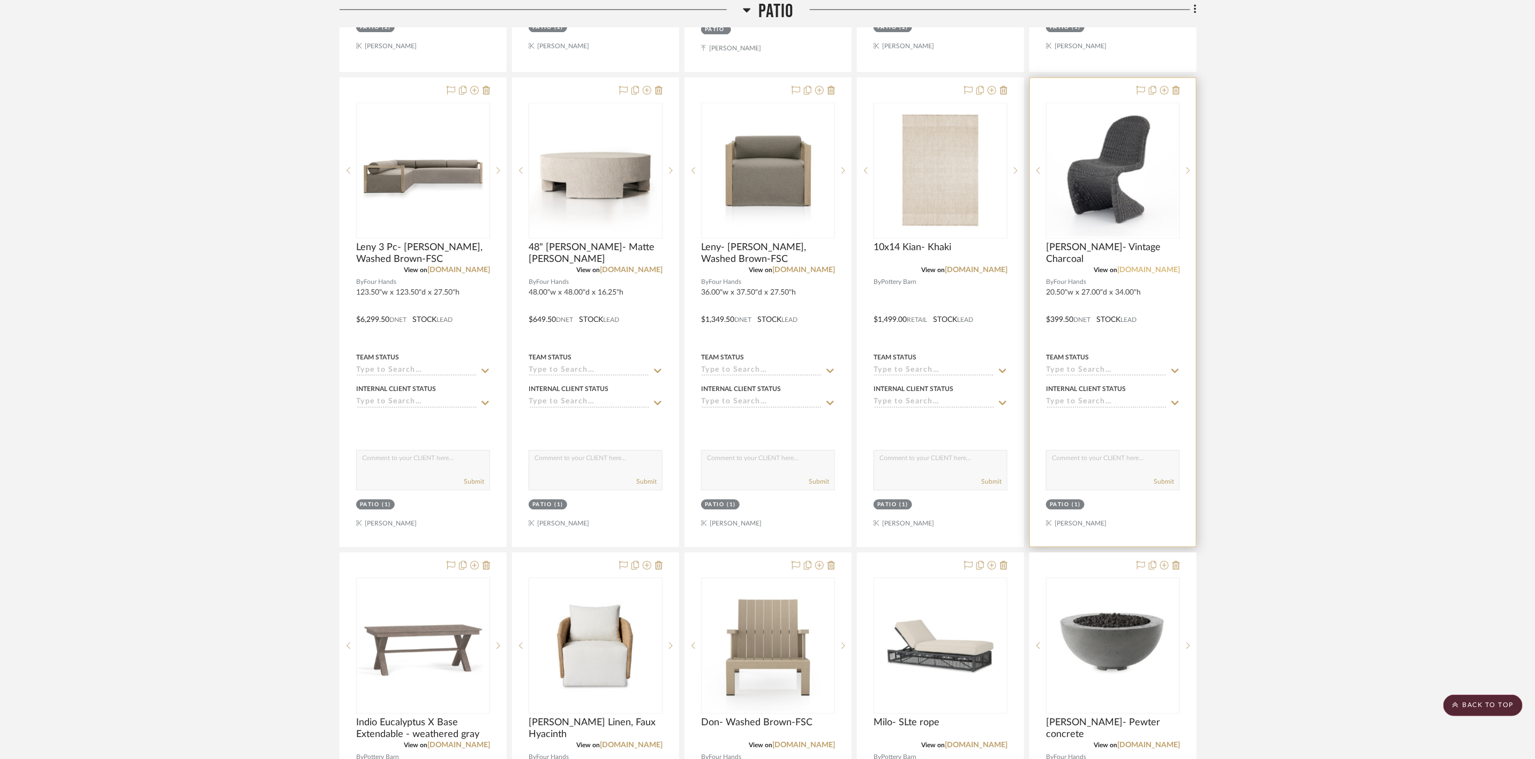
click at [1158, 272] on link "[DOMAIN_NAME]" at bounding box center [1148, 269] width 63 height 7
click at [1161, 94] on icon at bounding box center [1164, 90] width 9 height 9
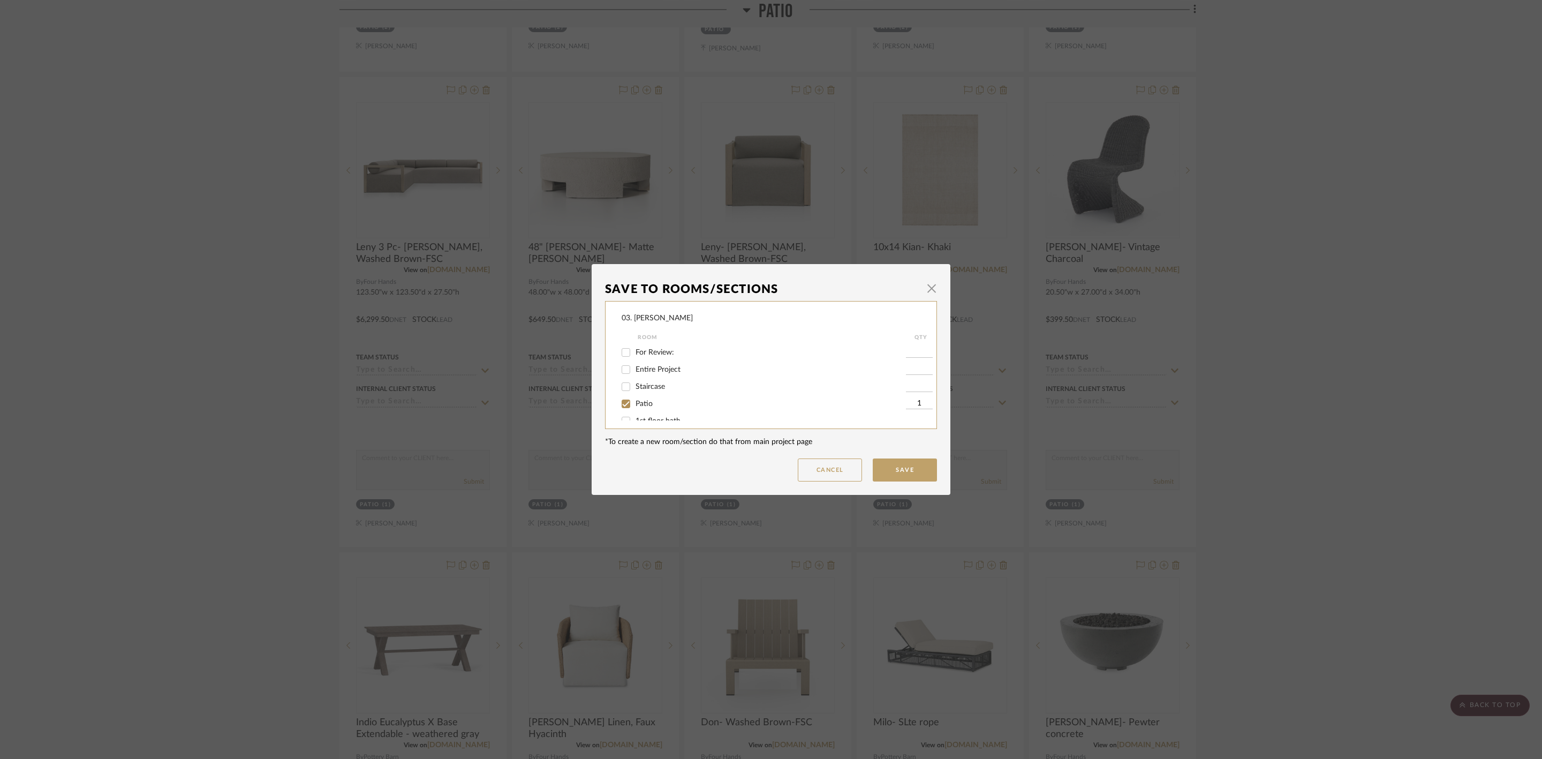
click at [639, 402] on span "Patio" at bounding box center [644, 403] width 17 height 7
click at [634, 402] on input "Patio" at bounding box center [625, 403] width 17 height 17
checkbox input "false"
click at [654, 392] on span "Considering" at bounding box center [655, 392] width 39 height 7
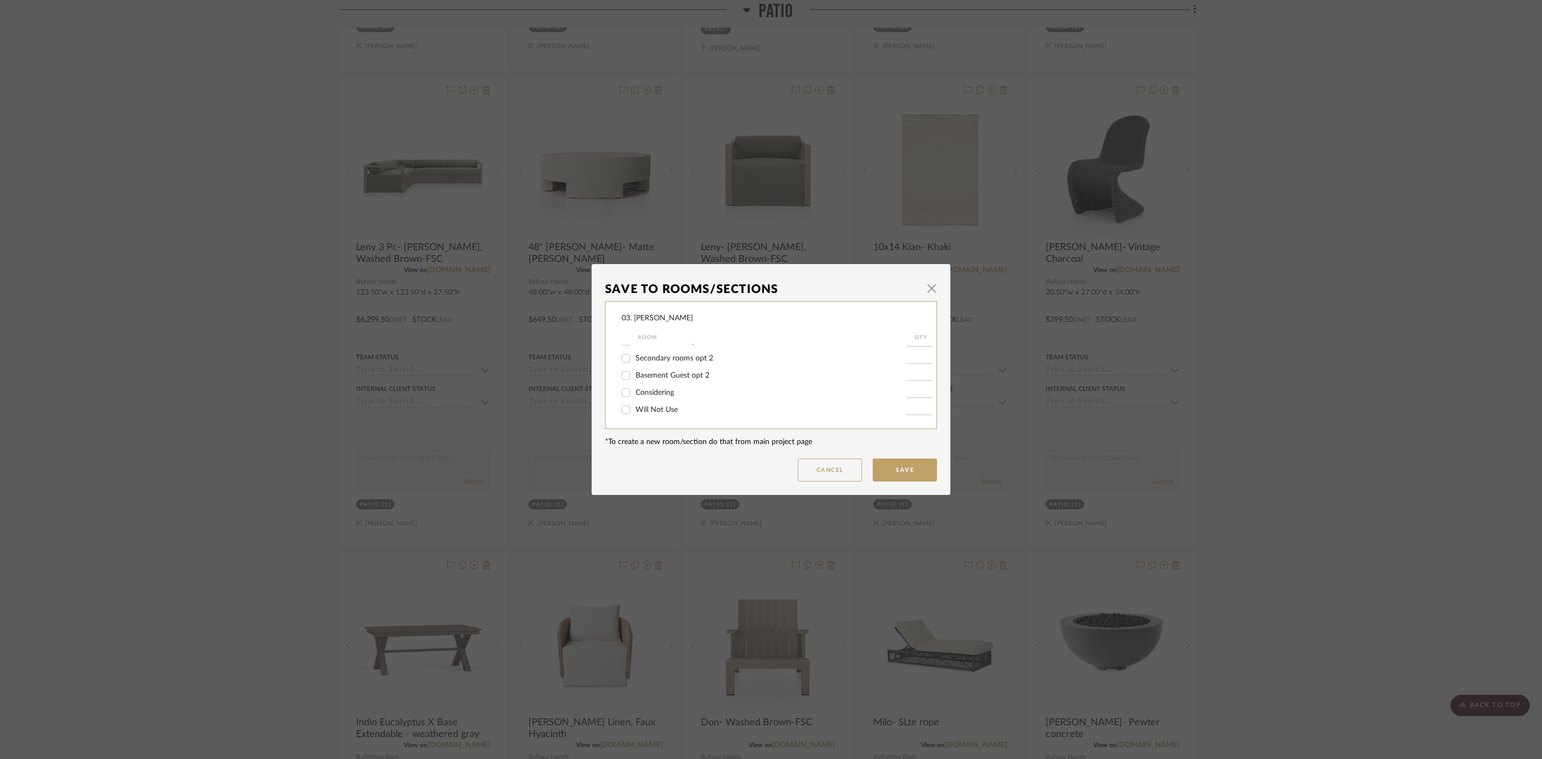
click at [634, 392] on input "Considering" at bounding box center [625, 392] width 17 height 17
checkbox input "true"
type input "1"
click at [890, 461] on button "Save" at bounding box center [905, 469] width 64 height 23
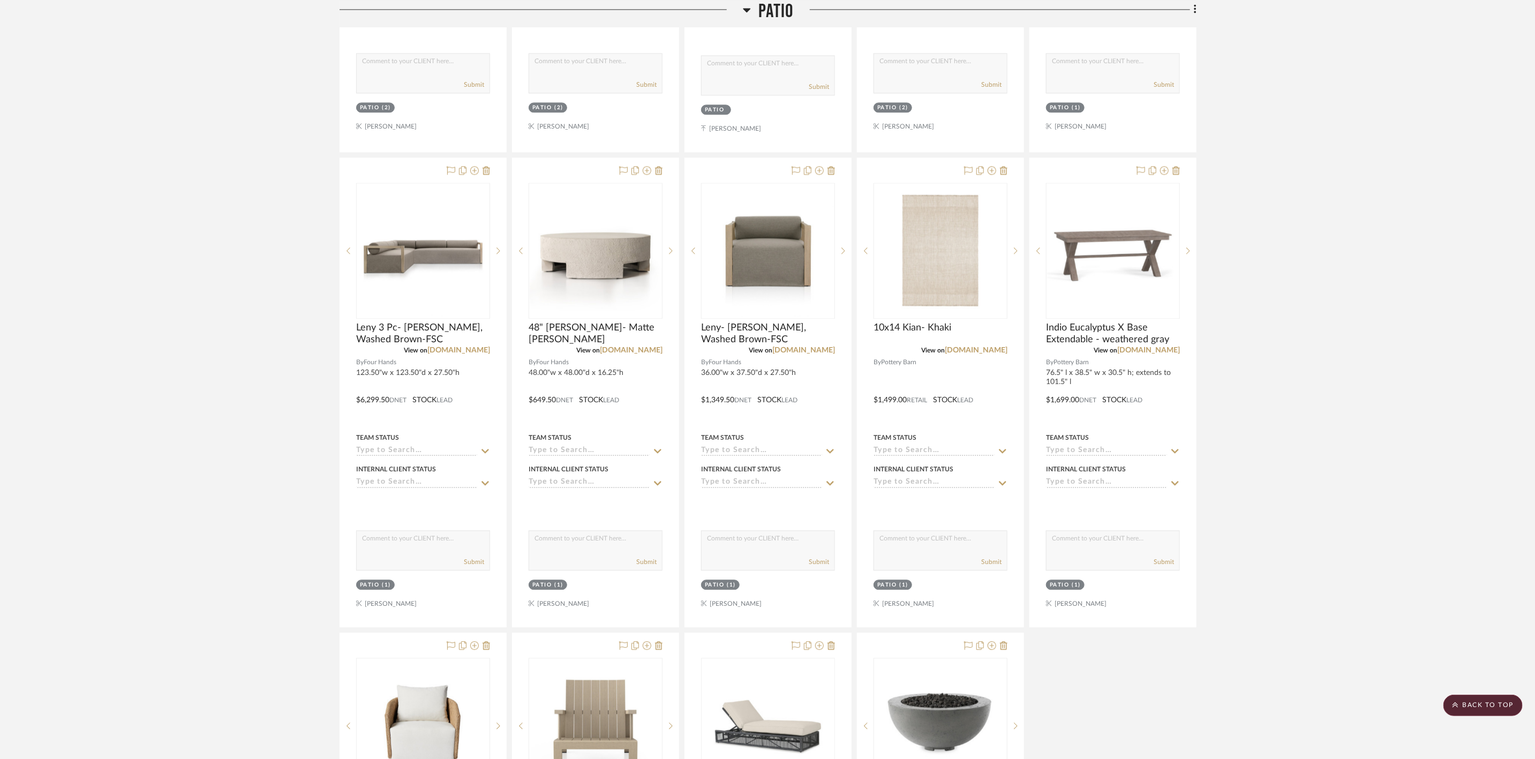
scroll to position [1928, 0]
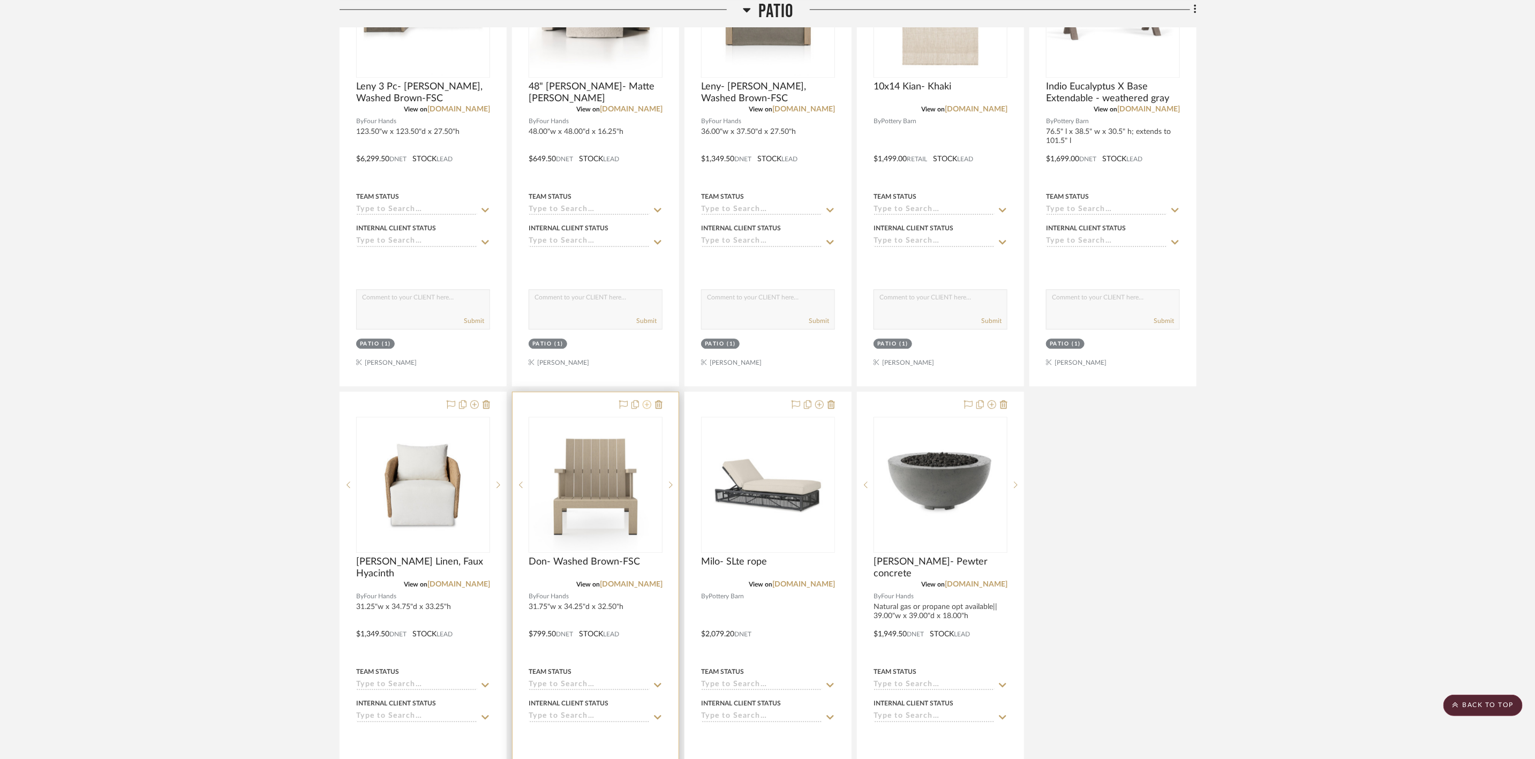
click at [649, 409] on icon at bounding box center [647, 404] width 9 height 9
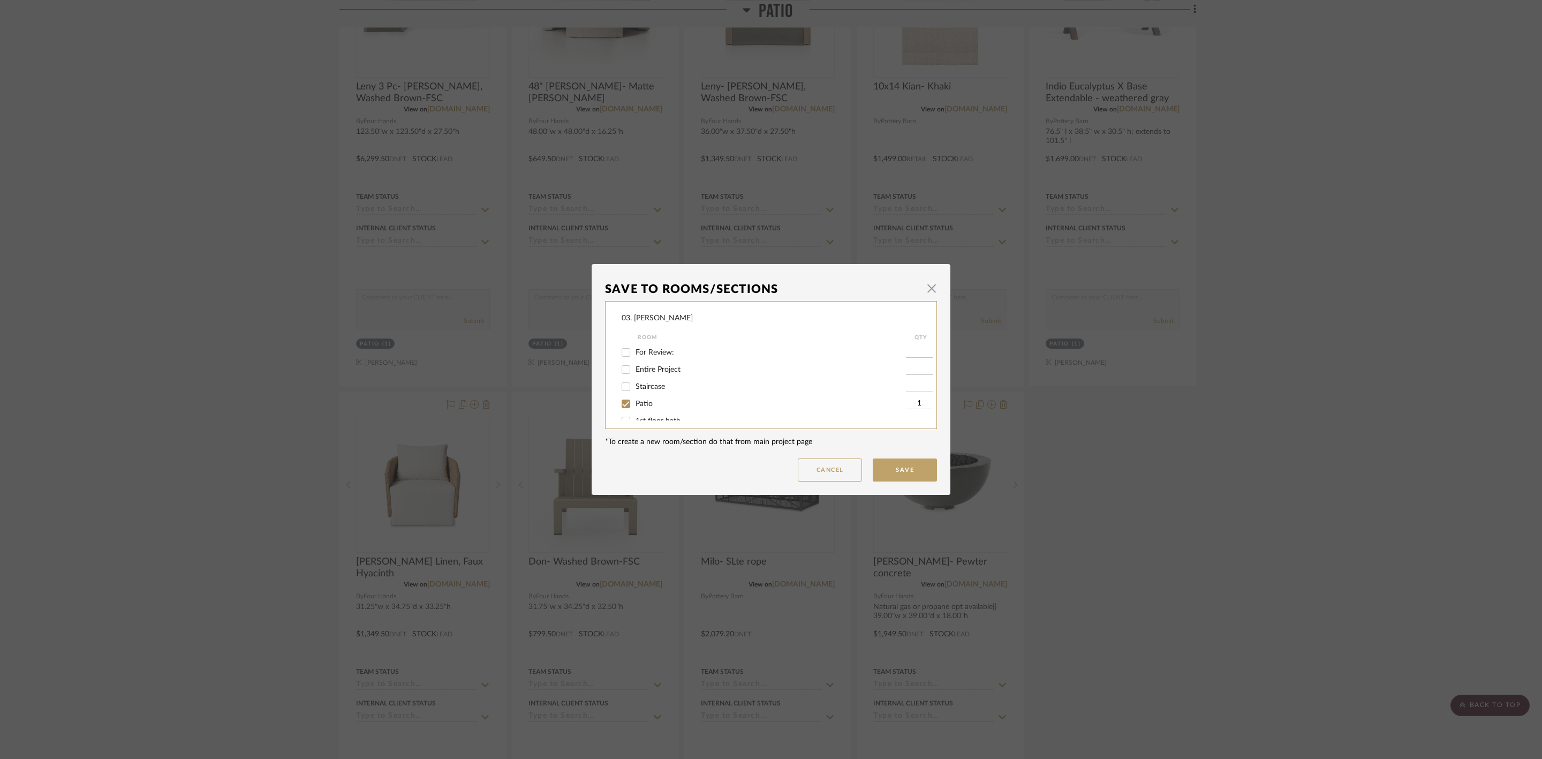
click at [636, 405] on span "Patio" at bounding box center [644, 403] width 17 height 7
click at [634, 405] on input "Patio" at bounding box center [625, 403] width 17 height 17
checkbox input "false"
click at [829, 463] on button "Cancel" at bounding box center [830, 469] width 64 height 23
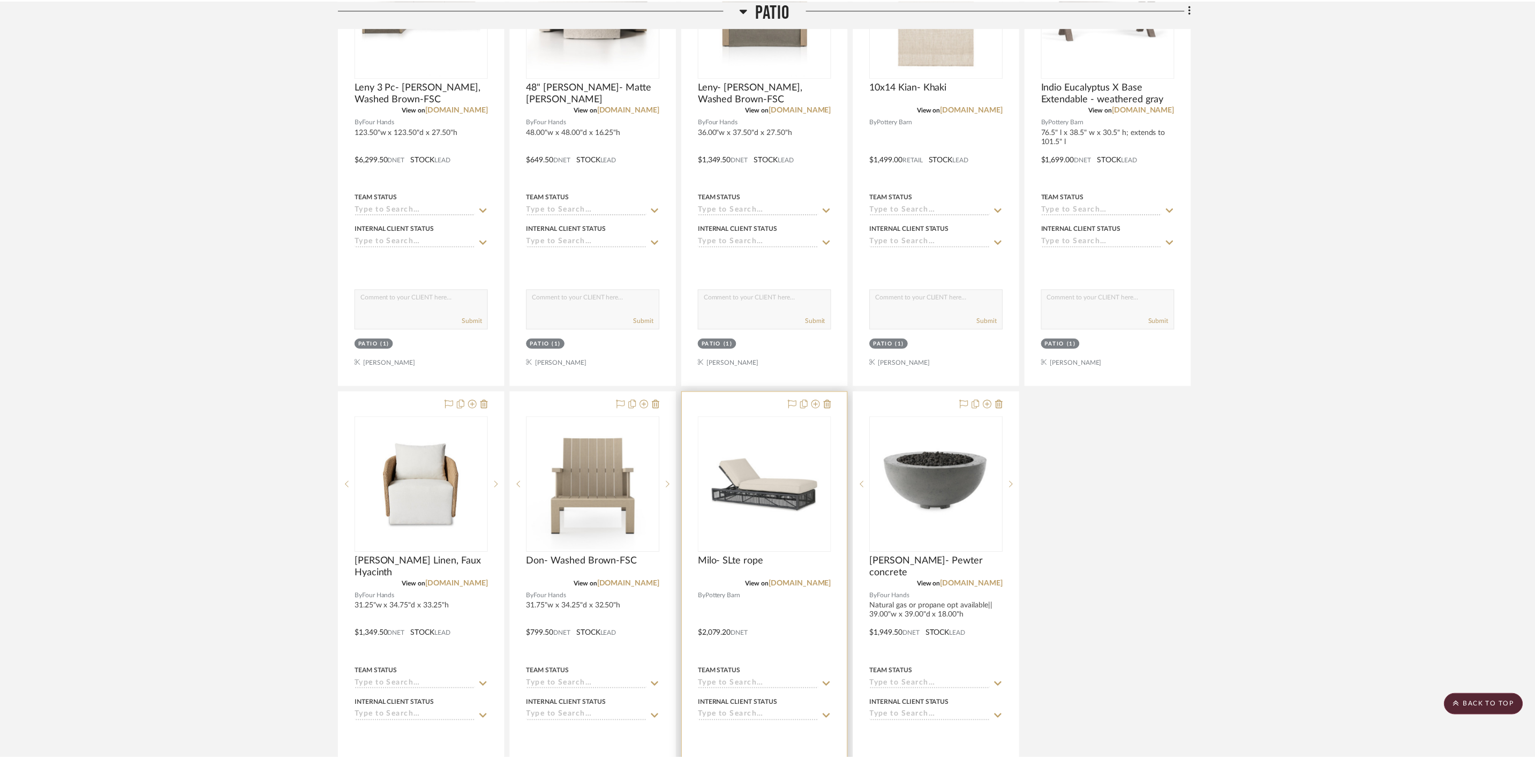
scroll to position [1928, 0]
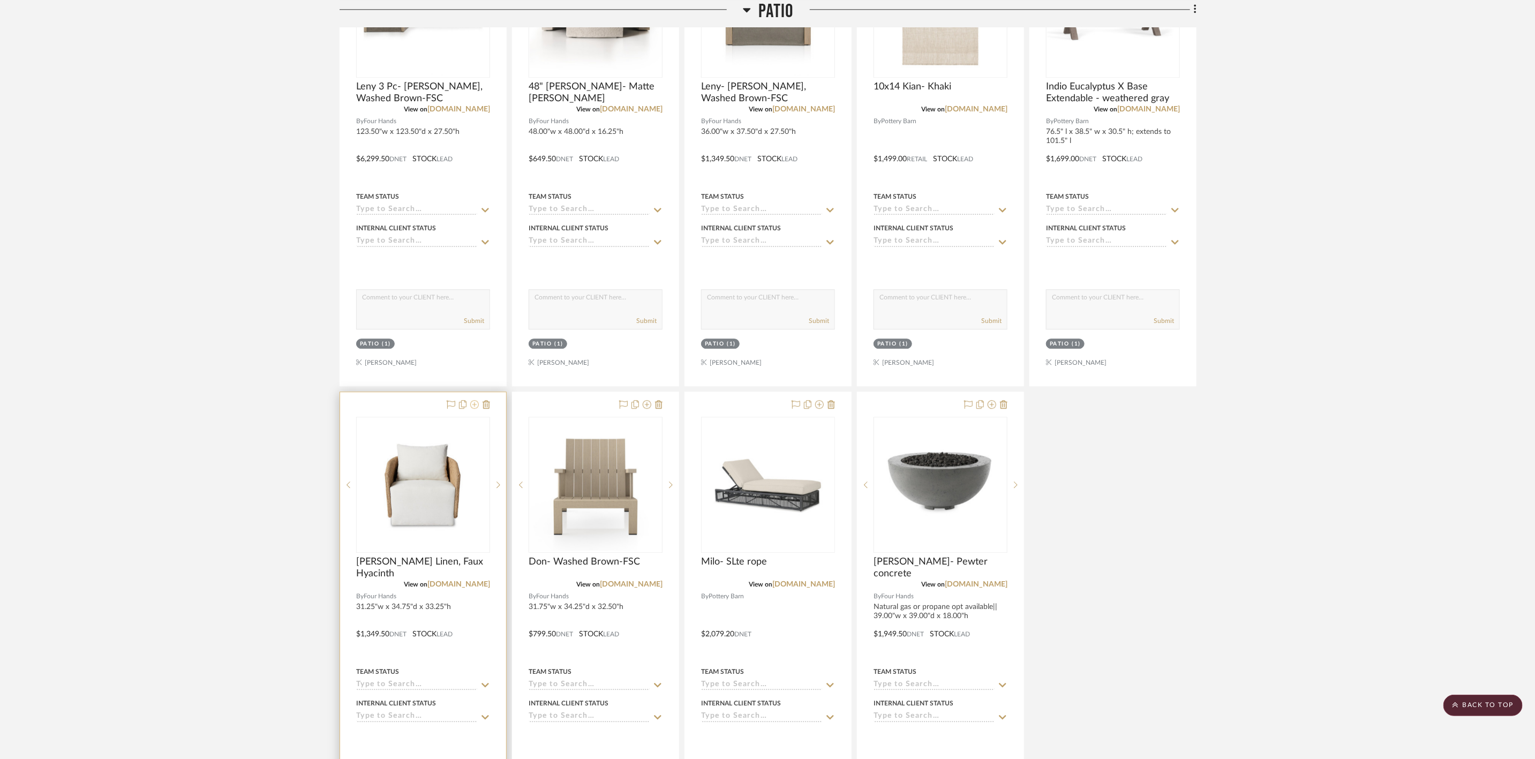
click at [474, 409] on icon at bounding box center [474, 404] width 9 height 9
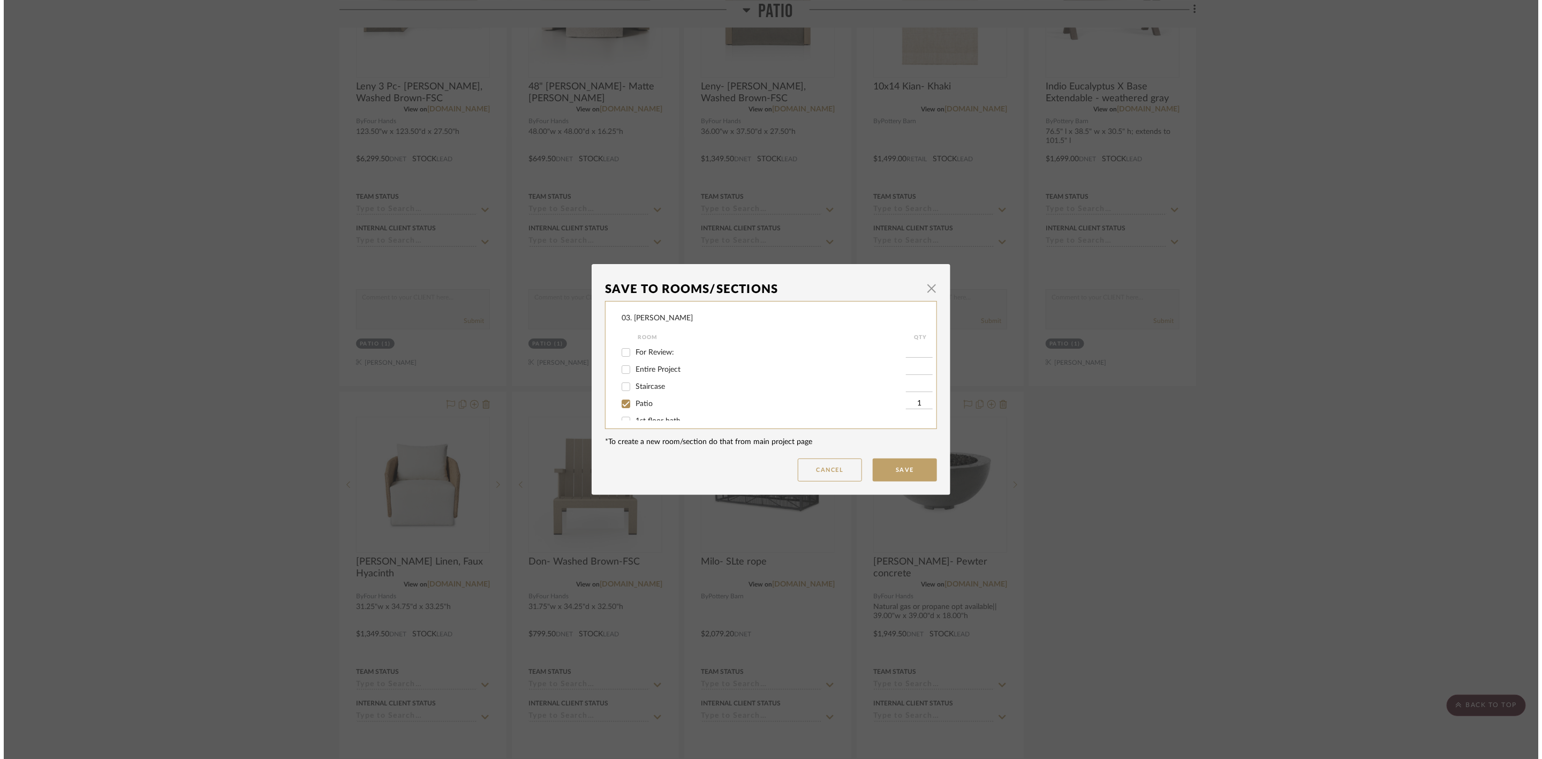
scroll to position [0, 0]
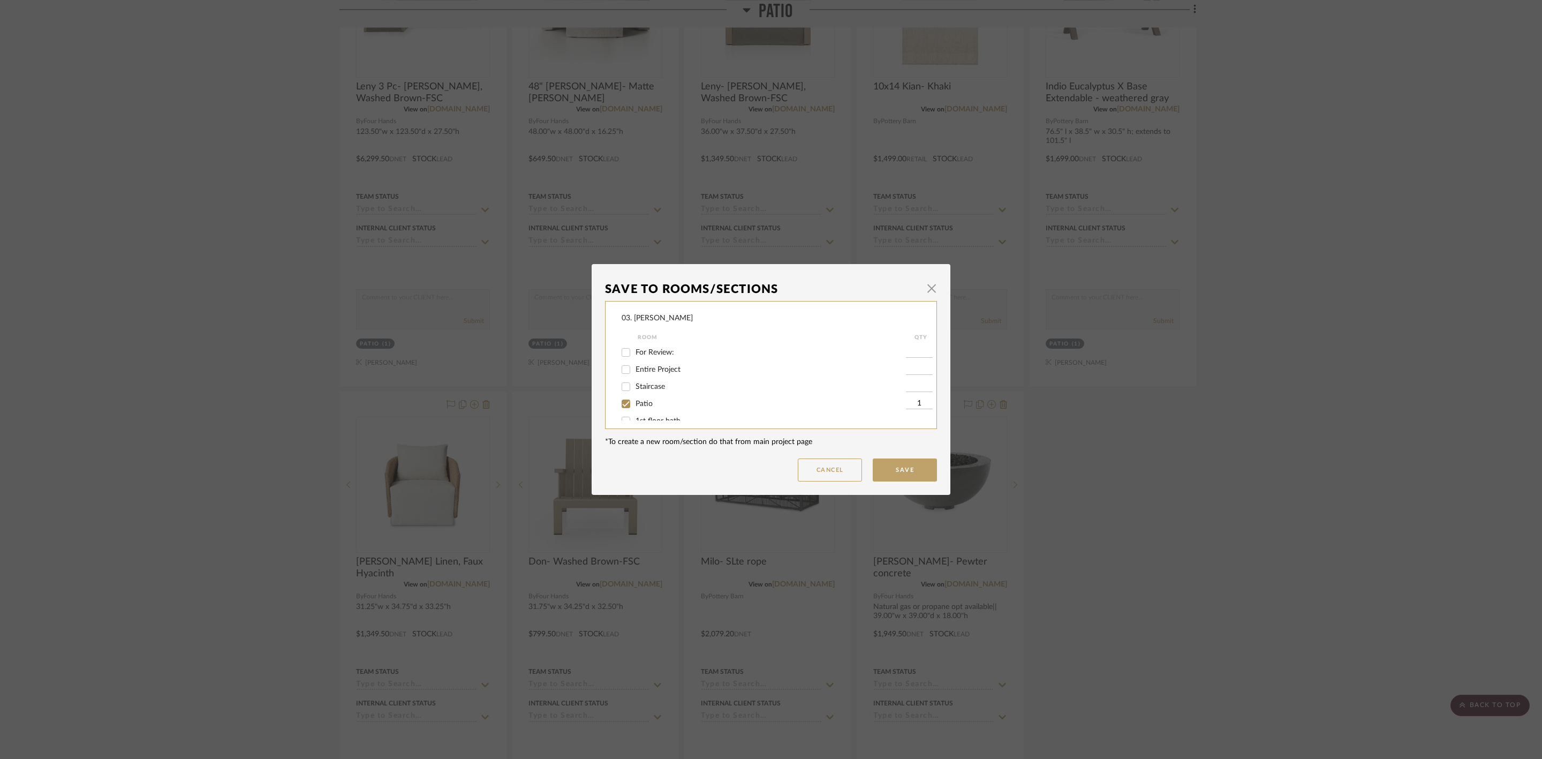
click at [636, 403] on span "Patio" at bounding box center [644, 403] width 17 height 7
click at [634, 403] on input "Patio" at bounding box center [625, 403] width 17 height 17
checkbox input "false"
click at [649, 397] on div "Considering" at bounding box center [764, 392] width 284 height 17
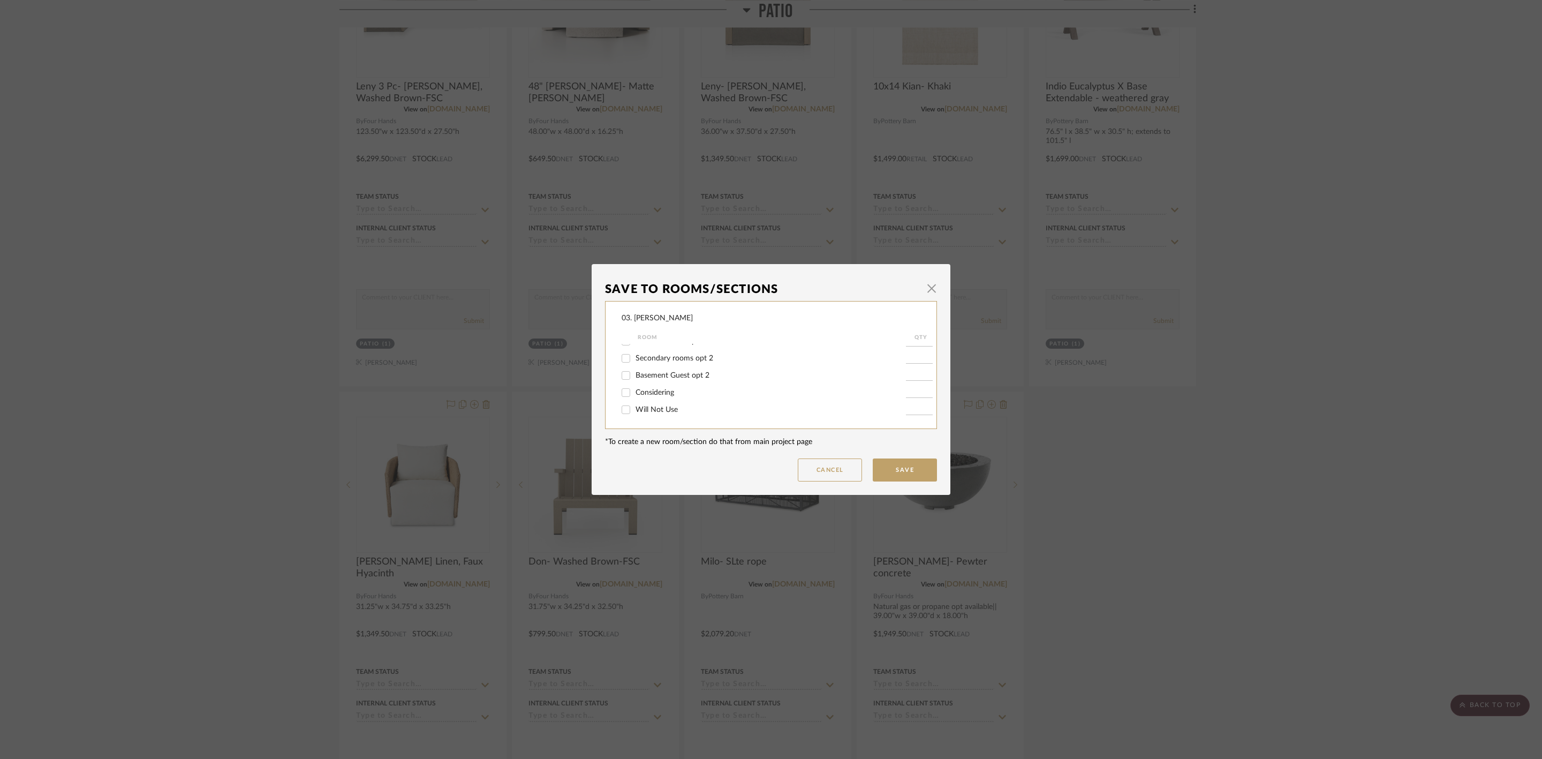
click at [652, 394] on span "Considering" at bounding box center [655, 392] width 39 height 7
click at [634, 394] on input "Considering" at bounding box center [625, 392] width 17 height 17
checkbox input "true"
type input "1"
click at [874, 471] on button "Save" at bounding box center [905, 469] width 64 height 23
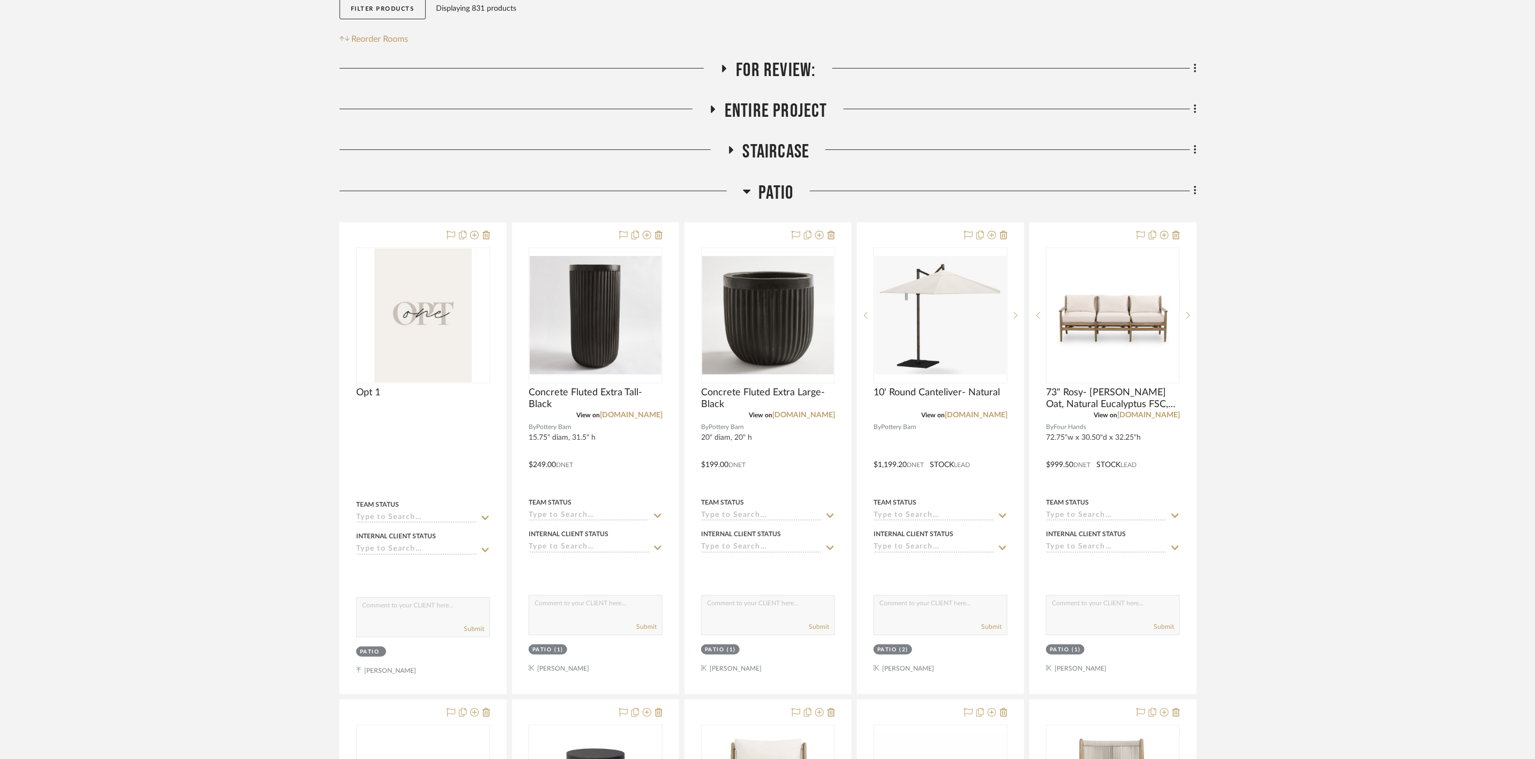
scroll to position [80, 0]
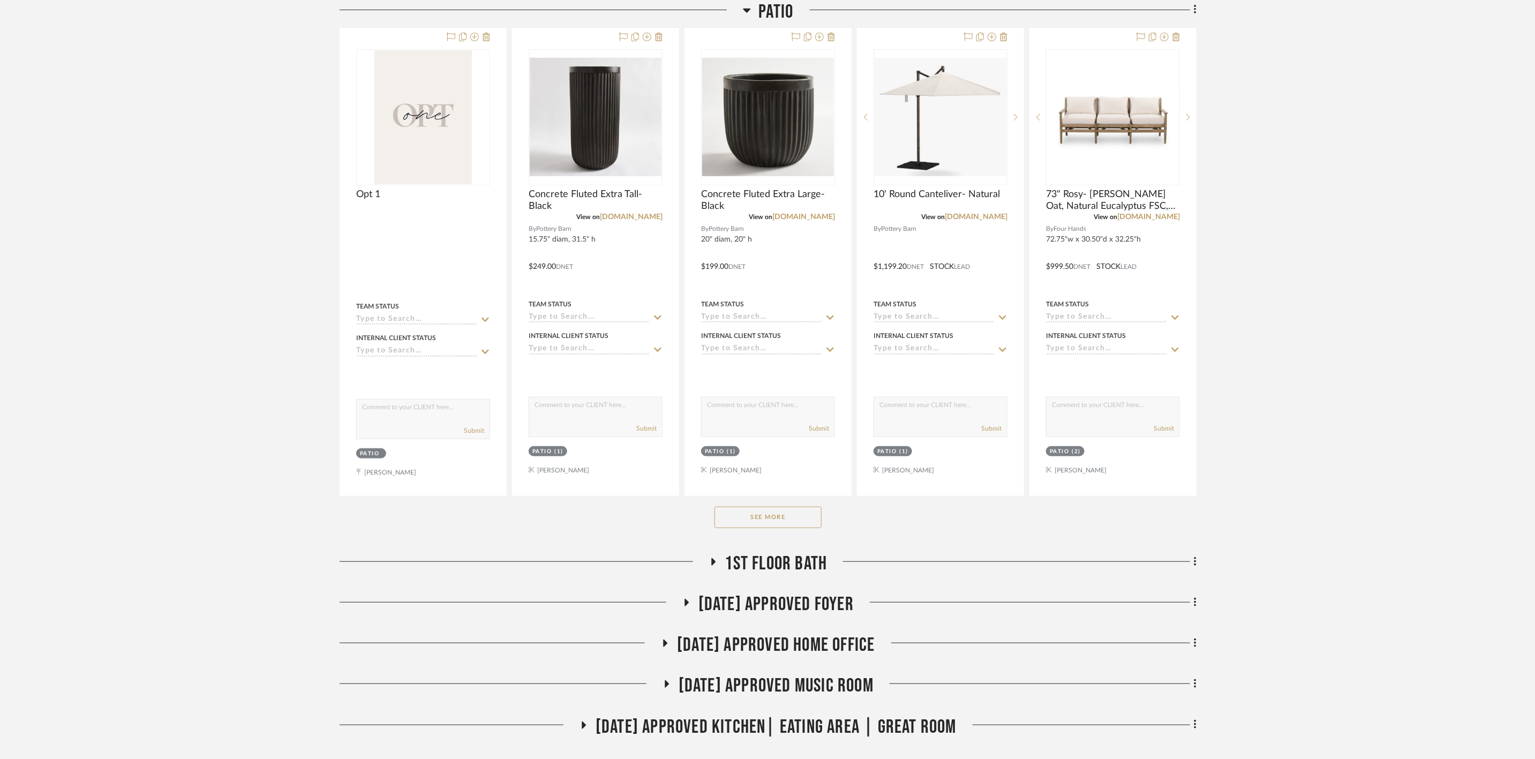
scroll to position [402, 0]
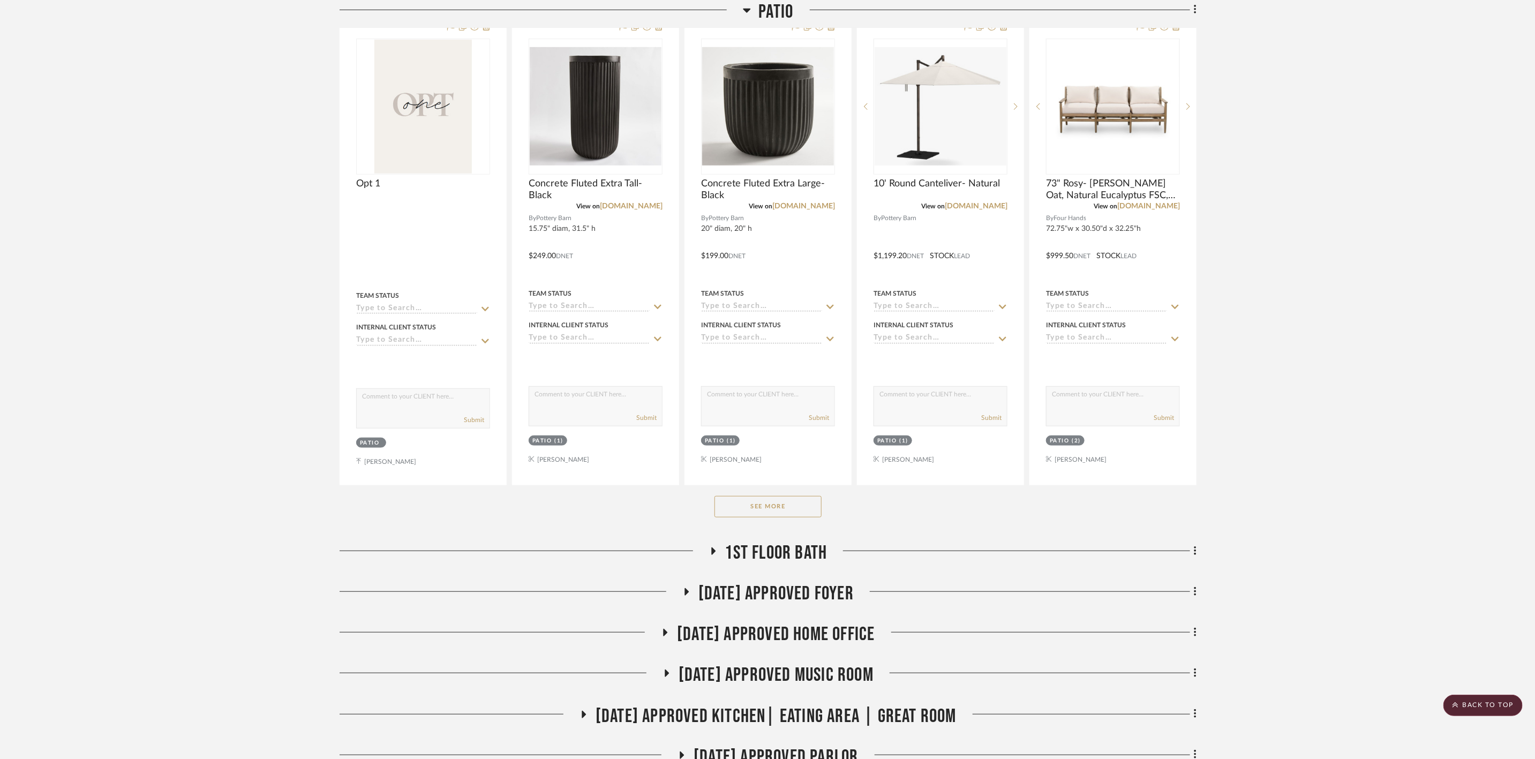
click at [772, 514] on button "See More" at bounding box center [767, 506] width 107 height 21
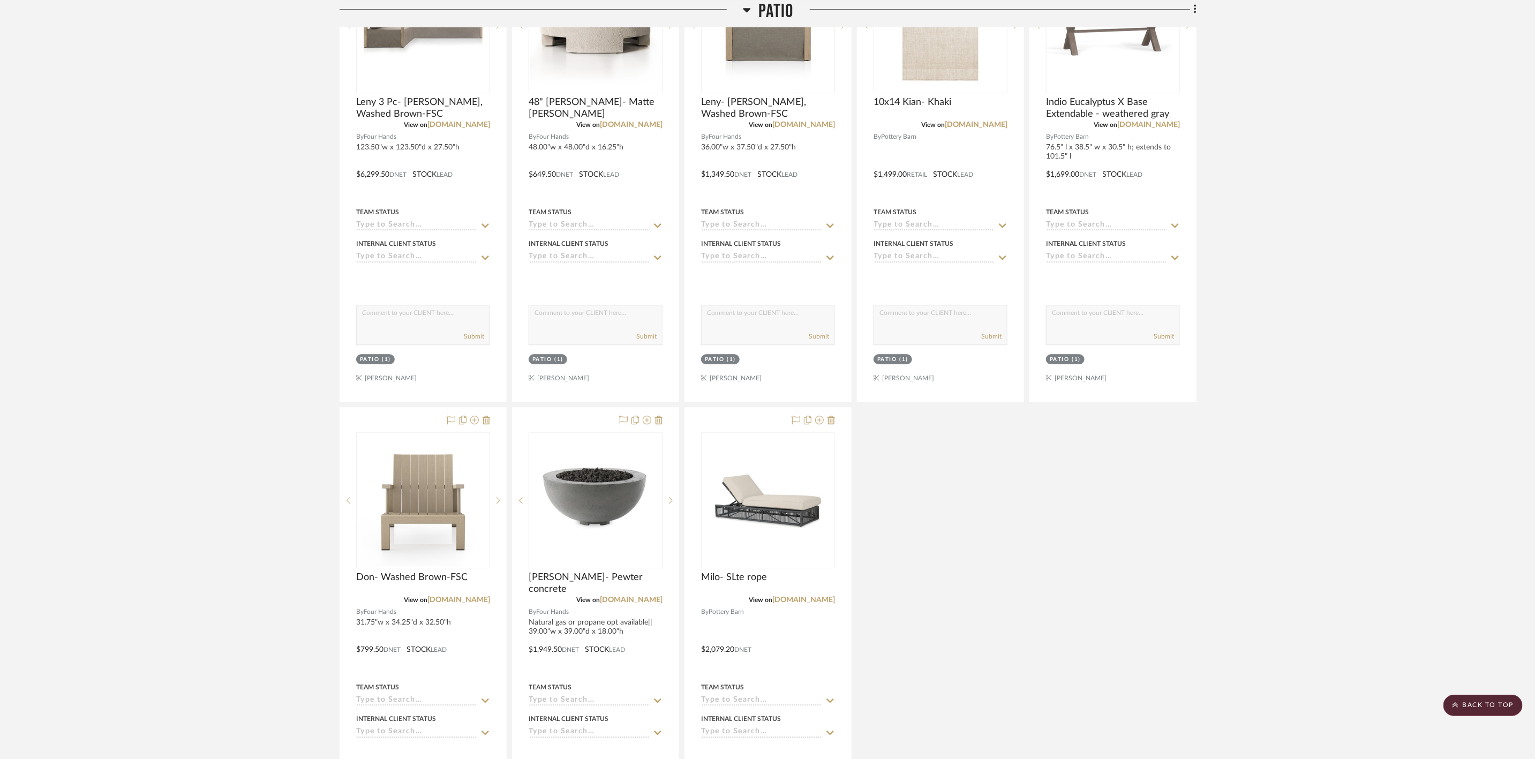
scroll to position [1928, 0]
